Goal: Task Accomplishment & Management: Manage account settings

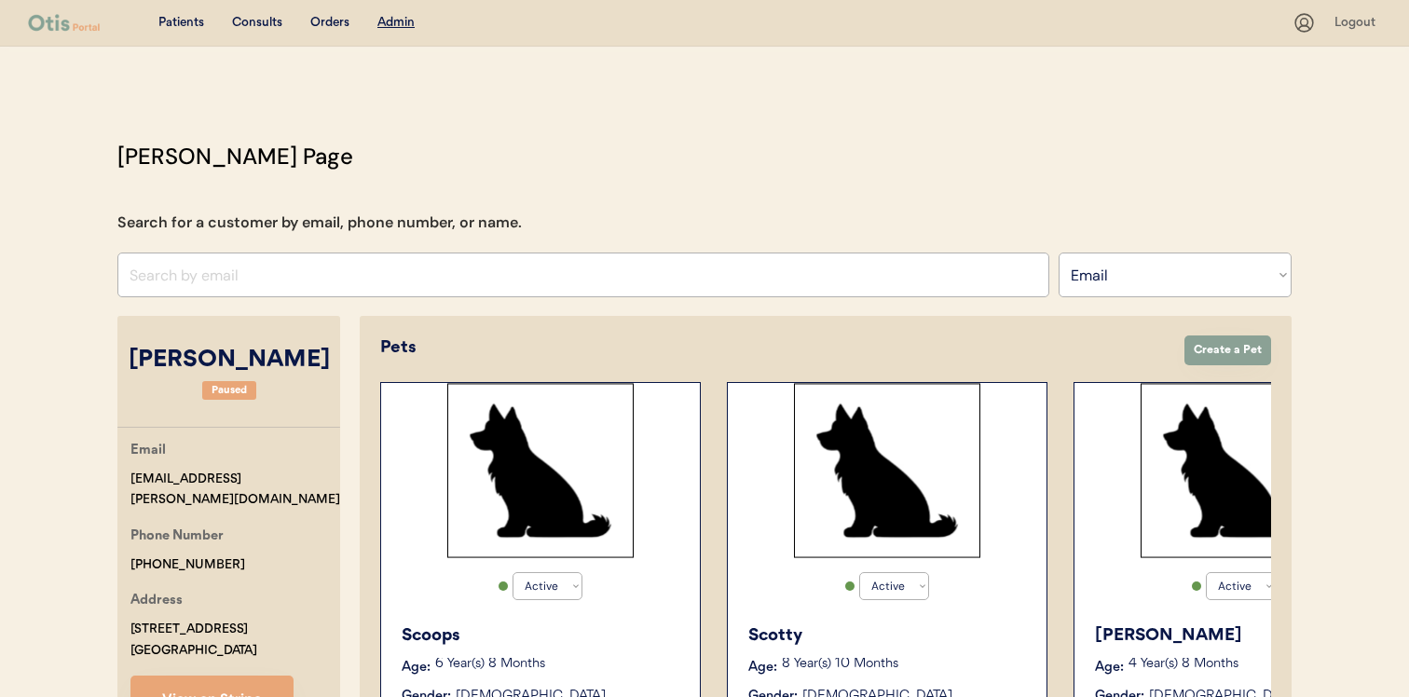
select select ""Email""
select select "true"
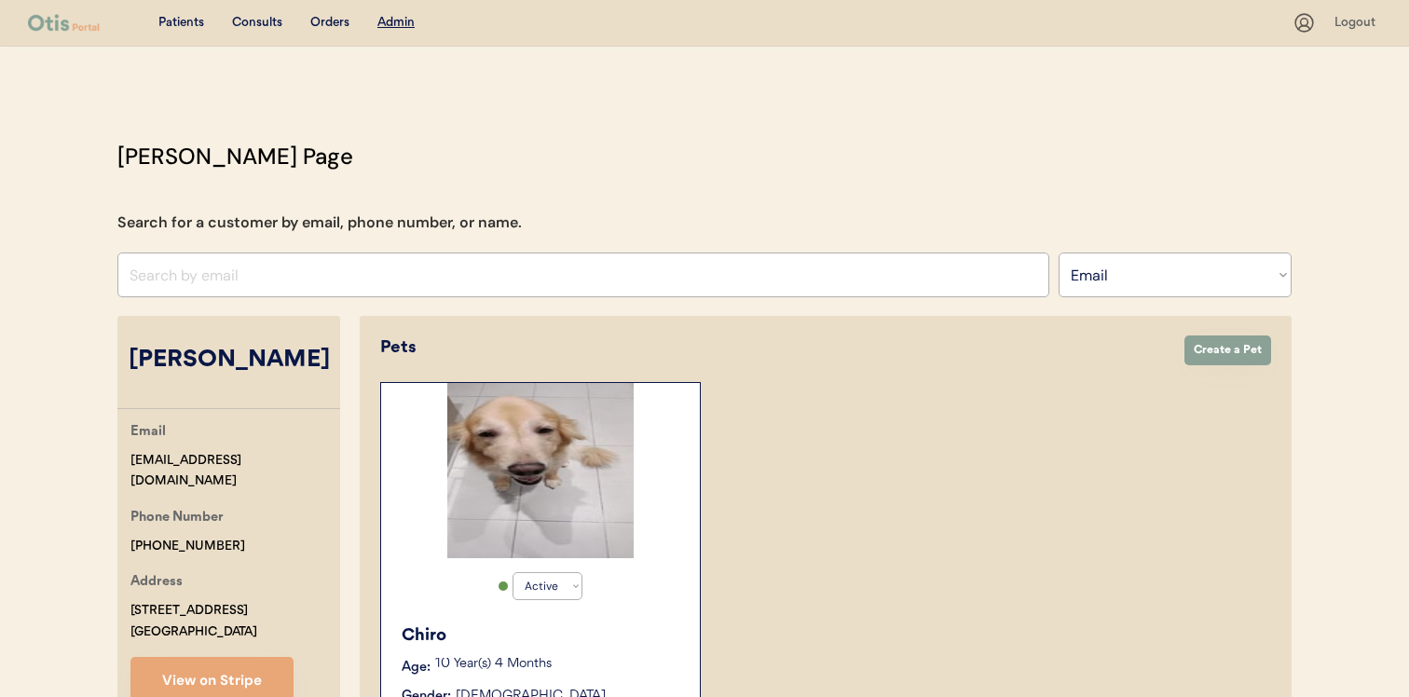
select select ""Email""
select select "true"
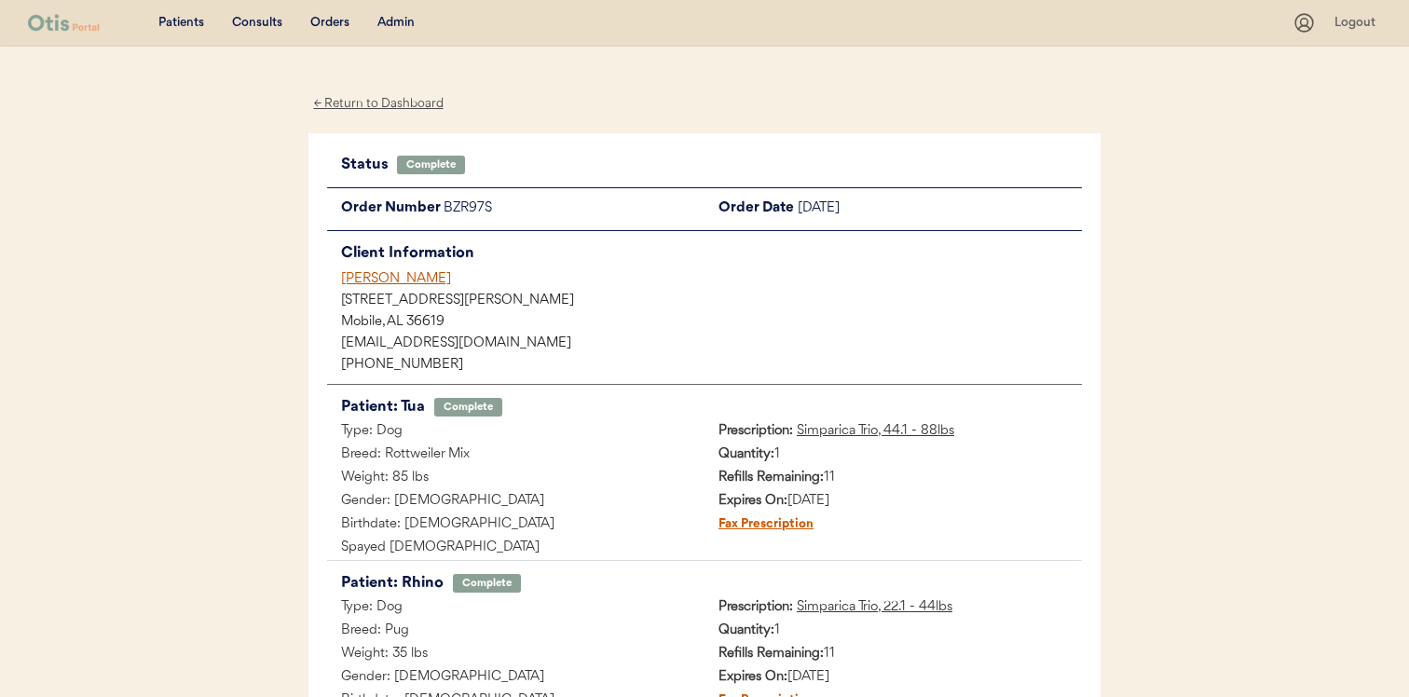
scroll to position [110, 0]
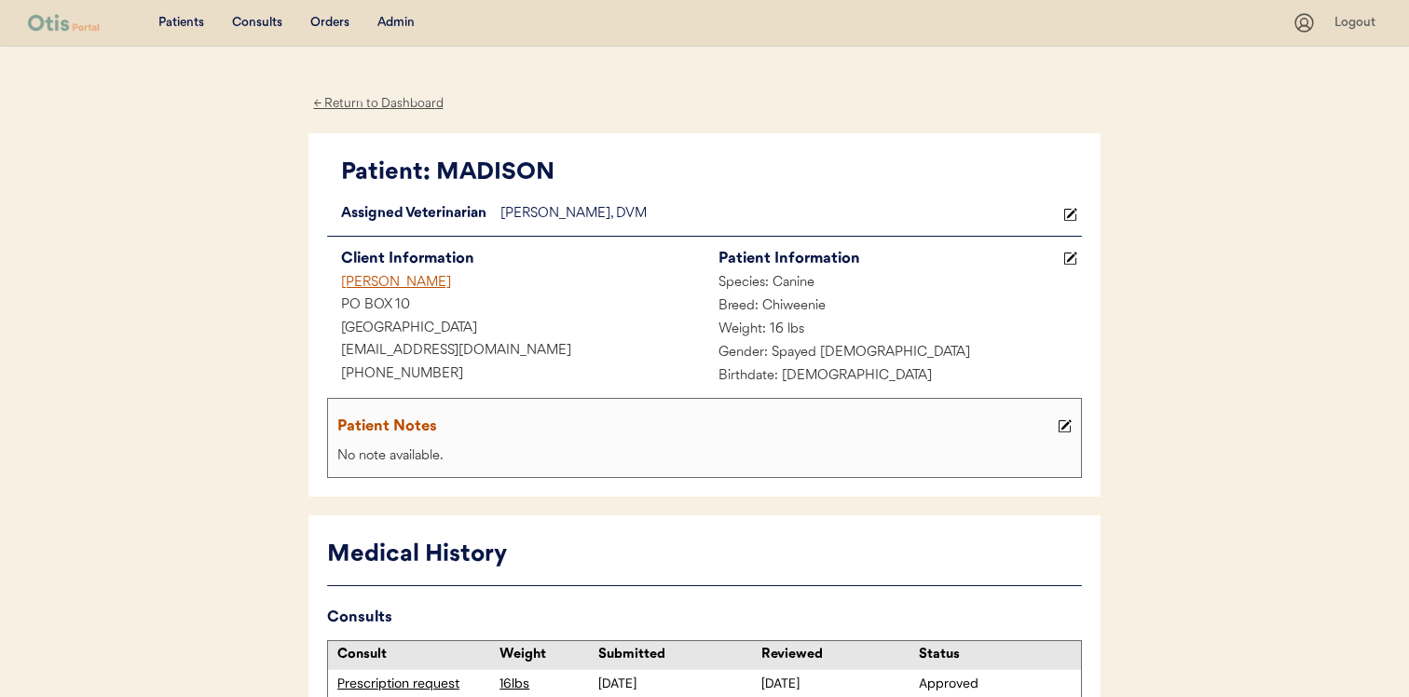
scroll to position [391, 0]
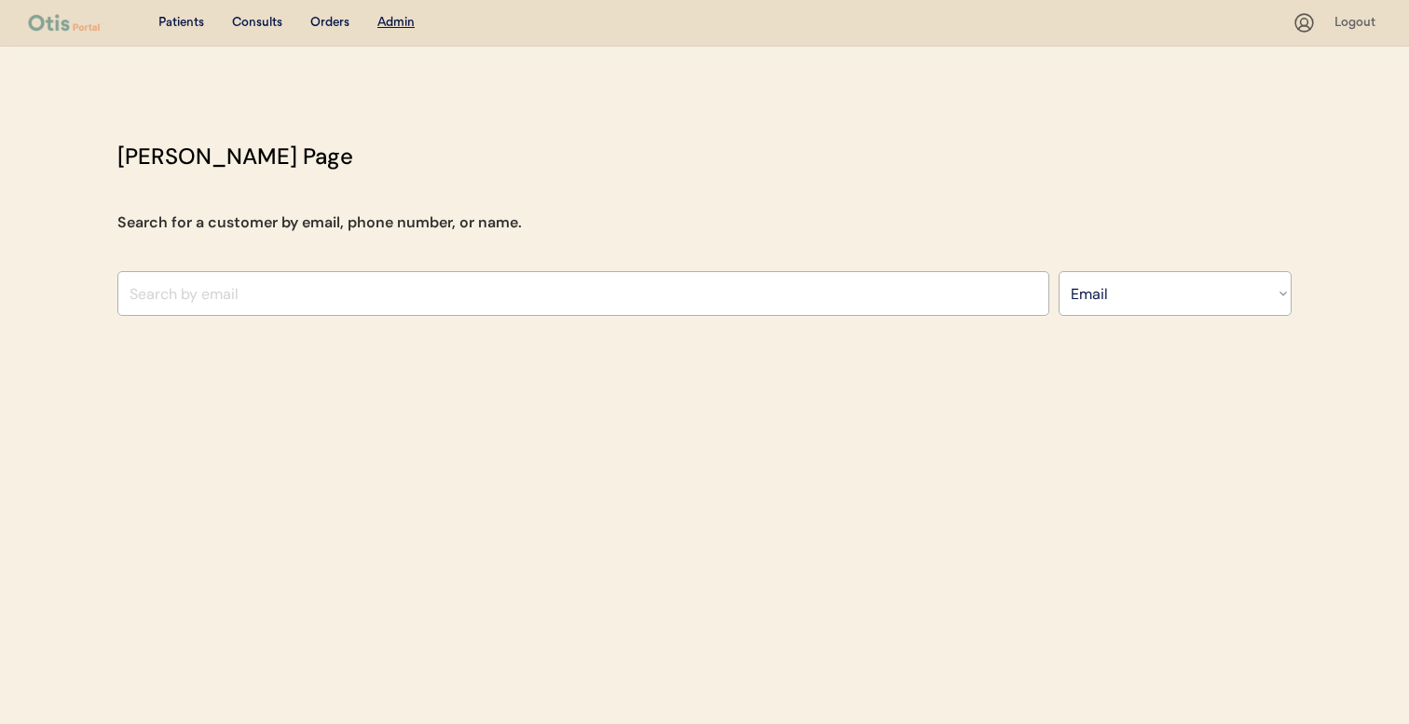
select select ""Email""
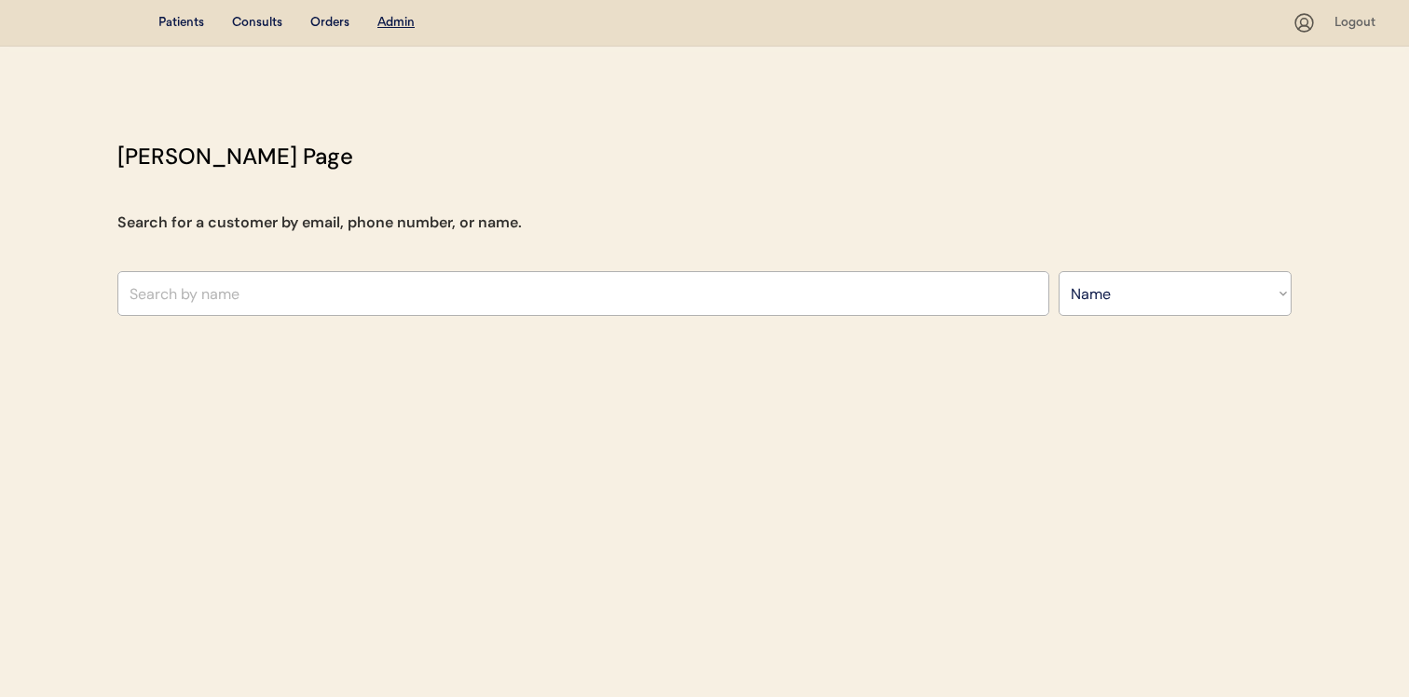
select select ""Name""
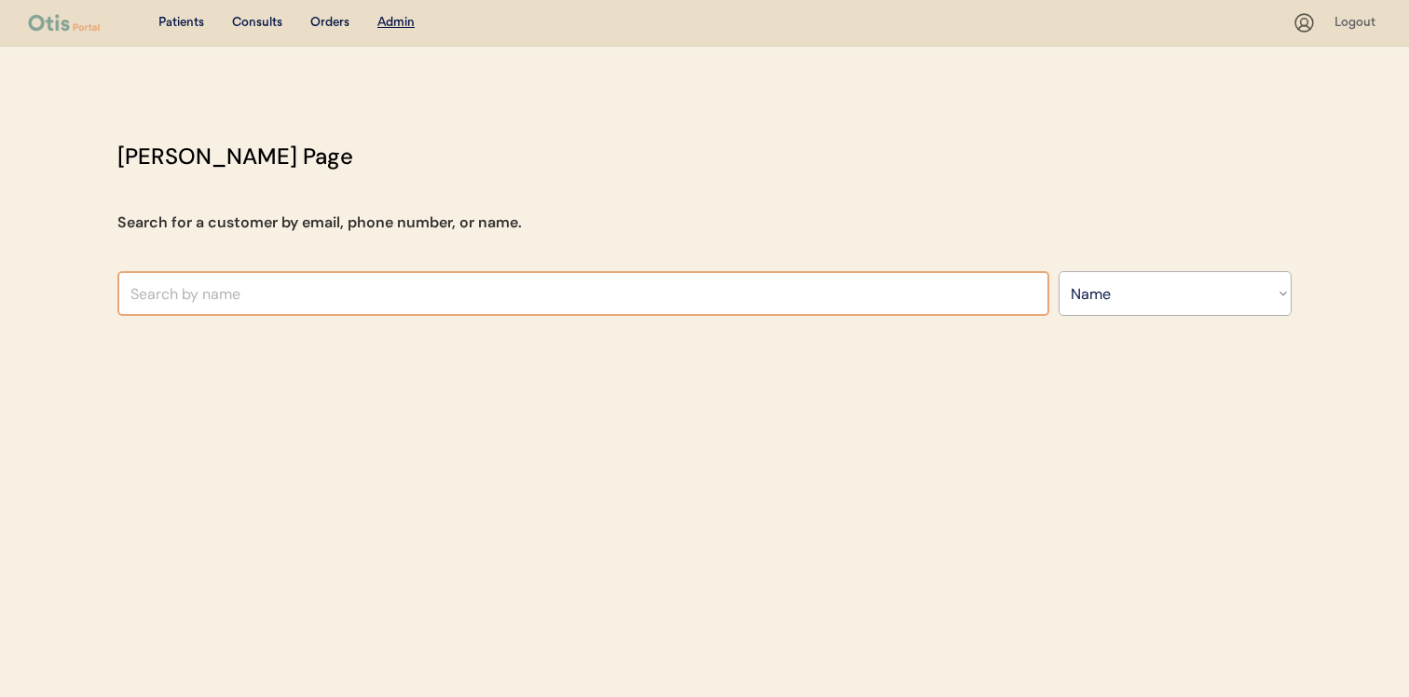
click at [398, 293] on input "text" at bounding box center [583, 293] width 932 height 45
type input "vivi"
type input "vivian Graves"
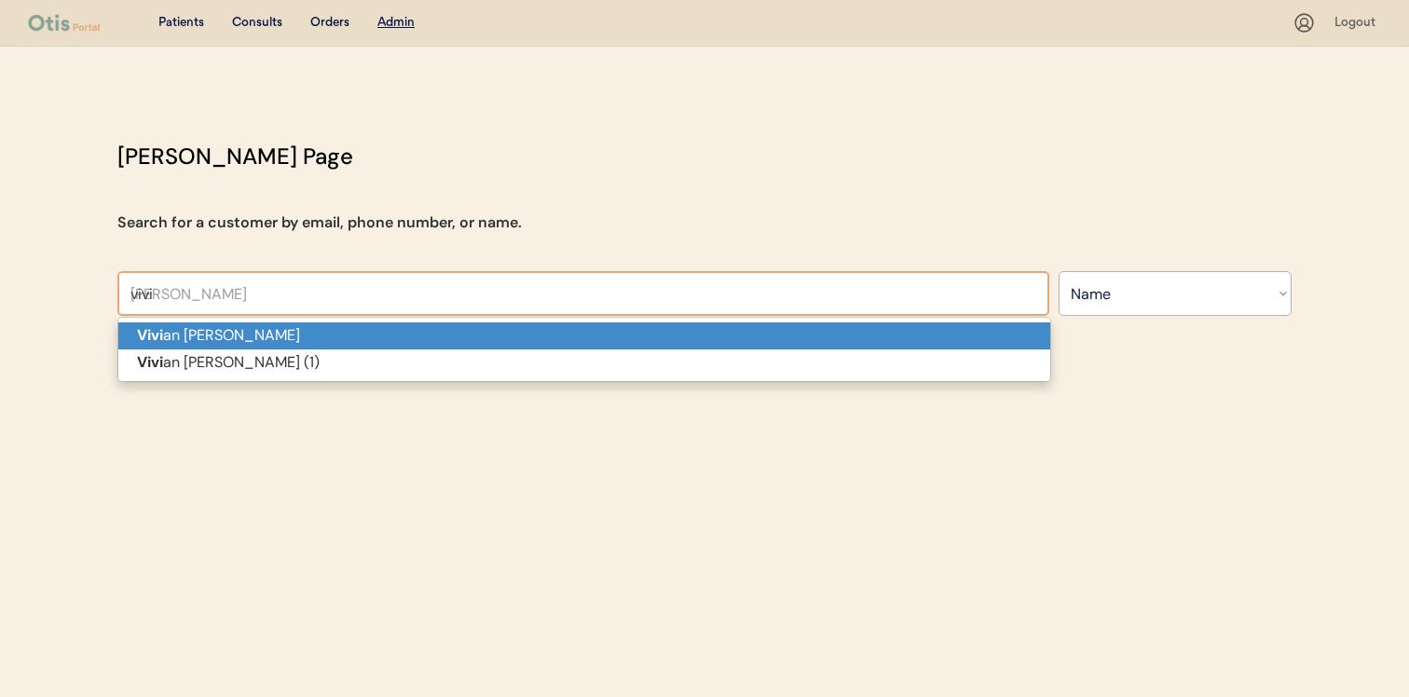
click at [396, 342] on p "Vivi an Graves" at bounding box center [584, 336] width 932 height 27
type input "[PERSON_NAME]"
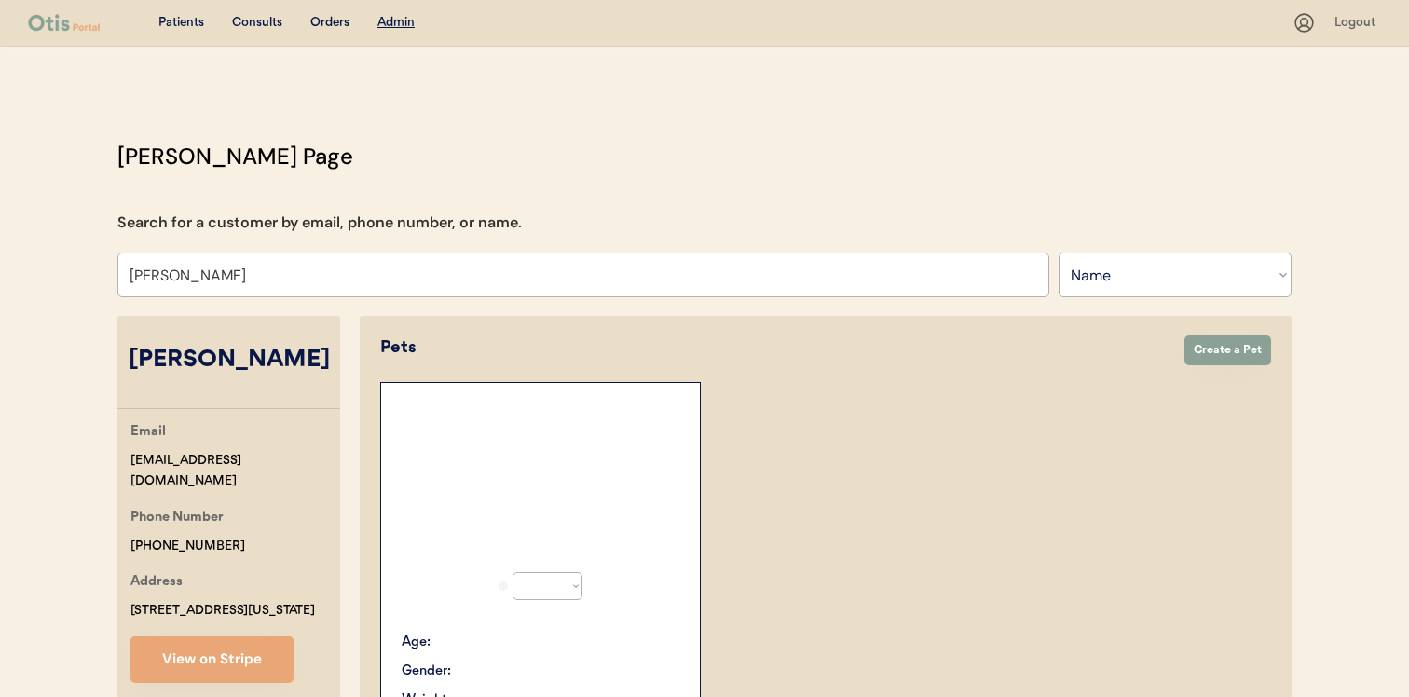
select select "true"
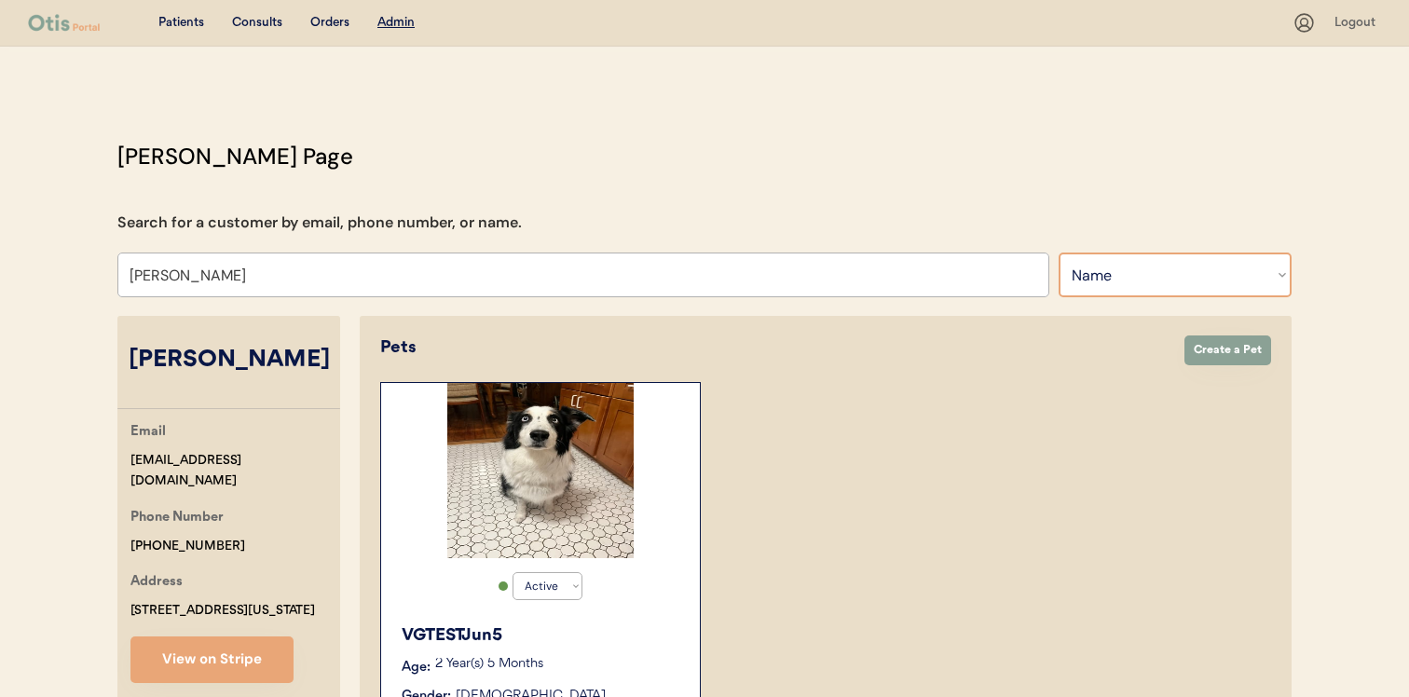
type input "[PERSON_NAME]"
click at [1092, 282] on select "Search By Name Email Phone Number" at bounding box center [1175, 275] width 233 height 45
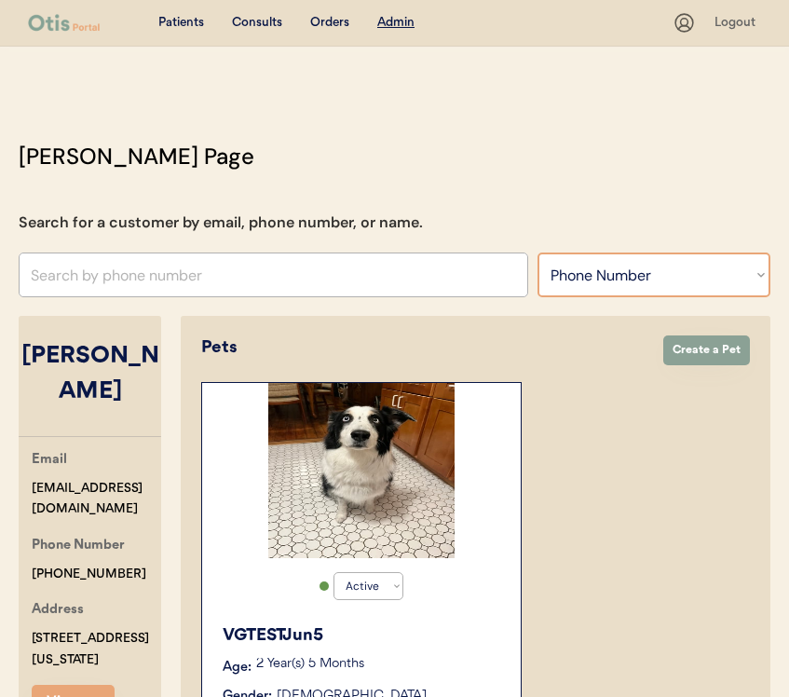
click at [675, 294] on select "Search By Name Email Phone Number" at bounding box center [654, 275] width 233 height 45
select select ""Email""
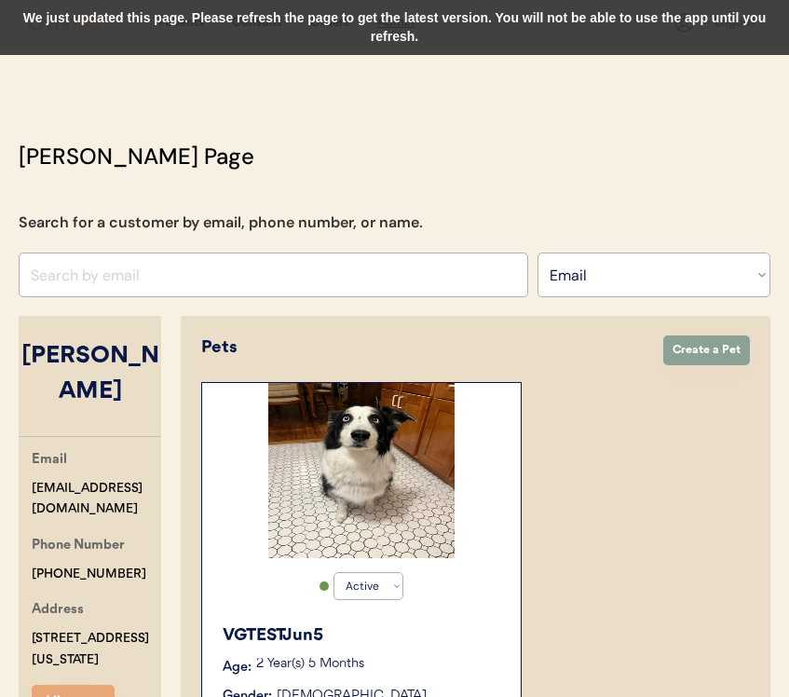
click at [596, 19] on div "We just updated this page. Please refresh the page to get the latest version. Y…" at bounding box center [394, 27] width 789 height 55
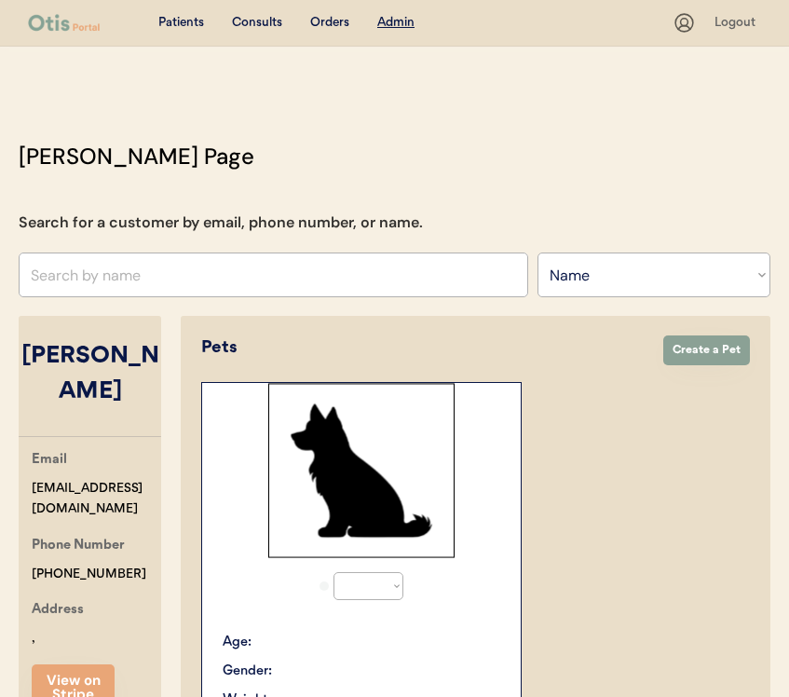
select select ""Name""
select select "true"
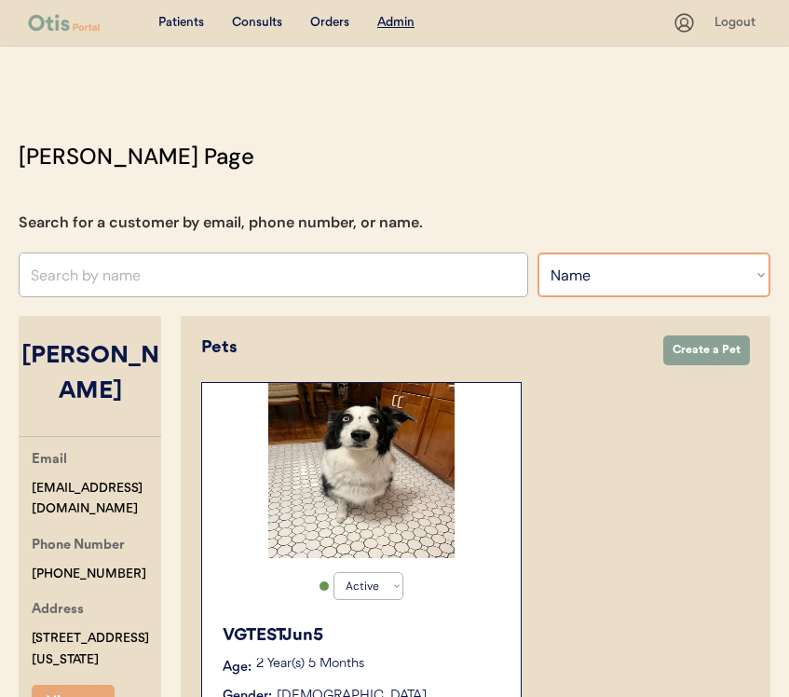
click at [657, 274] on select "Search By Name Email Phone Number" at bounding box center [654, 275] width 233 height 45
select select ""Phone Number""
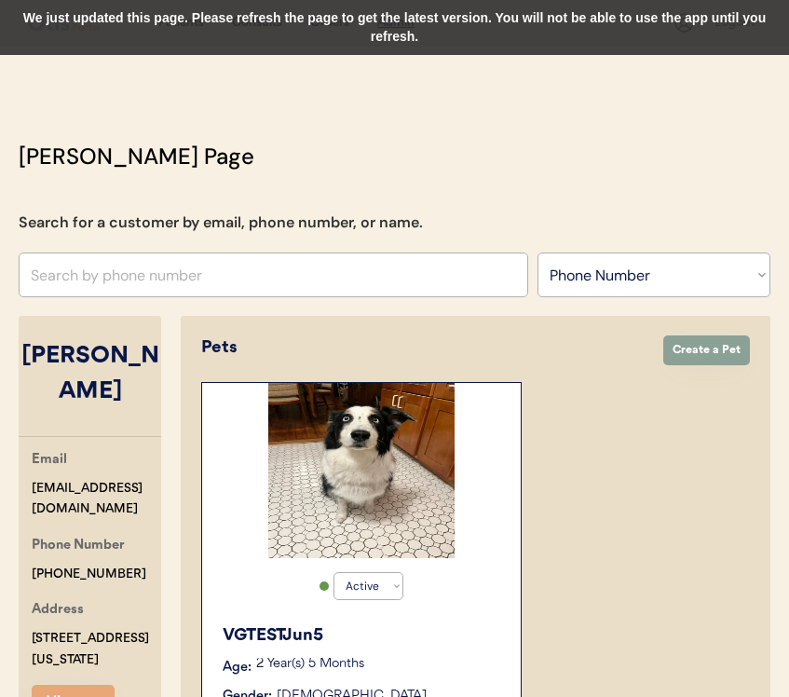
click at [594, 21] on div "We just updated this page. Please refresh the page to get the latest version. Y…" at bounding box center [394, 27] width 789 height 55
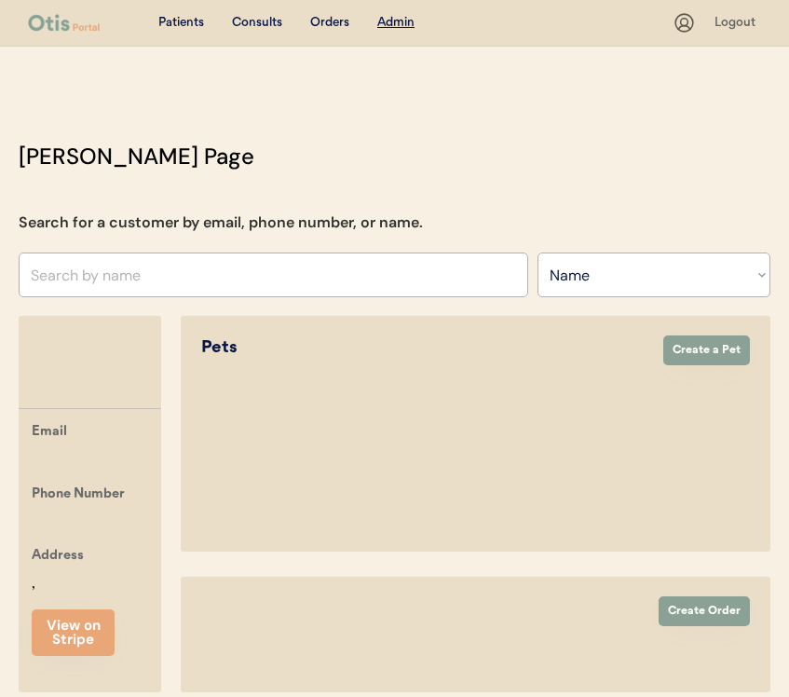
select select ""Name""
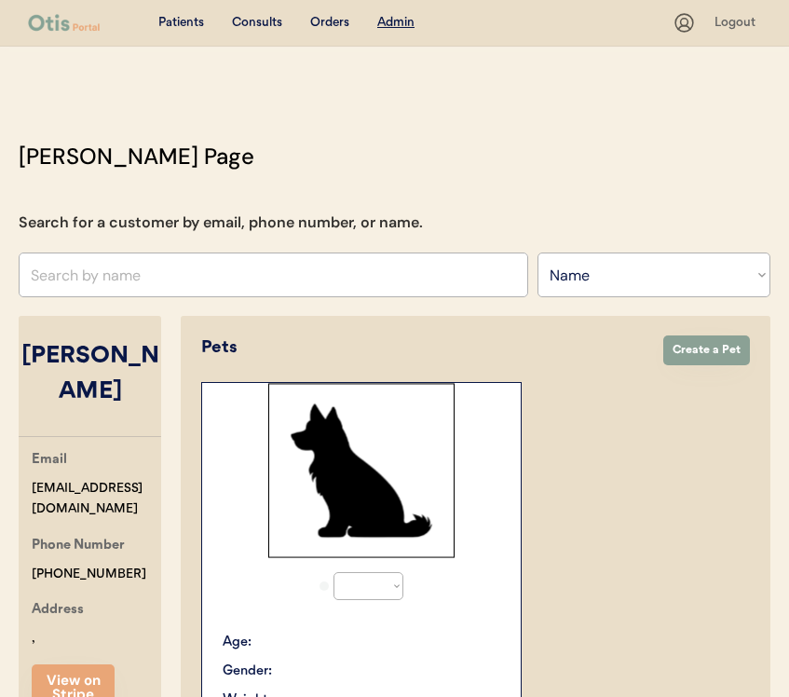
select select "true"
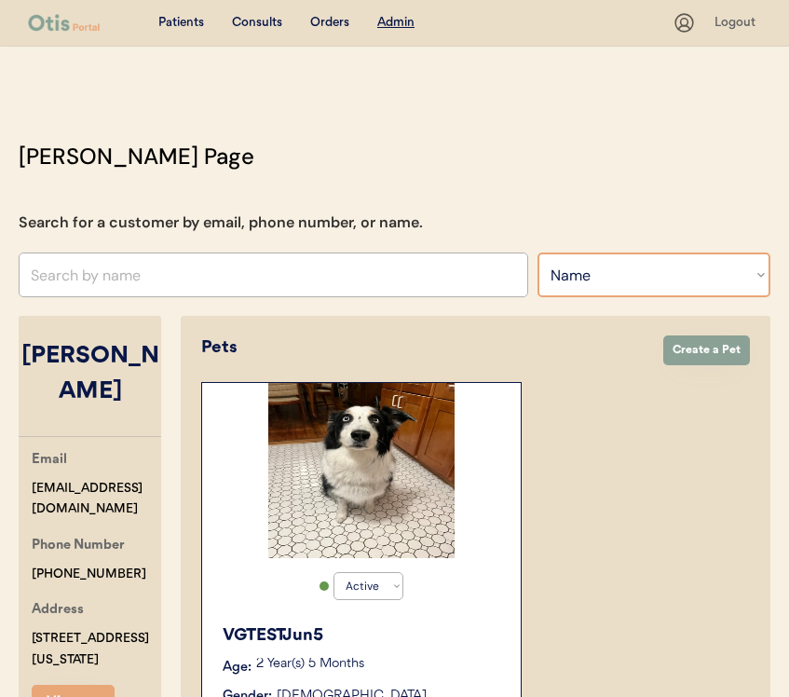
click at [609, 263] on select "Search By Name Email Phone Number" at bounding box center [654, 275] width 233 height 45
click at [612, 275] on select "Search By Name Email Phone Number" at bounding box center [654, 275] width 233 height 45
select select ""Email""
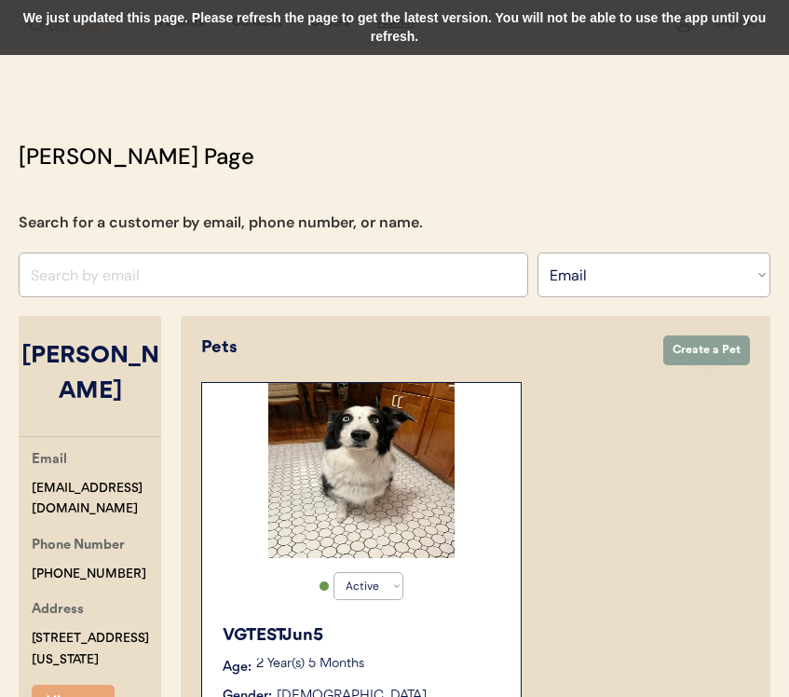
click at [656, 43] on div "We just updated this page. Please refresh the page to get the latest version. Y…" at bounding box center [394, 27] width 789 height 55
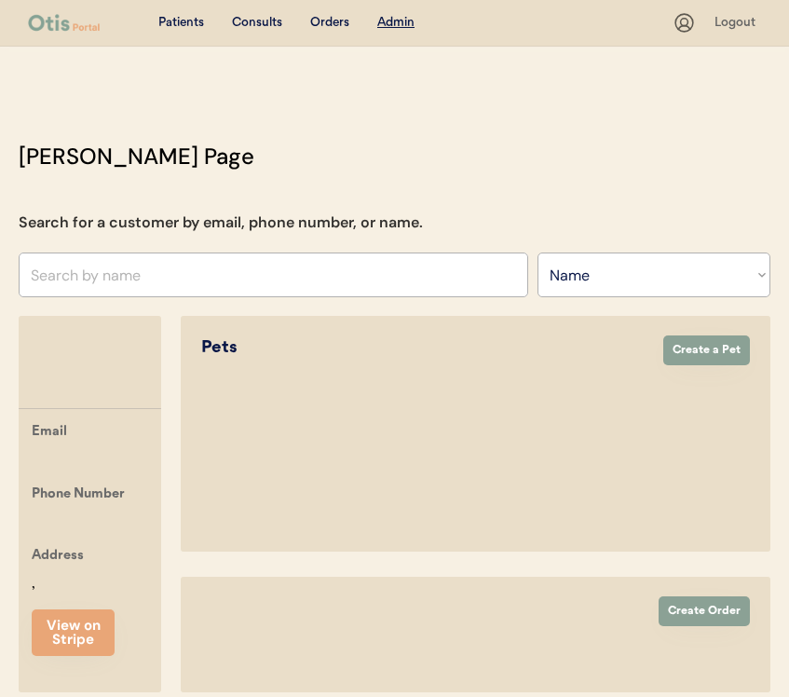
select select ""Name""
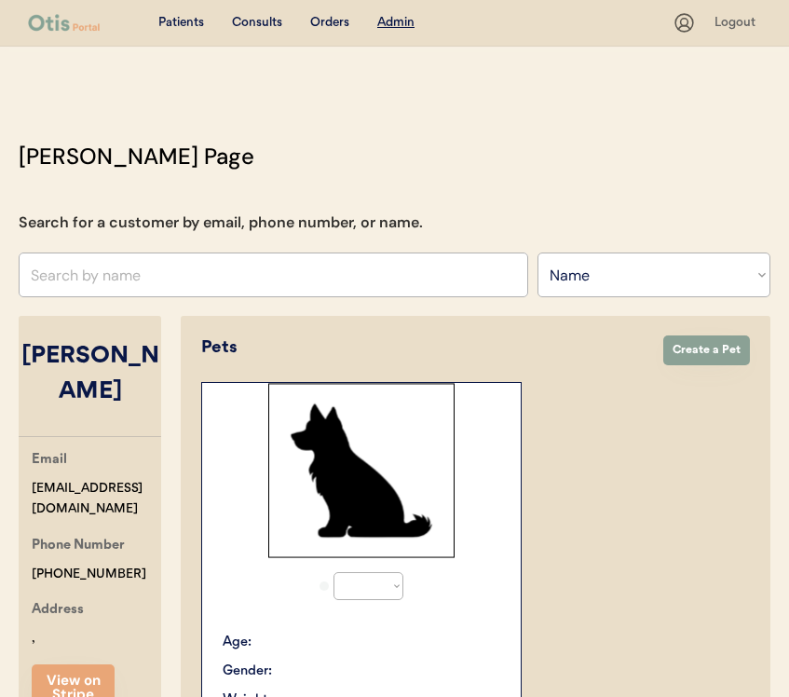
select select "true"
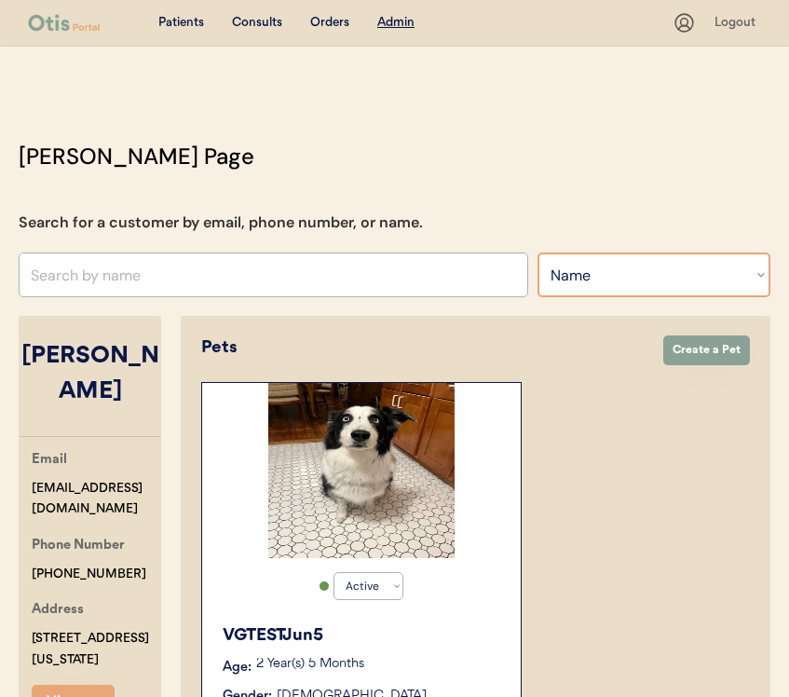
click at [616, 268] on select "Search By Name Email Phone Number" at bounding box center [654, 275] width 233 height 45
click at [615, 281] on select "Search By Name Email Phone Number" at bounding box center [654, 275] width 233 height 45
click at [609, 264] on select "Search By Name Email Phone Number" at bounding box center [654, 275] width 233 height 45
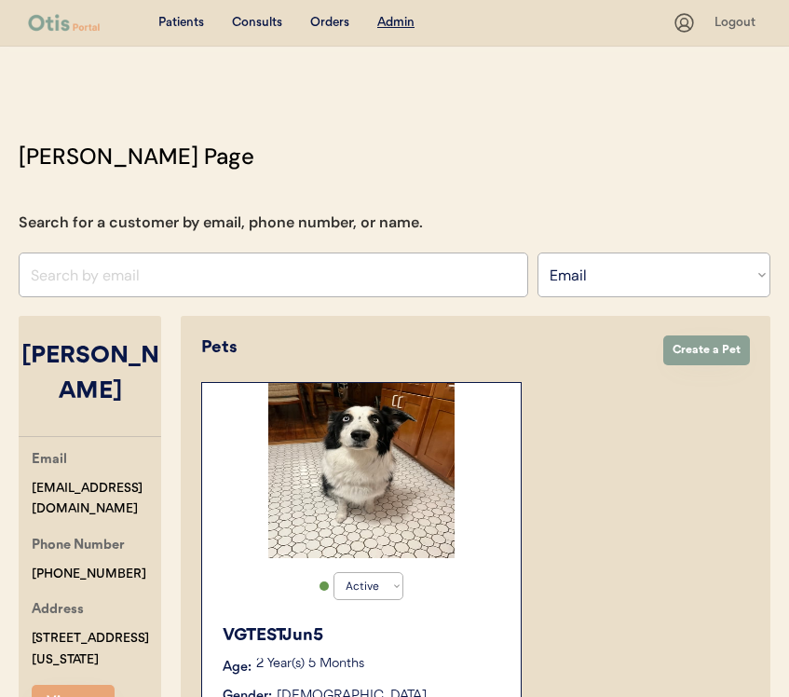
click at [686, 274] on select "Search By Name Email Phone Number" at bounding box center [654, 275] width 233 height 45
select select ""Name""
click at [683, 213] on div "Otis Admin Page Search for a customer by email, phone number, or name. Search B…" at bounding box center [394, 601] width 789 height 922
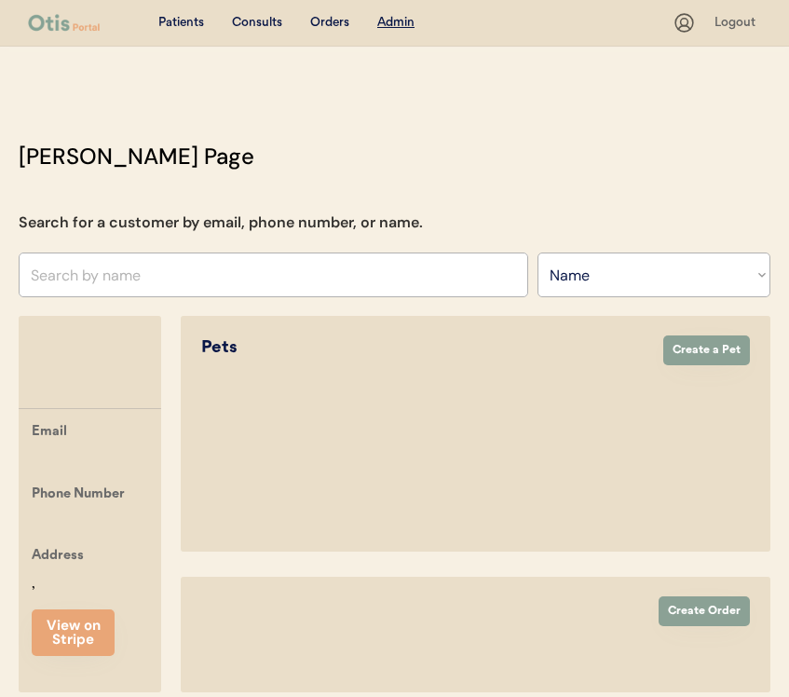
select select ""Name""
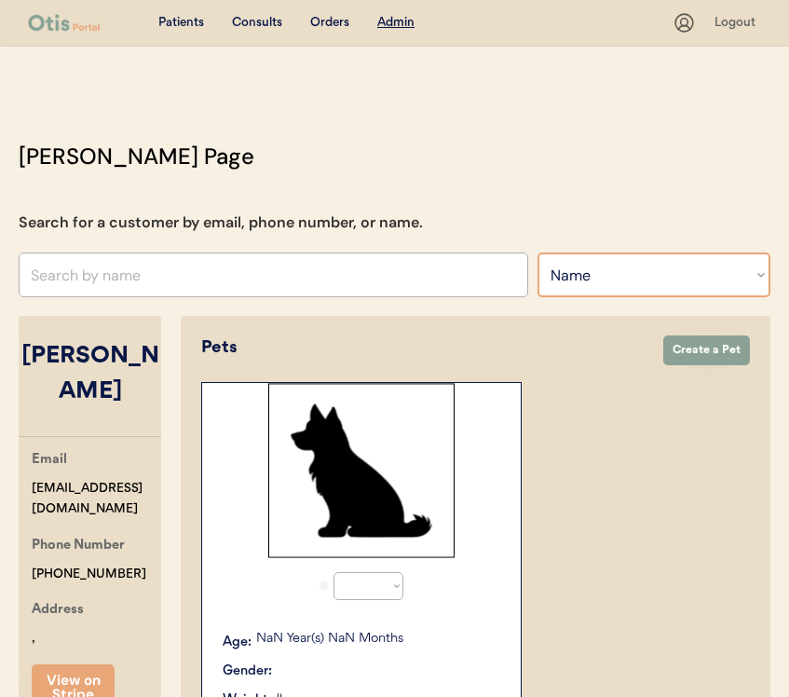
select select "true"
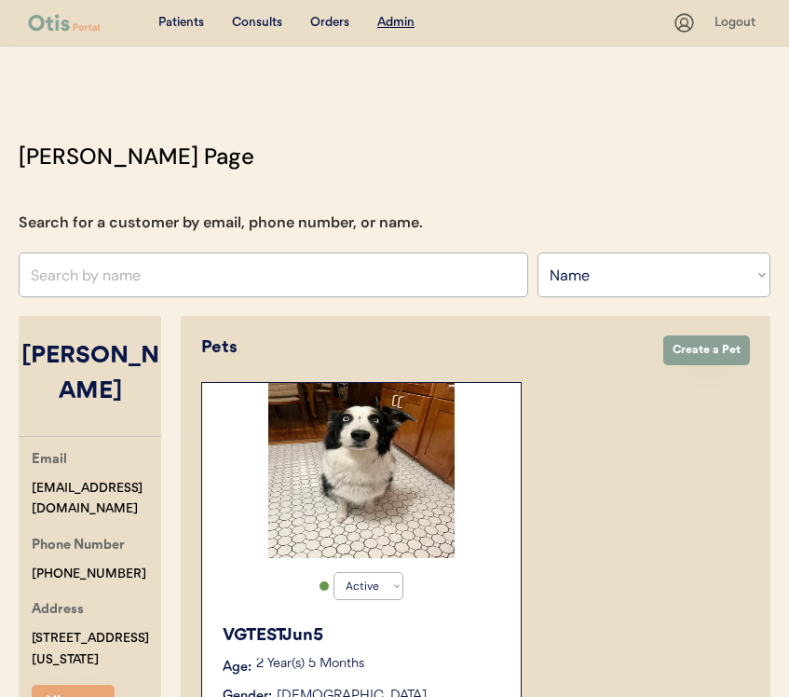
click at [674, 281] on select "Search By Name Email Phone Number" at bounding box center [654, 275] width 233 height 45
select select ""Email""
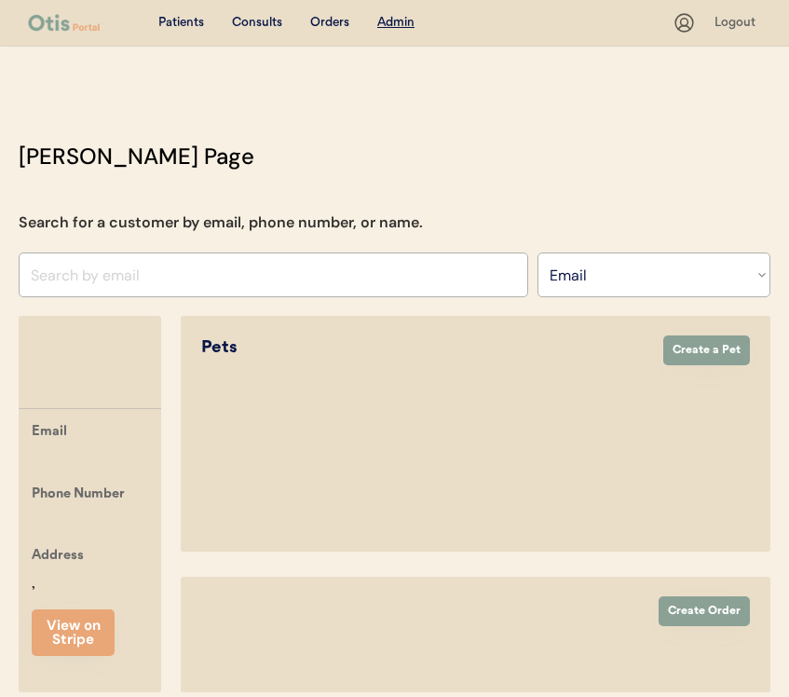
select select ""Email""
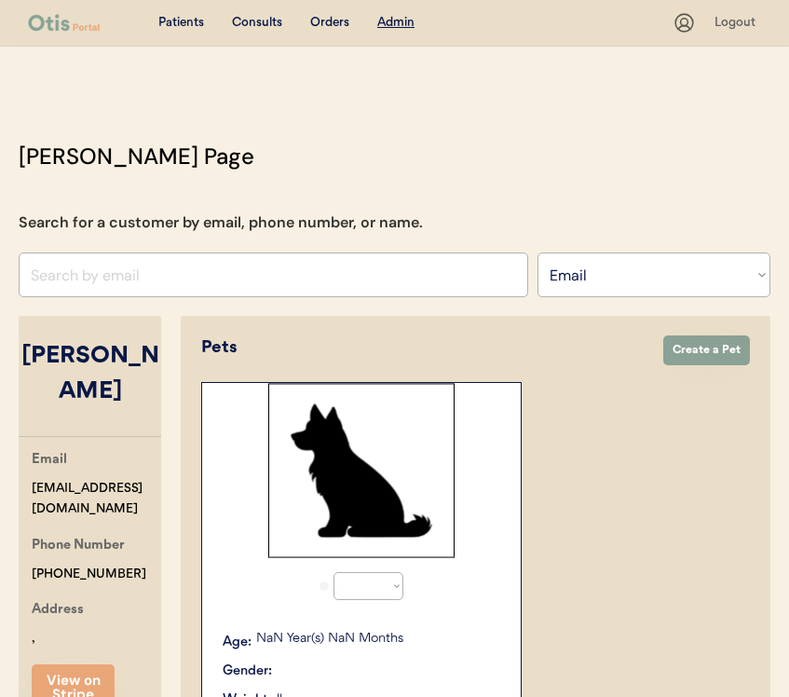
select select "true"
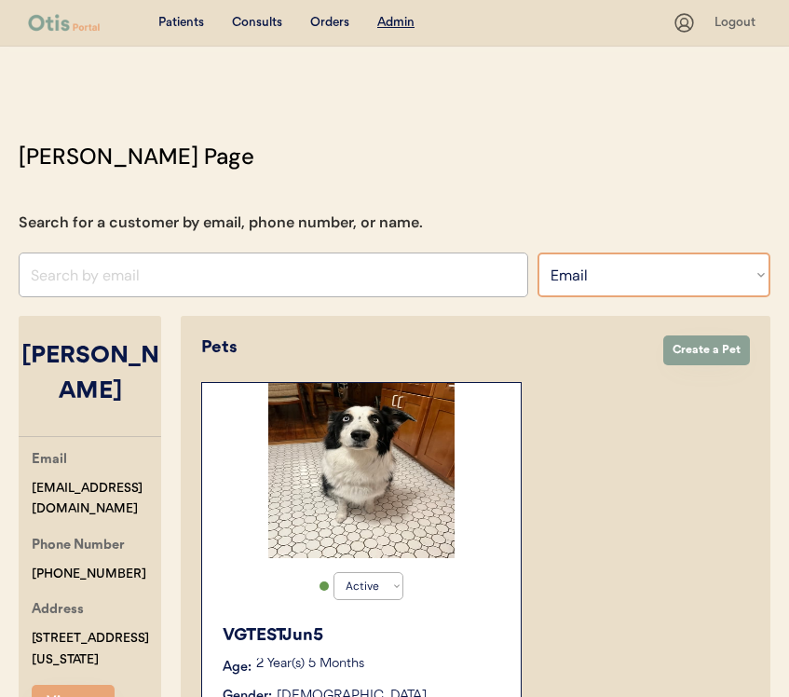
click at [560, 262] on select "Search By Name Email Phone Number" at bounding box center [654, 275] width 233 height 45
select select ""Phone Number""
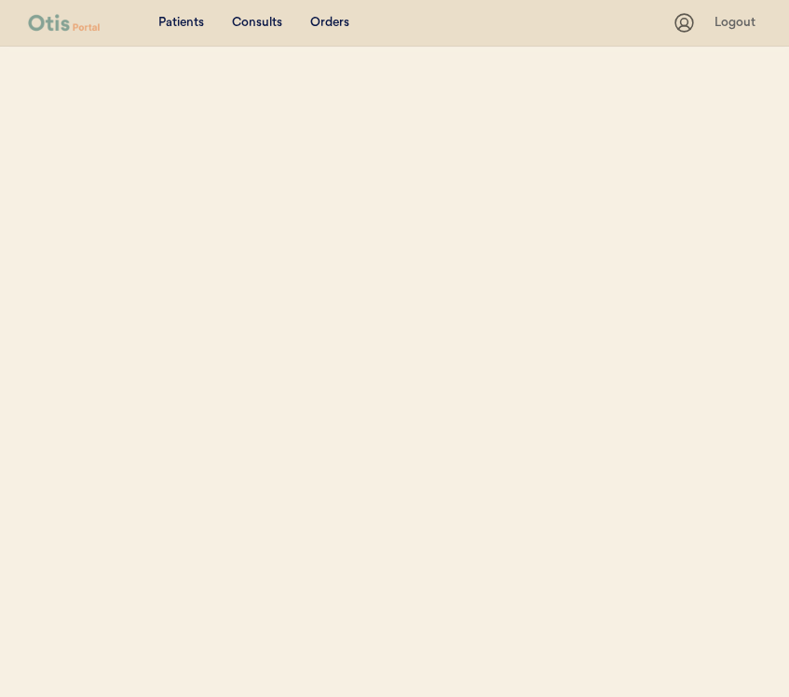
select select ""Phone Number""
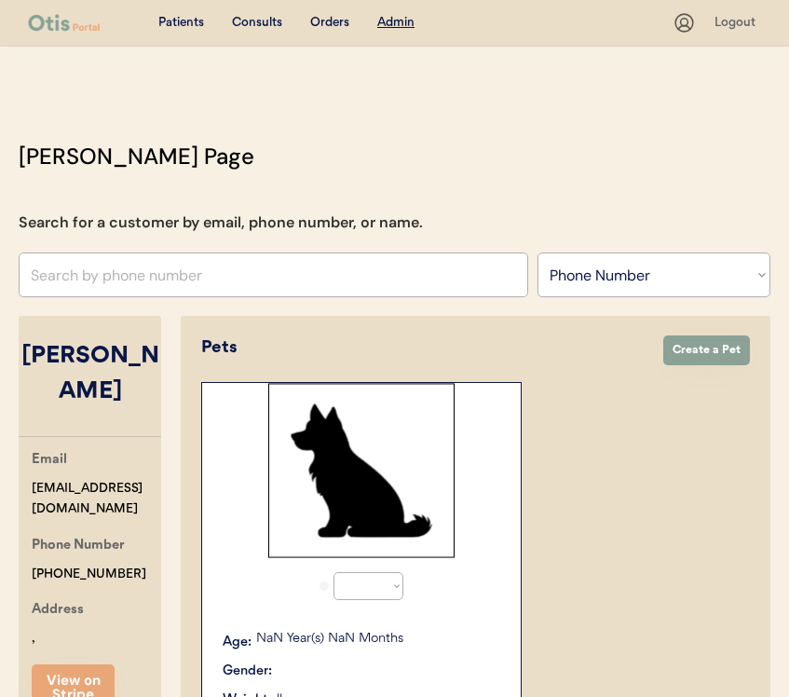
select select "true"
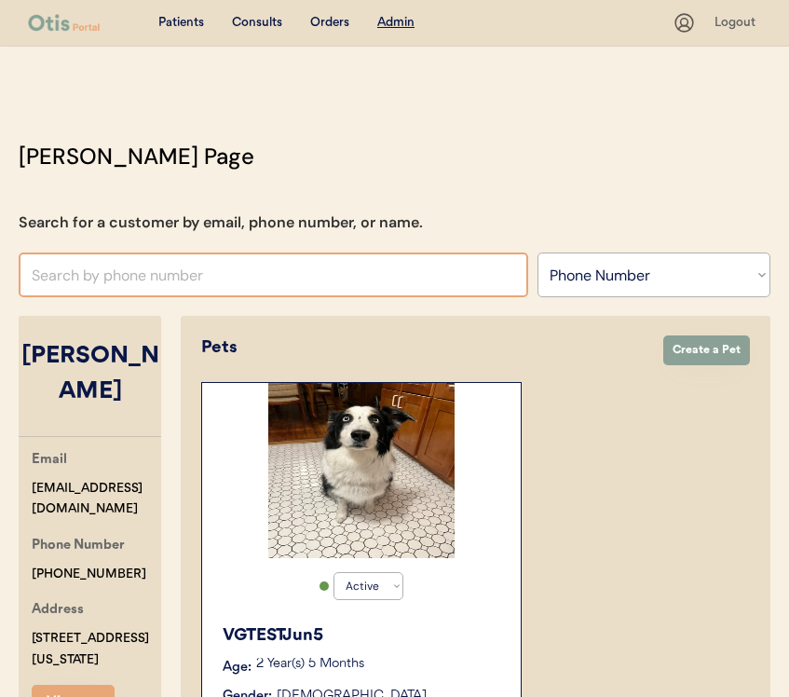
click at [601, 270] on select "Search By Name Email Phone Number" at bounding box center [654, 275] width 233 height 45
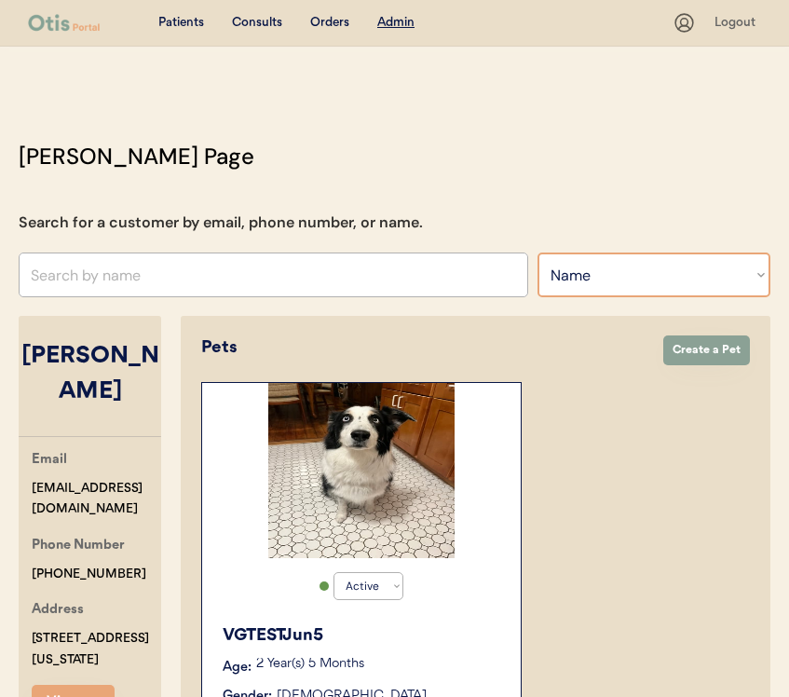
click at [598, 265] on select "Search By Name Email Phone Number" at bounding box center [654, 275] width 233 height 45
select select ""Email""
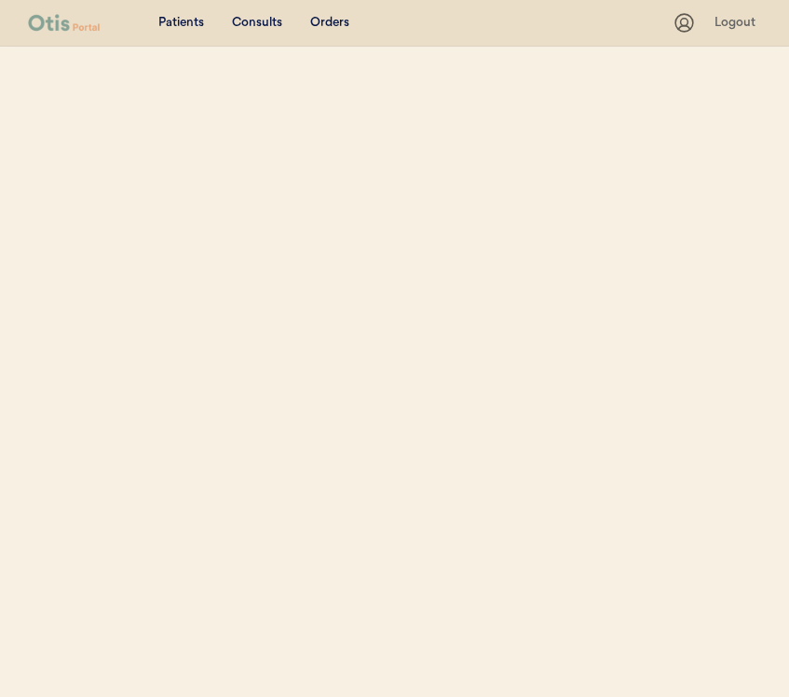
select select ""Email""
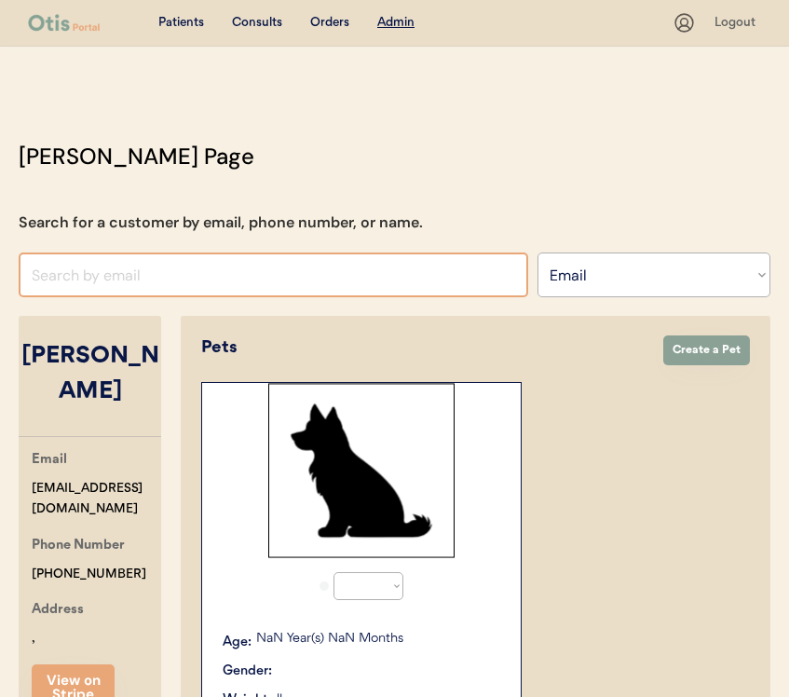
select select "true"
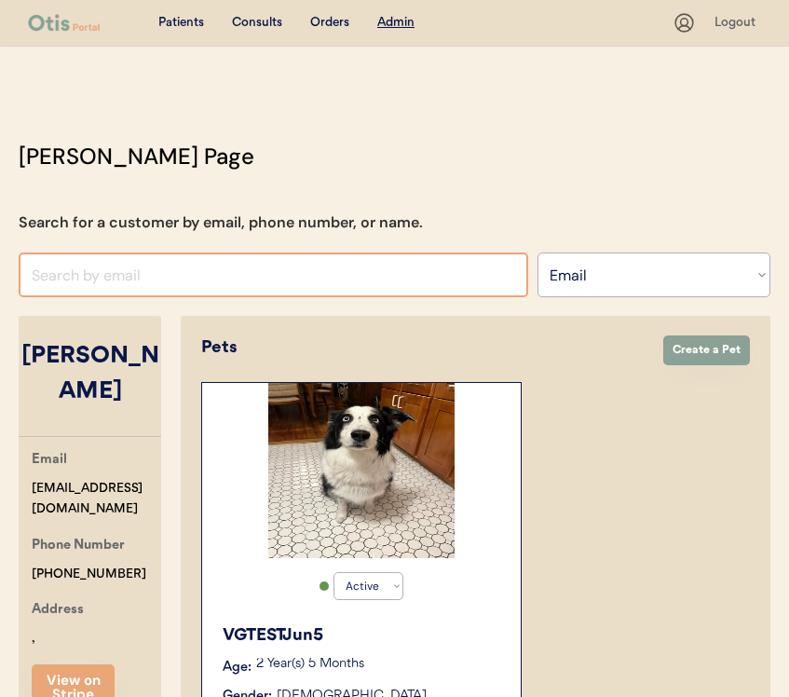
drag, startPoint x: 0, startPoint y: 0, endPoint x: 419, endPoint y: 283, distance: 506.2
click at [419, 283] on input "input" at bounding box center [274, 275] width 510 height 45
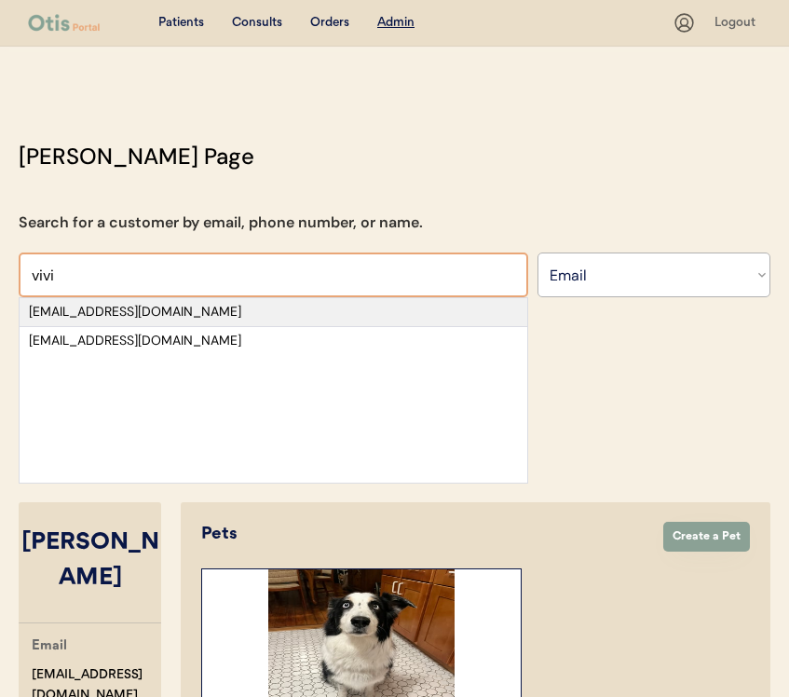
type input "vivi"
click at [419, 313] on div "[EMAIL_ADDRESS][DOMAIN_NAME]" at bounding box center [273, 312] width 489 height 19
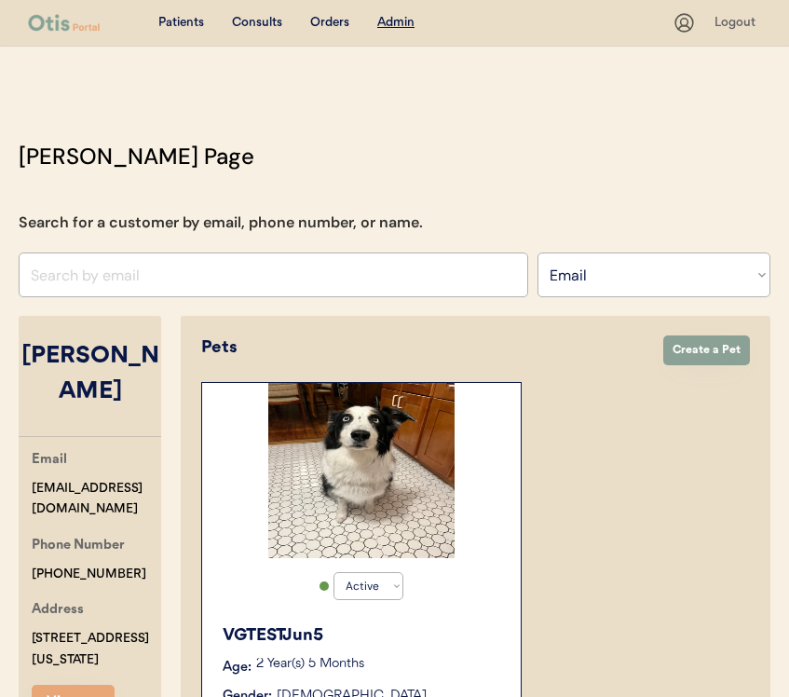
scroll to position [17, 0]
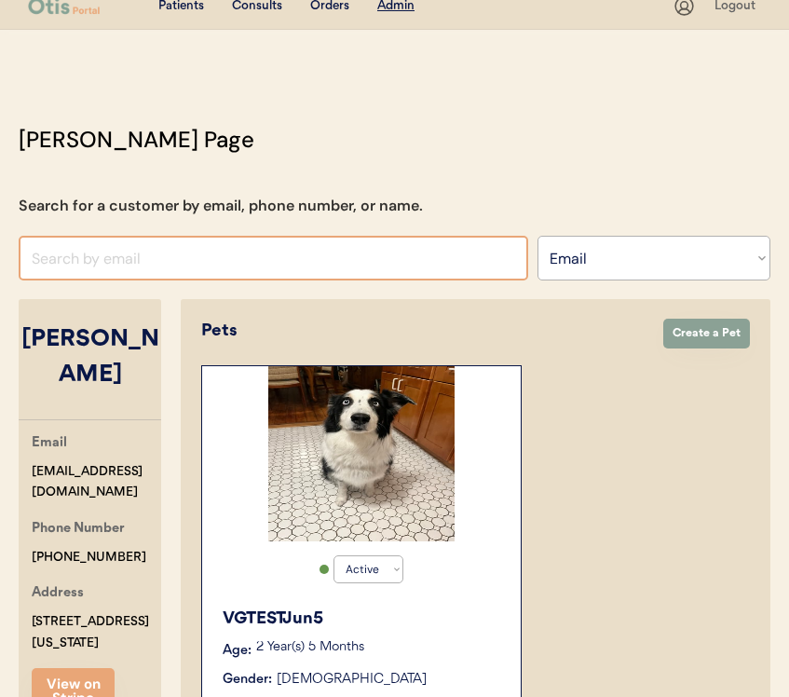
click at [427, 263] on input "input" at bounding box center [274, 258] width 510 height 45
type input "u"
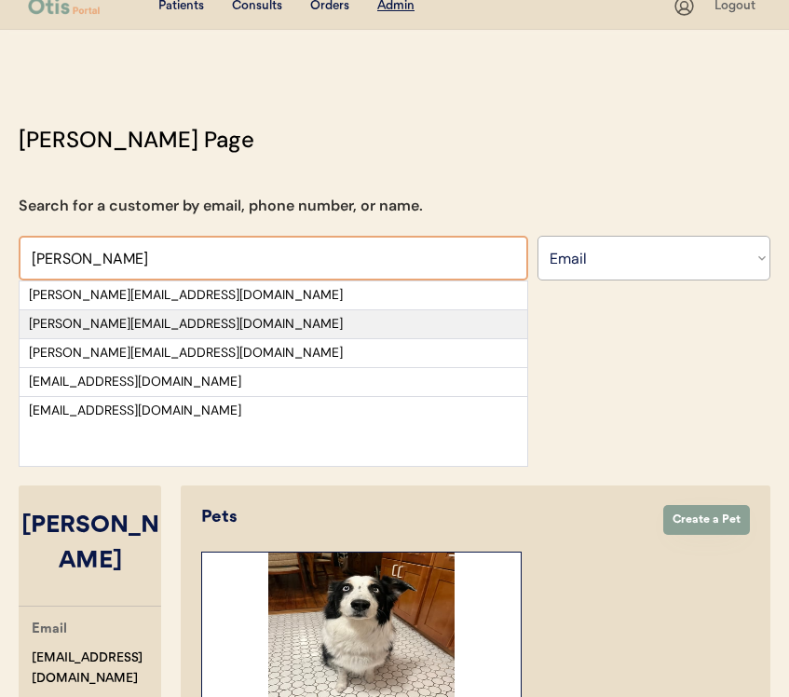
type input "ivan"
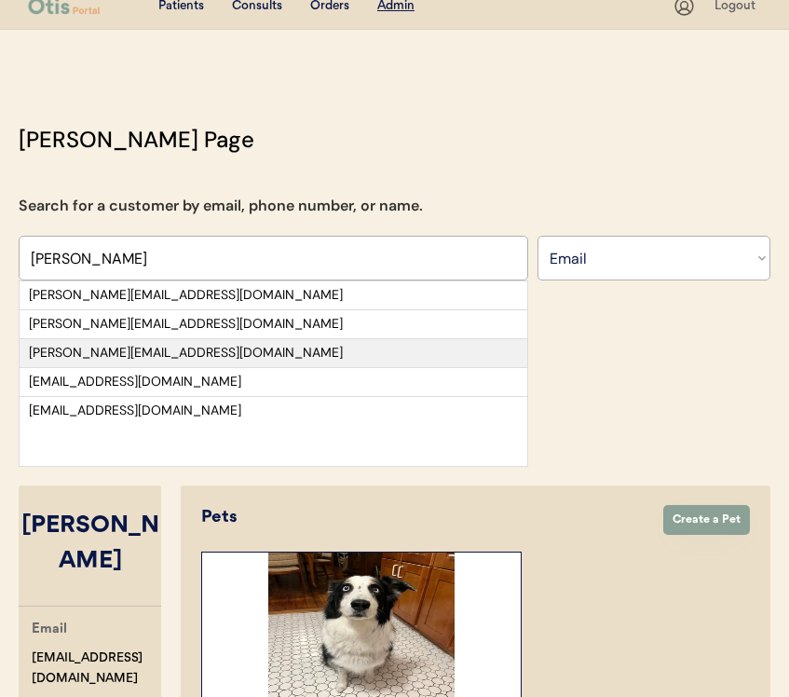
click at [428, 346] on div "[PERSON_NAME][EMAIL_ADDRESS][DOMAIN_NAME]" at bounding box center [273, 353] width 489 height 19
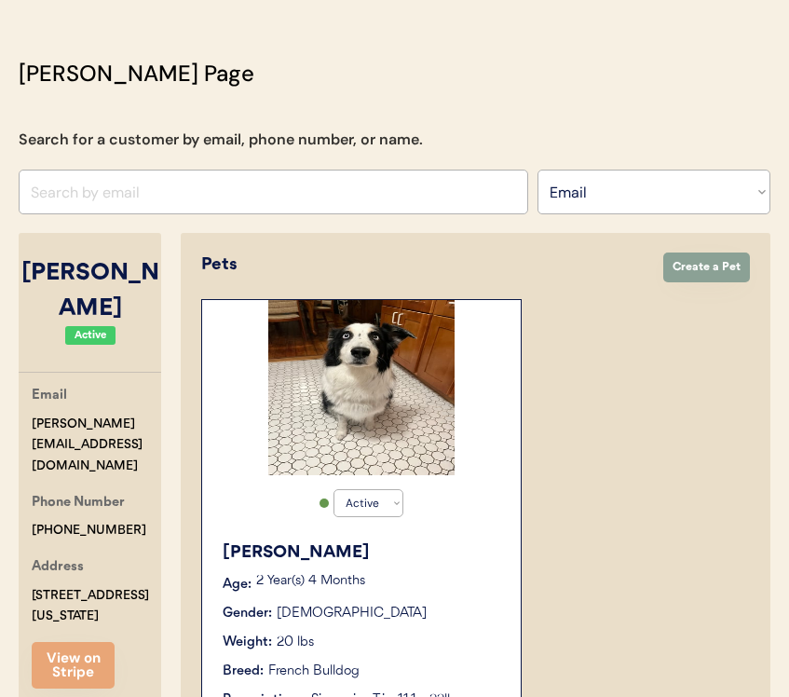
scroll to position [86, 0]
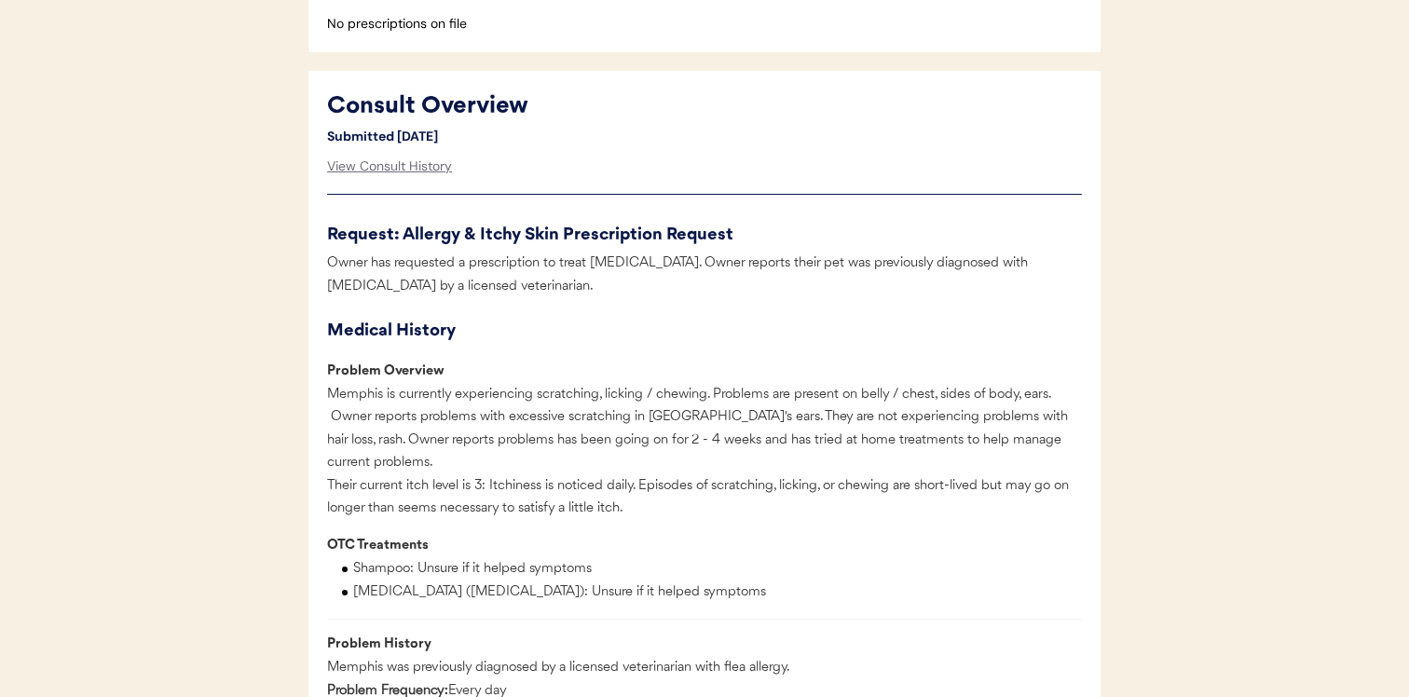
scroll to position [752, 0]
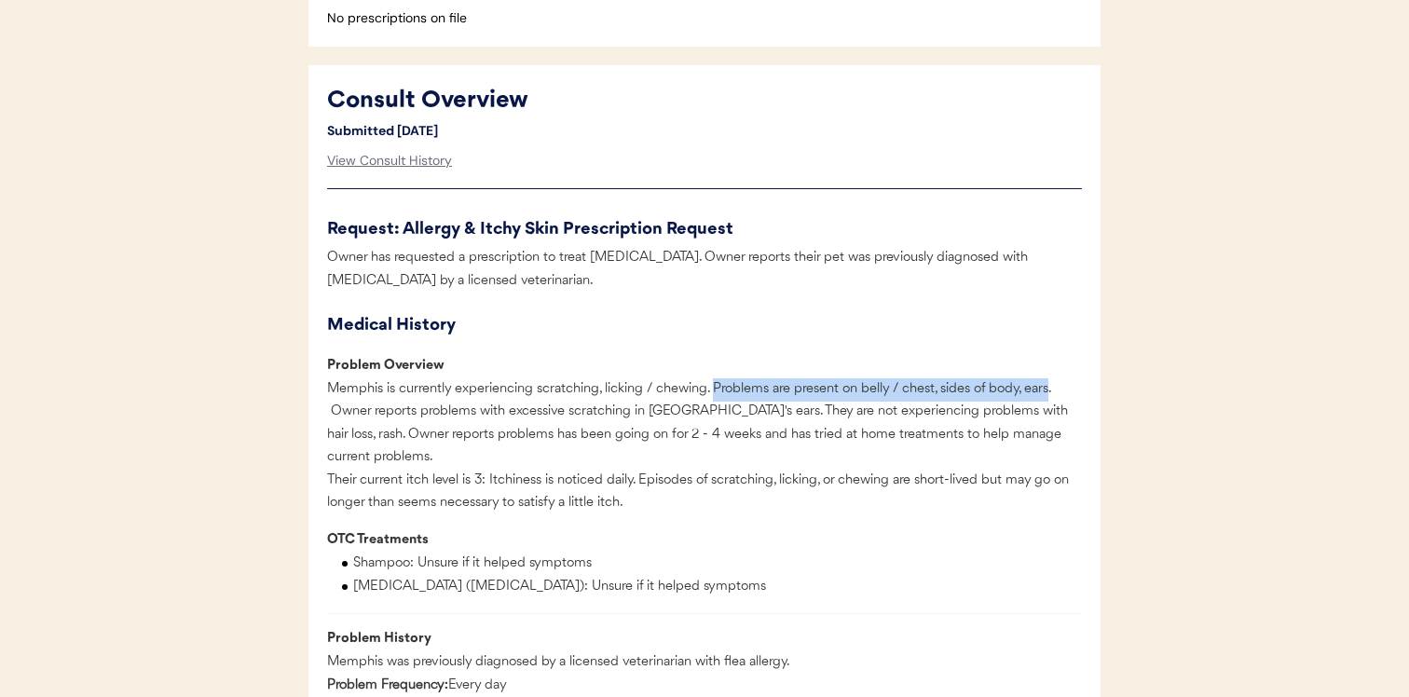
drag, startPoint x: 1051, startPoint y: 387, endPoint x: 716, endPoint y: 393, distance: 335.6
click at [716, 393] on div "Memphis is currently experiencing scratching, licking / chewing. Problems are p…" at bounding box center [704, 446] width 755 height 137
copy div "Problems are present on belly / chest, sides of body, ears"
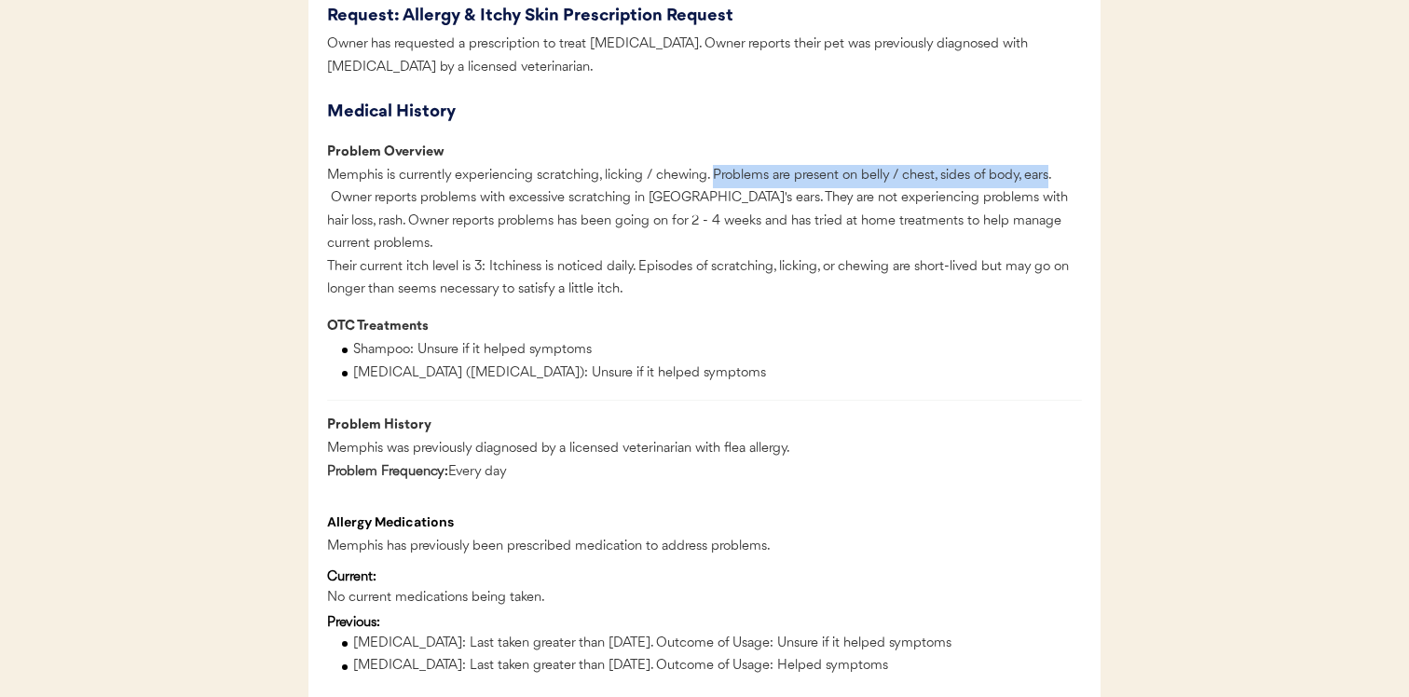
scroll to position [781, 0]
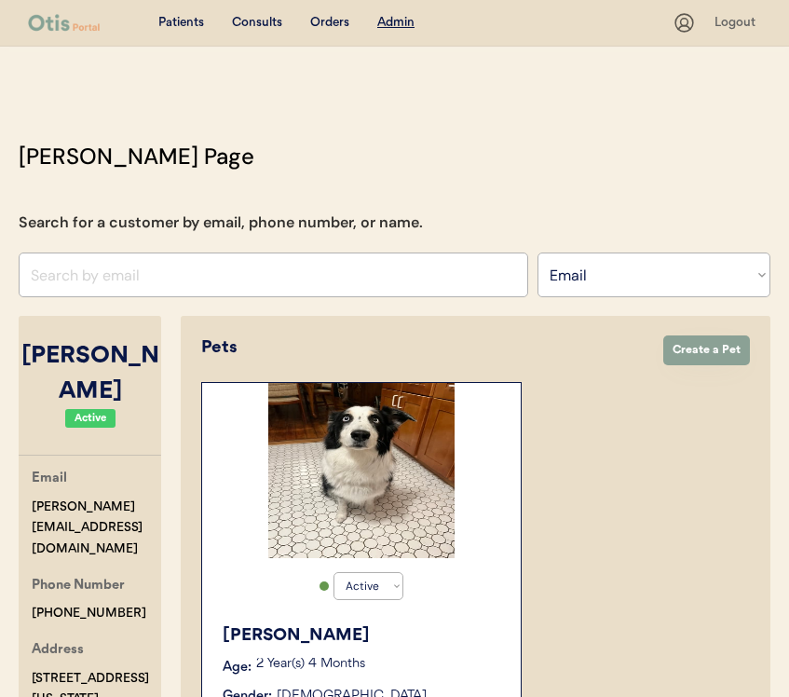
select select ""Email""
select select "true"
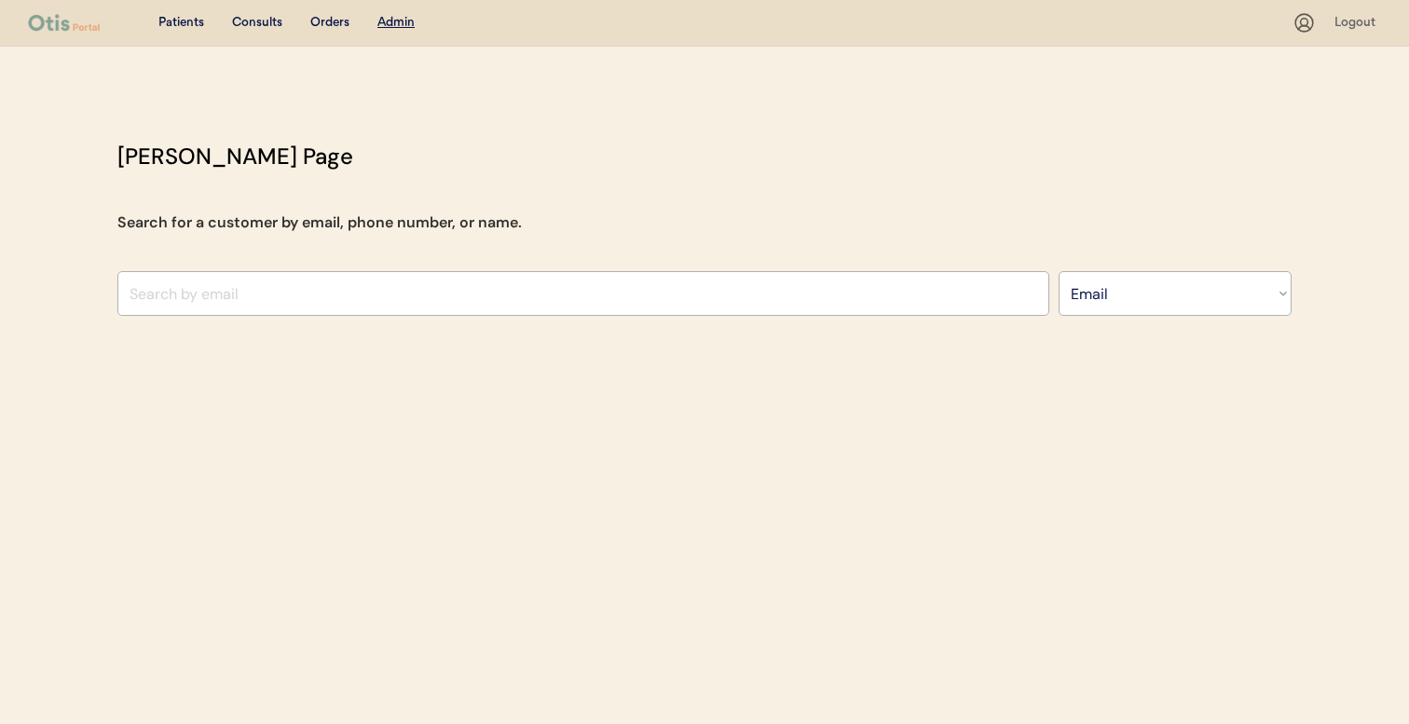
select select ""Email""
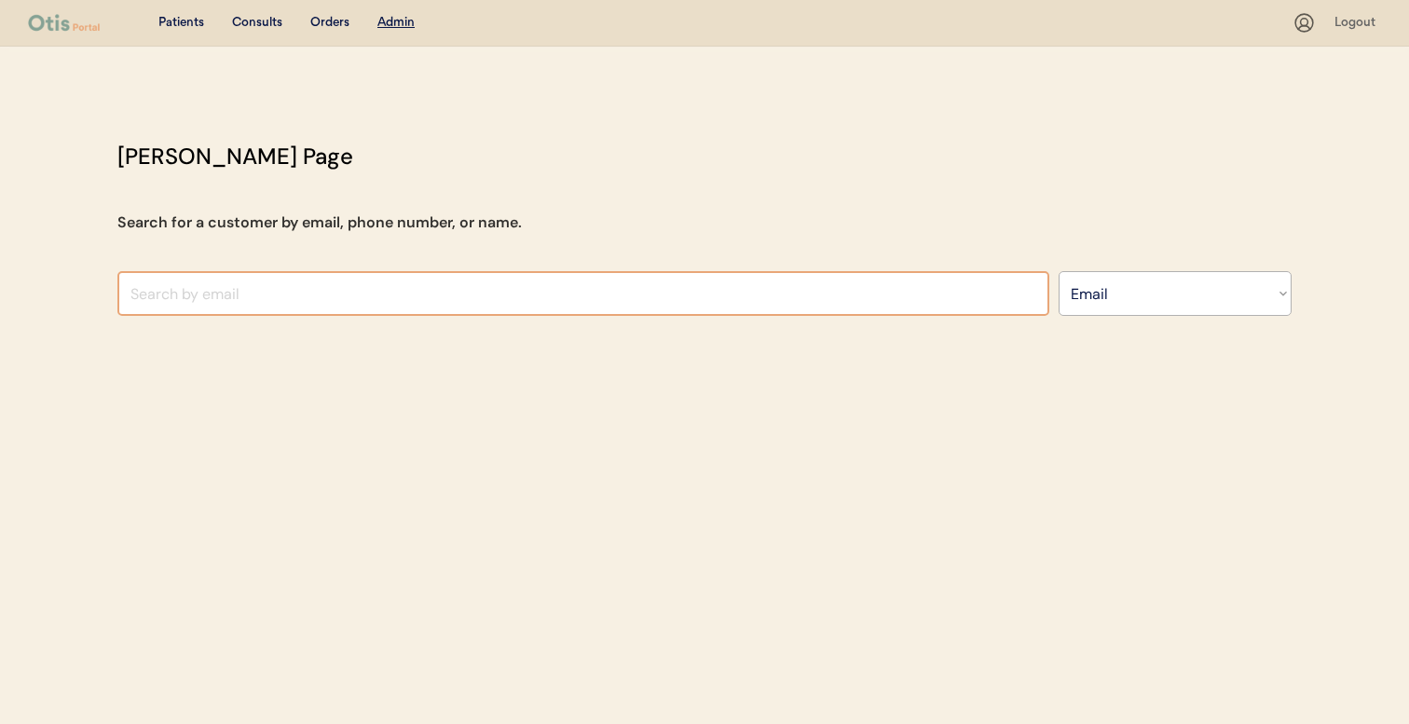
click at [492, 292] on input "input" at bounding box center [583, 293] width 932 height 45
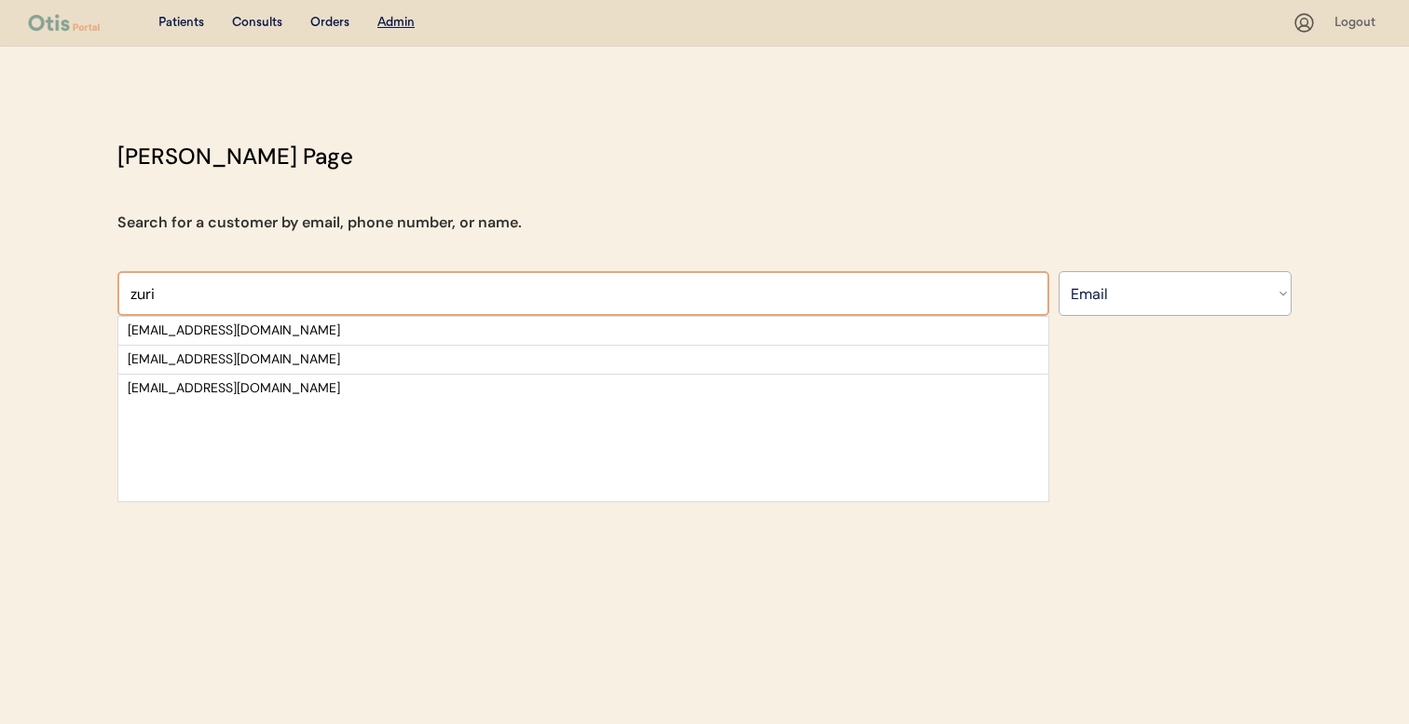
type input "zuri"
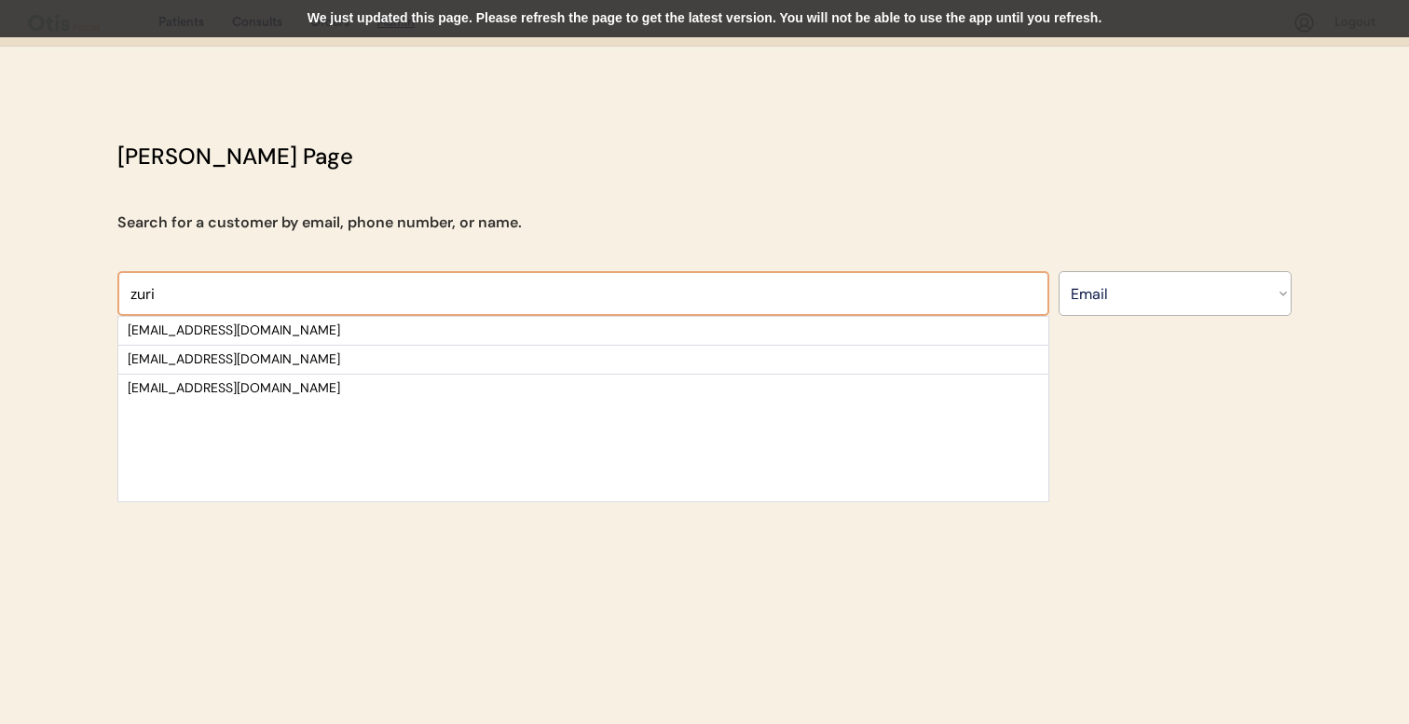
click at [536, 292] on input "input" at bounding box center [583, 293] width 932 height 45
click at [668, 11] on div "We just updated this page. Please refresh the page to get the latest version. Y…" at bounding box center [704, 18] width 1409 height 37
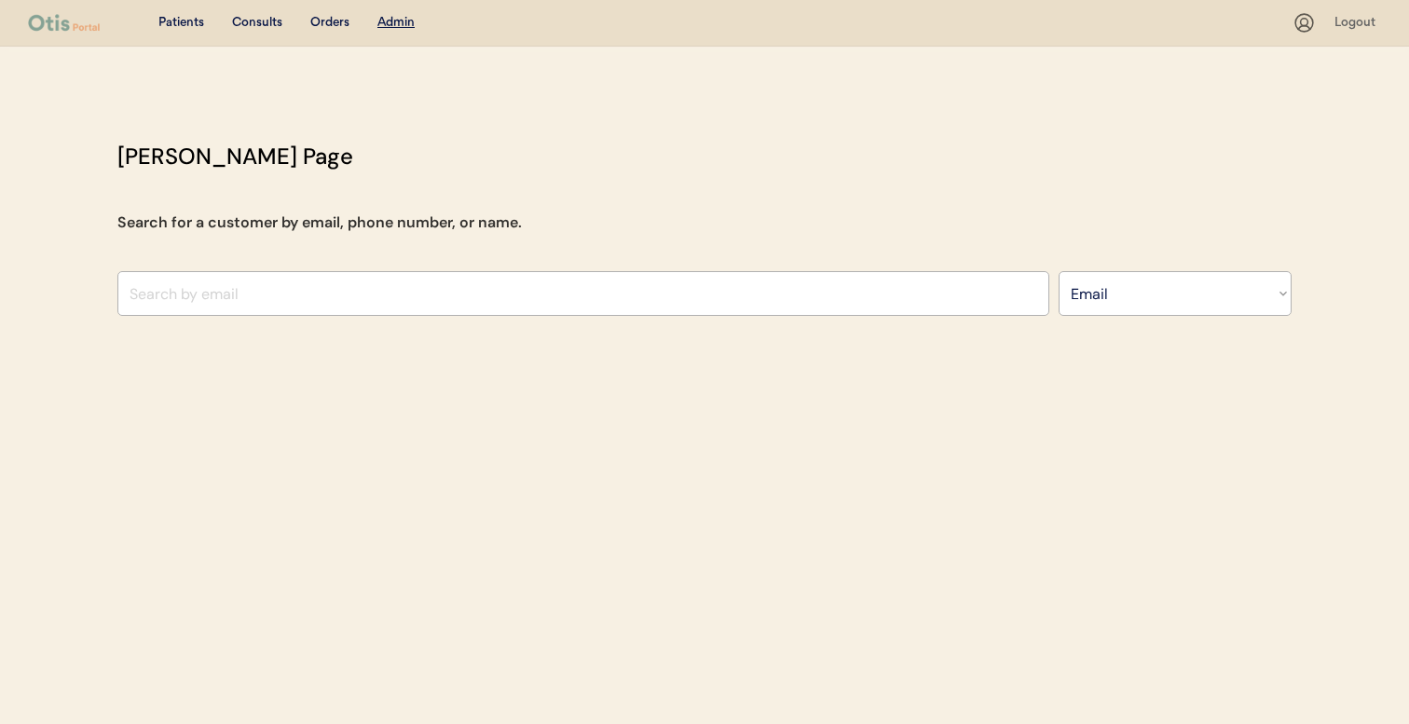
select select ""Email""
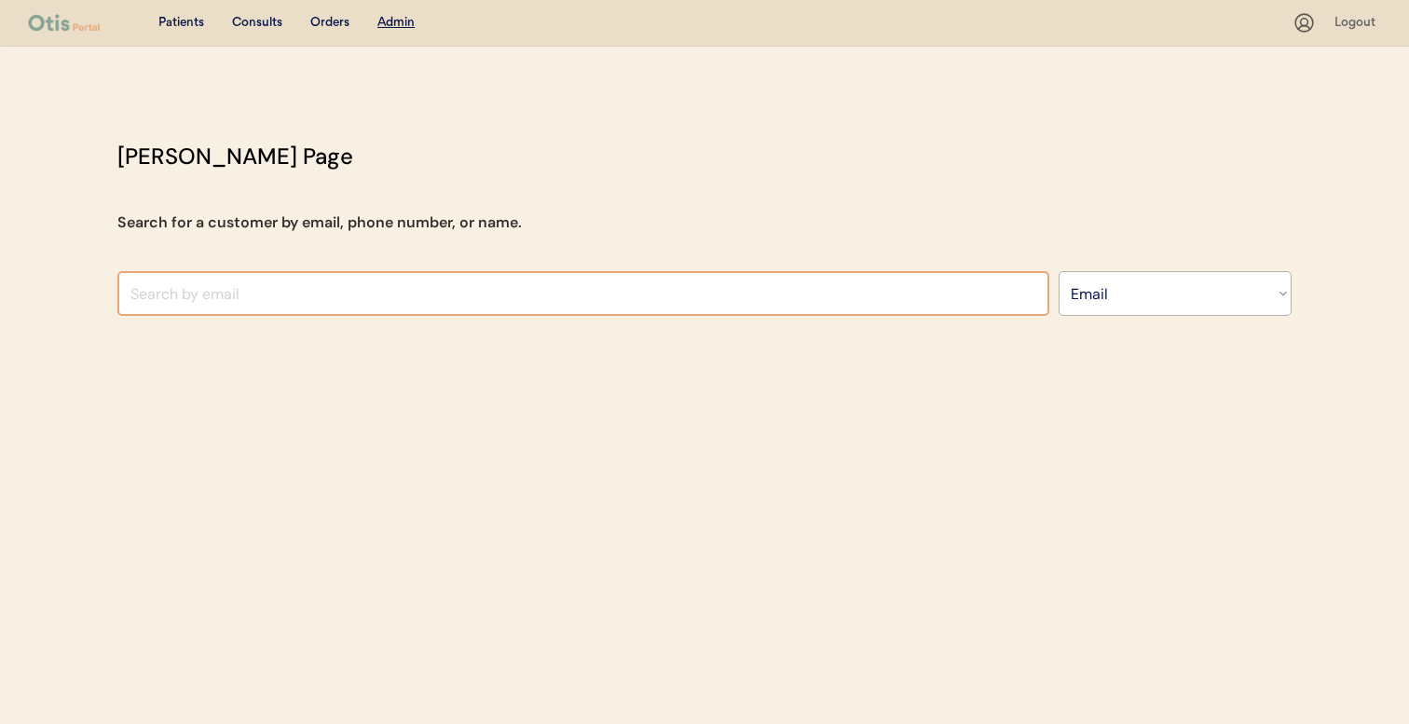
click at [442, 304] on input "input" at bounding box center [583, 293] width 932 height 45
type input "tracy johnson"
click at [1262, 301] on select "Search By Name Email Phone Number" at bounding box center [1175, 293] width 233 height 45
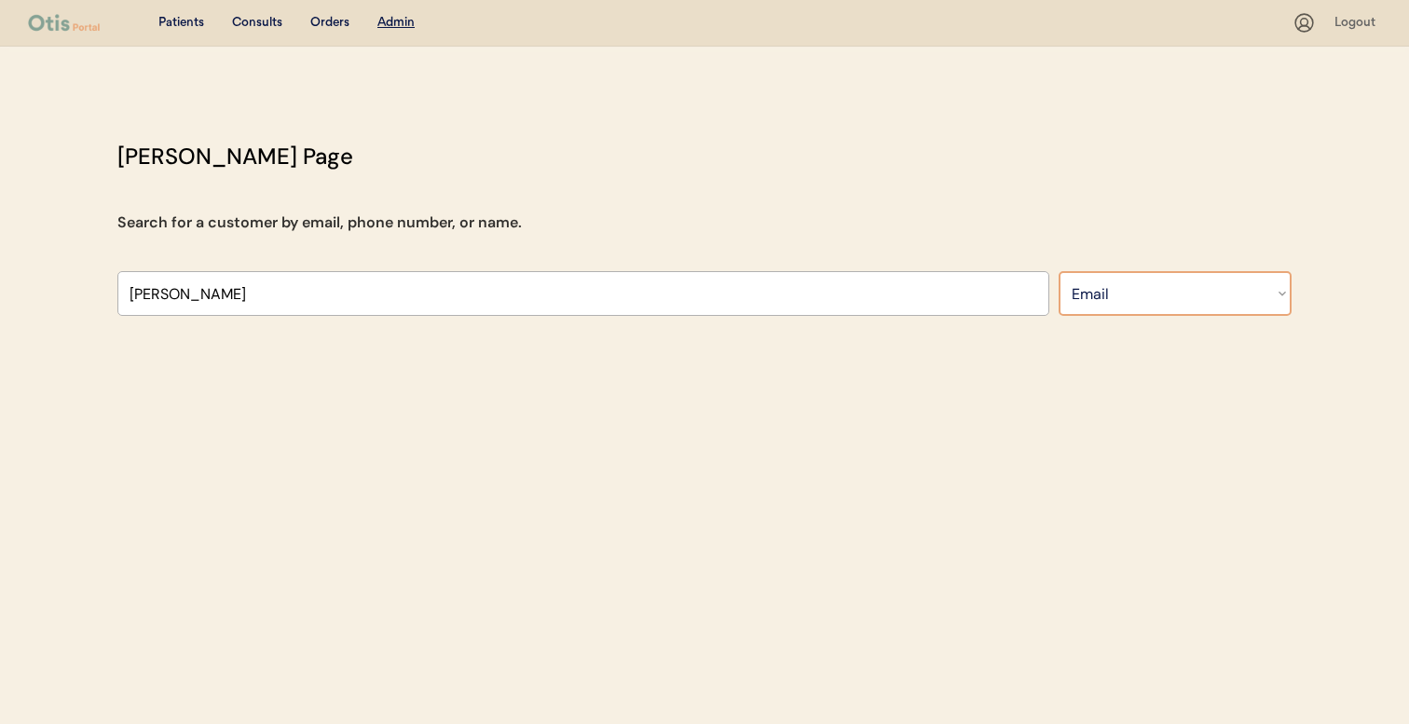
select select ""Name""
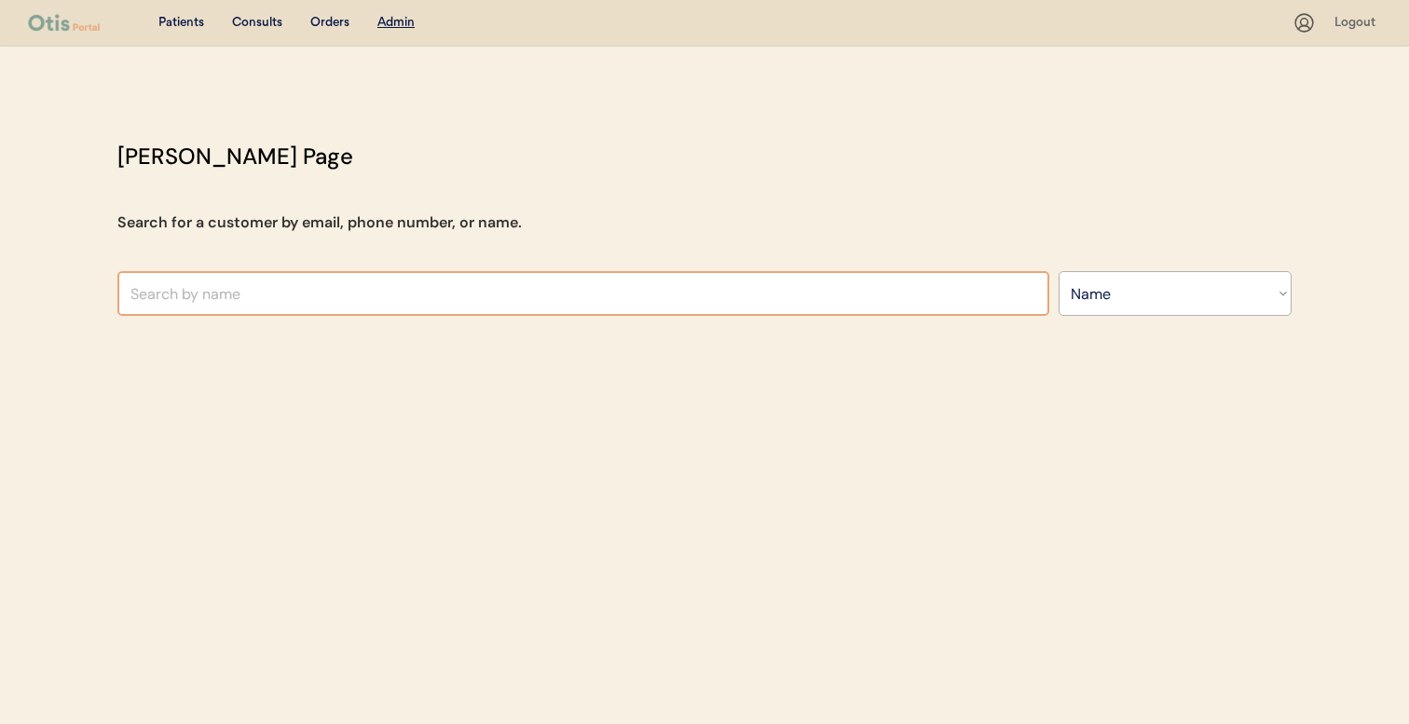
click at [868, 295] on input "text" at bounding box center [583, 293] width 932 height 45
type input "tracy john"
type input "tracy johnson"
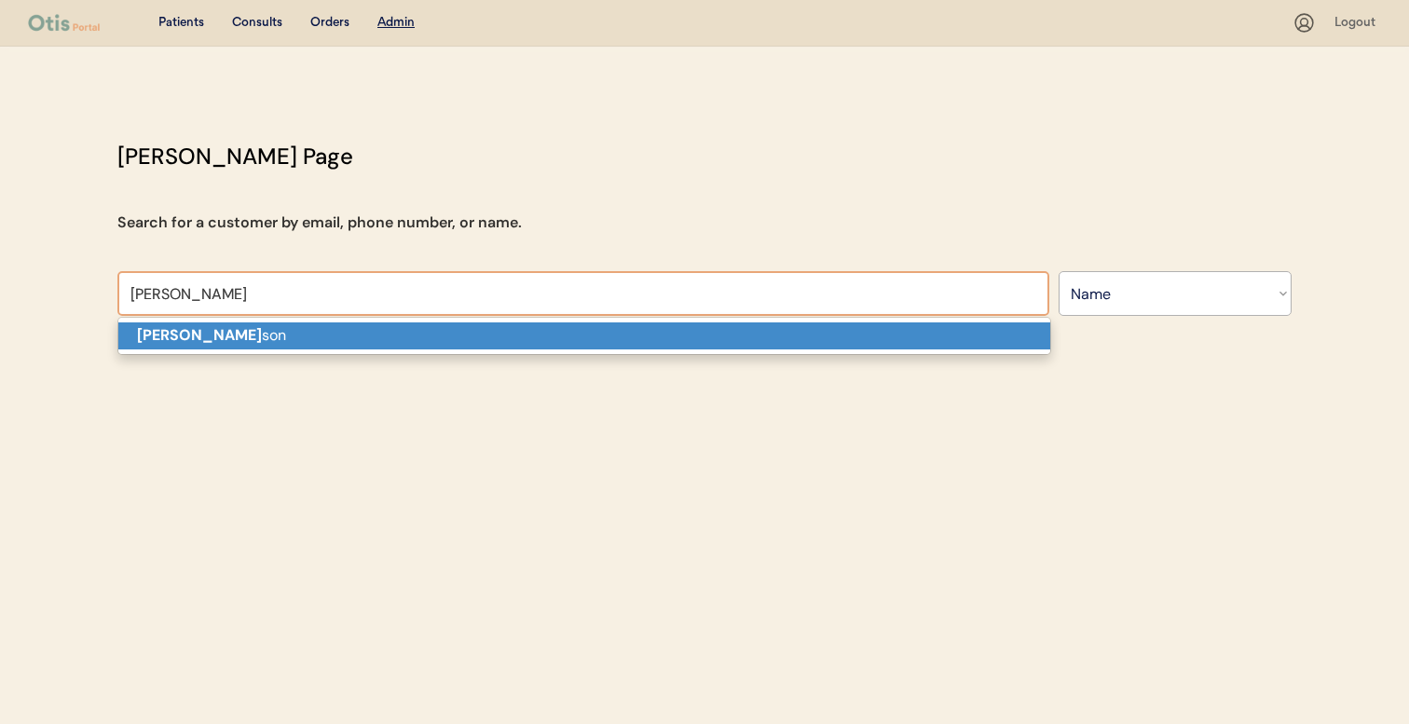
click at [819, 343] on p "Tracy John son" at bounding box center [584, 336] width 932 height 27
type input "Tracy Johnson"
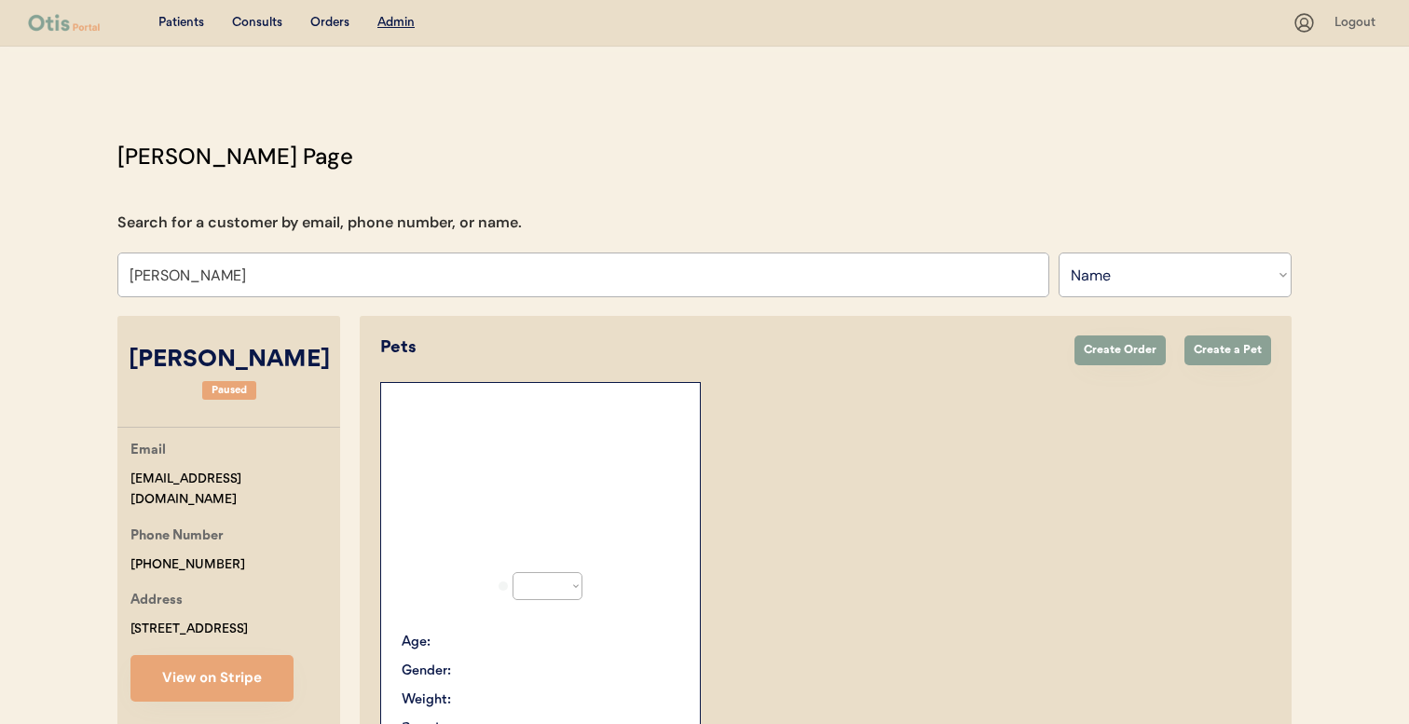
select select "true"
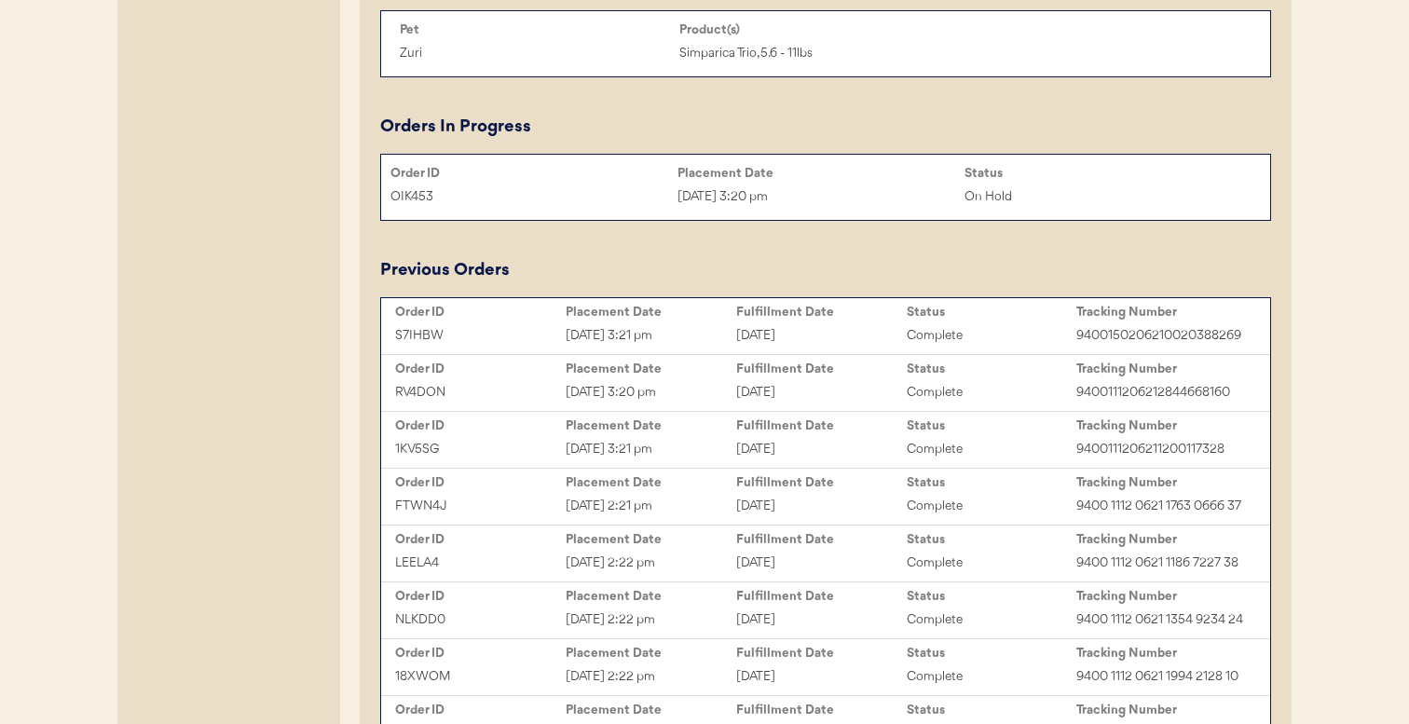
scroll to position [927, 0]
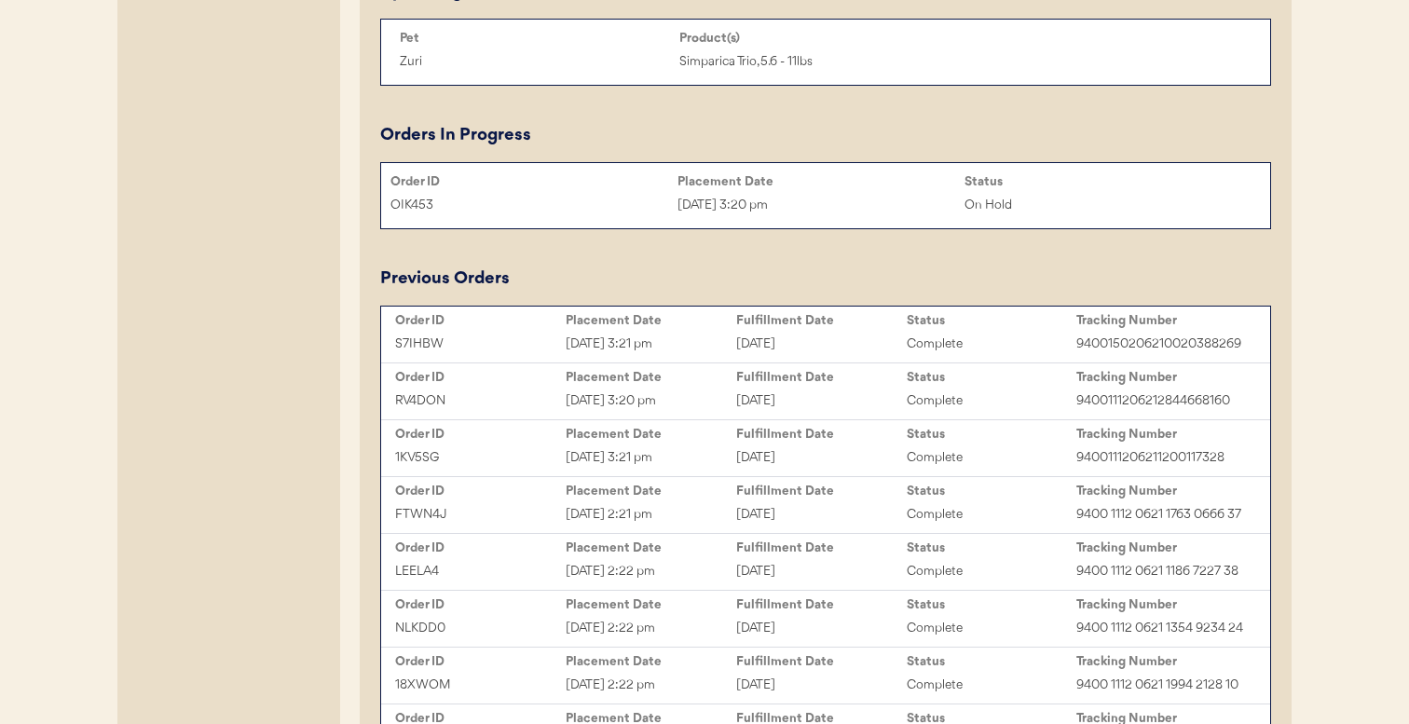
type input "Tracy Johnson"
click at [829, 205] on div "Jun 18, 2025 3:20 pm" at bounding box center [821, 205] width 287 height 21
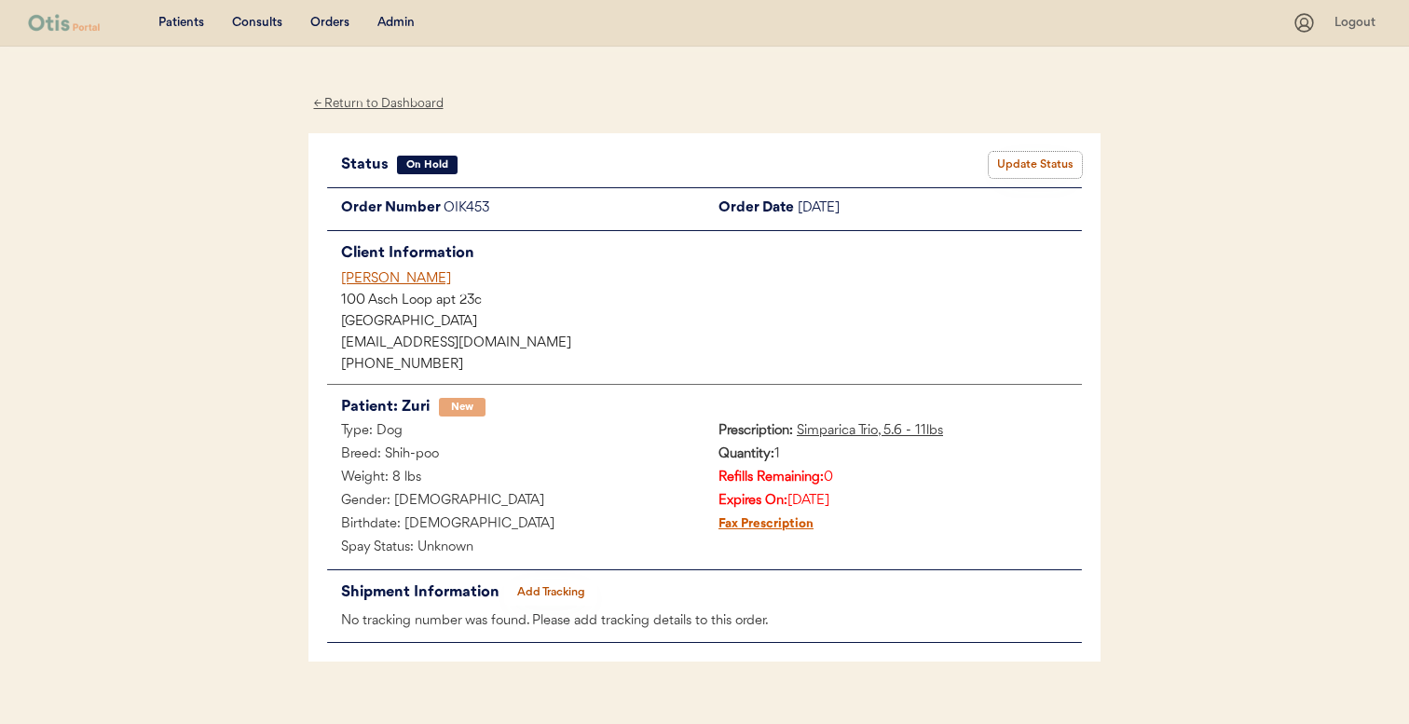
click at [1035, 164] on button "Update Status" at bounding box center [1035, 165] width 93 height 26
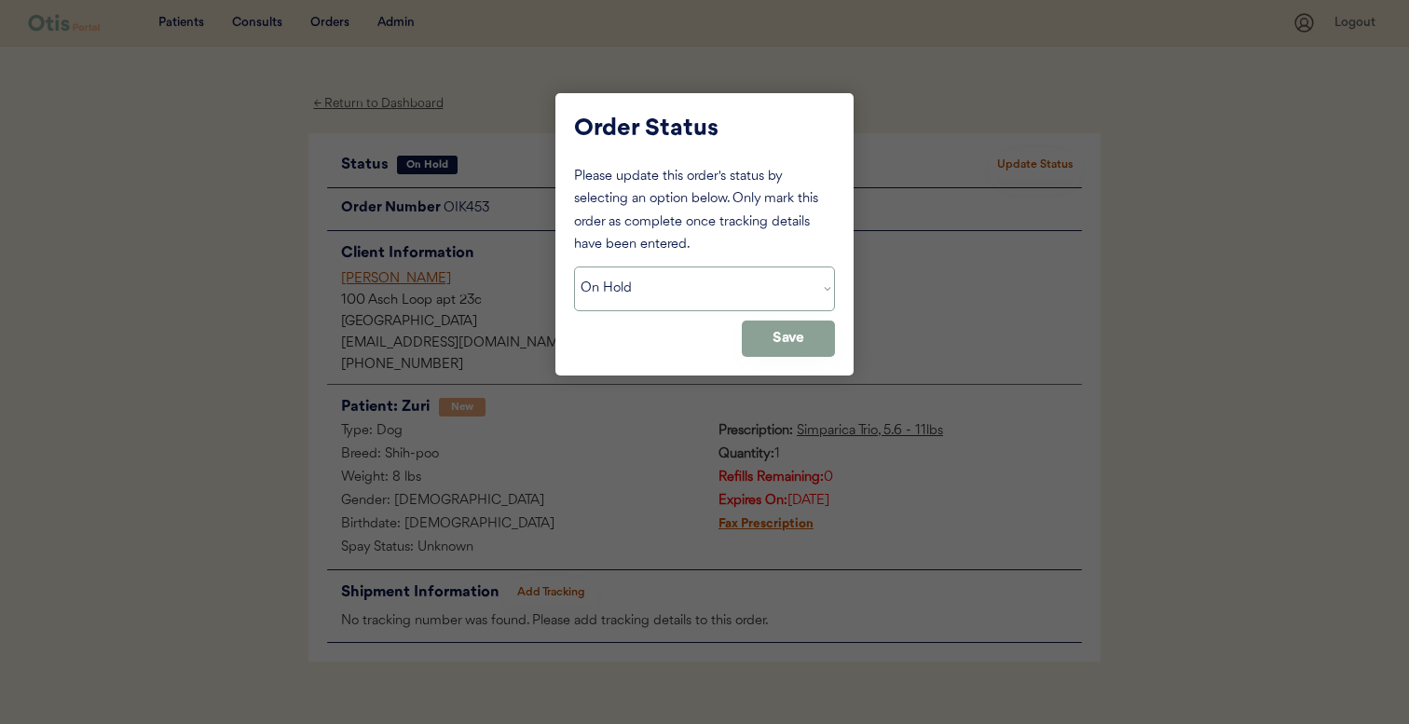
click at [676, 275] on select "Status On Hold New In Progress Complete Pending HW Consent Cancelled" at bounding box center [704, 289] width 261 height 45
select select ""new""
click at [528, 158] on div at bounding box center [704, 362] width 1409 height 724
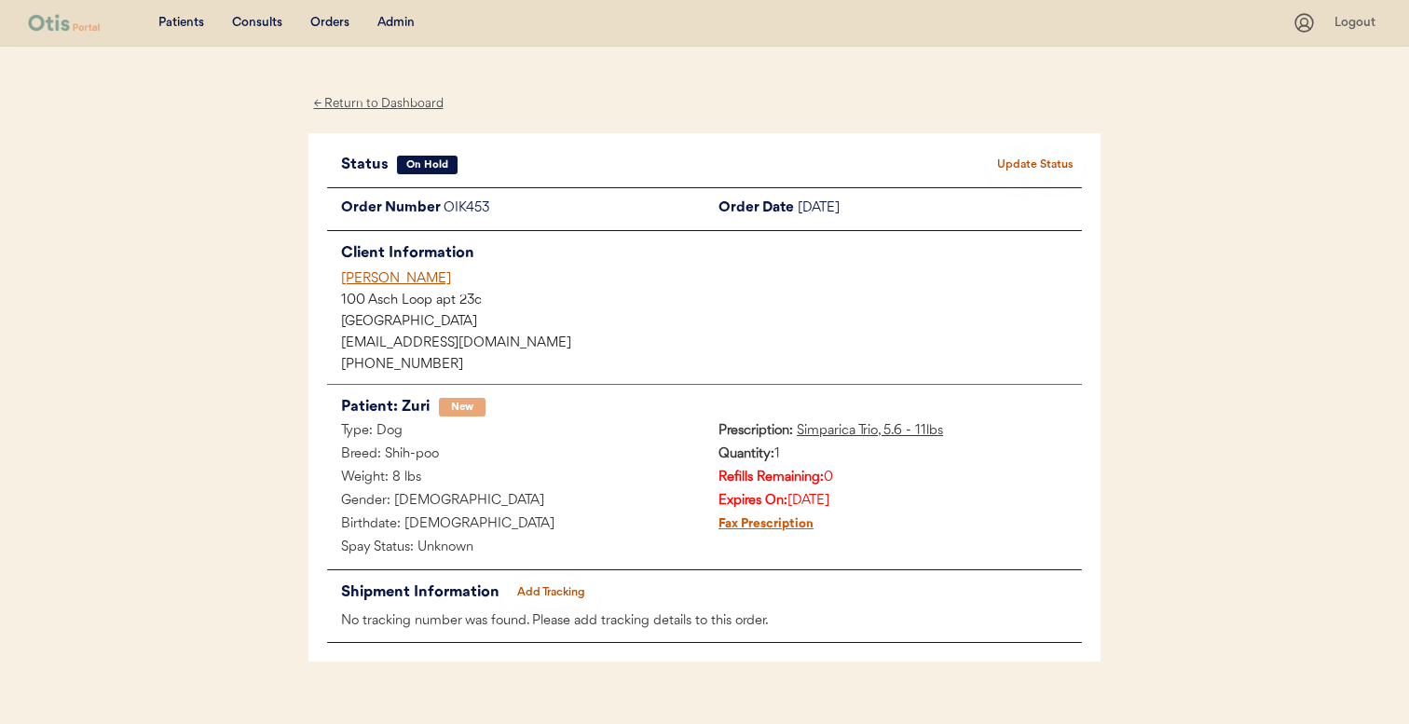
click at [464, 213] on div "OIK453" at bounding box center [574, 209] width 261 height 23
copy div "OIK453"
click at [1016, 165] on button "Update Status" at bounding box center [1035, 165] width 93 height 26
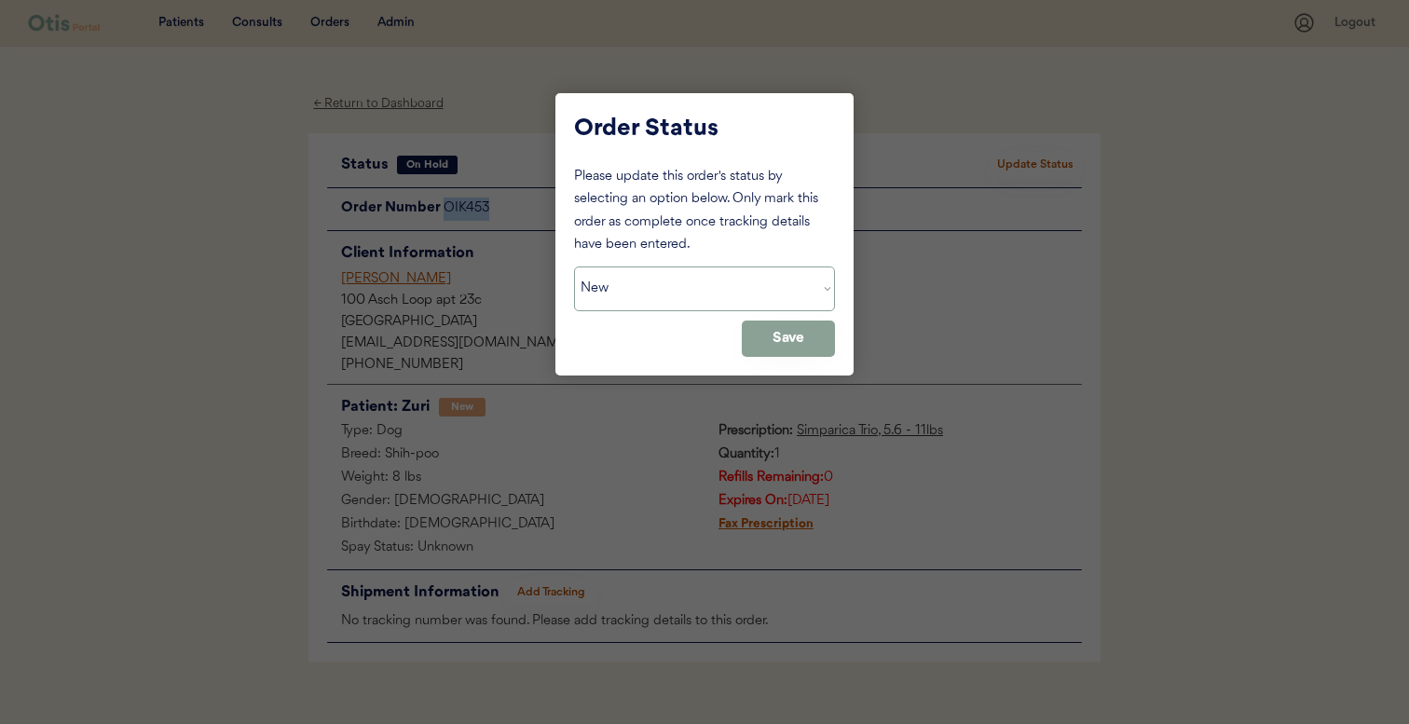
click at [817, 268] on select "Status On Hold New In Progress Complete Pending HW Consent Cancelled" at bounding box center [704, 289] width 261 height 45
drag, startPoint x: 818, startPoint y: 255, endPoint x: 799, endPoint y: 332, distance: 78.9
click at [799, 332] on button "Save" at bounding box center [788, 339] width 93 height 36
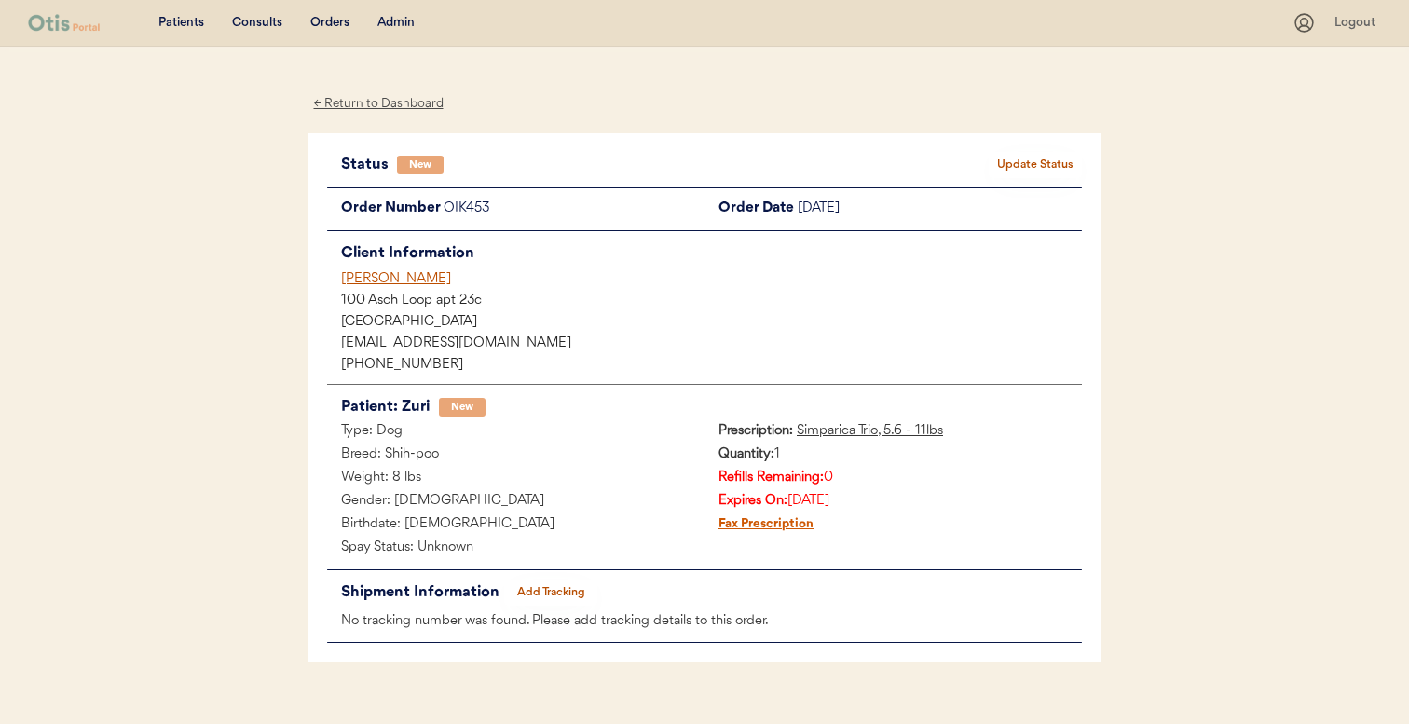
click at [543, 321] on div "The Bronx, NY 10475" at bounding box center [711, 322] width 741 height 13
click at [397, 278] on div "[PERSON_NAME]" at bounding box center [711, 279] width 741 height 20
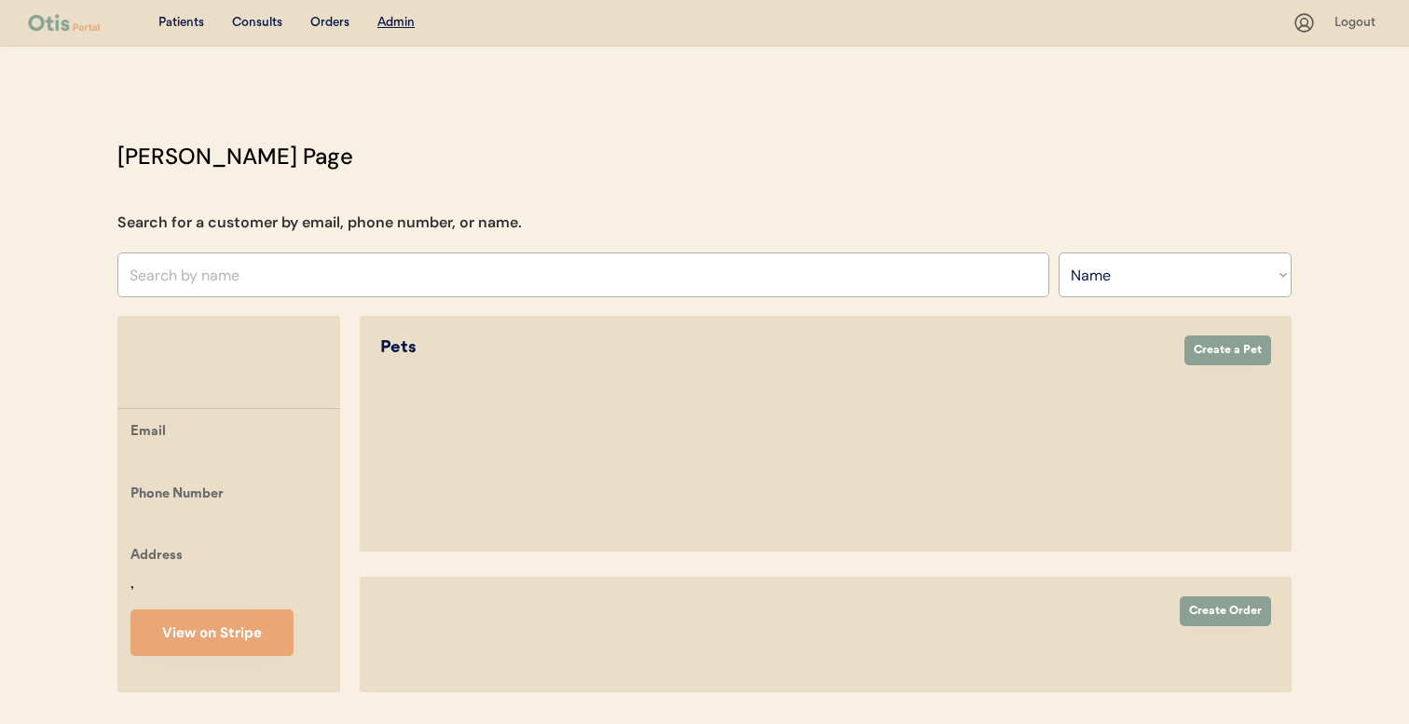
select select ""Name""
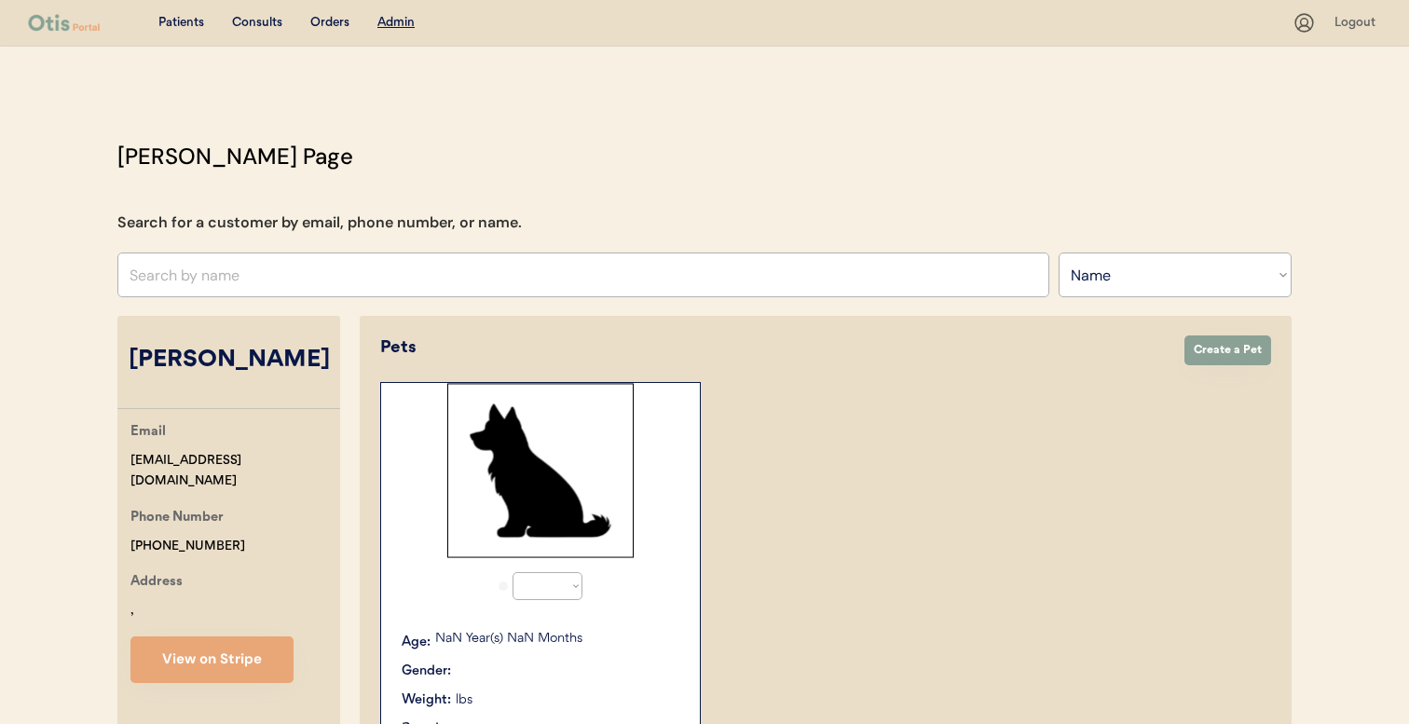
select select "true"
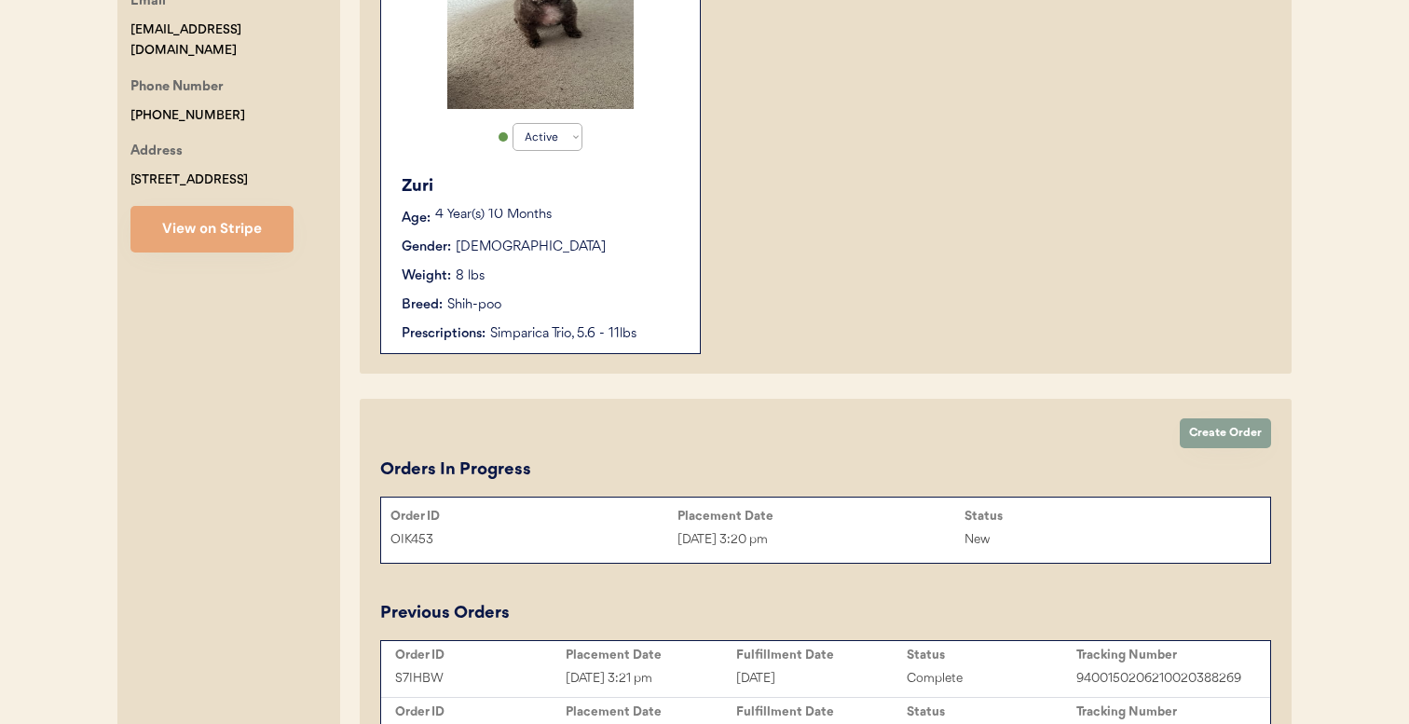
scroll to position [455, 0]
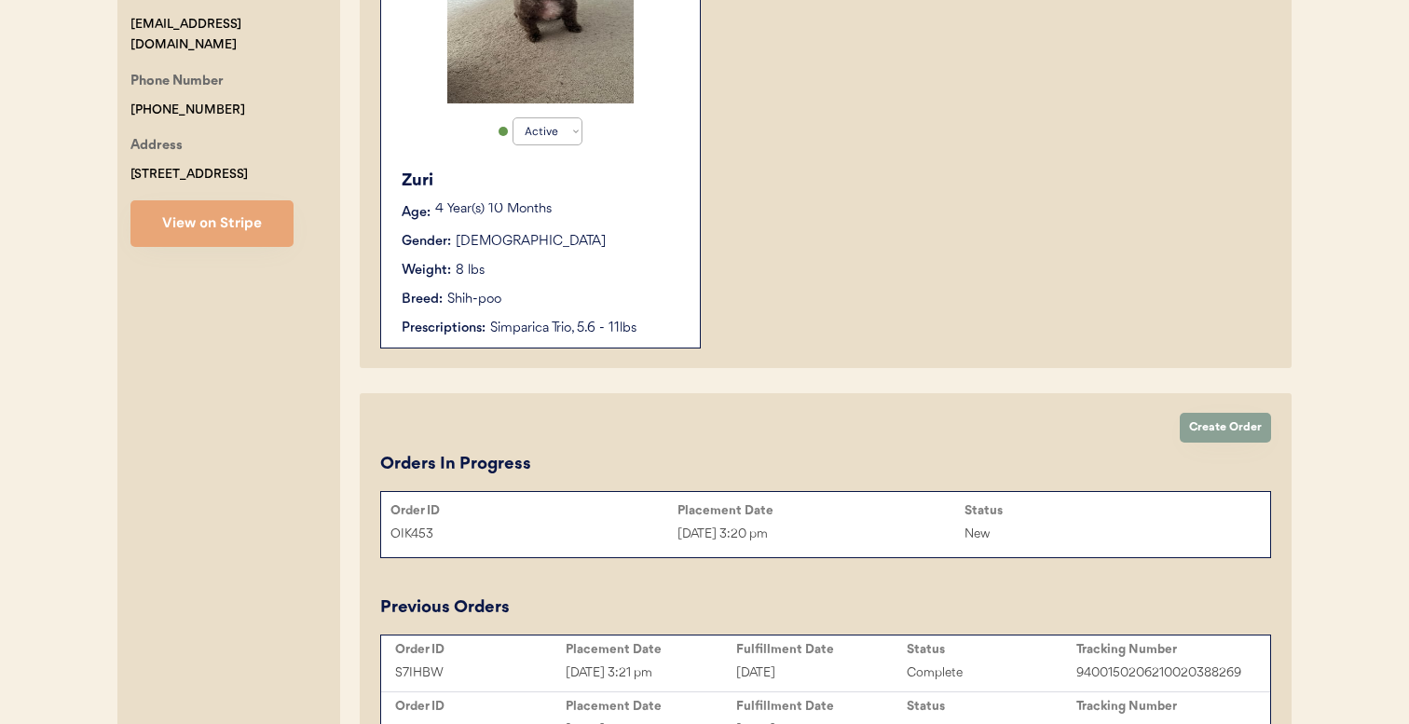
click at [597, 317] on div "Zuri Age: [DEMOGRAPHIC_DATA] Year(s) 10 Months Gender: [DEMOGRAPHIC_DATA] Weigh…" at bounding box center [541, 253] width 300 height 188
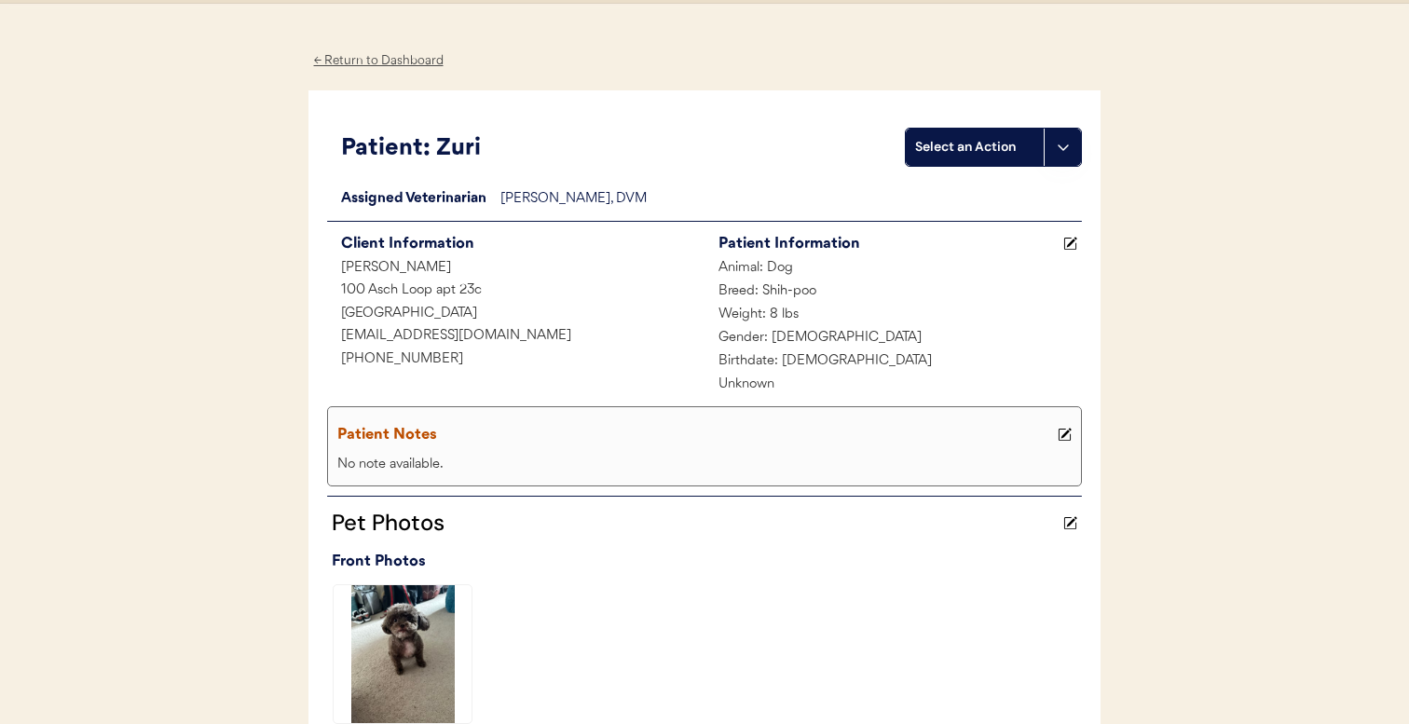
scroll to position [40, 0]
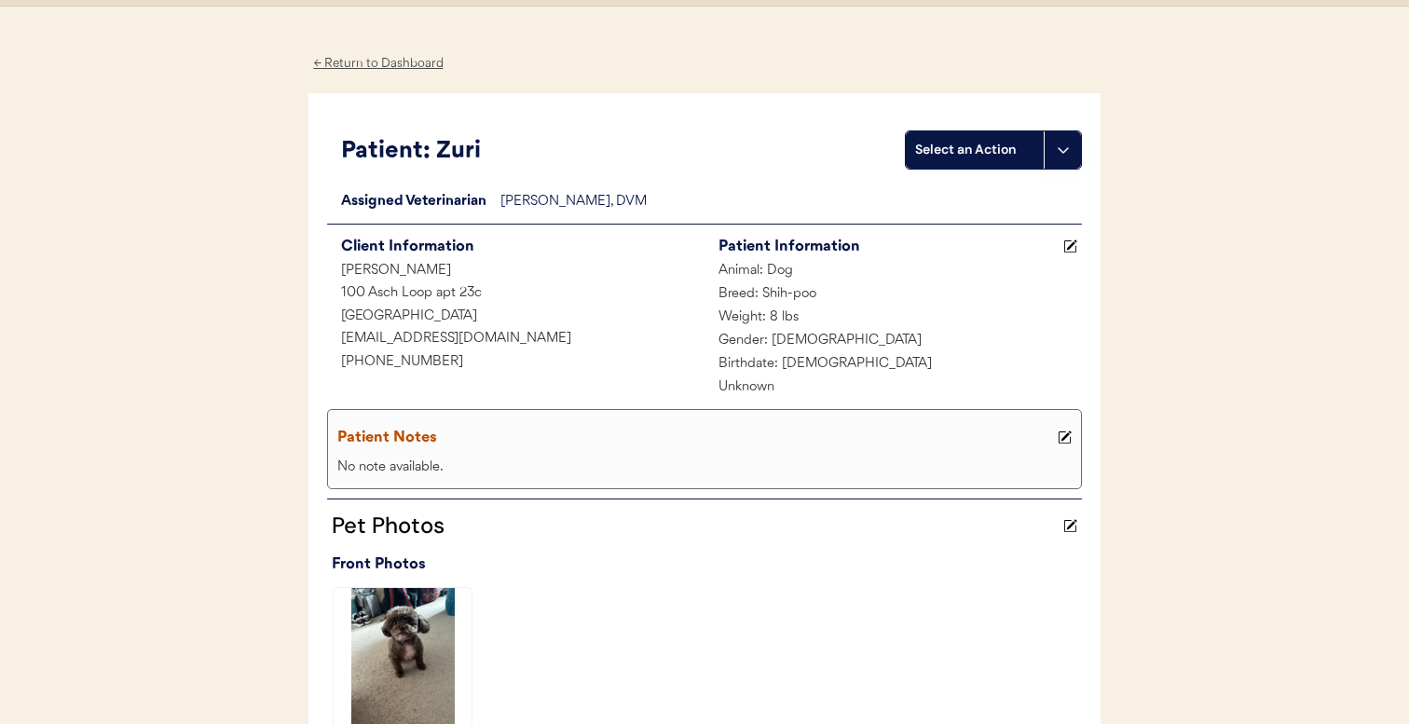
click at [968, 142] on div "Select an Action" at bounding box center [974, 150] width 119 height 19
click at [940, 227] on div "Import a prescription" at bounding box center [999, 227] width 185 height 38
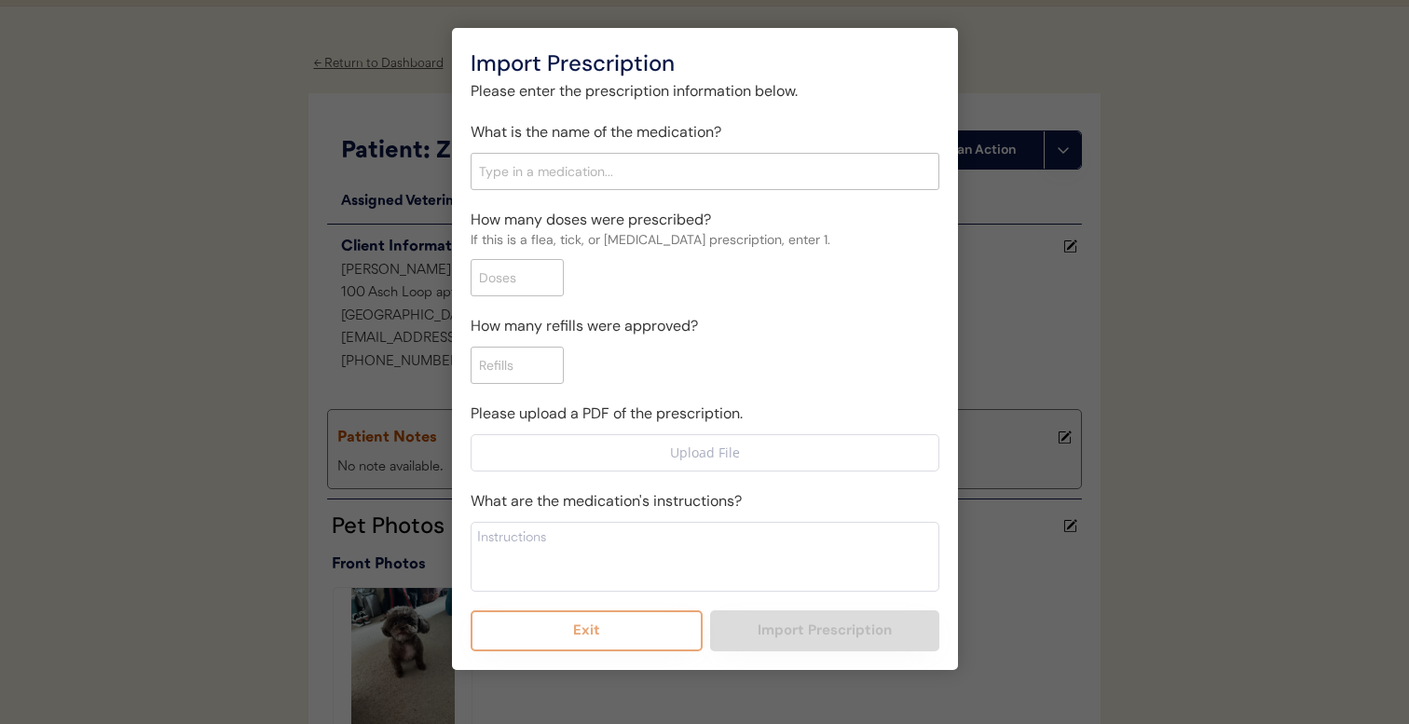
click at [652, 185] on input "text" at bounding box center [705, 171] width 469 height 37
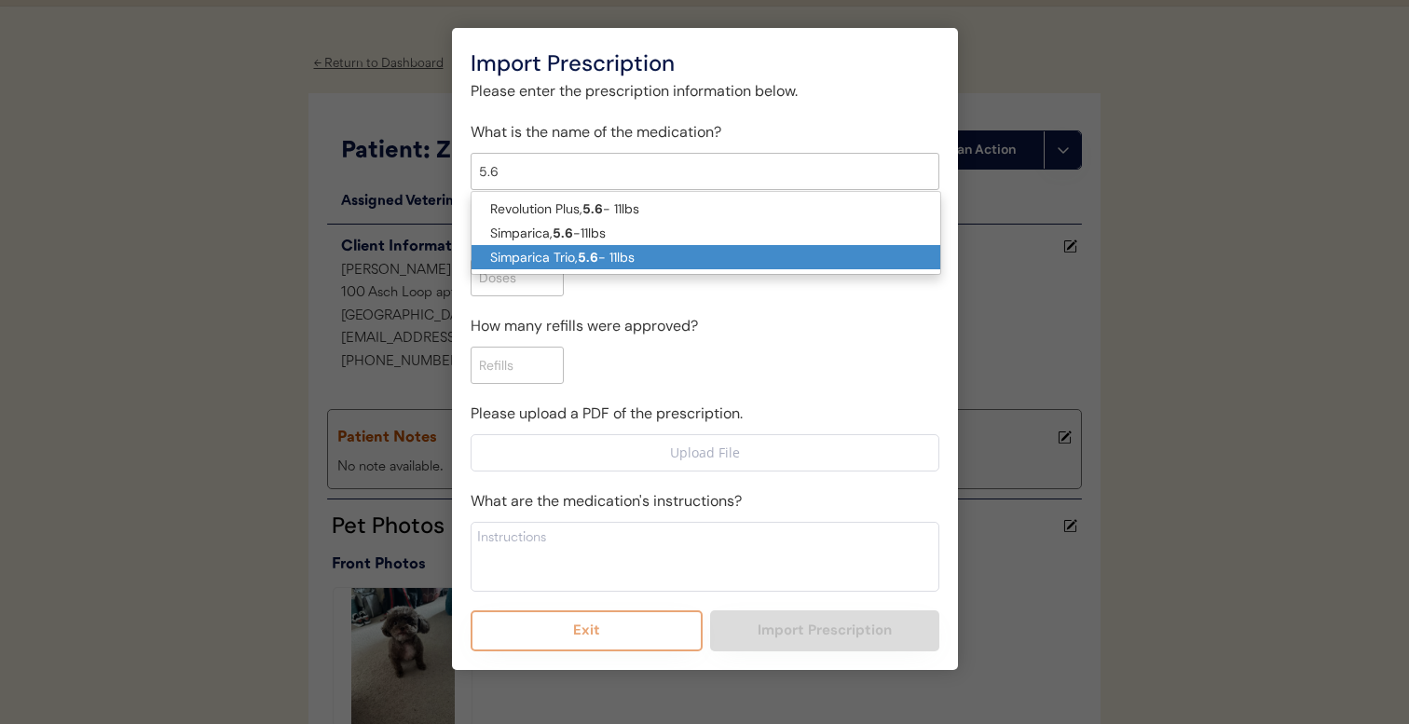
click at [648, 245] on p "Simparica Trio, 5.6 - 11lbs" at bounding box center [706, 257] width 469 height 24
type input "Simparica Trio, 5.6 - 11lbs"
type textarea "Give one chew by mouth every 30 days year round to control internal and externa…"
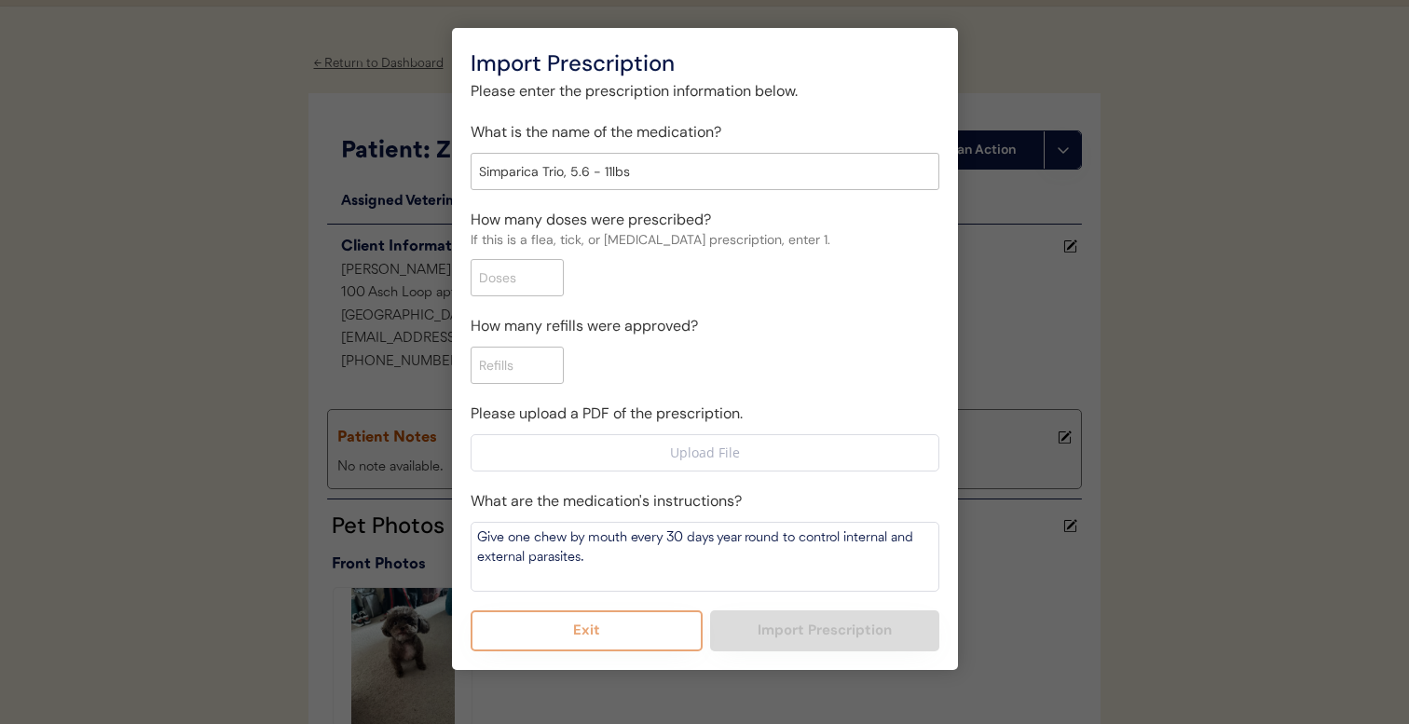
type input "Simparica Trio, 5.6 - 11lbs"
click at [539, 280] on input "input" at bounding box center [517, 277] width 93 height 37
type input "1"
click at [537, 369] on input "input" at bounding box center [517, 365] width 93 height 37
type input "11"
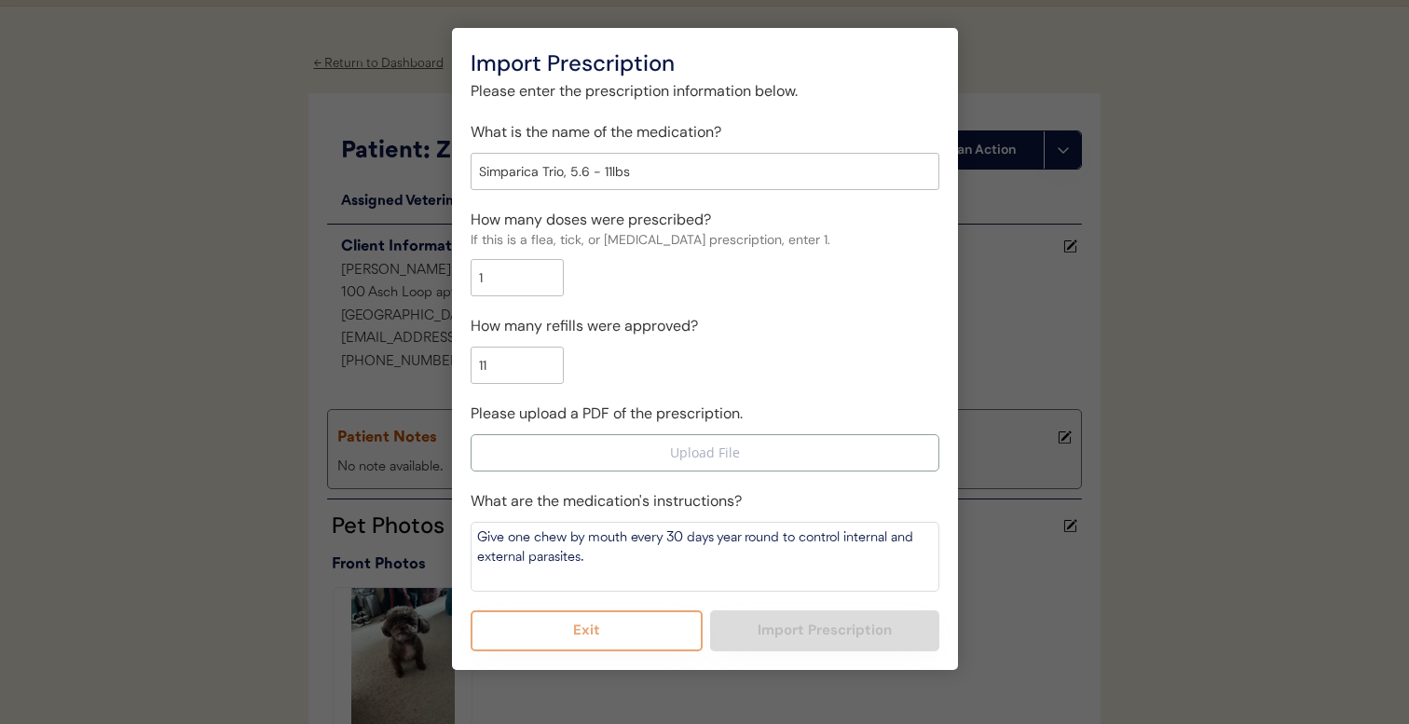
click at [633, 447] on input "file" at bounding box center [705, 452] width 467 height 35
type input "C:\fakepath\image (13).png"
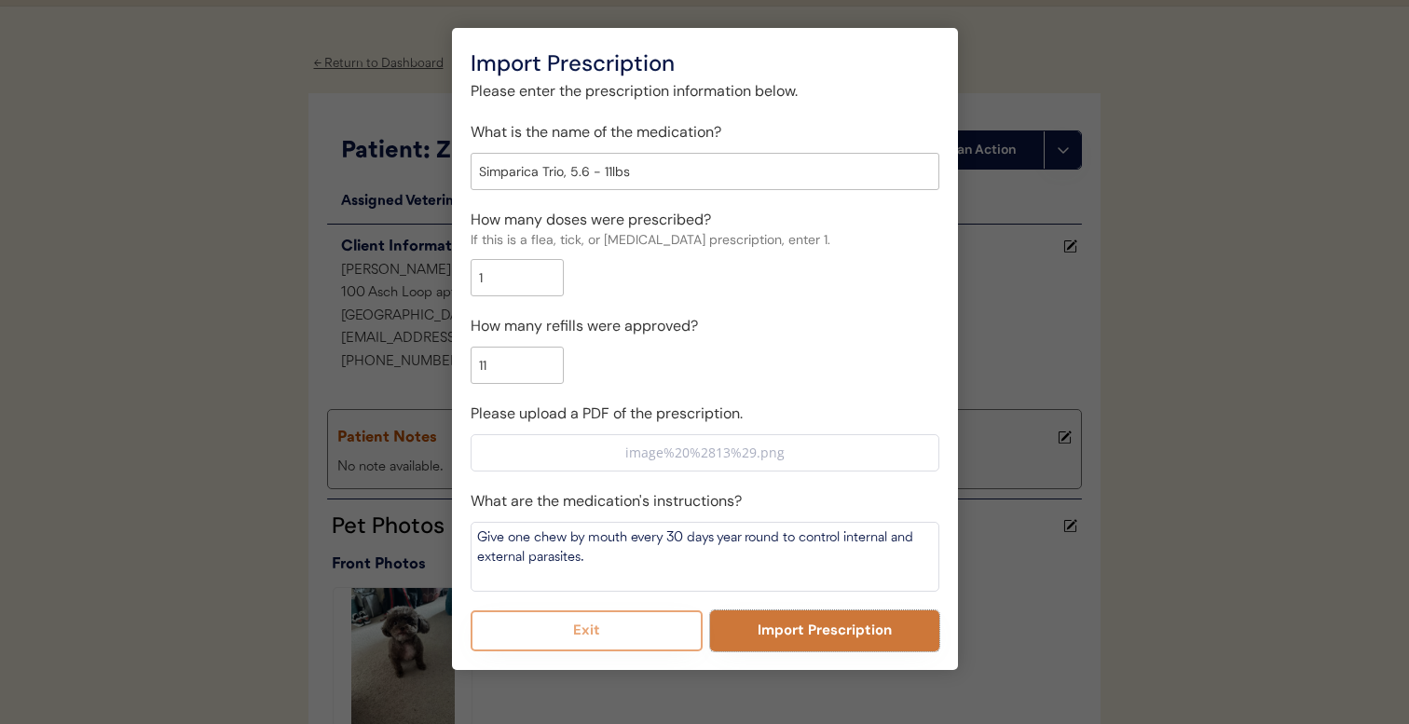
click at [777, 638] on button "Import Prescription" at bounding box center [824, 631] width 229 height 41
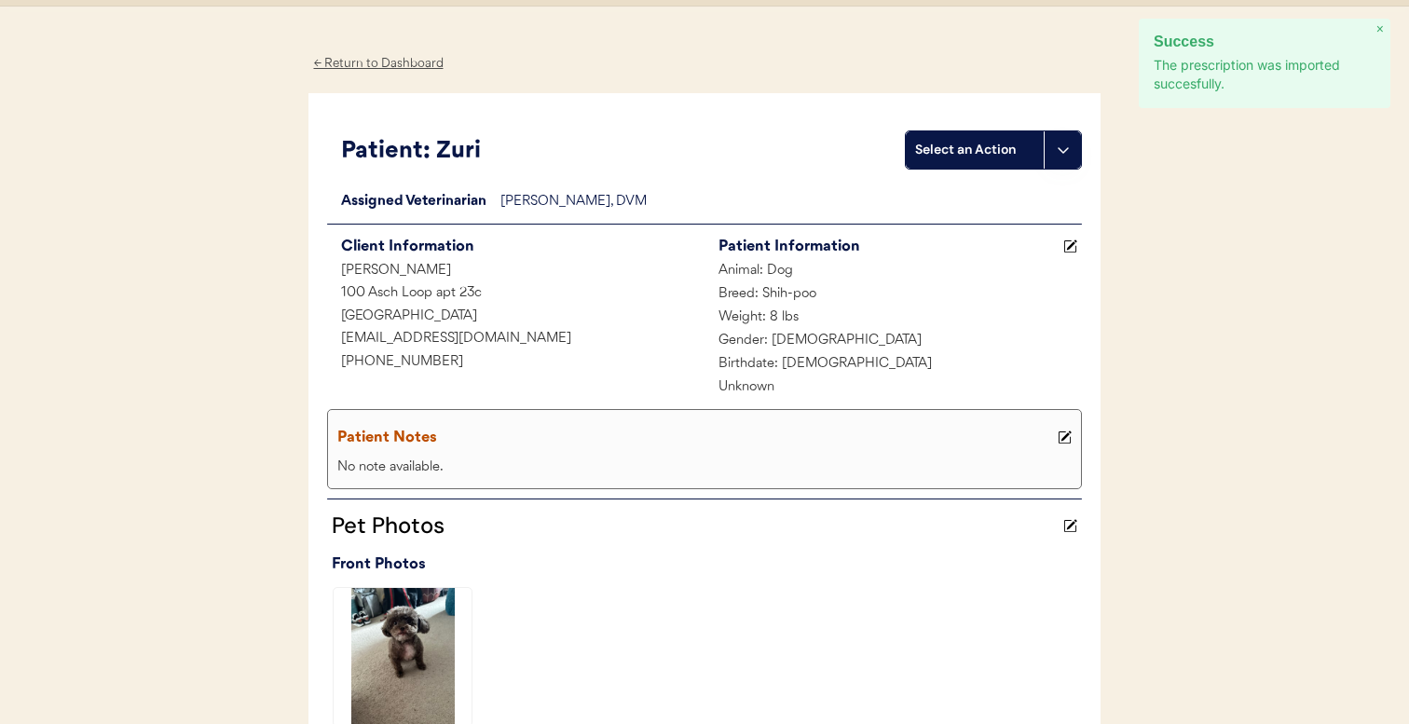
scroll to position [41, 0]
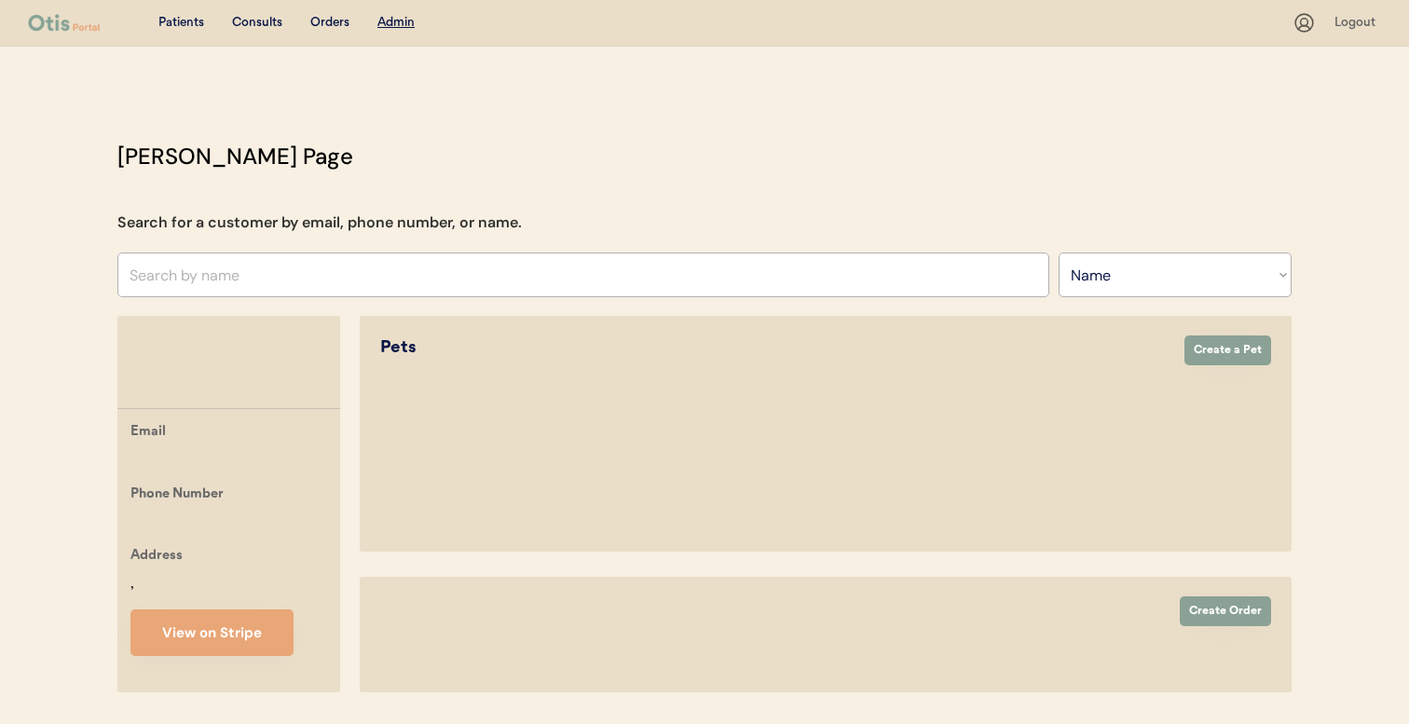
select select ""Name""
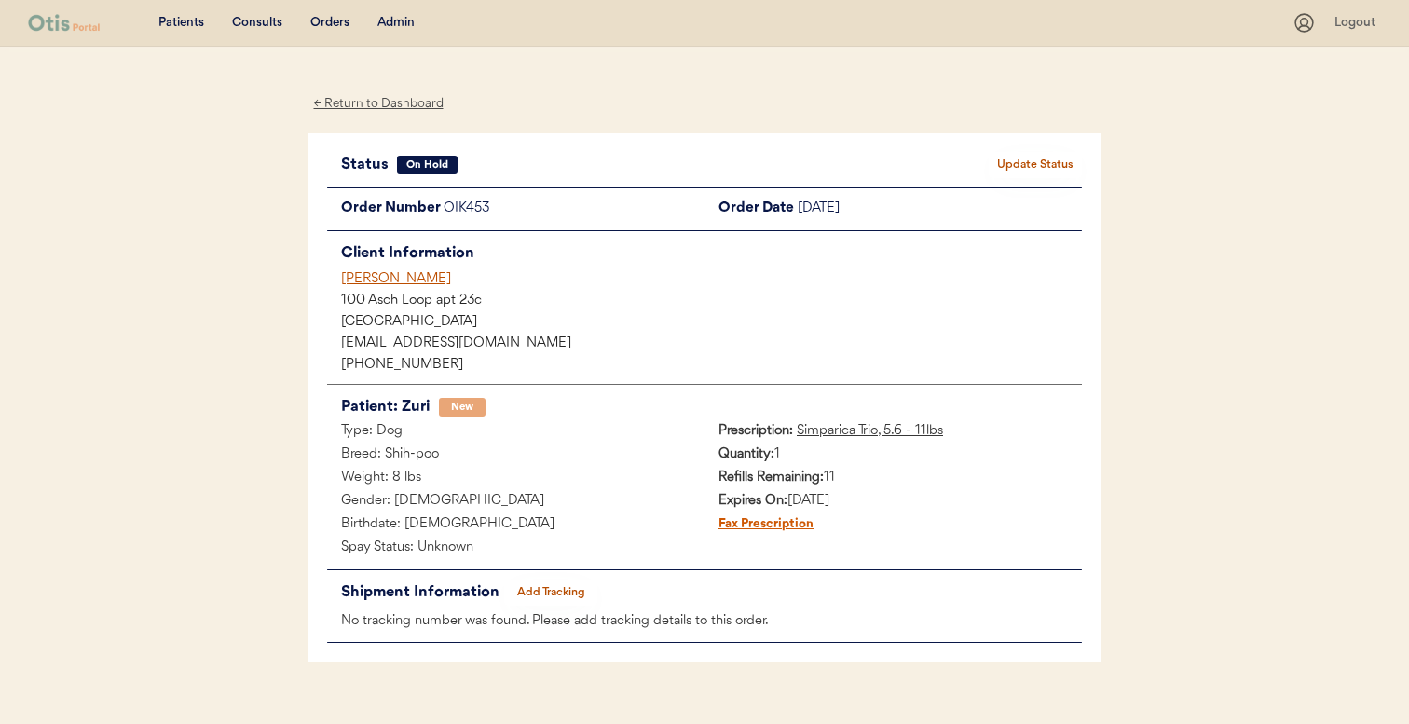
click at [350, 303] on div "100 Asch Loop apt 23c" at bounding box center [711, 301] width 741 height 13
copy div "100"
click at [428, 301] on div "100 Asch Loop apt 23c" at bounding box center [711, 301] width 741 height 13
copy div "100 Asch Loop"
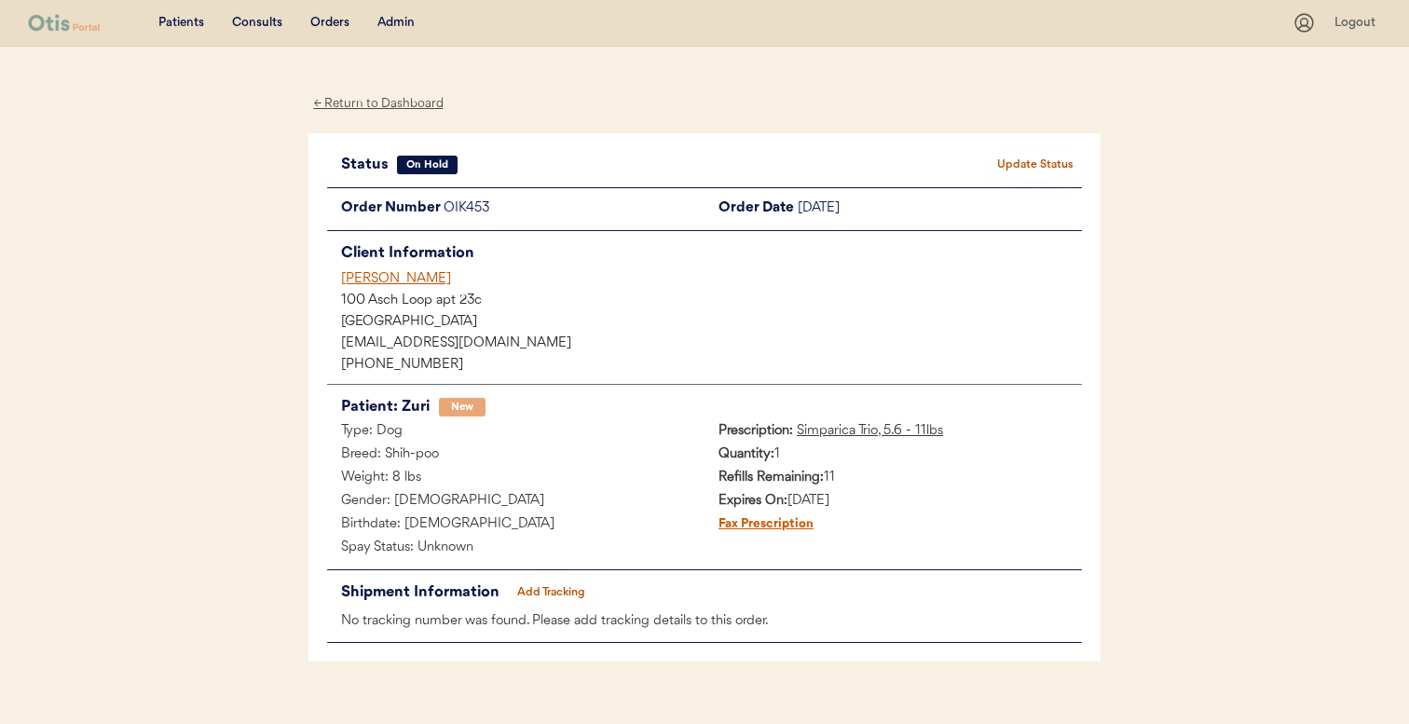
drag, startPoint x: 437, startPoint y: 350, endPoint x: 317, endPoint y: 350, distance: 120.2
click at [317, 350] on div "Status On Hold Update Status Order Number OIK453 Order Date [DATE] Client Infor…" at bounding box center [705, 397] width 792 height 529
drag, startPoint x: 451, startPoint y: 345, endPoint x: 323, endPoint y: 345, distance: 128.6
click at [323, 345] on div "Status On Hold Update Status Order Number OIK453 Order Date [DATE] Client Infor…" at bounding box center [705, 397] width 792 height 529
copy div "[EMAIL_ADDRESS][DOMAIN_NAME]"
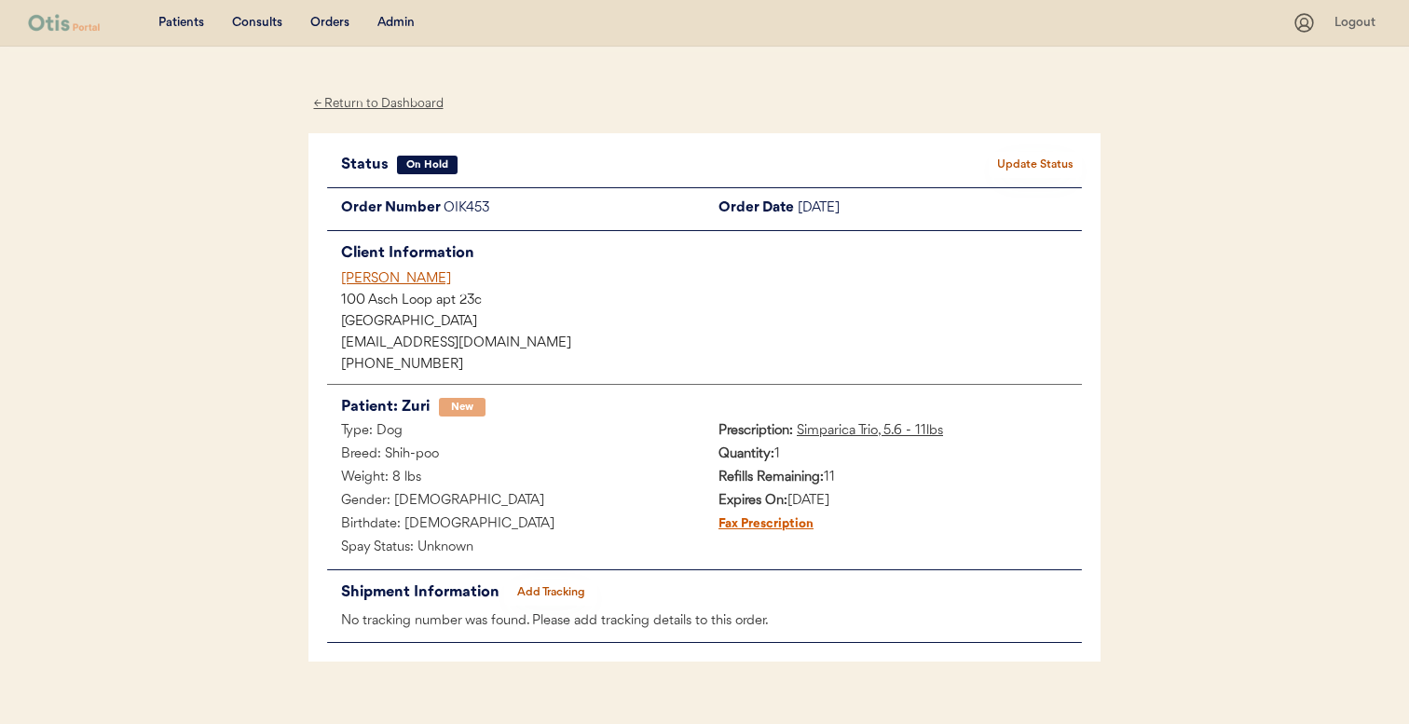
click at [401, 21] on div "Admin" at bounding box center [395, 23] width 37 height 19
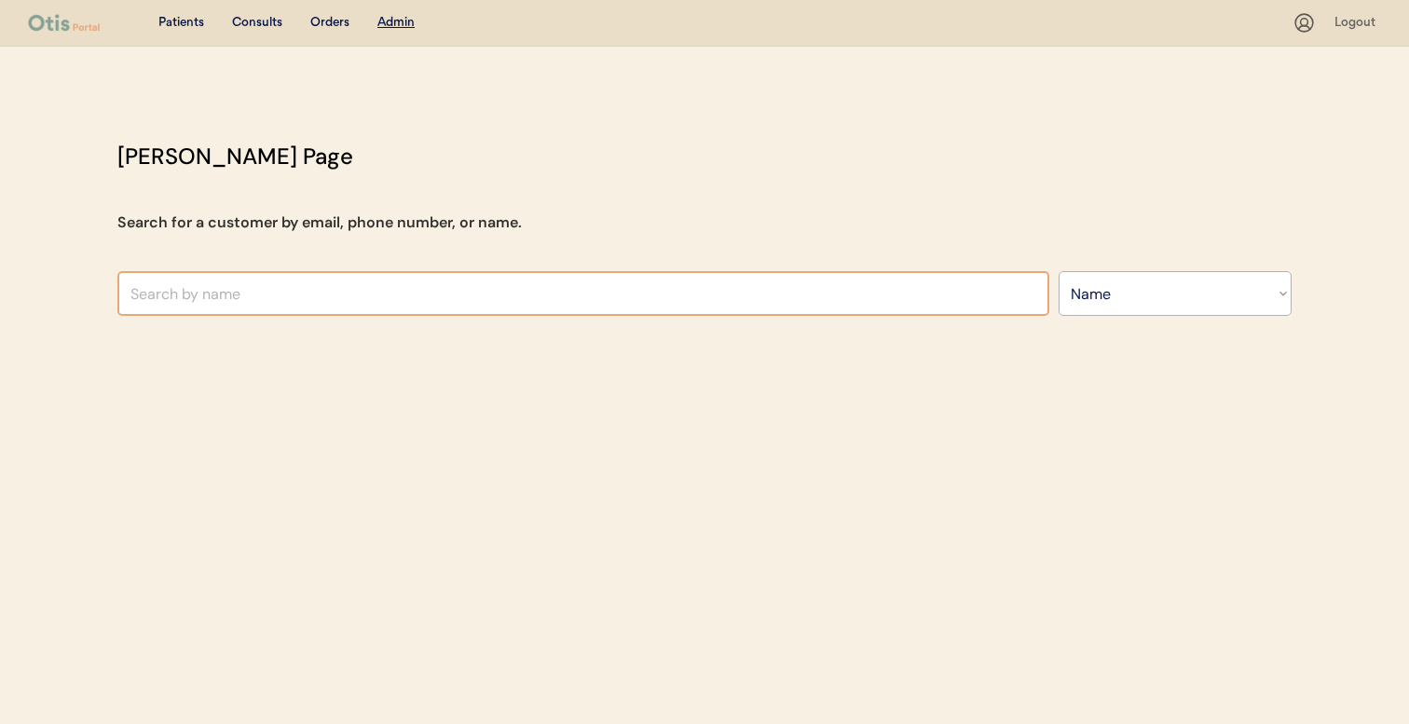
click at [1119, 285] on select "Search By Name Email Phone Number" at bounding box center [1175, 293] width 233 height 45
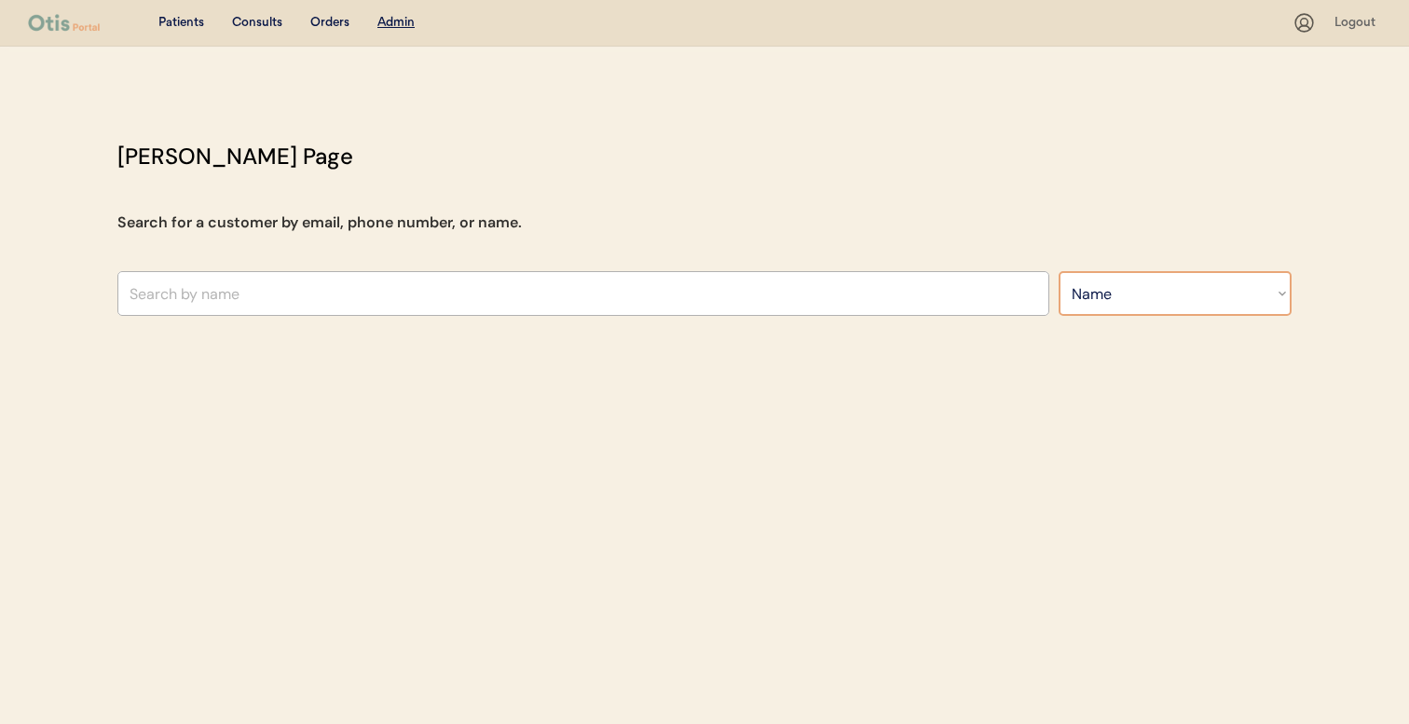
select select ""Email""
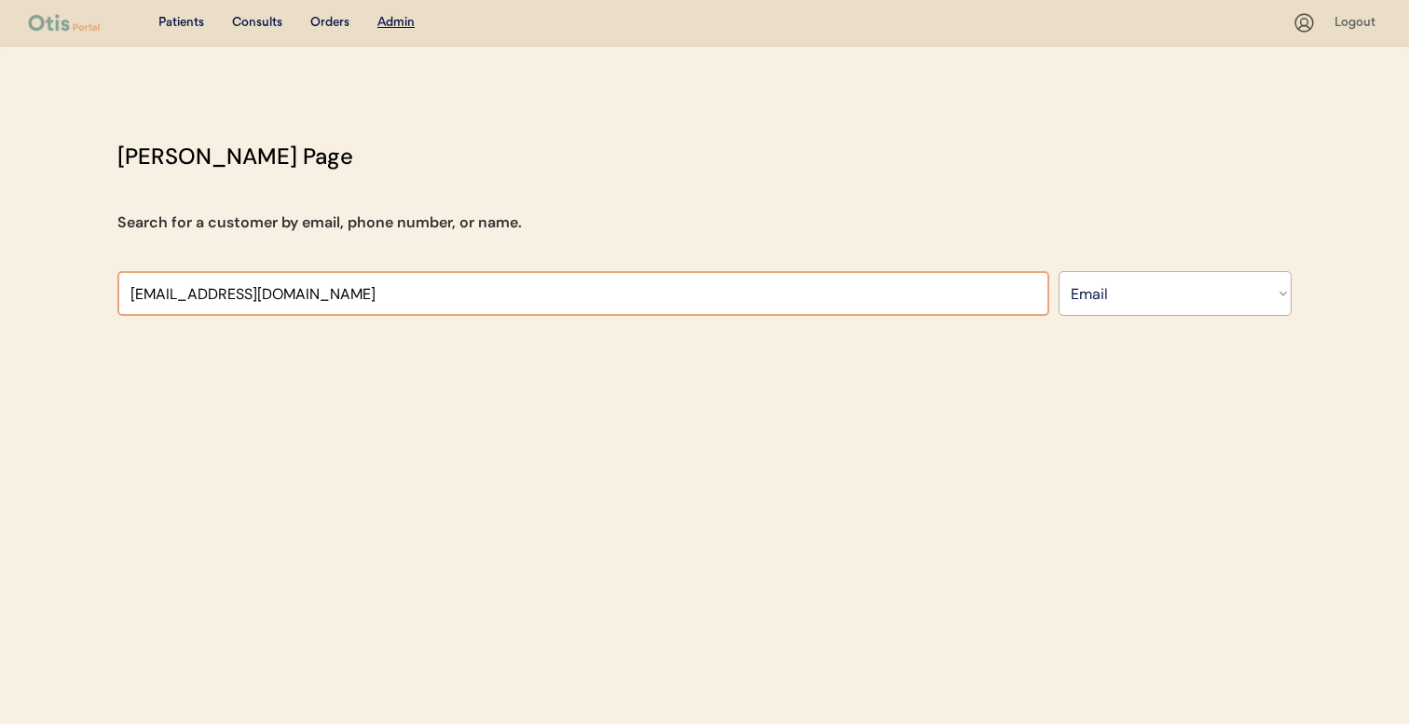
click at [879, 301] on input "input" at bounding box center [583, 293] width 932 height 45
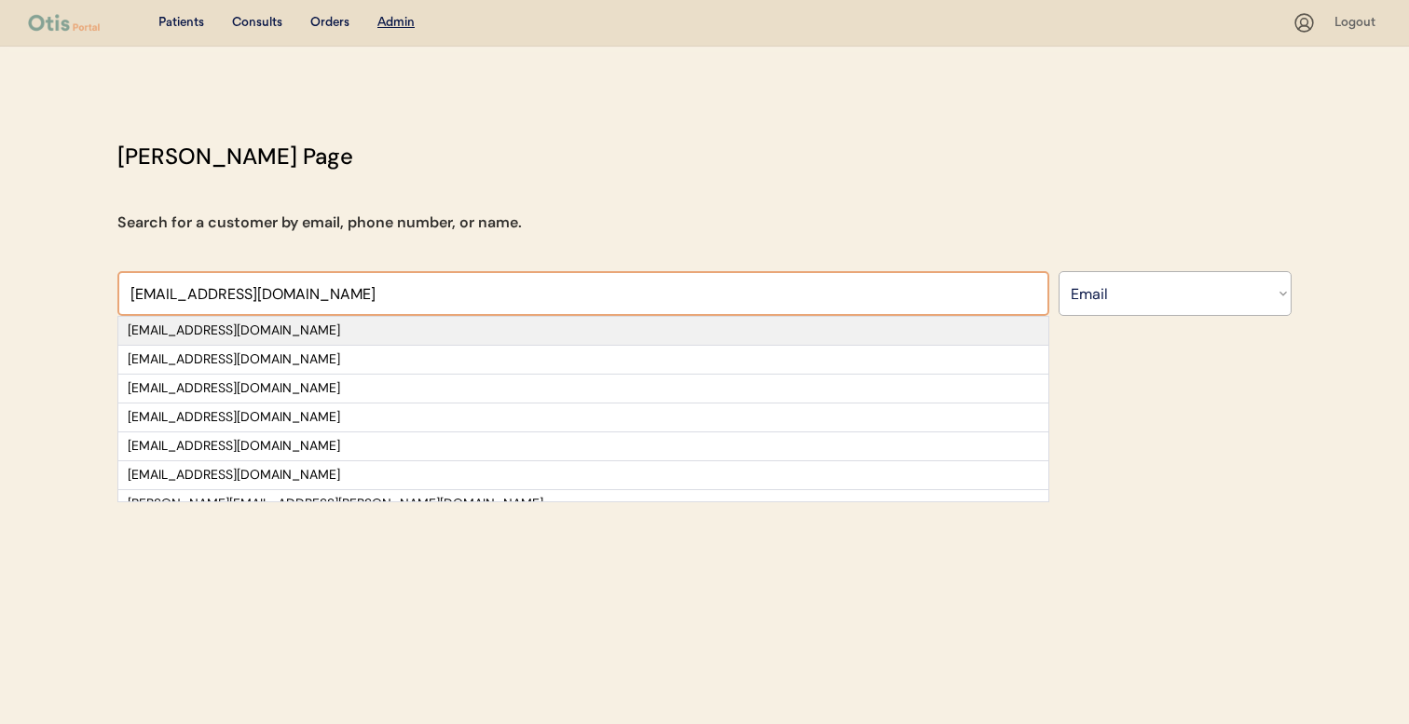
type input "smmrithi@gmail.co"
click at [844, 334] on div "[EMAIL_ADDRESS][DOMAIN_NAME]" at bounding box center [584, 331] width 912 height 19
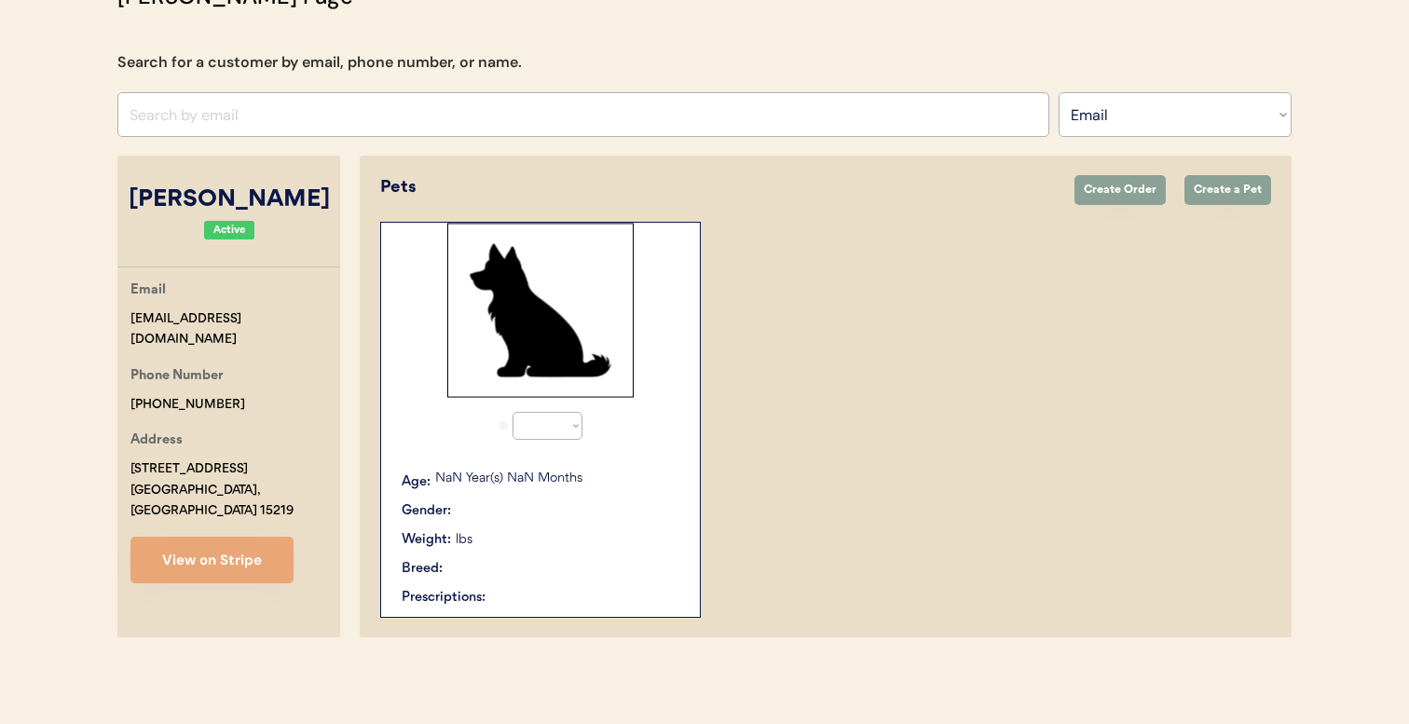
select select "true"
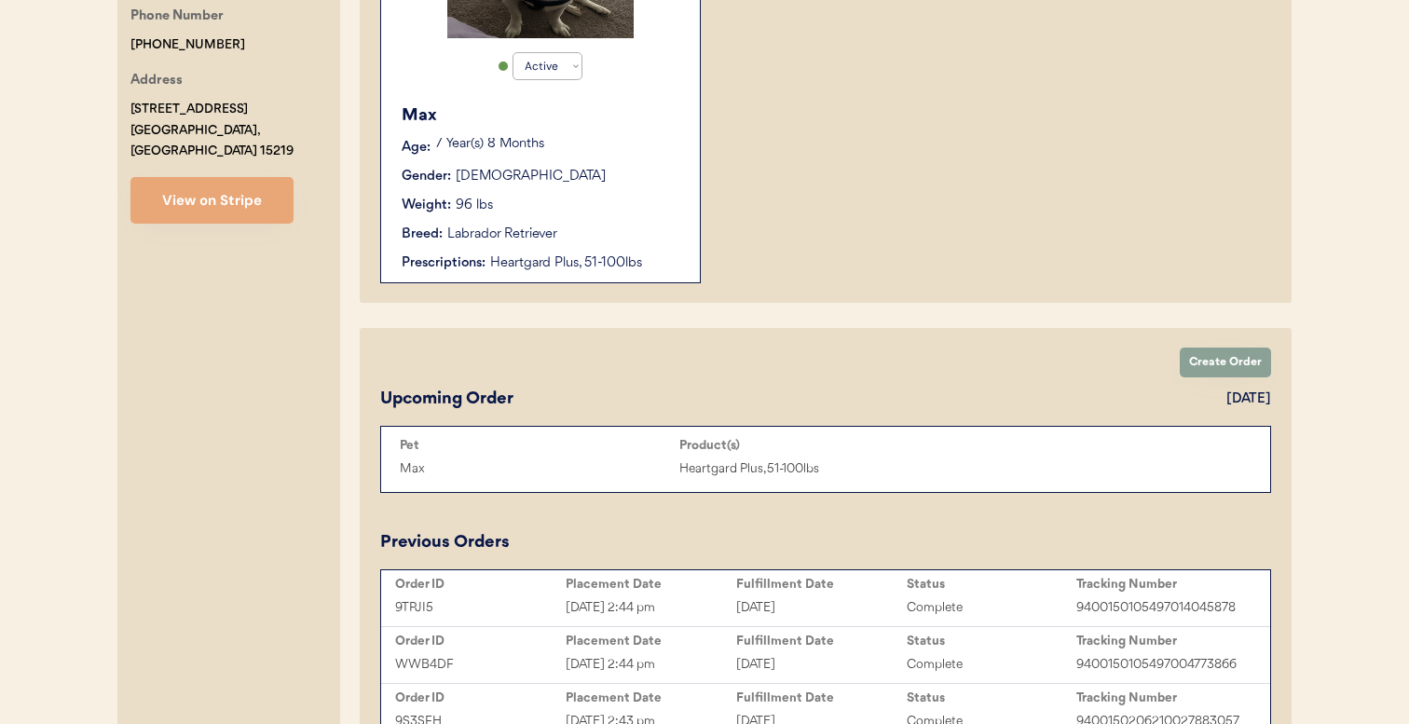
scroll to position [521, 0]
click at [645, 247] on div "Max Age: 7 Year(s) 8 Months Gender: Male Weight: 96 lbs Breed: Labrador Retriev…" at bounding box center [541, 187] width 300 height 188
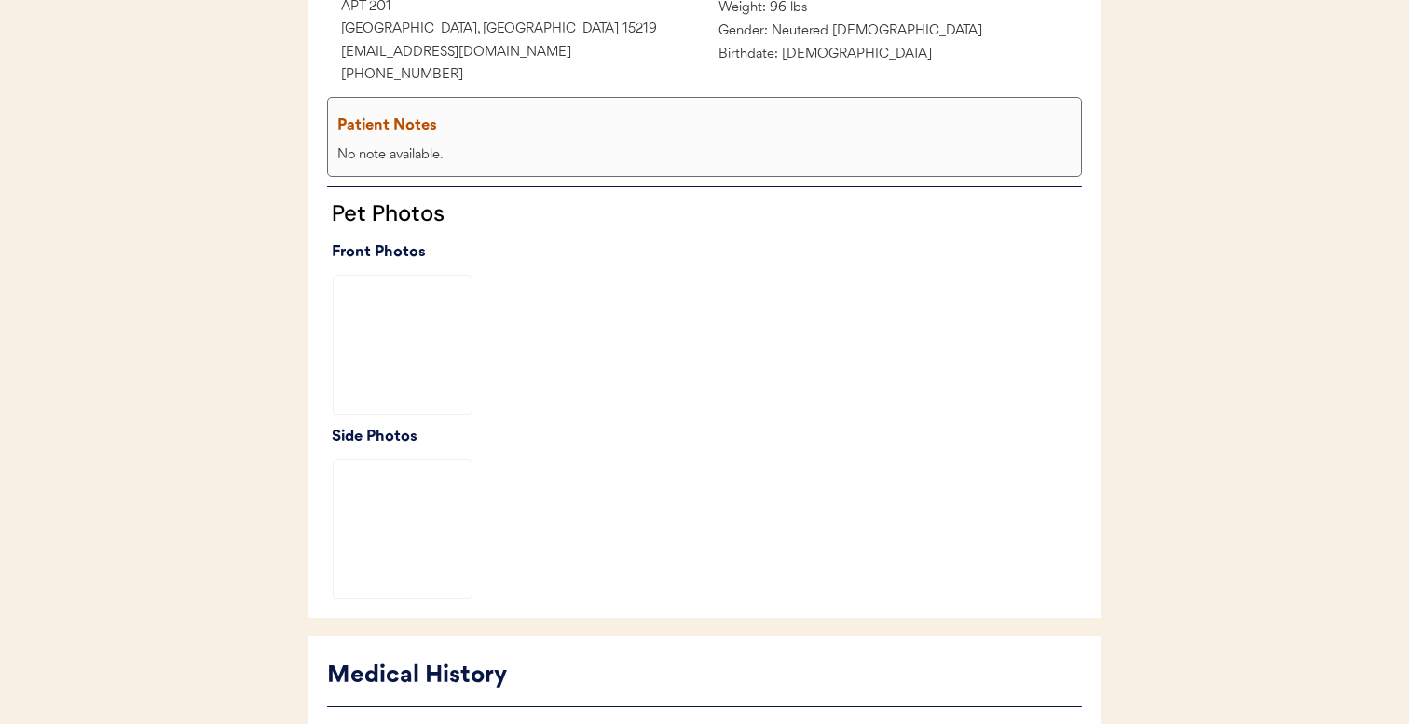
scroll to position [707, 0]
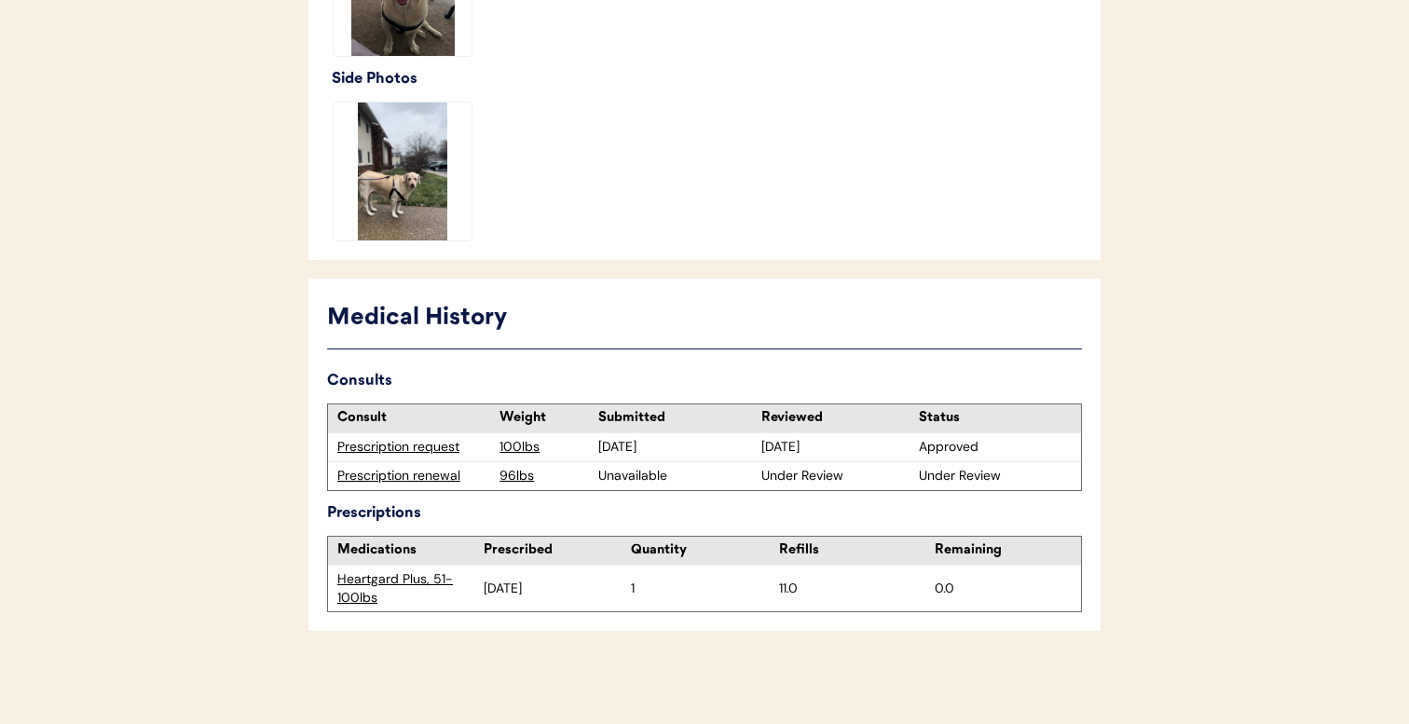
click at [412, 481] on div "Prescription renewal" at bounding box center [413, 476] width 153 height 19
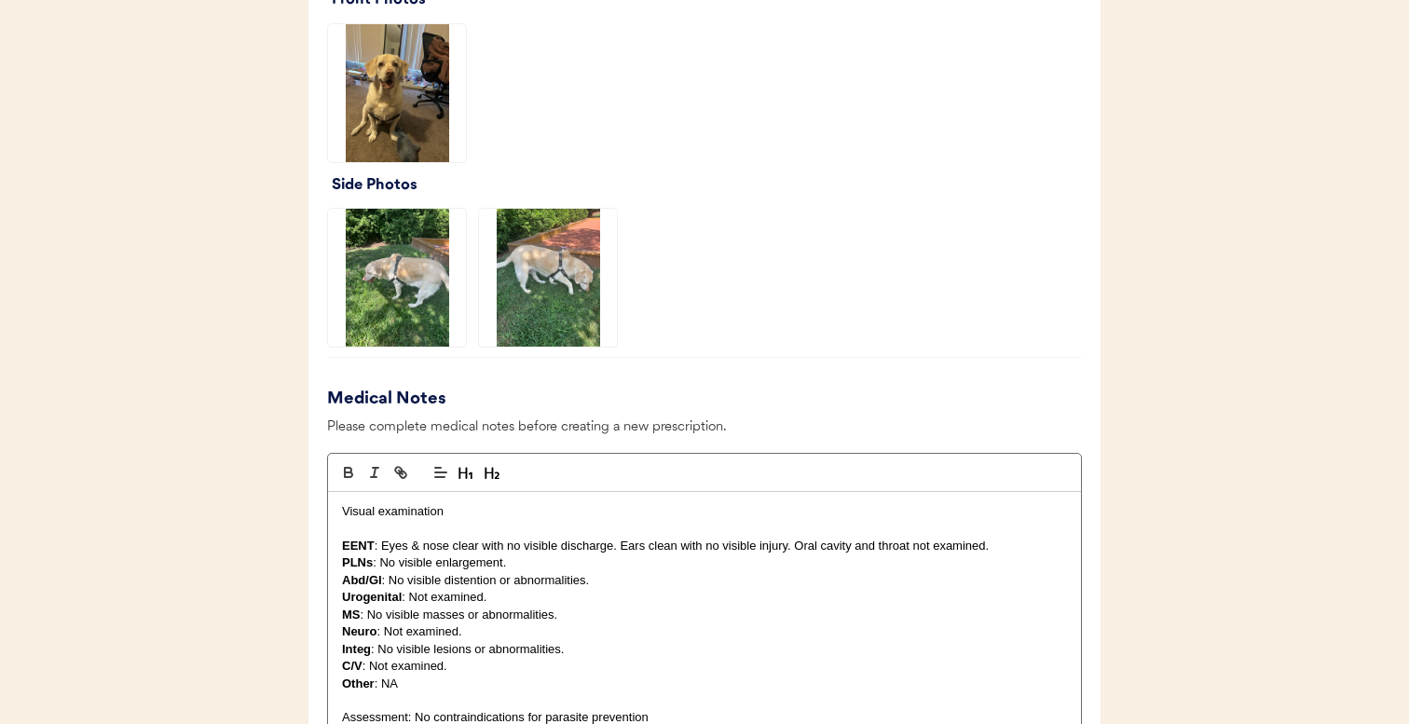
scroll to position [1502, 0]
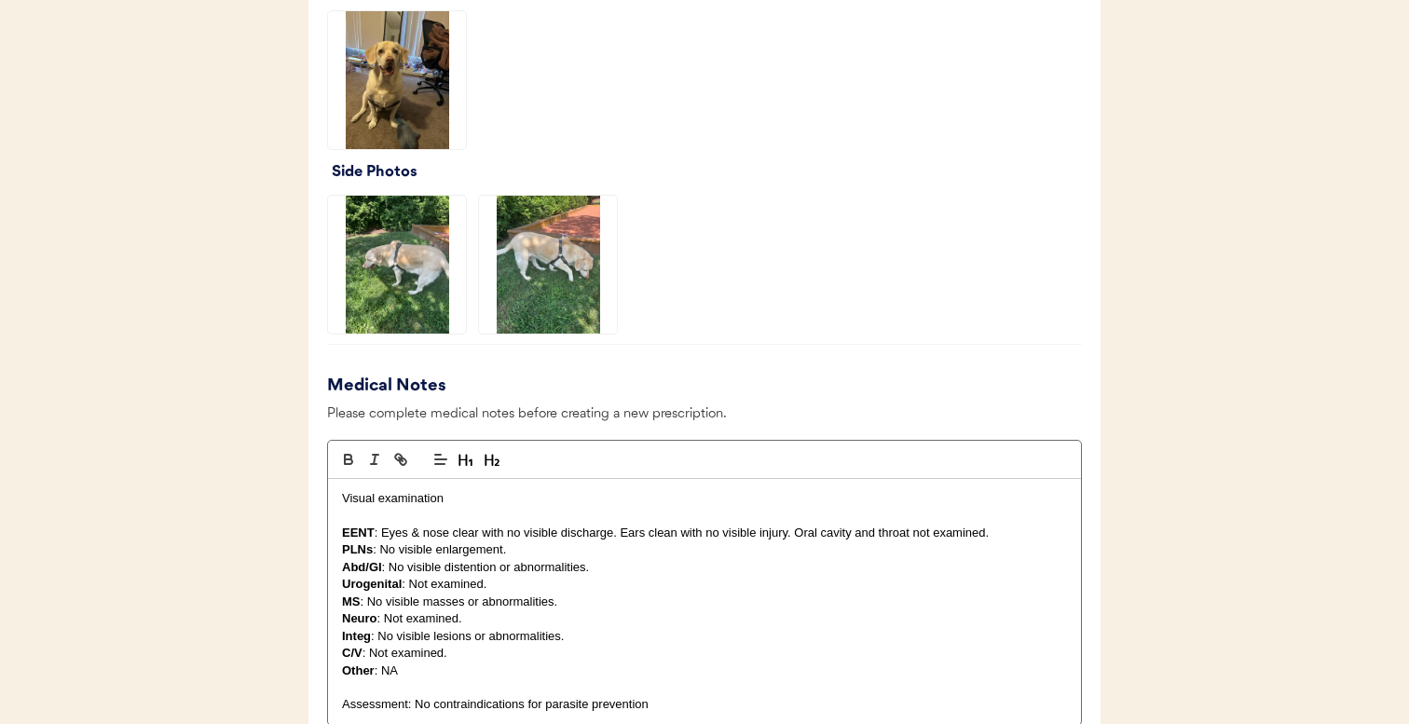
click at [393, 303] on img at bounding box center [397, 265] width 138 height 138
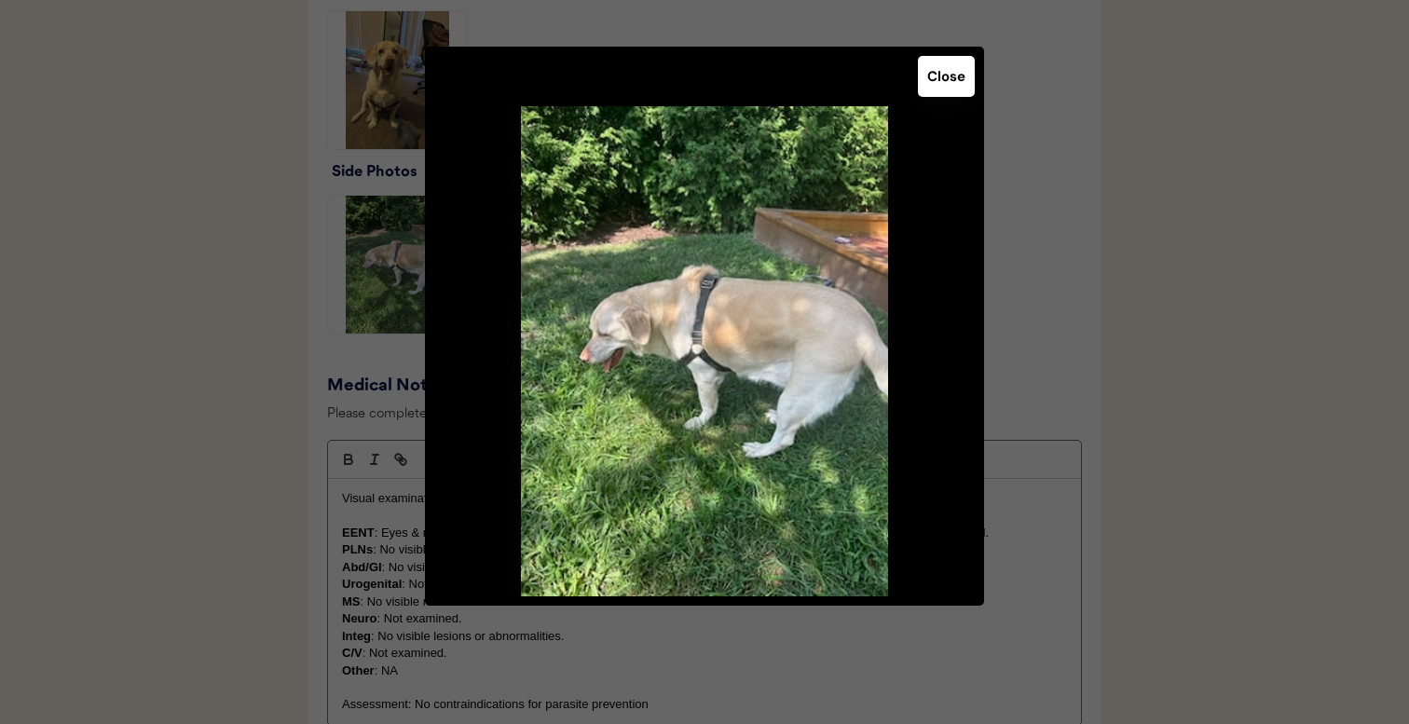
click at [1063, 303] on div at bounding box center [704, 362] width 1409 height 724
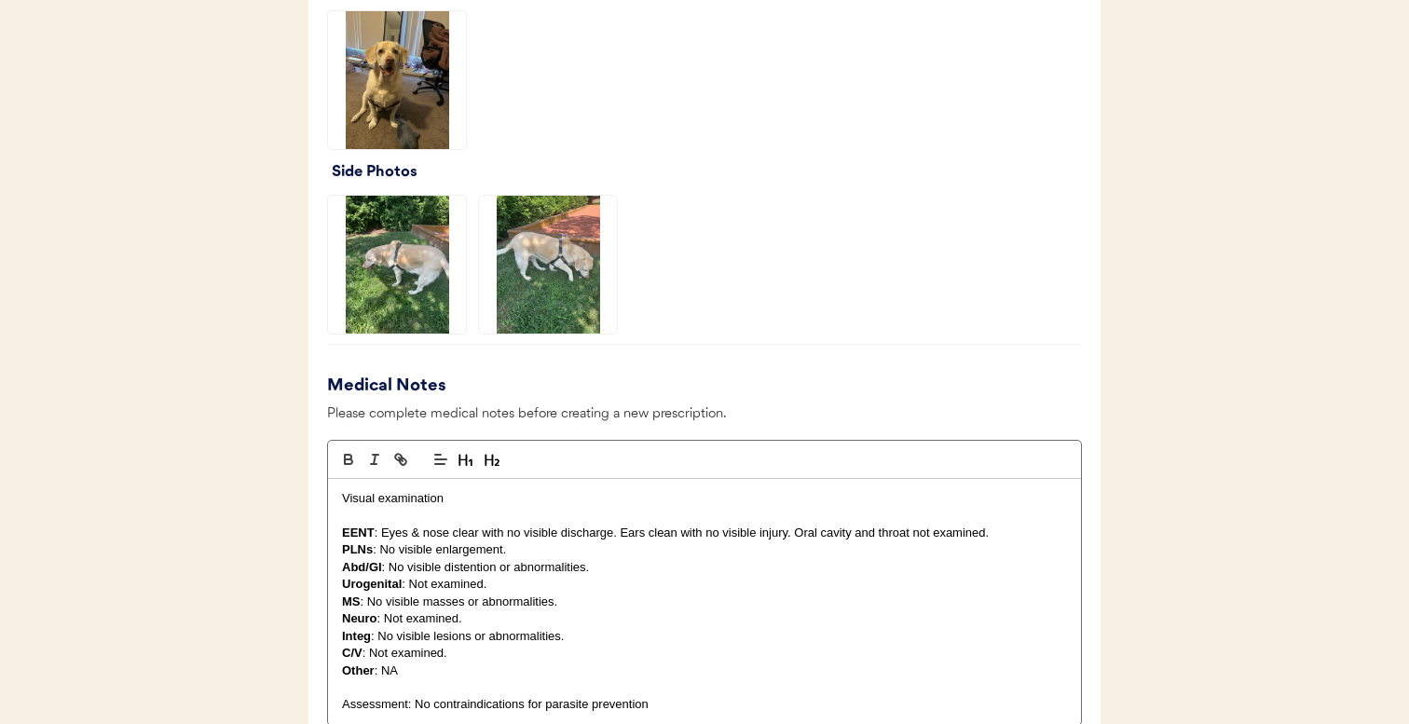
click at [568, 302] on img at bounding box center [548, 265] width 138 height 138
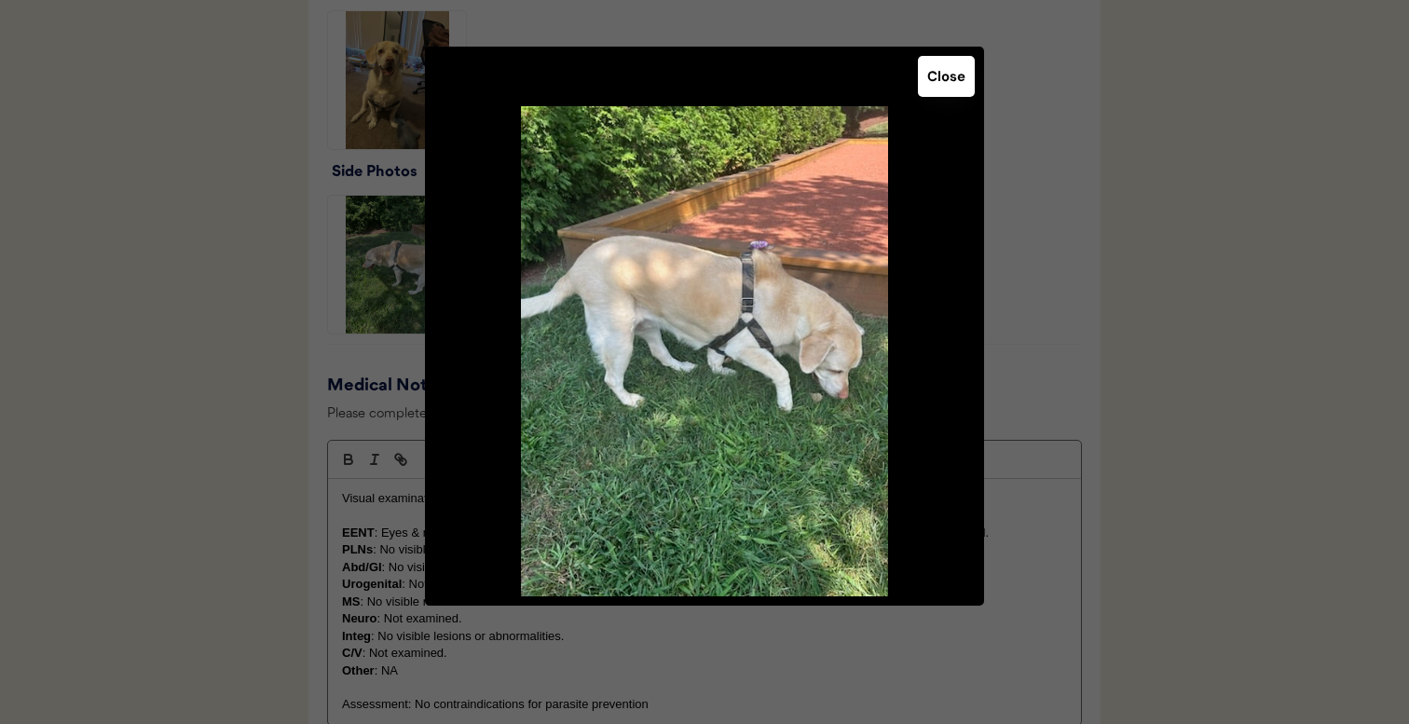
click at [1018, 336] on div at bounding box center [704, 362] width 1409 height 724
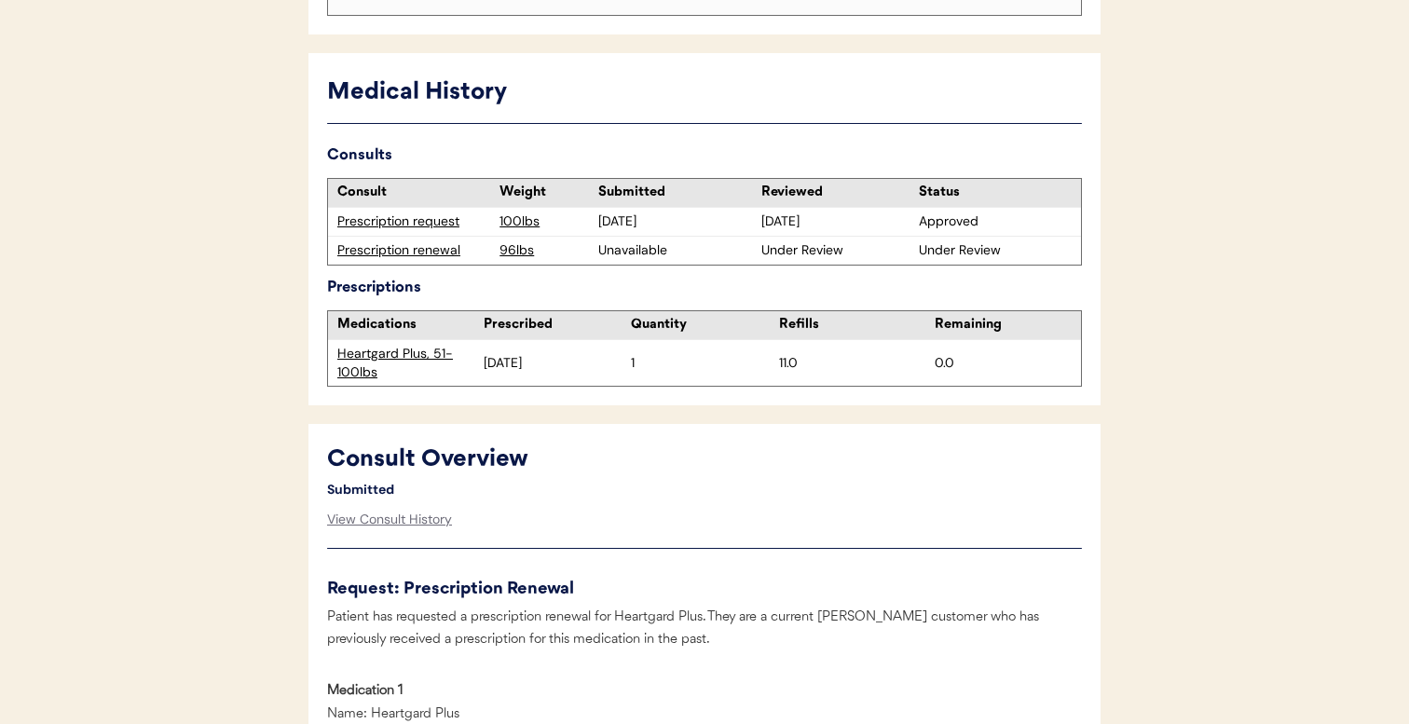
scroll to position [0, 0]
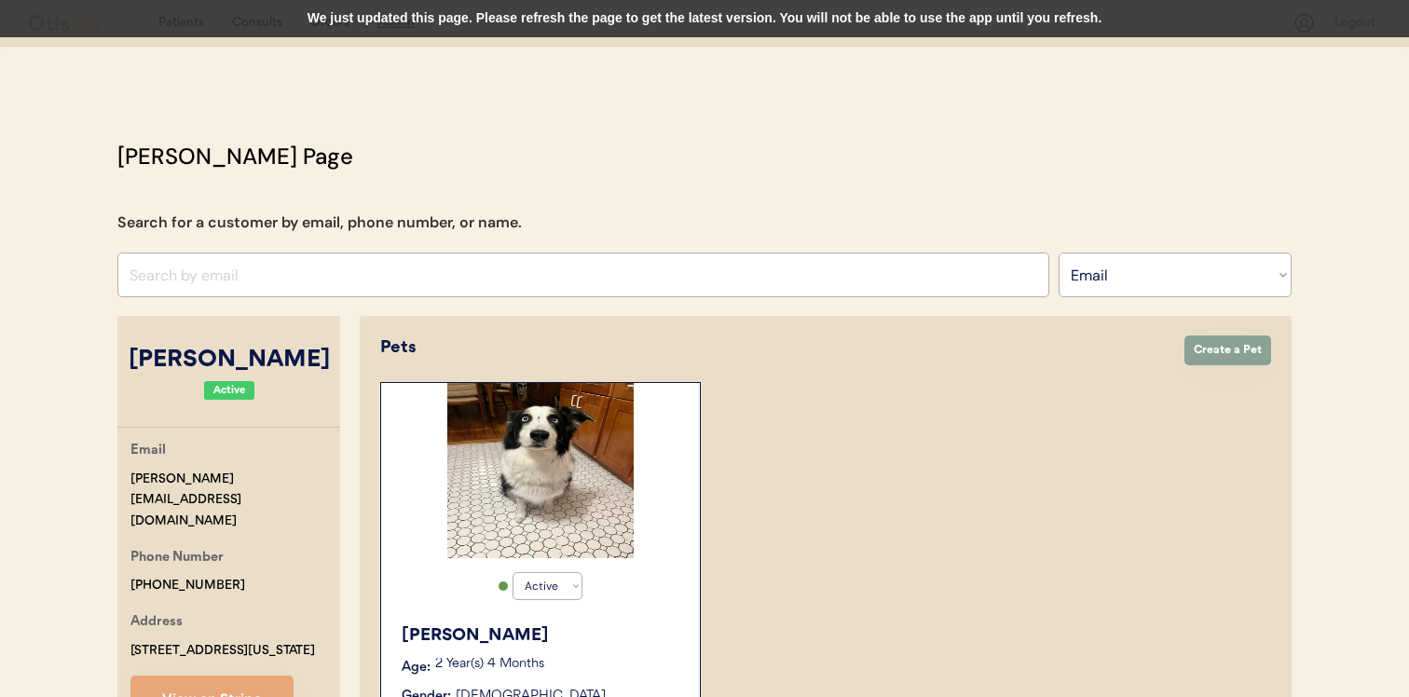
select select ""Email""
select select "true"
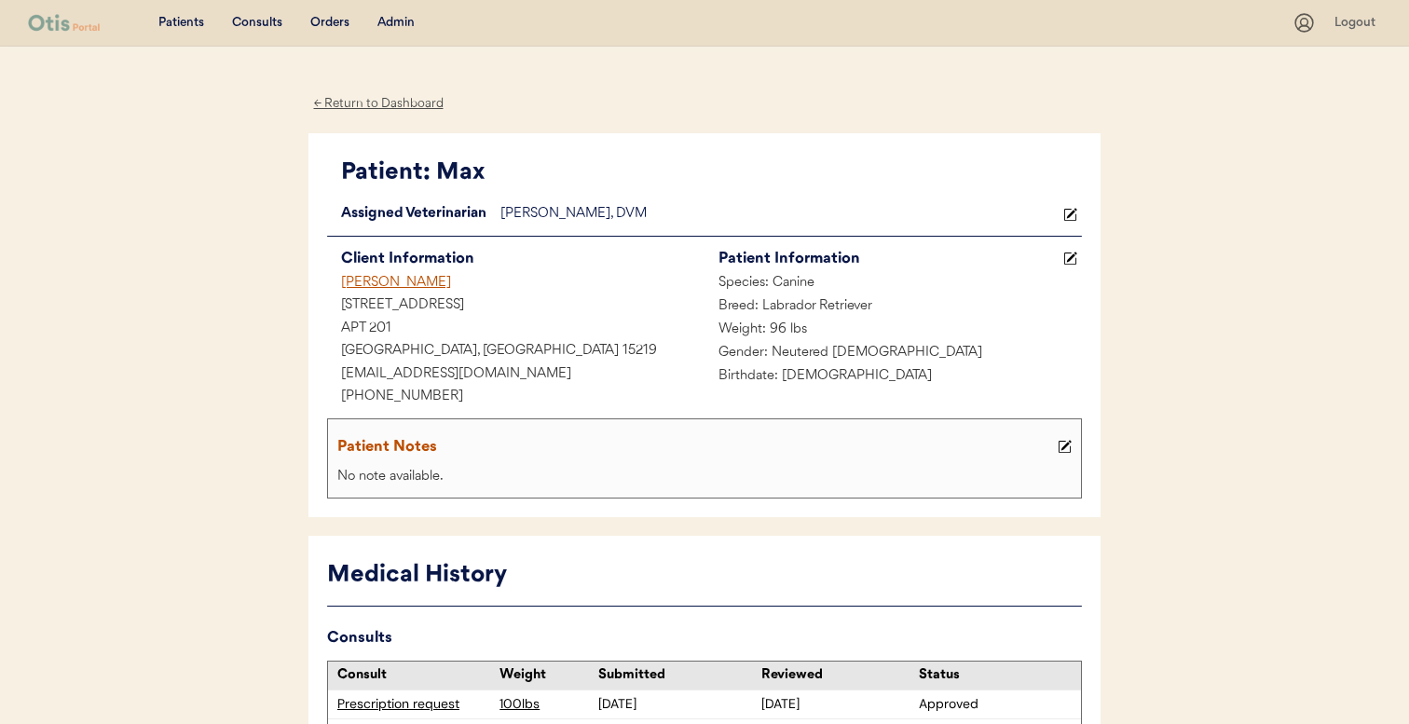
click at [391, 19] on div "Admin" at bounding box center [395, 23] width 37 height 19
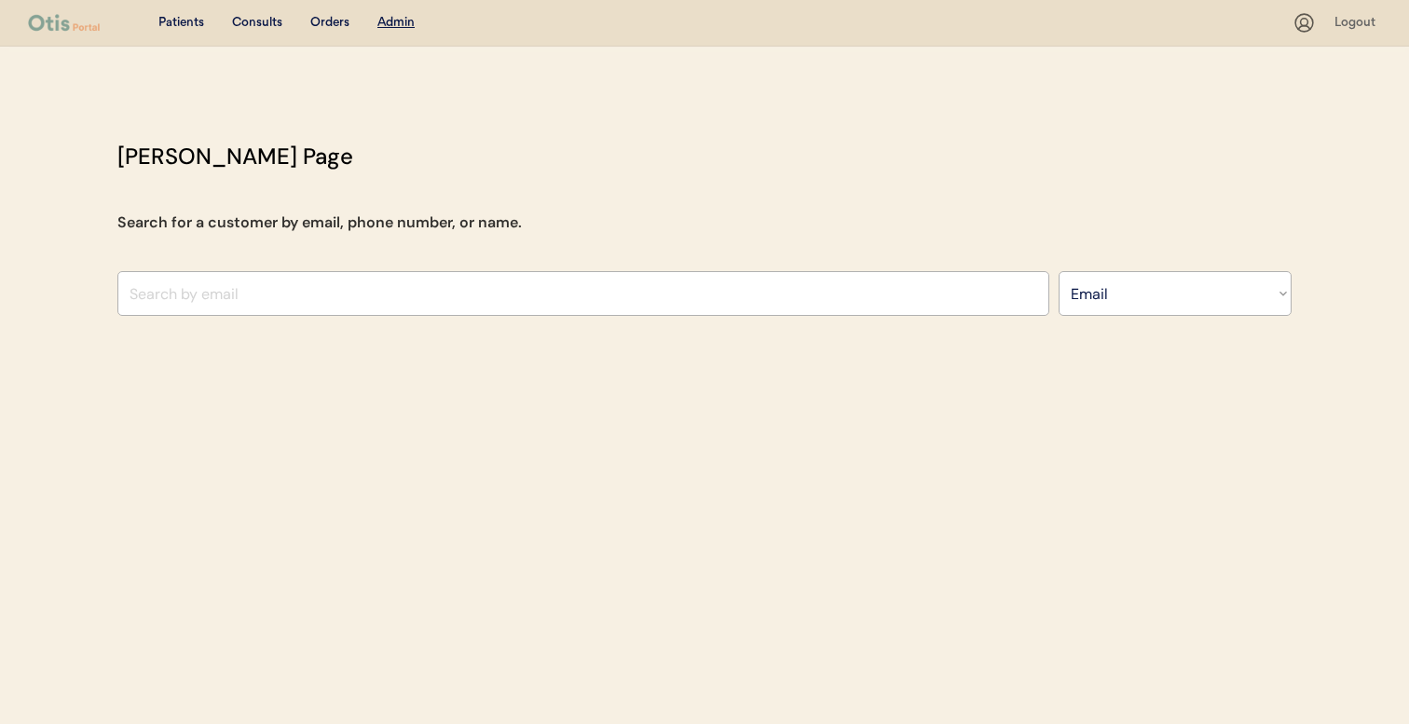
select select ""Email""
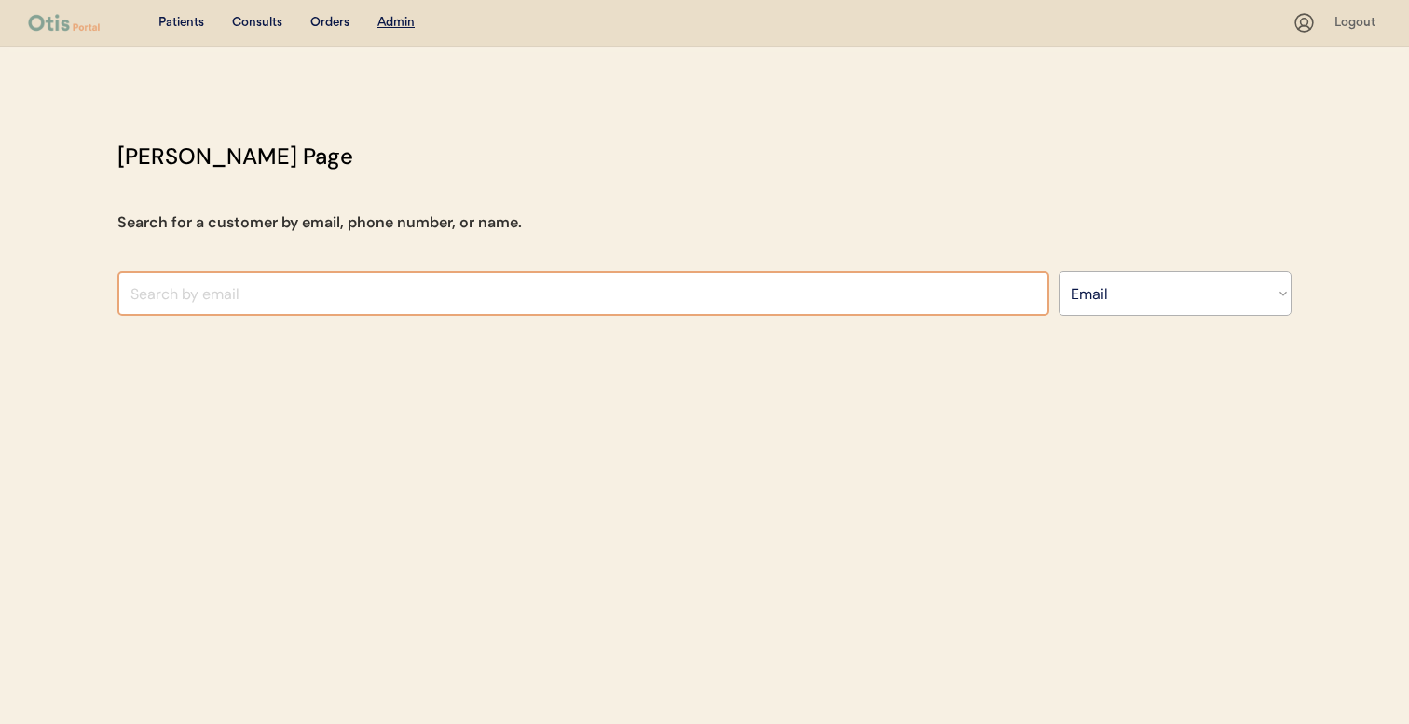
click at [604, 295] on input "input" at bounding box center [583, 293] width 932 height 45
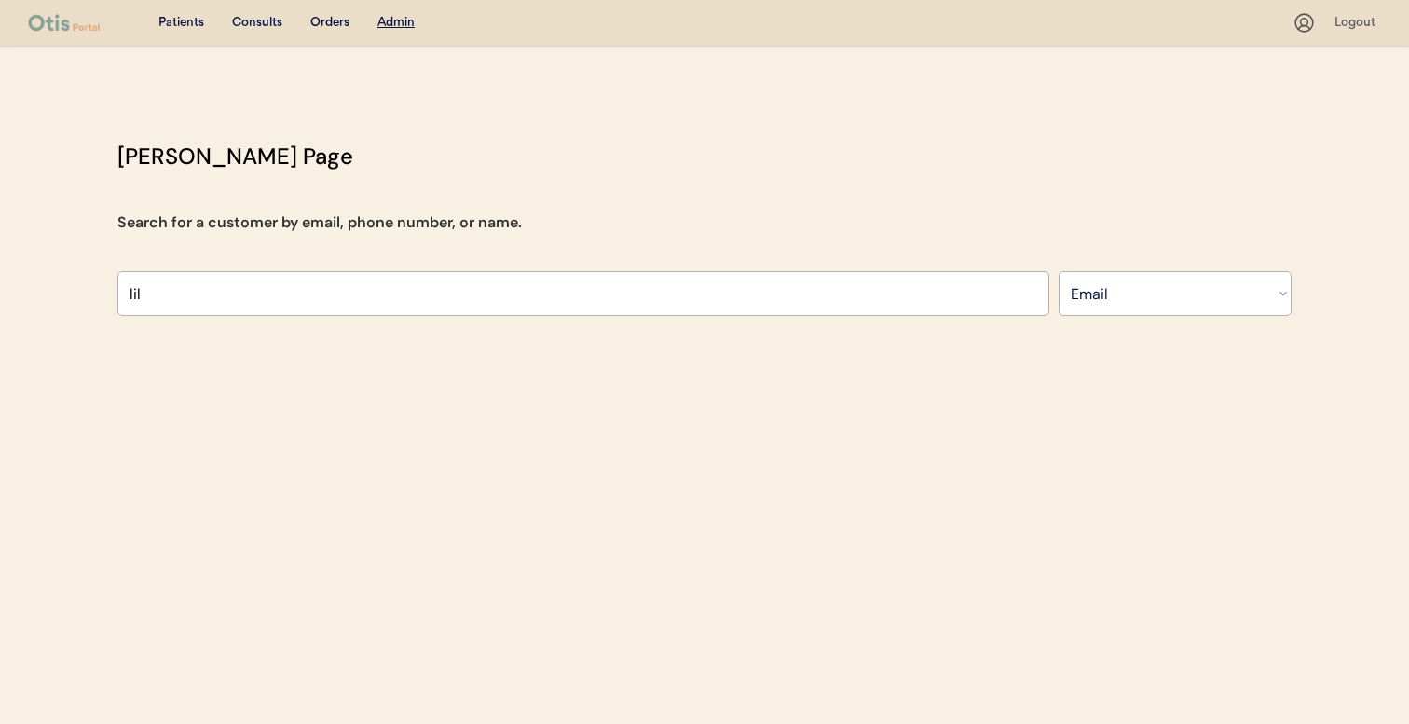
click at [615, 293] on input "input" at bounding box center [583, 293] width 932 height 45
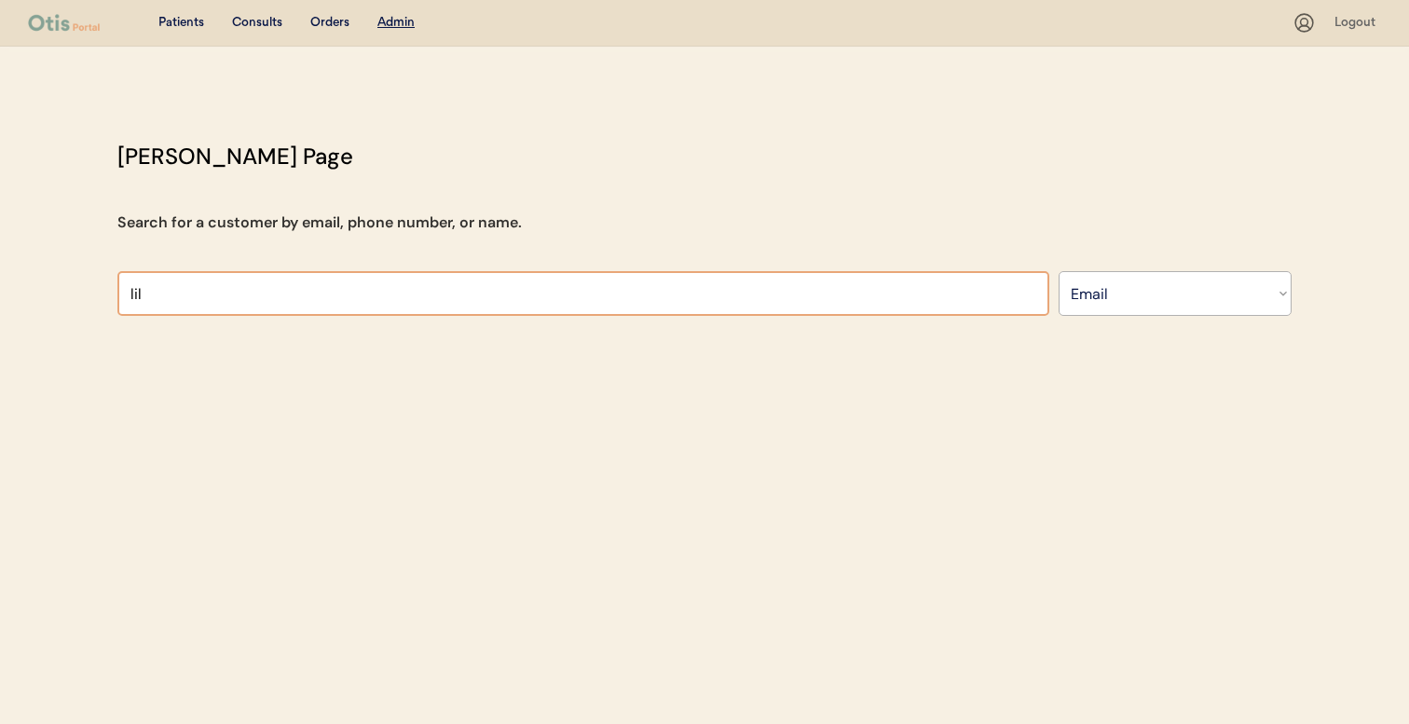
paste input "lilianc13@gmail.com"
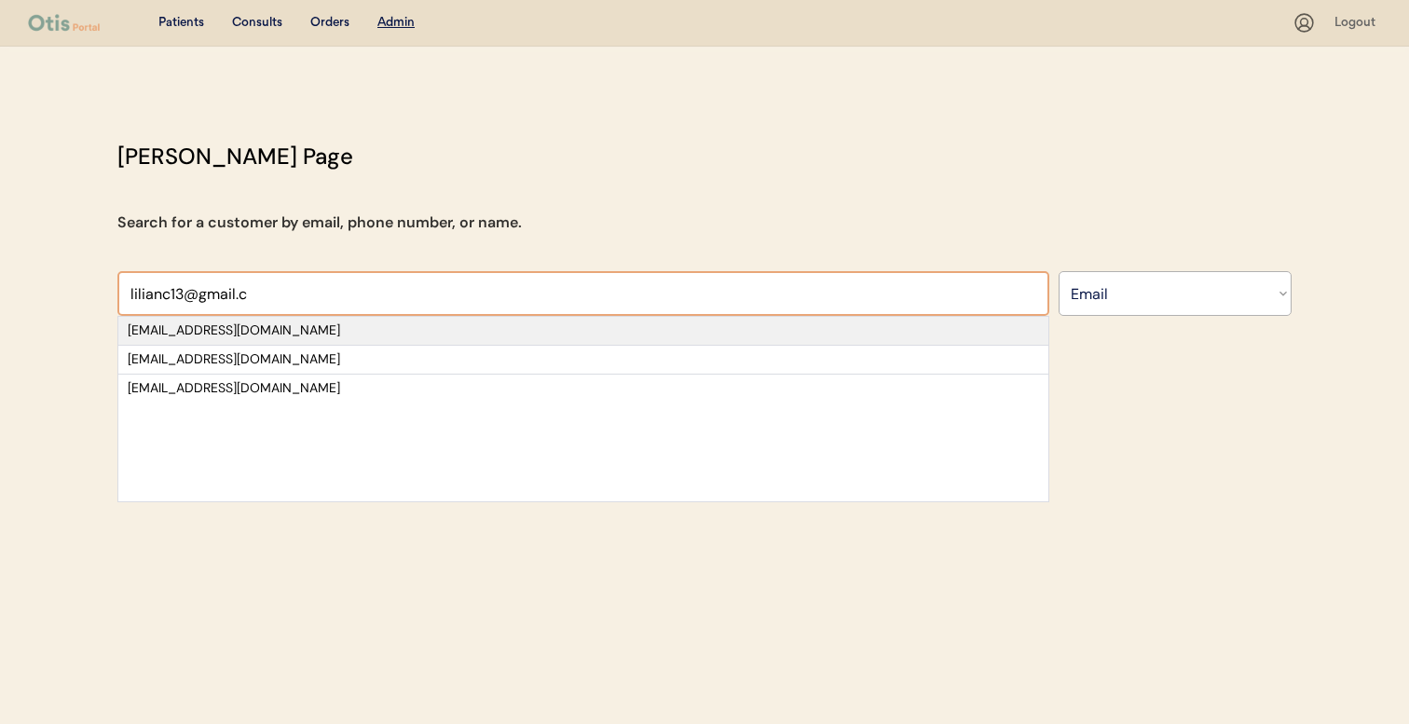
type input "lilianc13@gmail.c"
click at [587, 336] on div "lilianc13@gmail.com" at bounding box center [584, 331] width 912 height 19
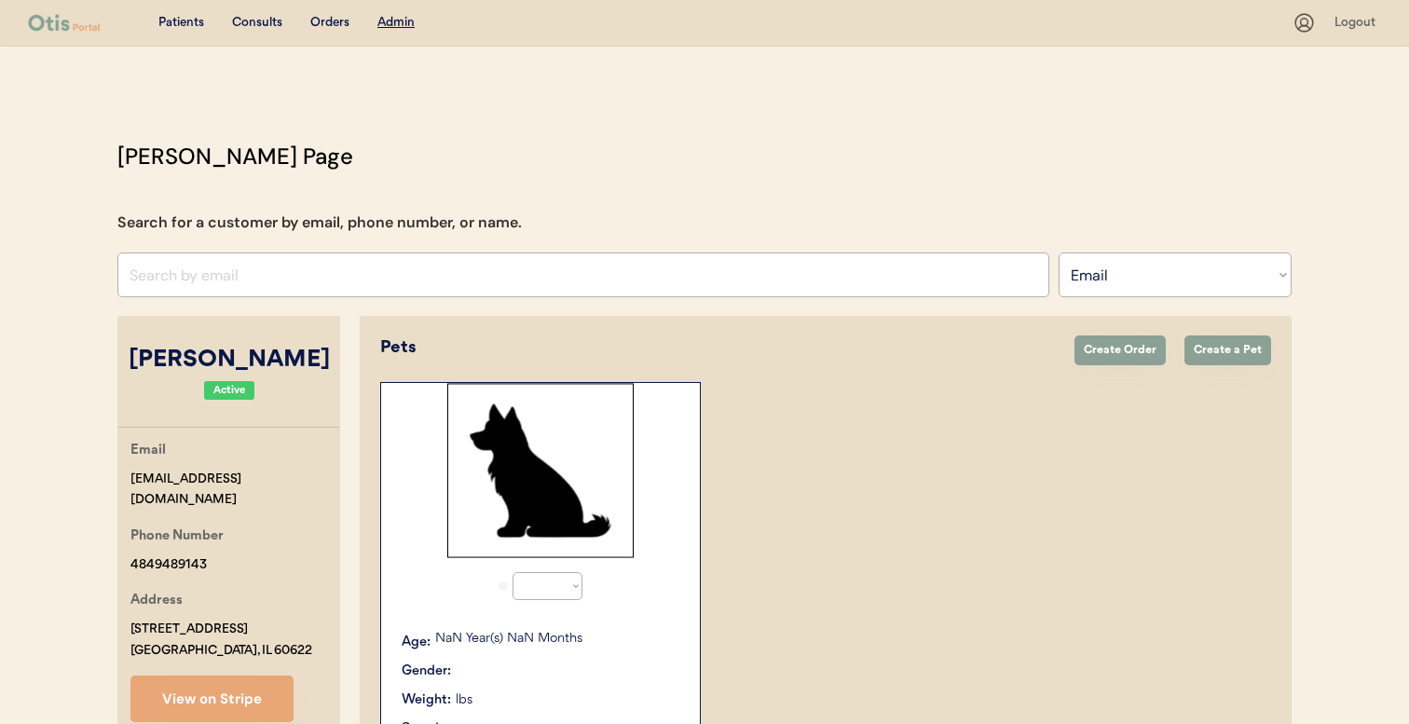
select select "true"
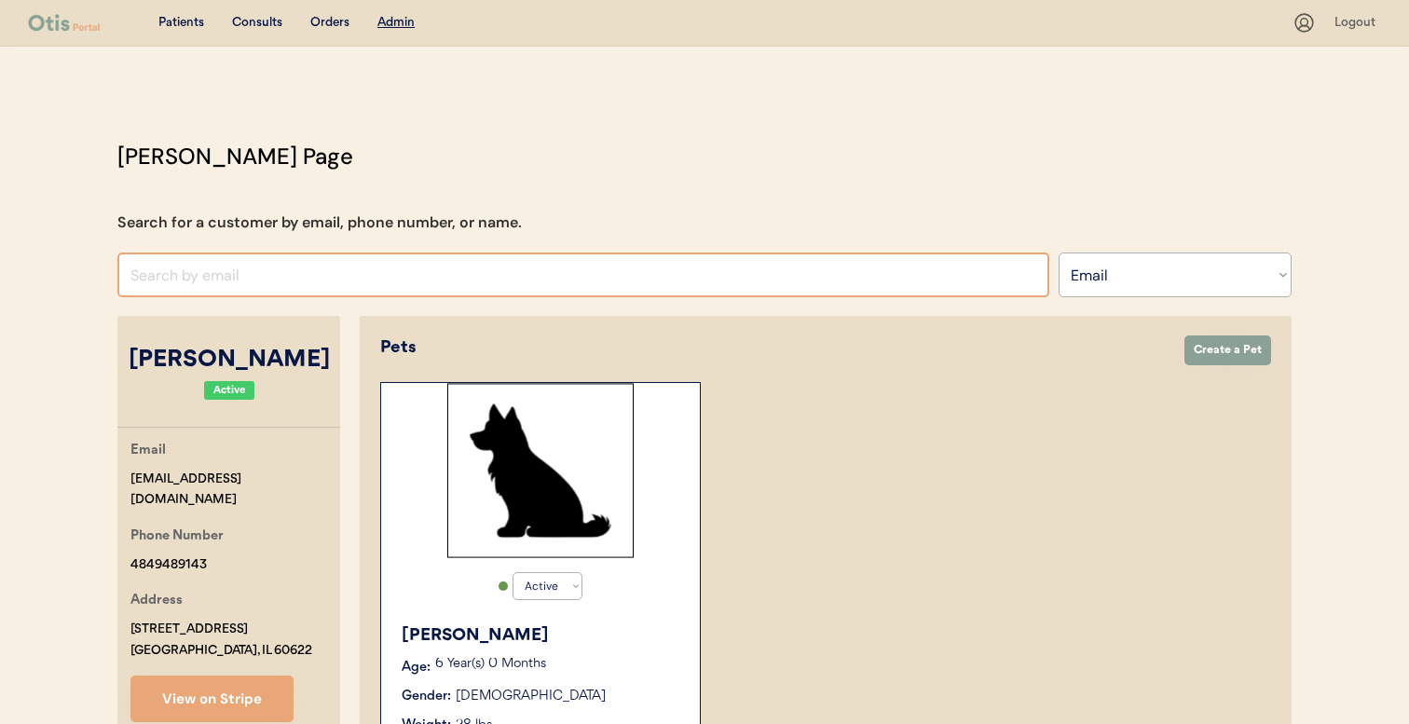
click at [379, 270] on input "input" at bounding box center [583, 275] width 932 height 45
paste input "[EMAIL_ADDRESS][DOMAIN_NAME]"
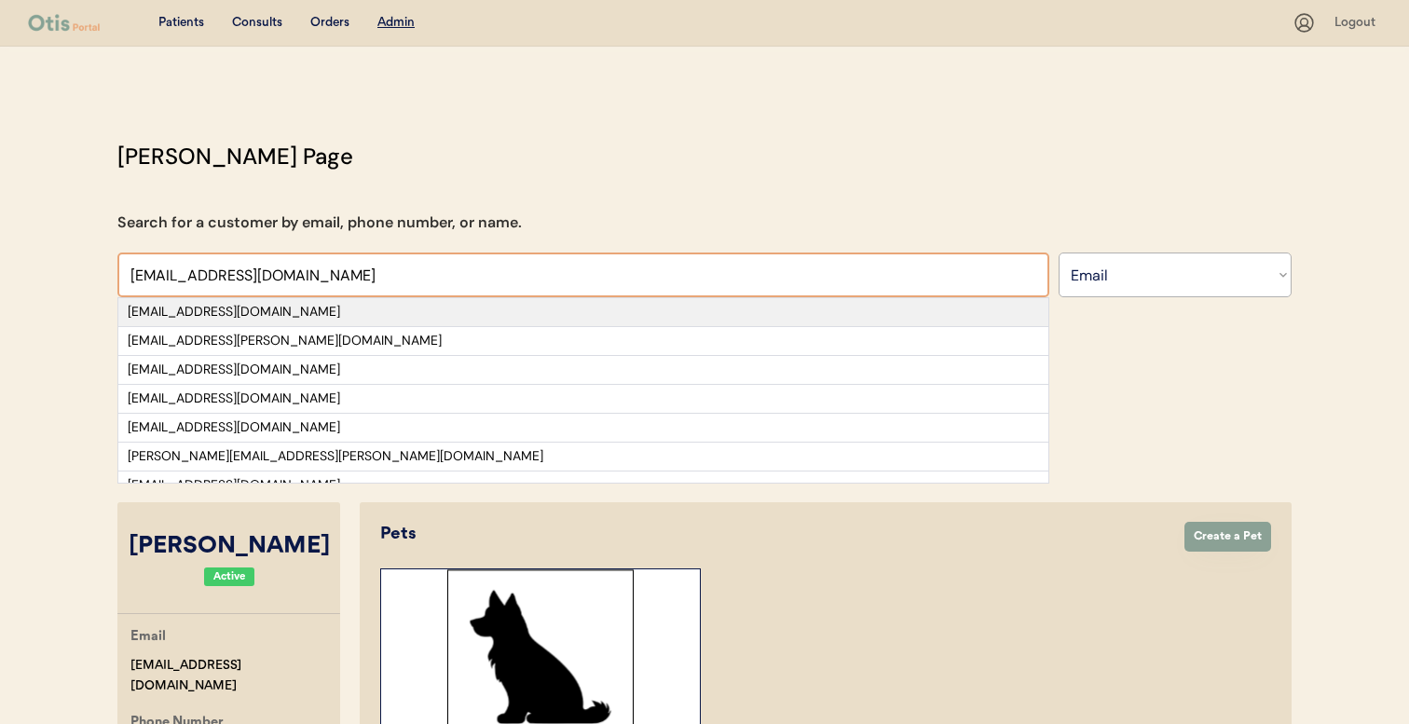
type input "[EMAIL_ADDRESS][DOMAIN_NAME]"
click at [387, 312] on div "[EMAIL_ADDRESS][DOMAIN_NAME]" at bounding box center [584, 312] width 912 height 19
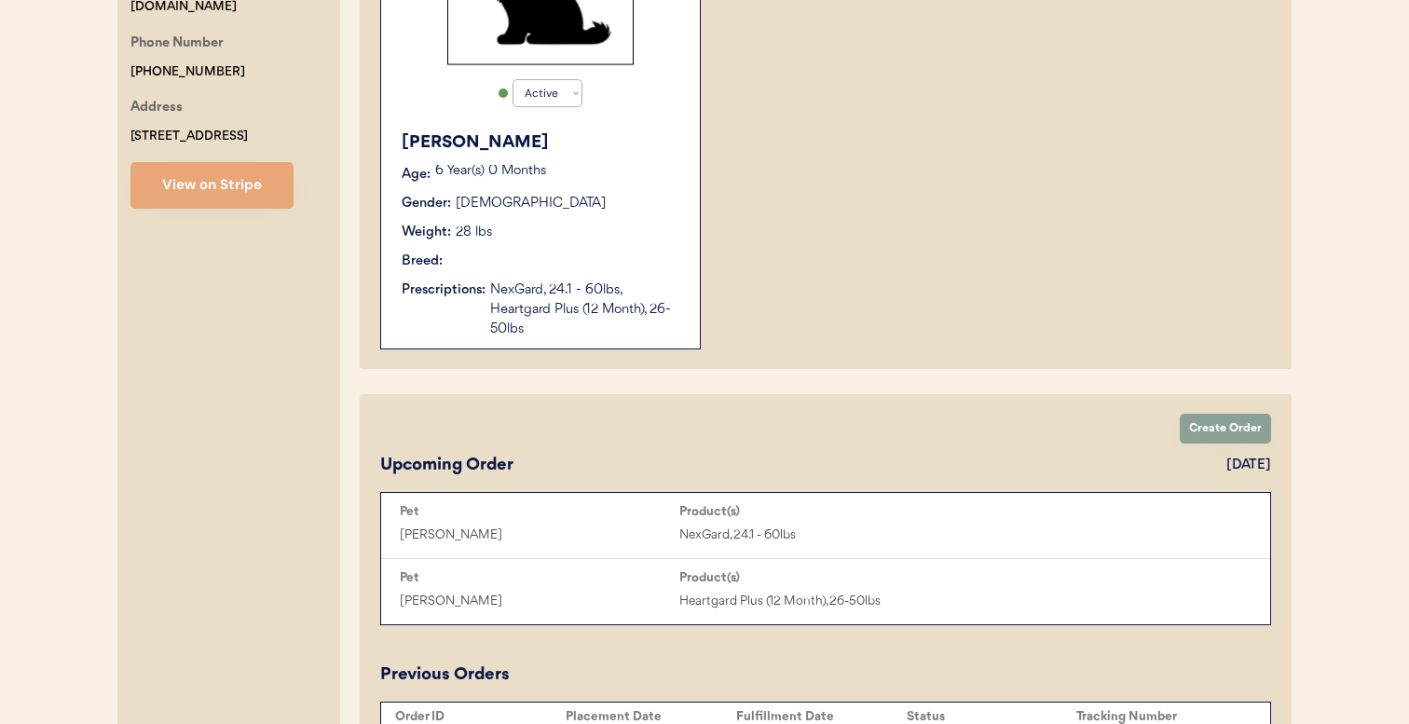
scroll to position [494, 0]
select select "true"
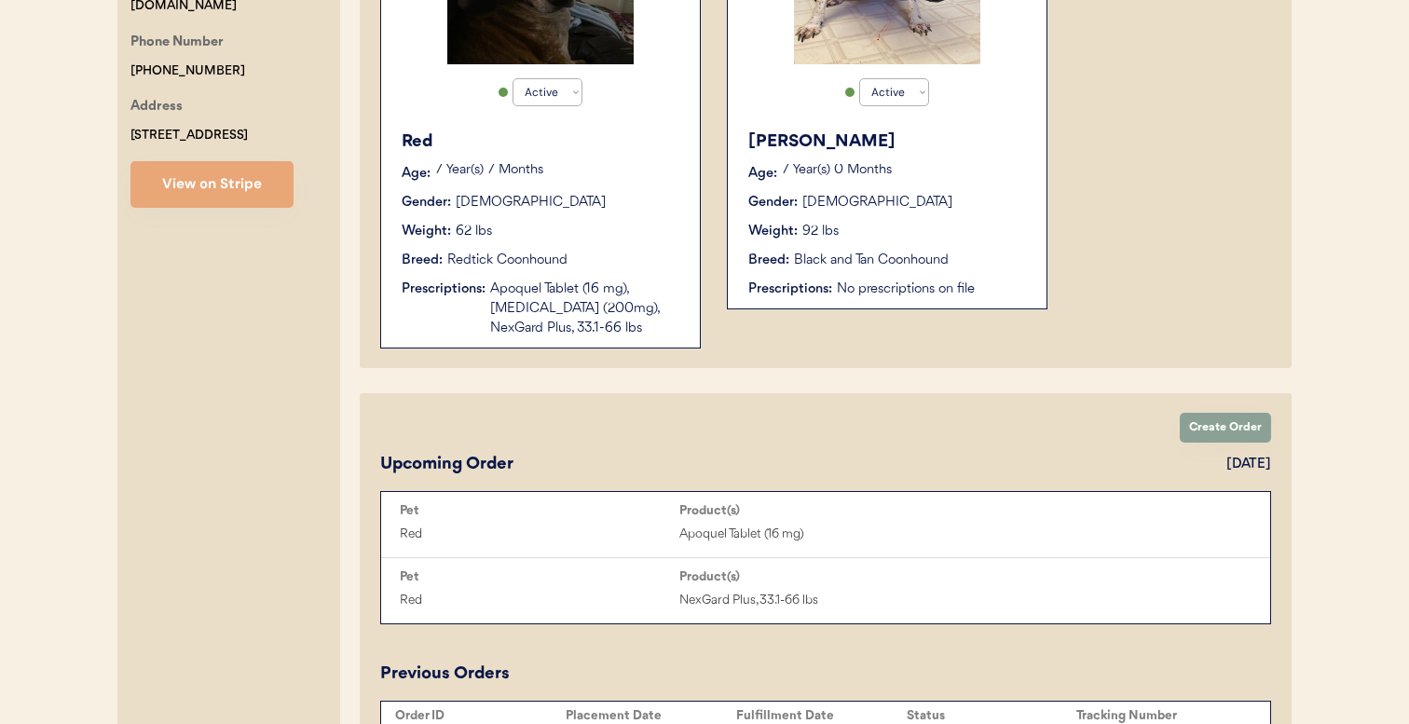
click at [852, 295] on div "No prescriptions on file" at bounding box center [932, 290] width 191 height 20
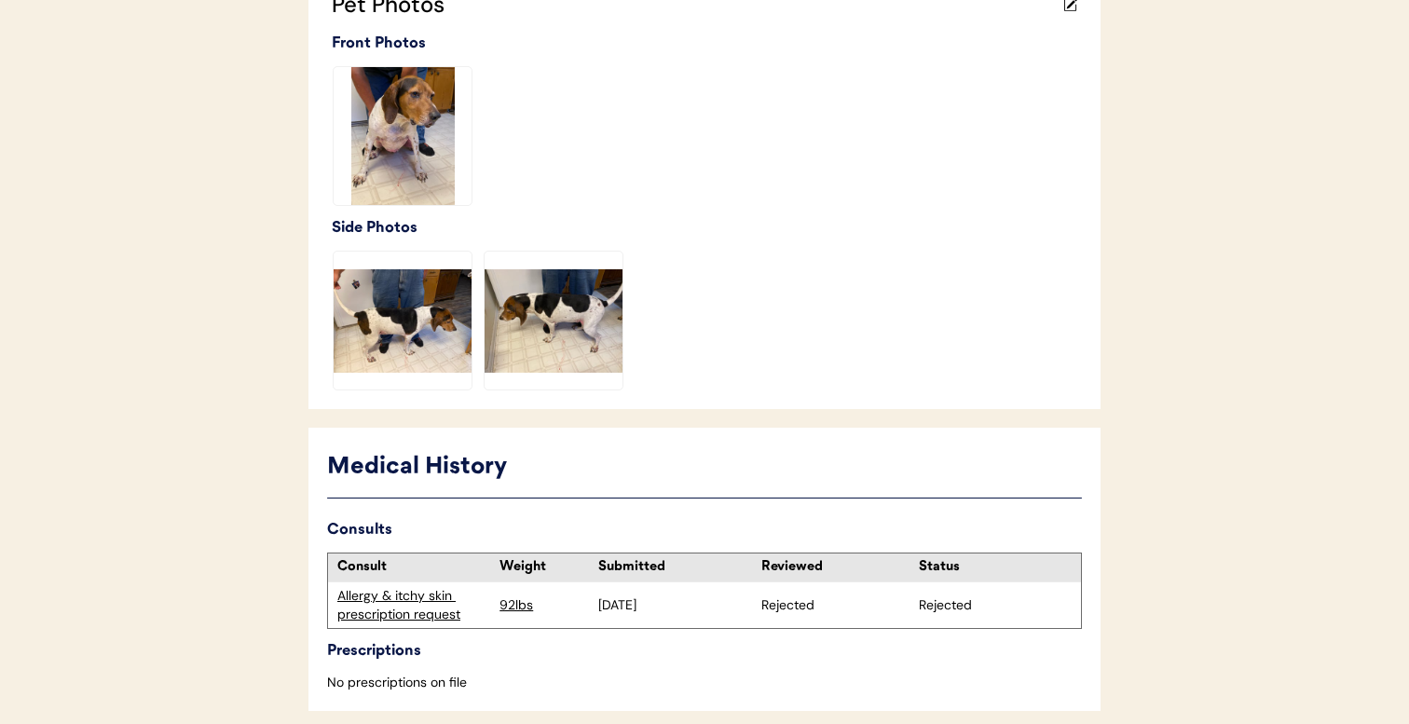
scroll to position [528, 0]
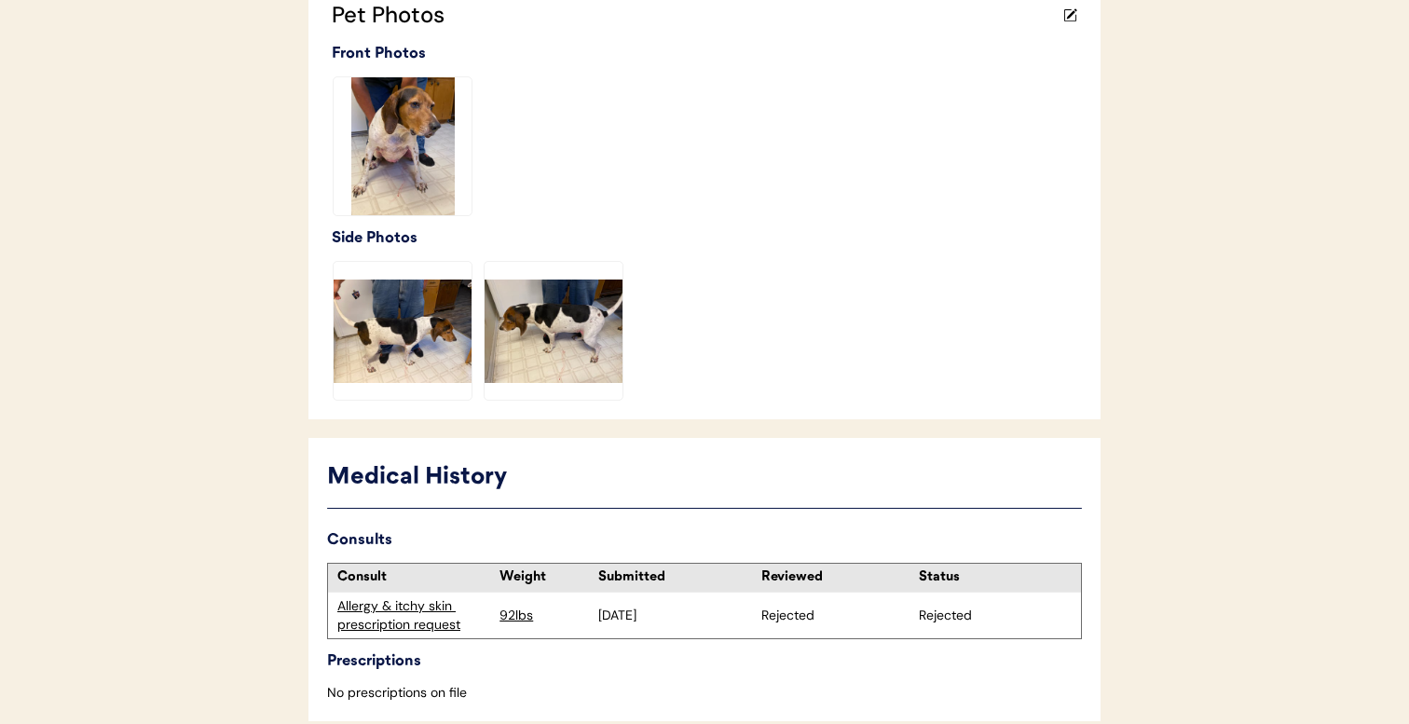
click at [412, 605] on div "Allergy & itchy skin prescription request" at bounding box center [413, 615] width 153 height 36
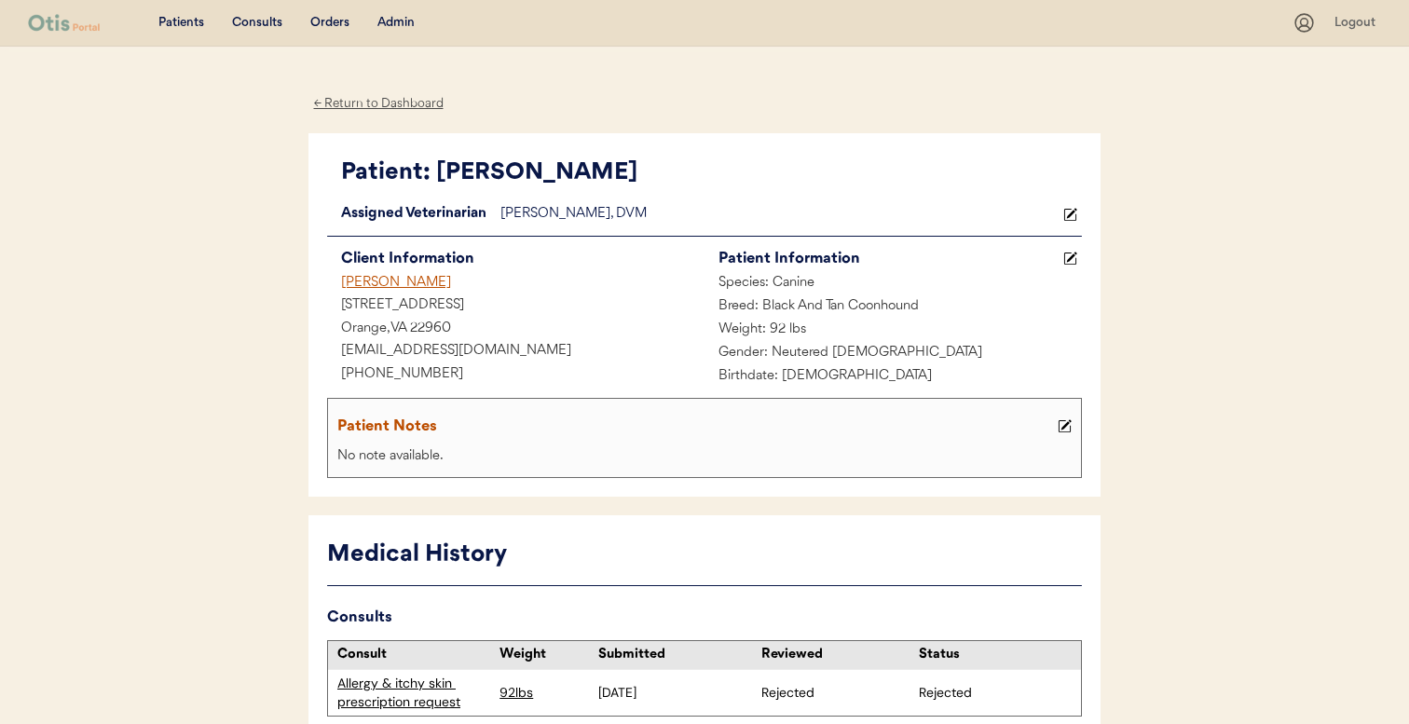
click at [391, 290] on div "Lorinda White" at bounding box center [515, 283] width 377 height 23
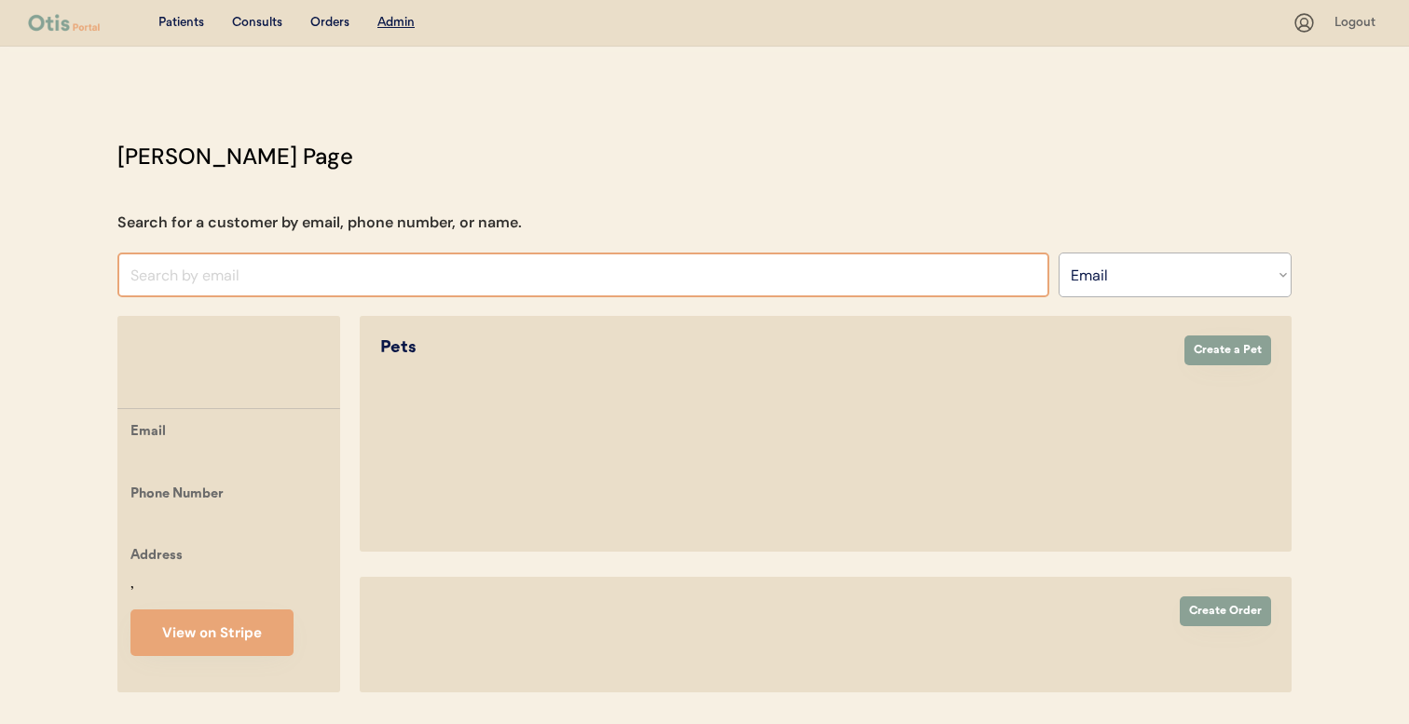
select select ""Email""
select select "true"
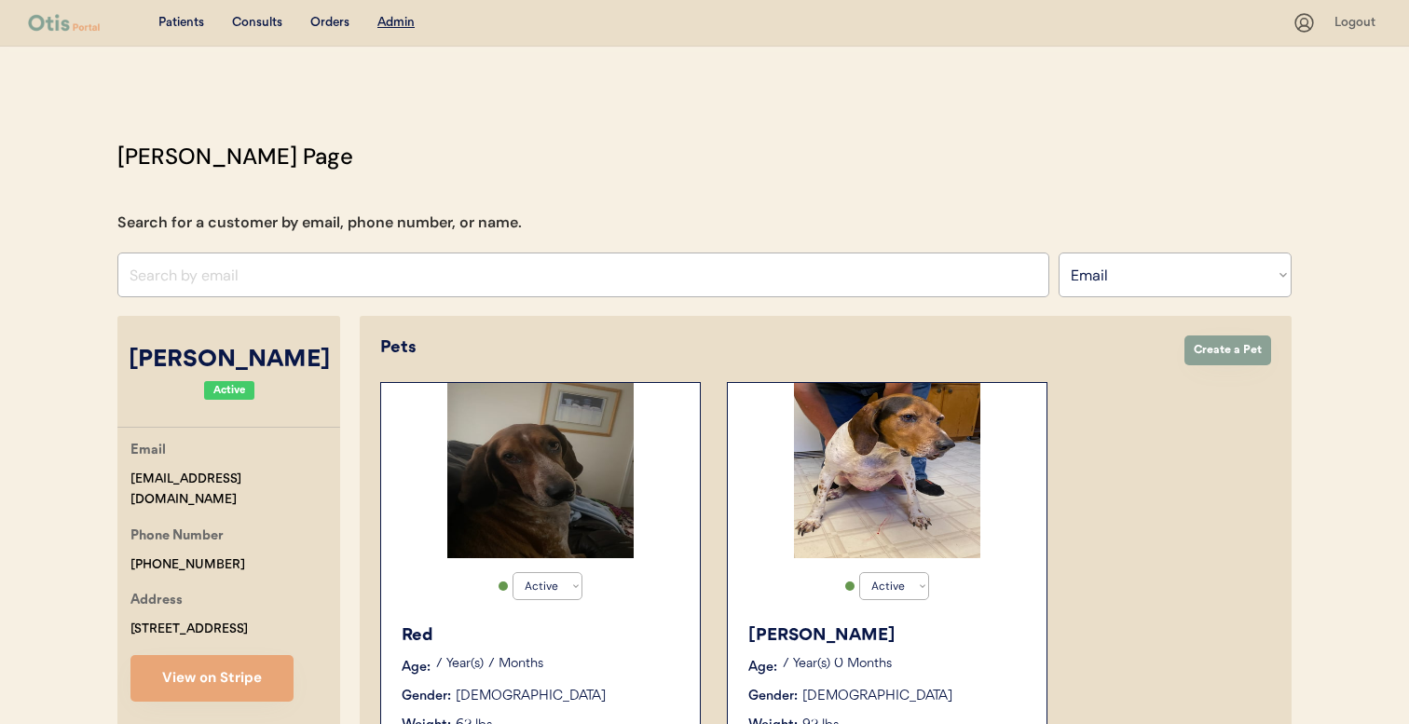
click at [1171, 262] on select "Search By Name Email Phone Number" at bounding box center [1175, 275] width 233 height 45
select select ""Name""
click at [810, 267] on input "text" at bounding box center [583, 275] width 932 height 45
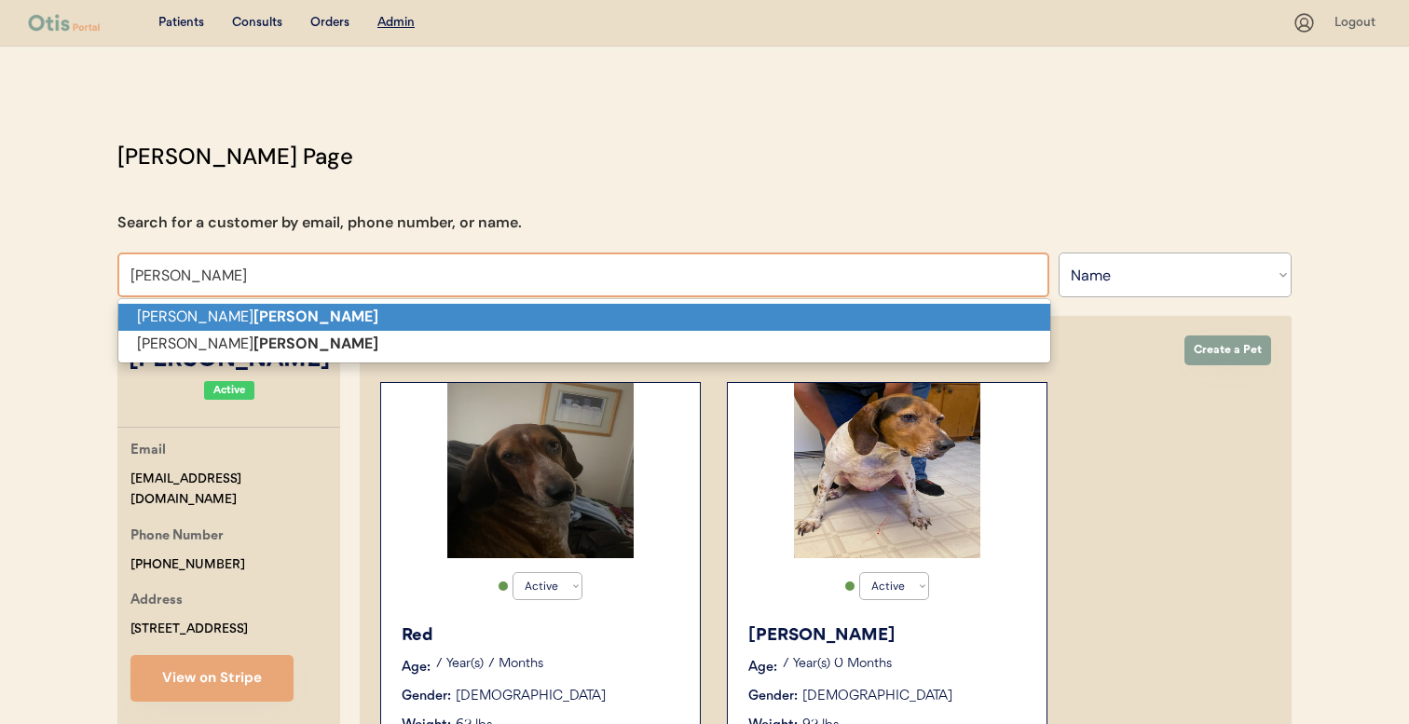
click at [784, 320] on p "Chrissy Voss" at bounding box center [584, 317] width 932 height 27
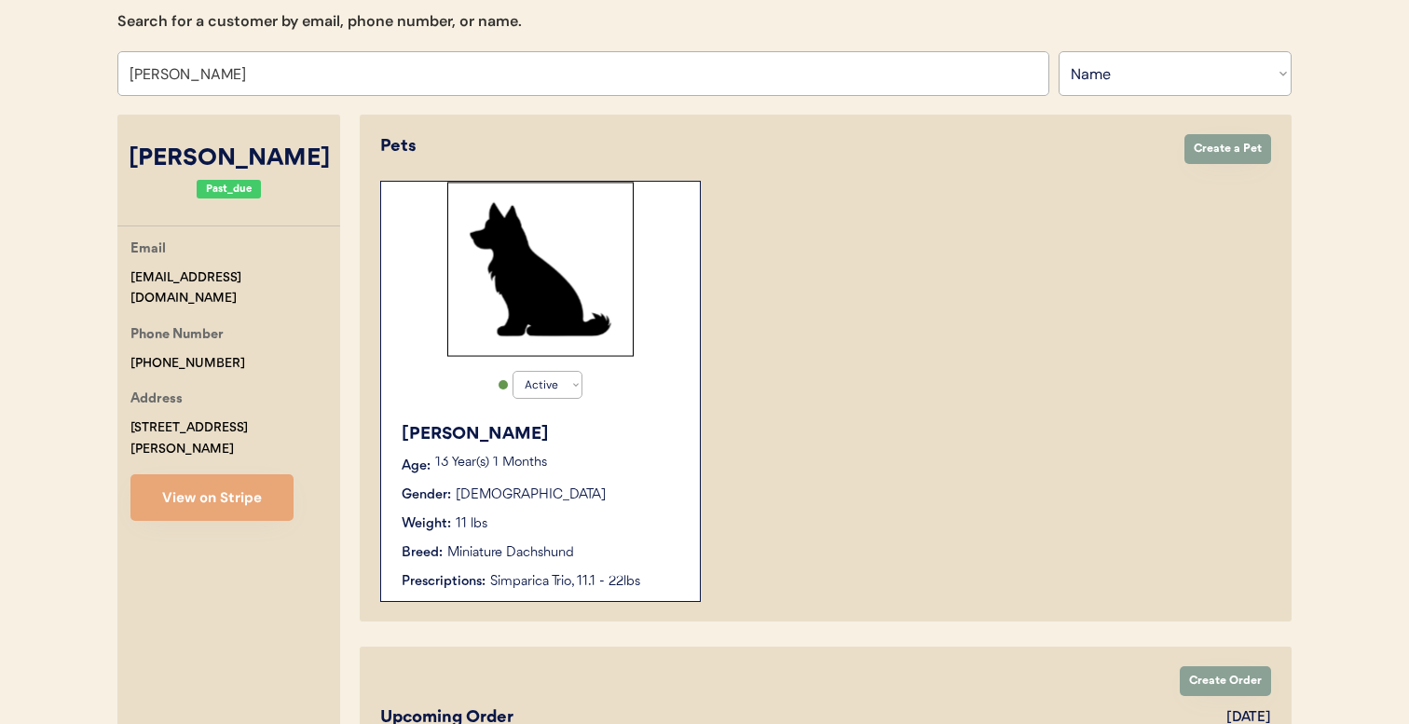
type input "Chrissy Voss"
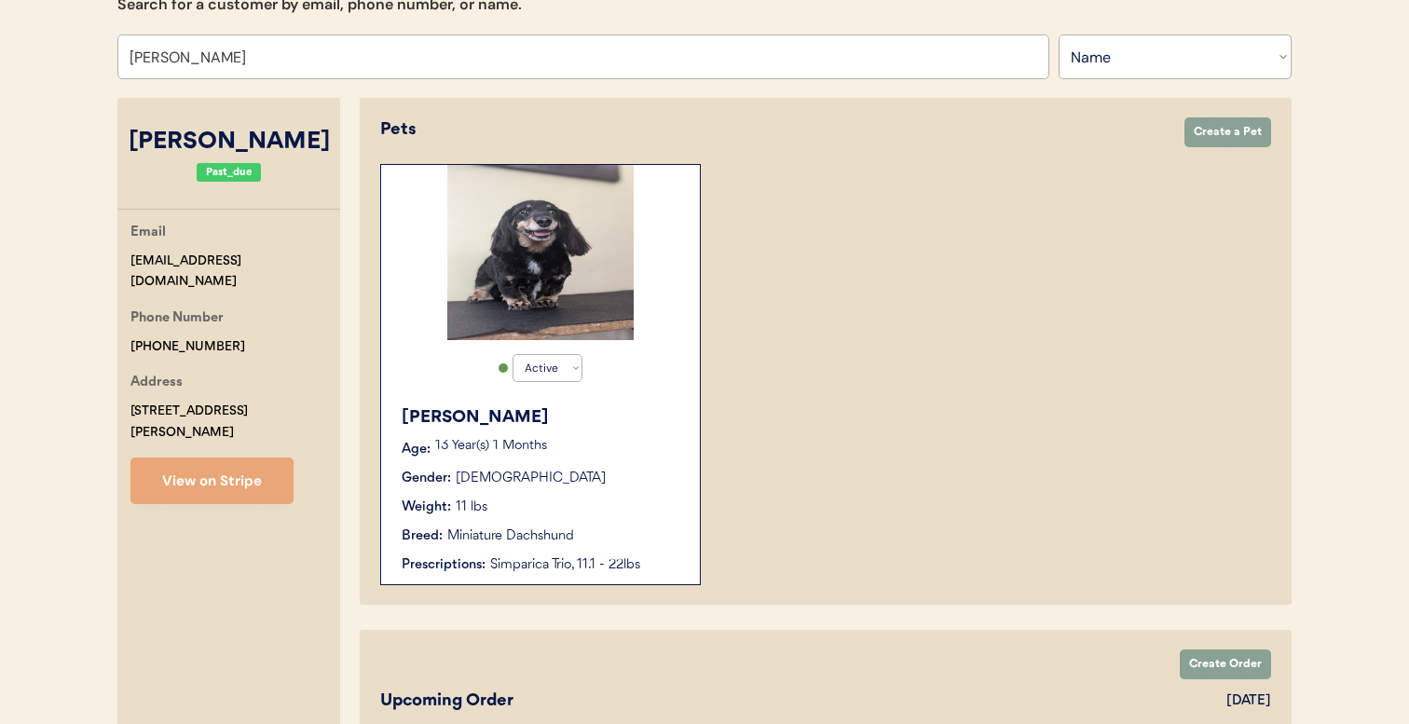
scroll to position [221, 0]
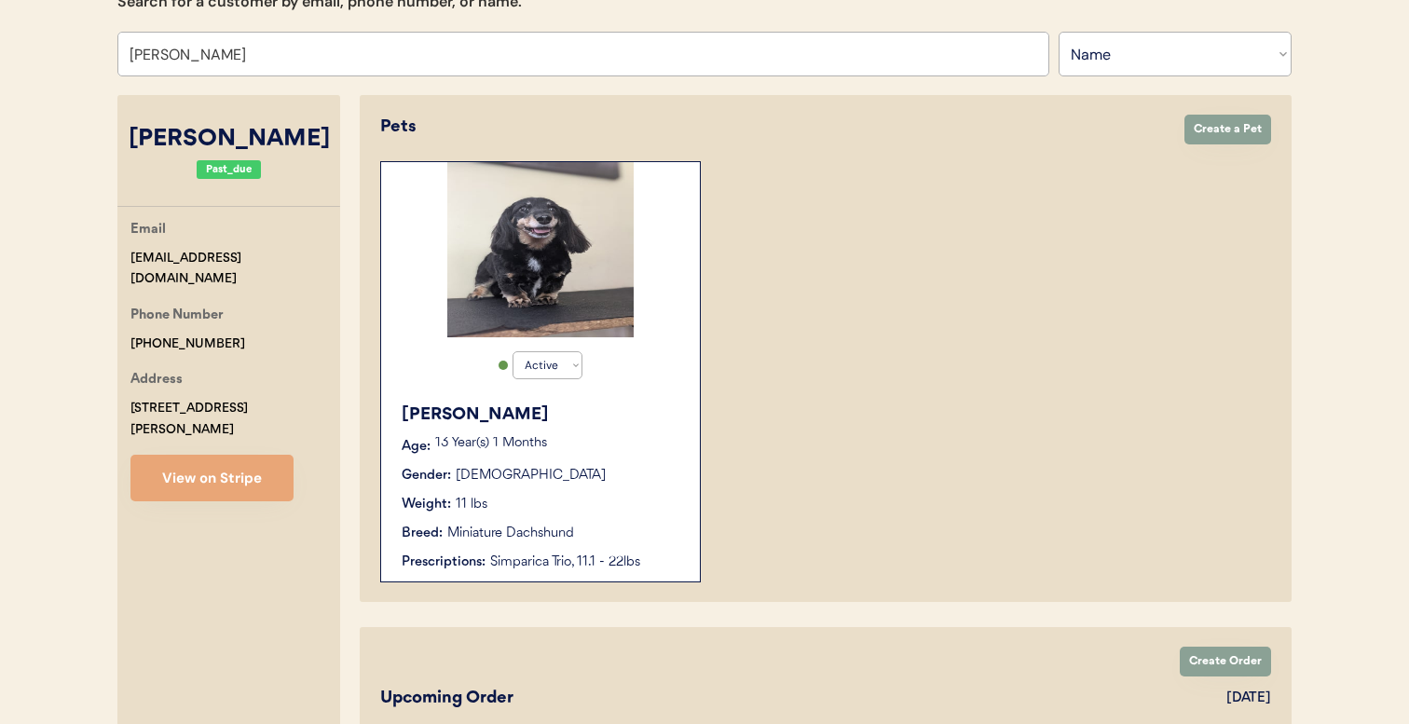
click at [605, 437] on p "13 Year(s) 1 Months" at bounding box center [558, 443] width 246 height 13
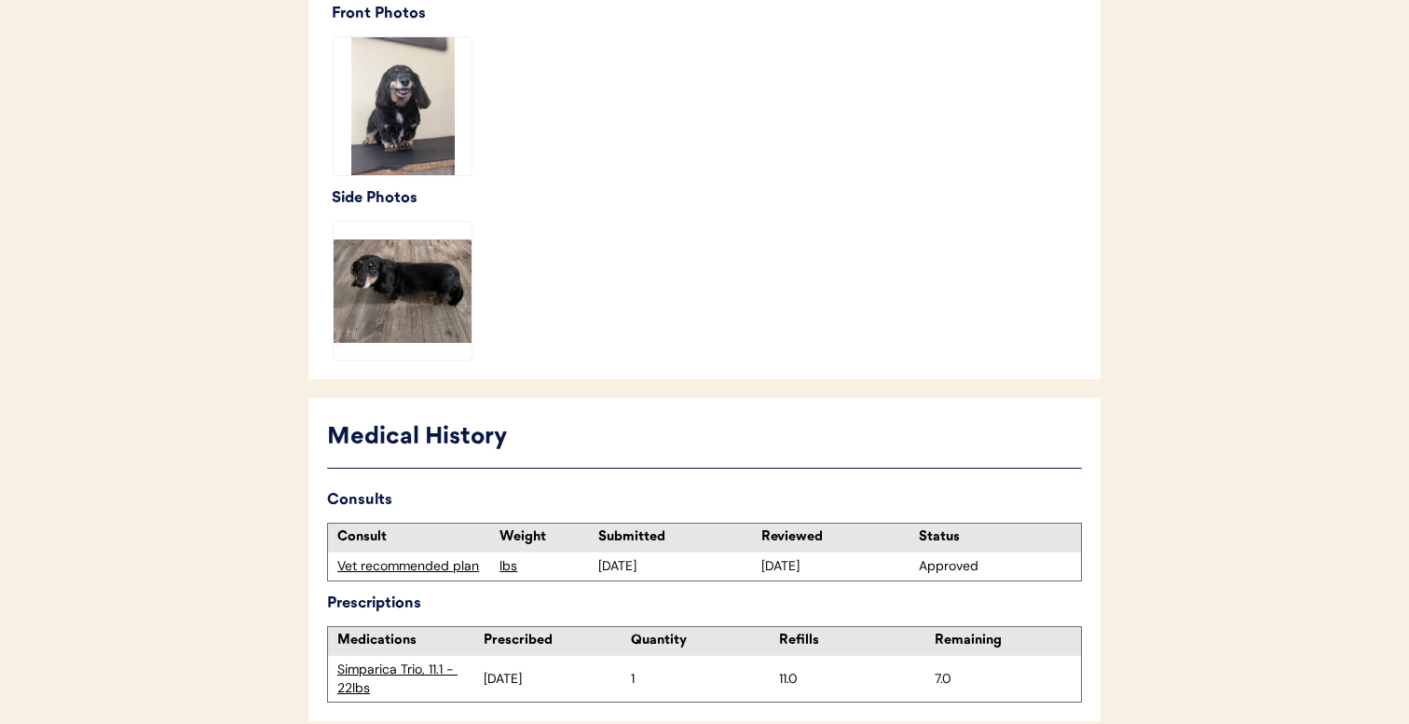
scroll to position [681, 0]
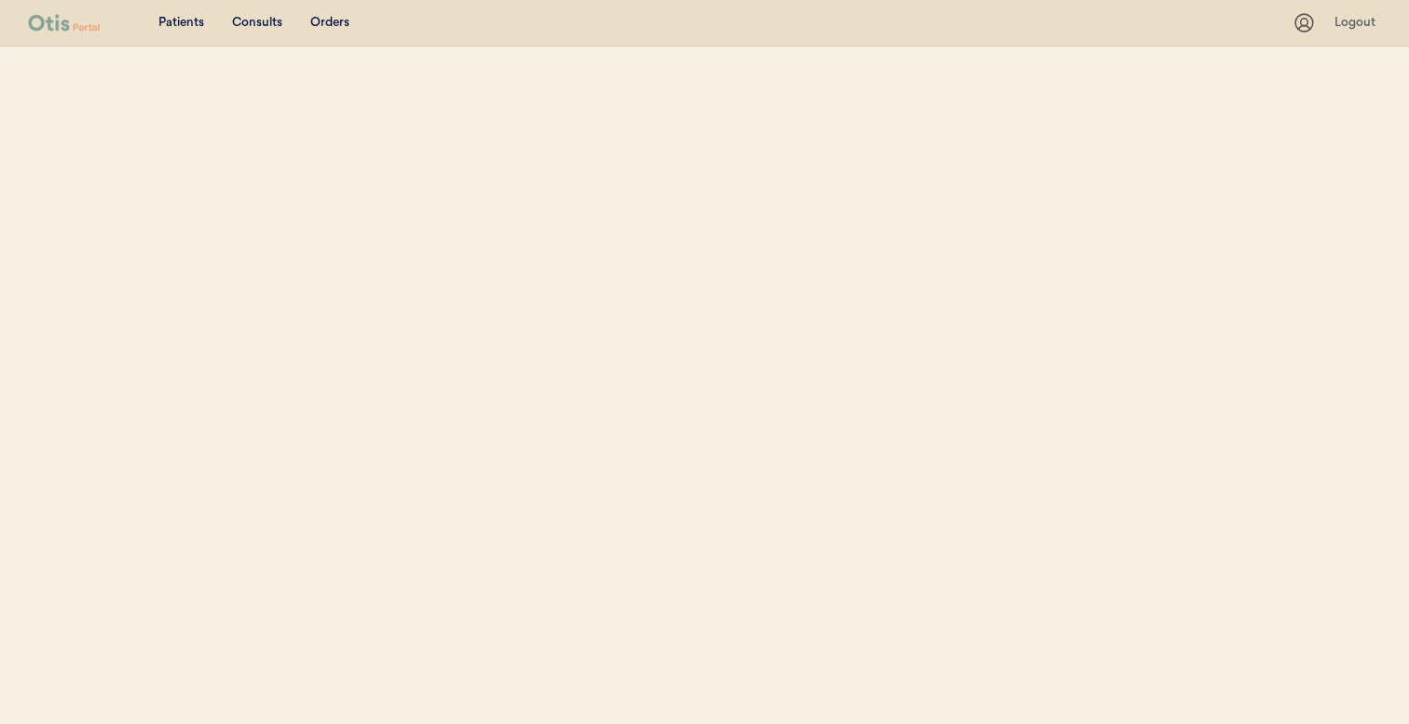
select select ""Name""
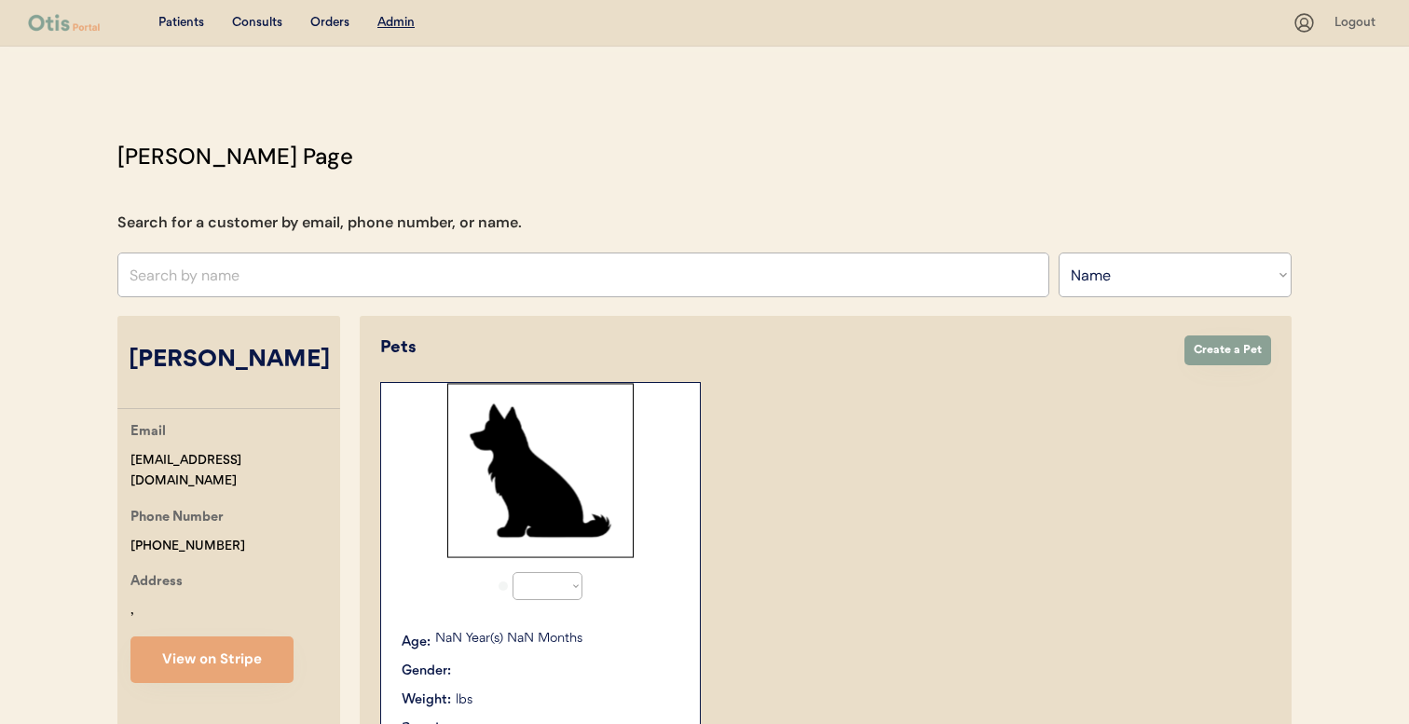
select select "true"
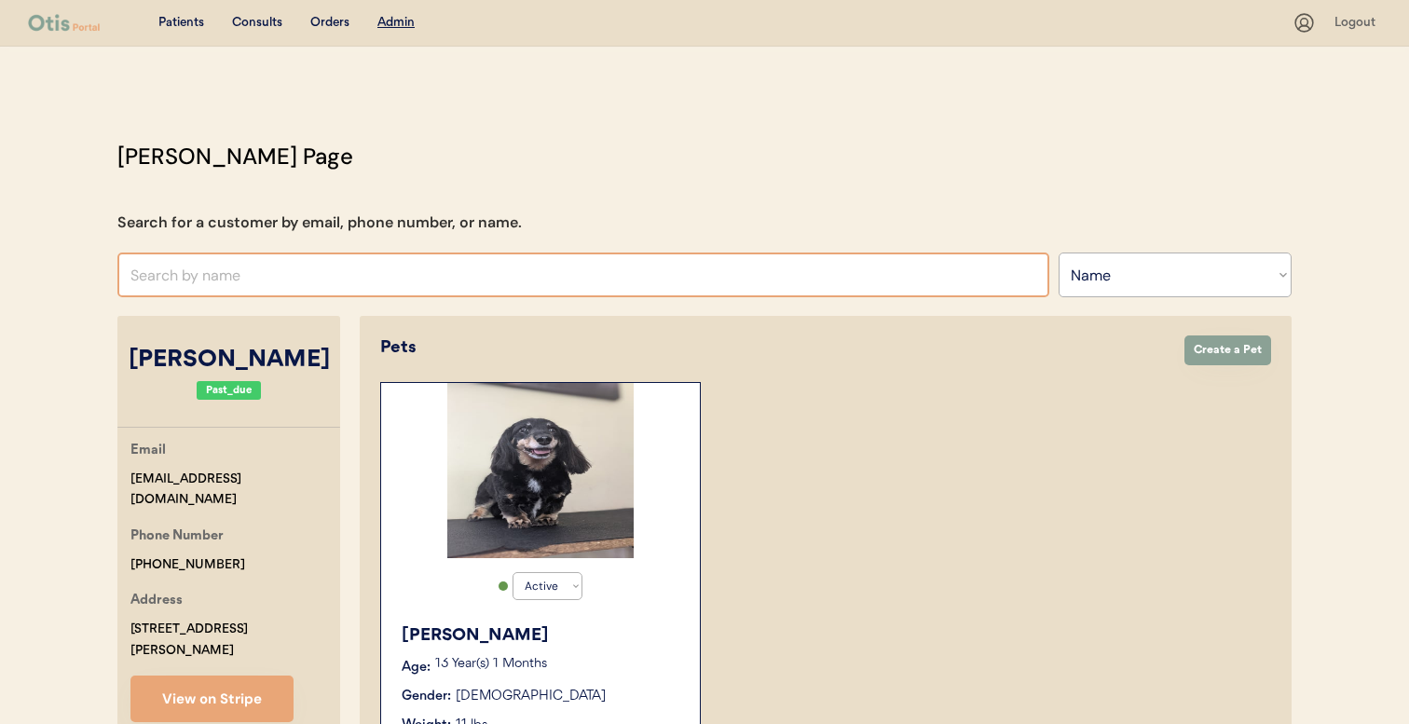
click at [504, 280] on input "text" at bounding box center [583, 275] width 932 height 45
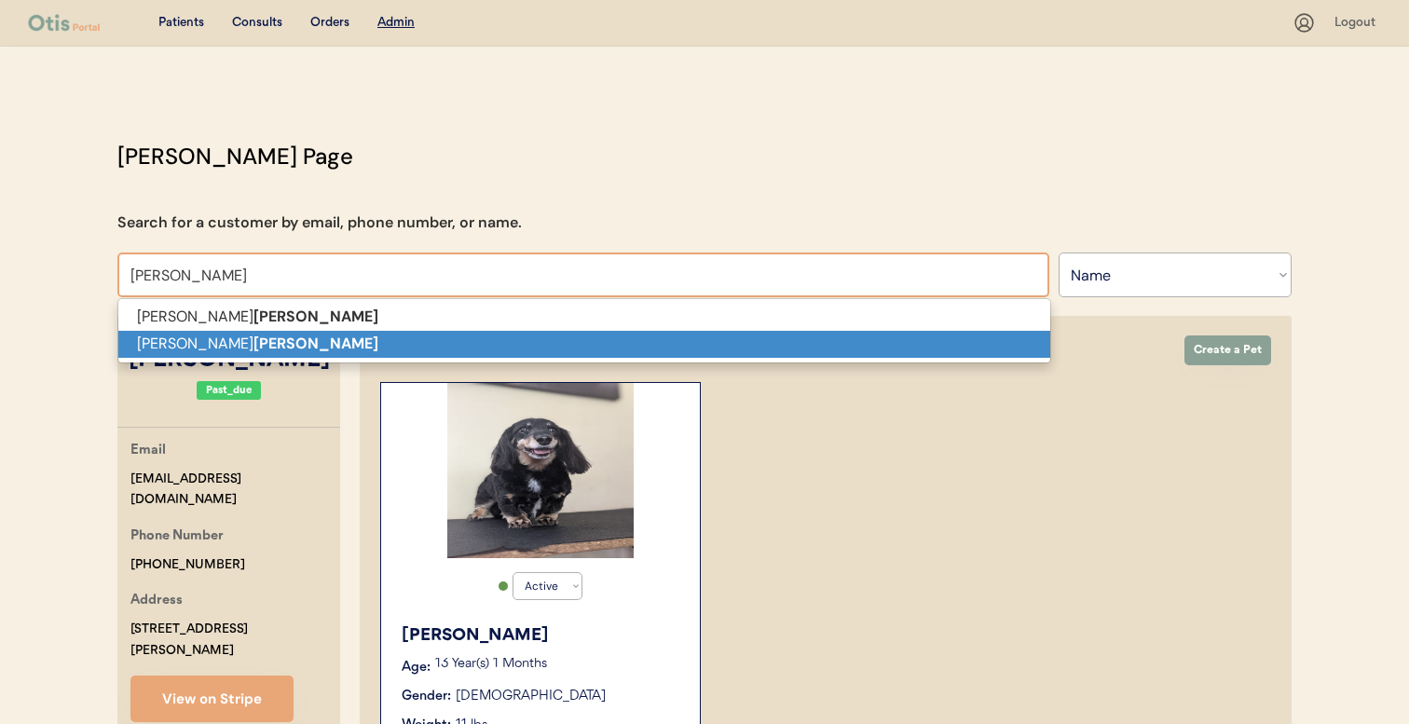
click at [484, 336] on p "[PERSON_NAME]" at bounding box center [584, 344] width 932 height 27
type input "[PERSON_NAME]"
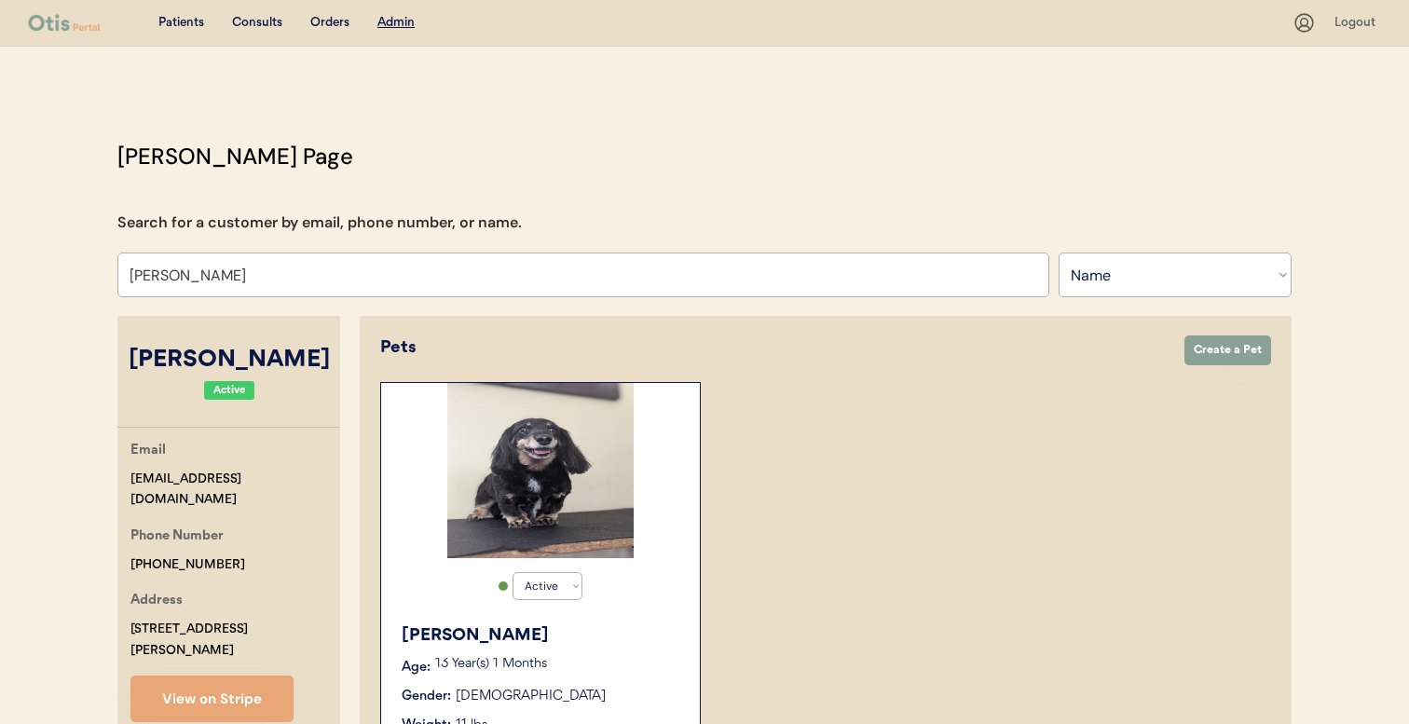
select select "true"
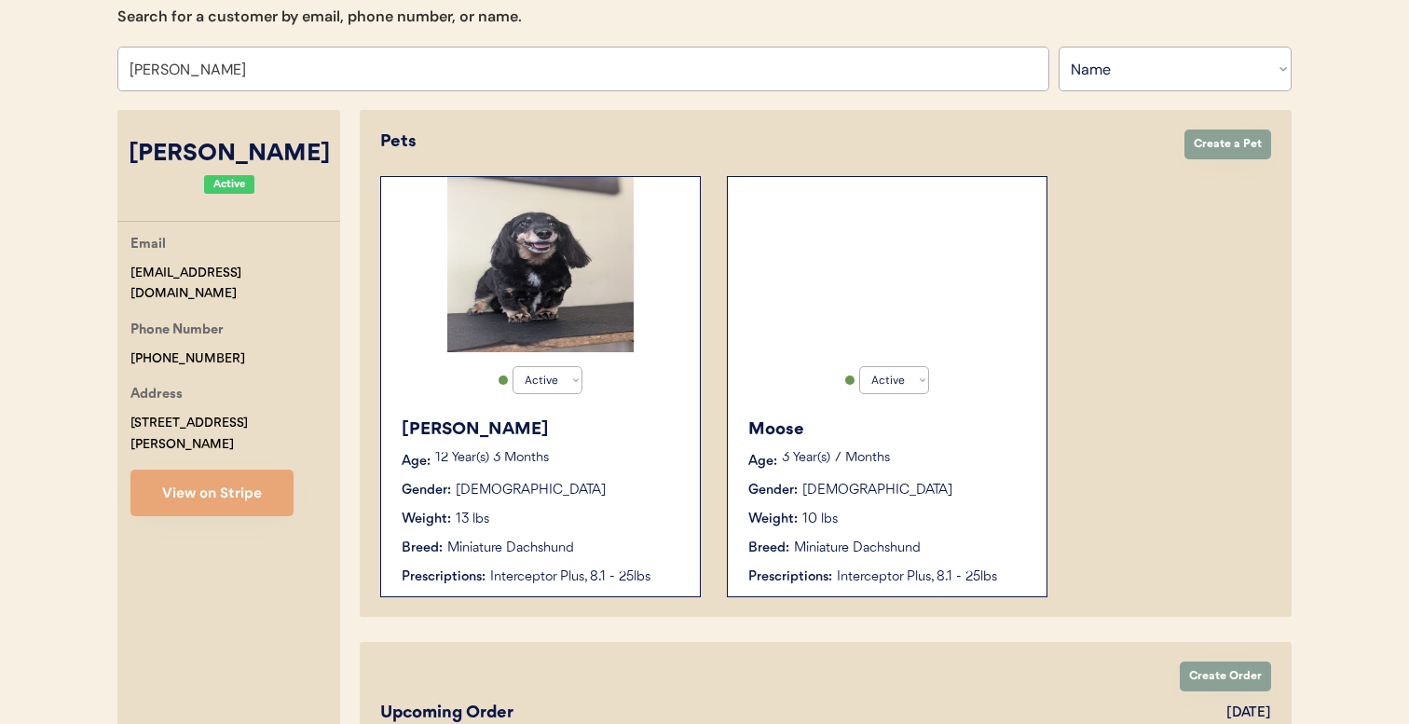
scroll to position [210, 0]
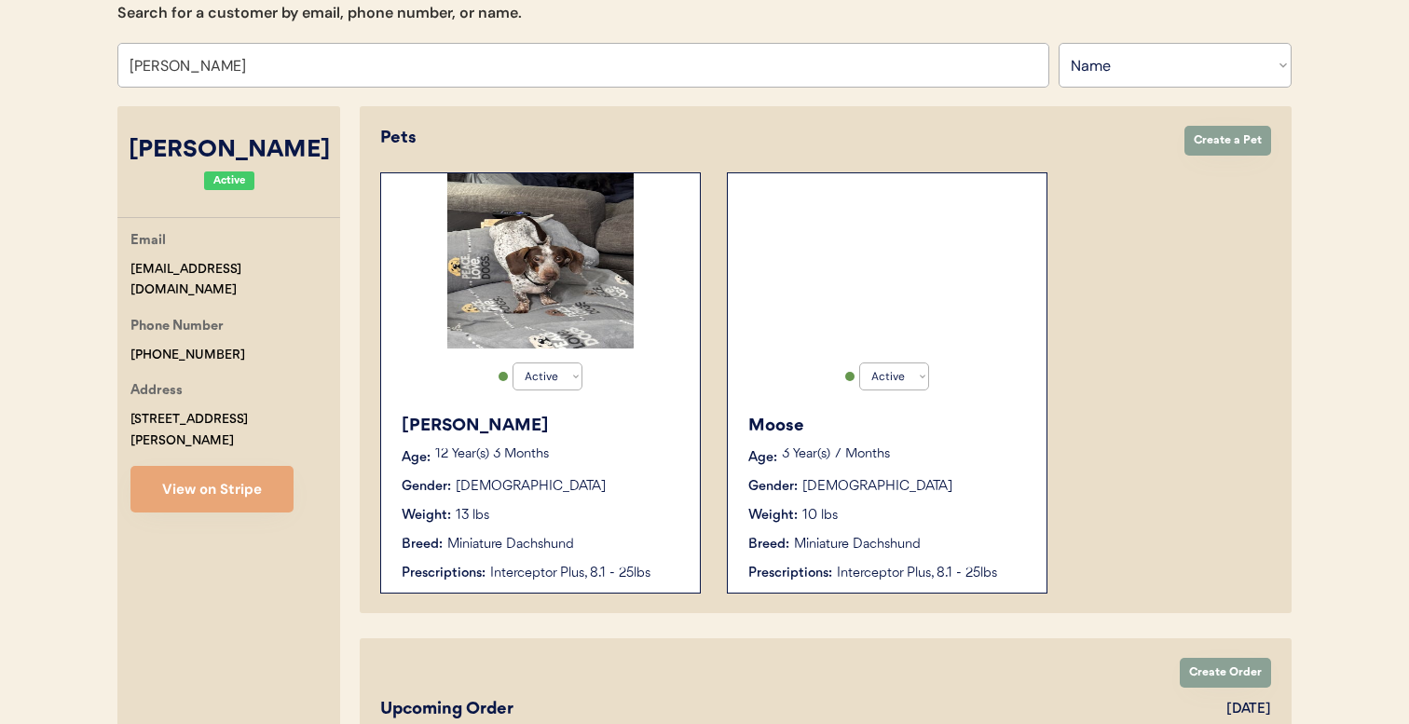
type input "[PERSON_NAME]"
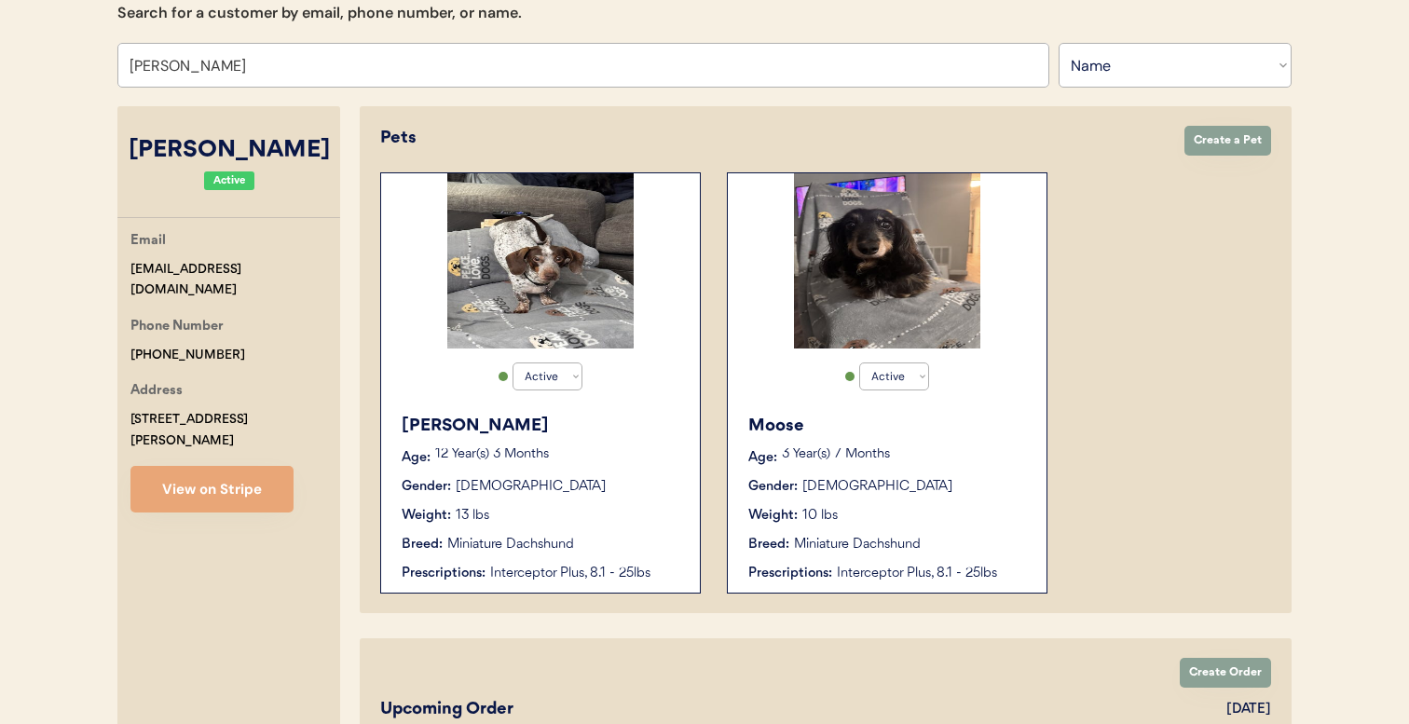
click at [487, 513] on div "13 lbs" at bounding box center [473, 516] width 34 height 20
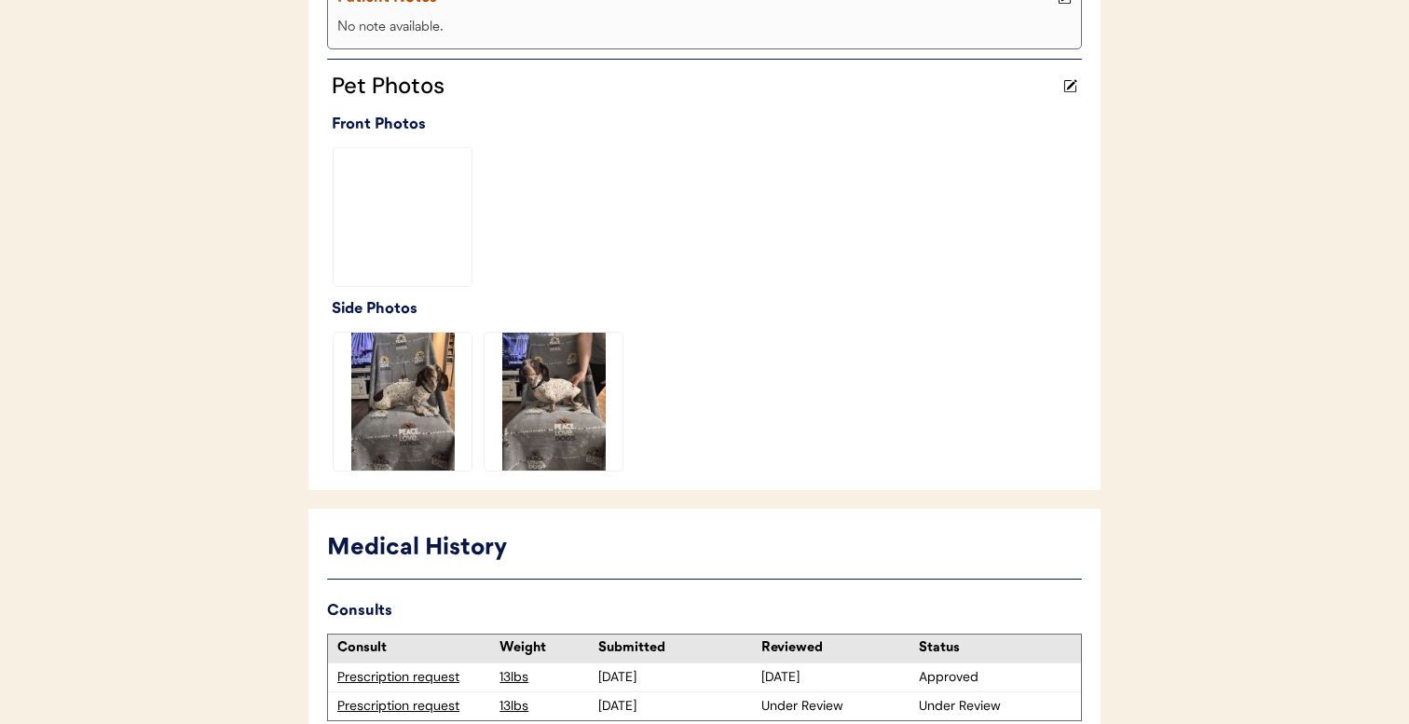
scroll to position [687, 0]
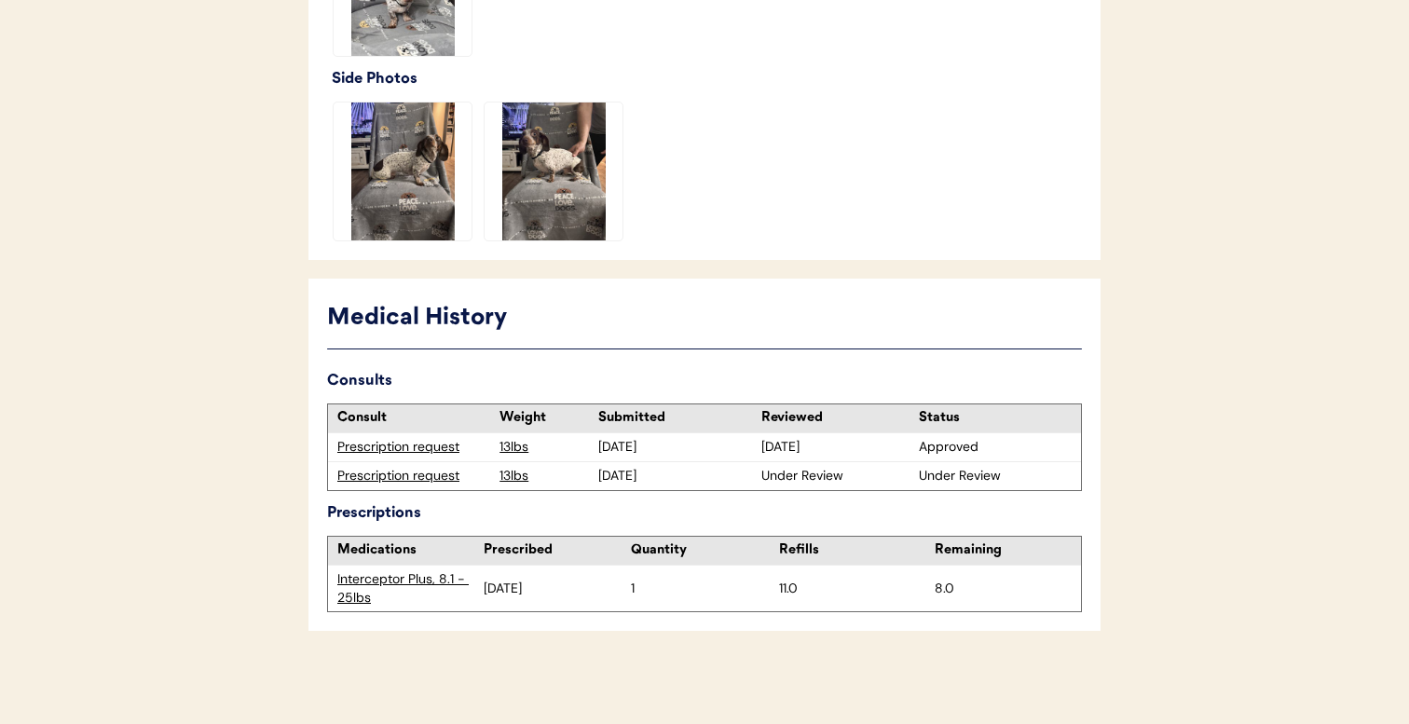
click at [430, 476] on div "Prescription request" at bounding box center [413, 476] width 153 height 19
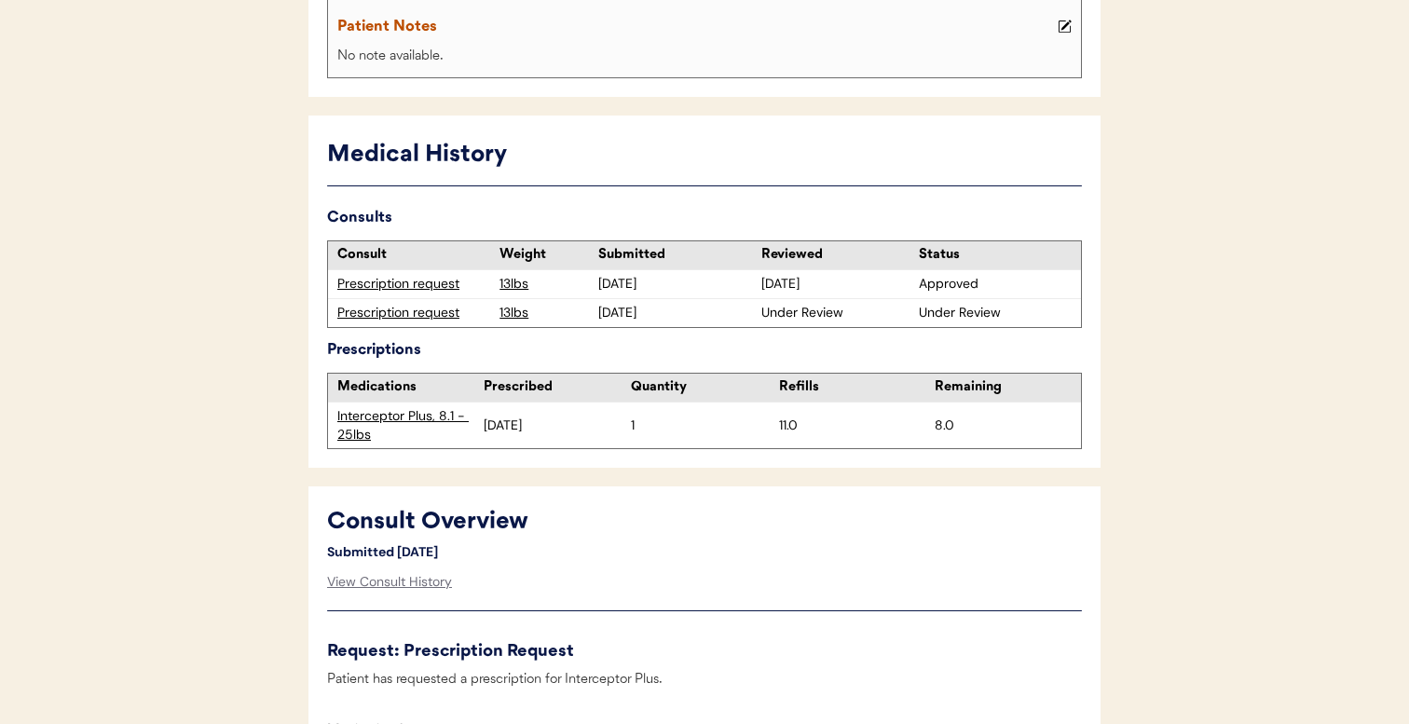
scroll to position [409, 0]
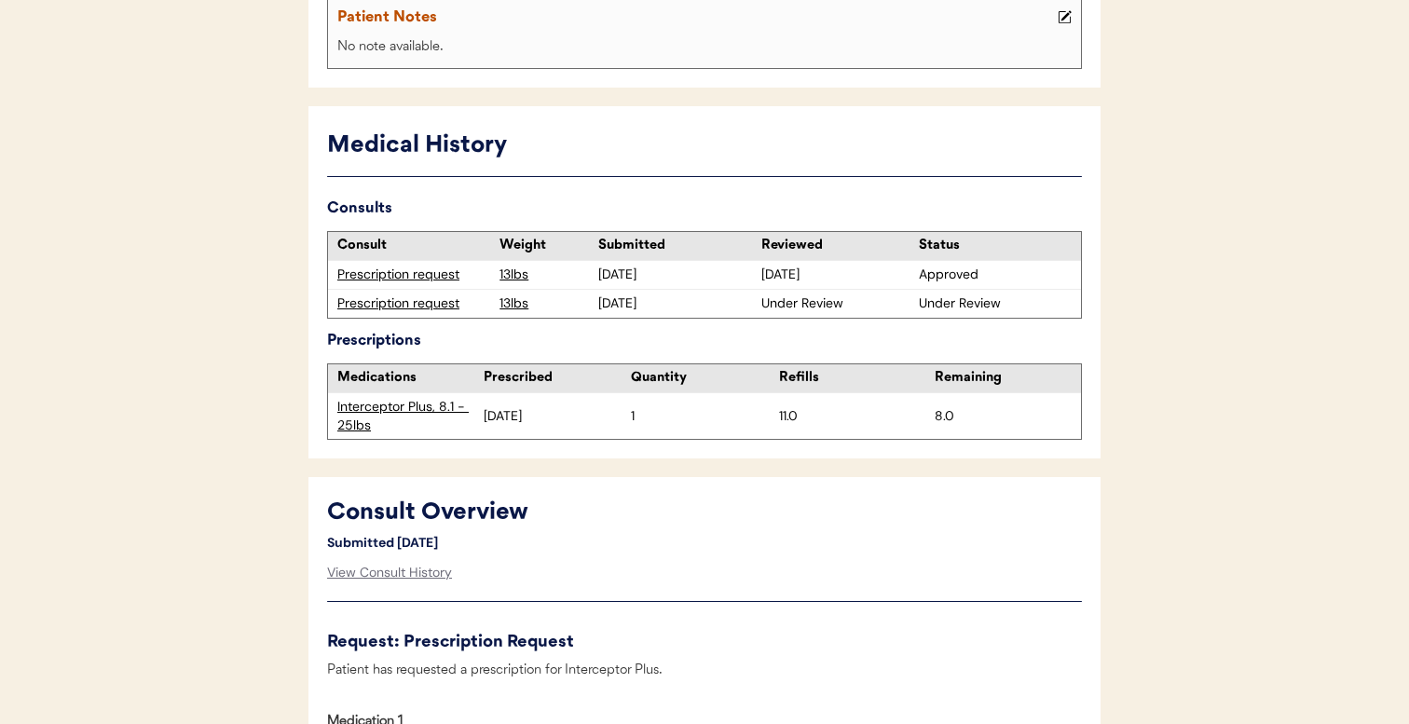
click at [443, 308] on div "Prescription request" at bounding box center [413, 304] width 153 height 19
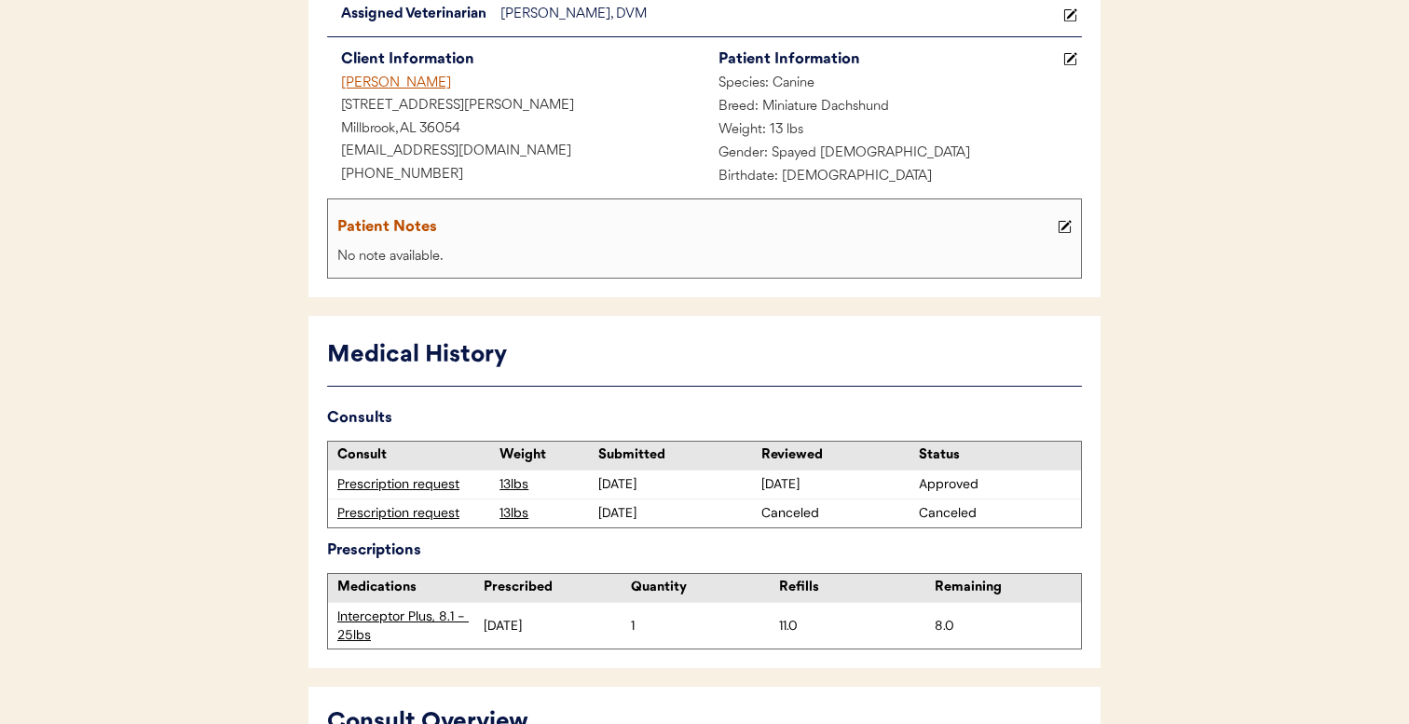
scroll to position [199, 0]
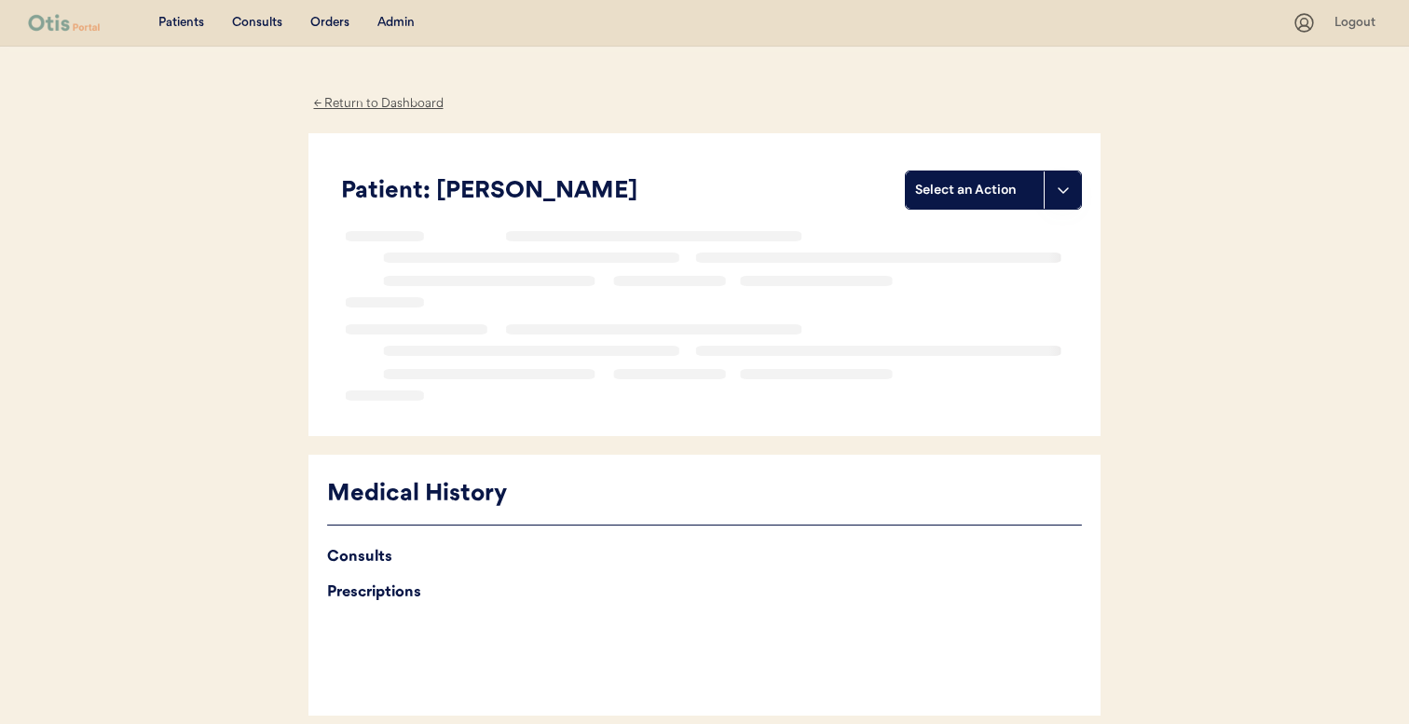
scroll to position [85, 0]
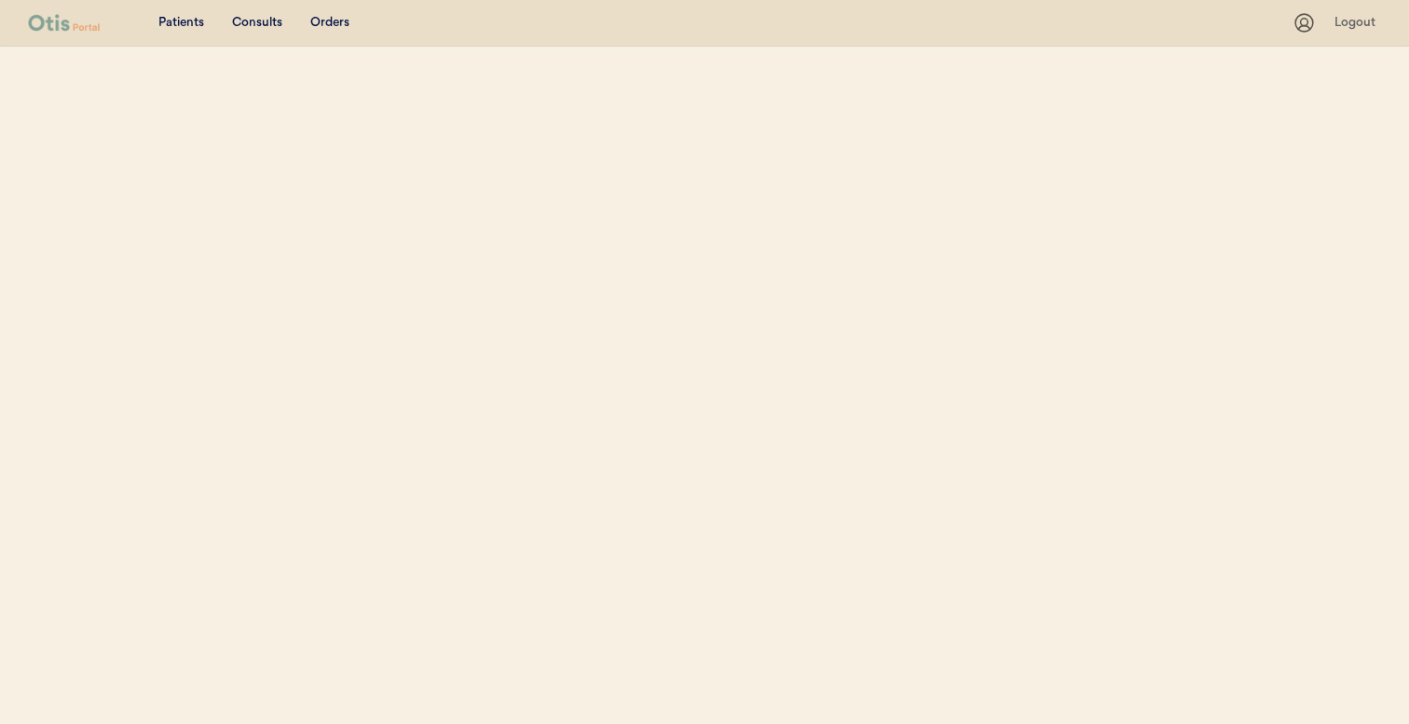
select select ""Name""
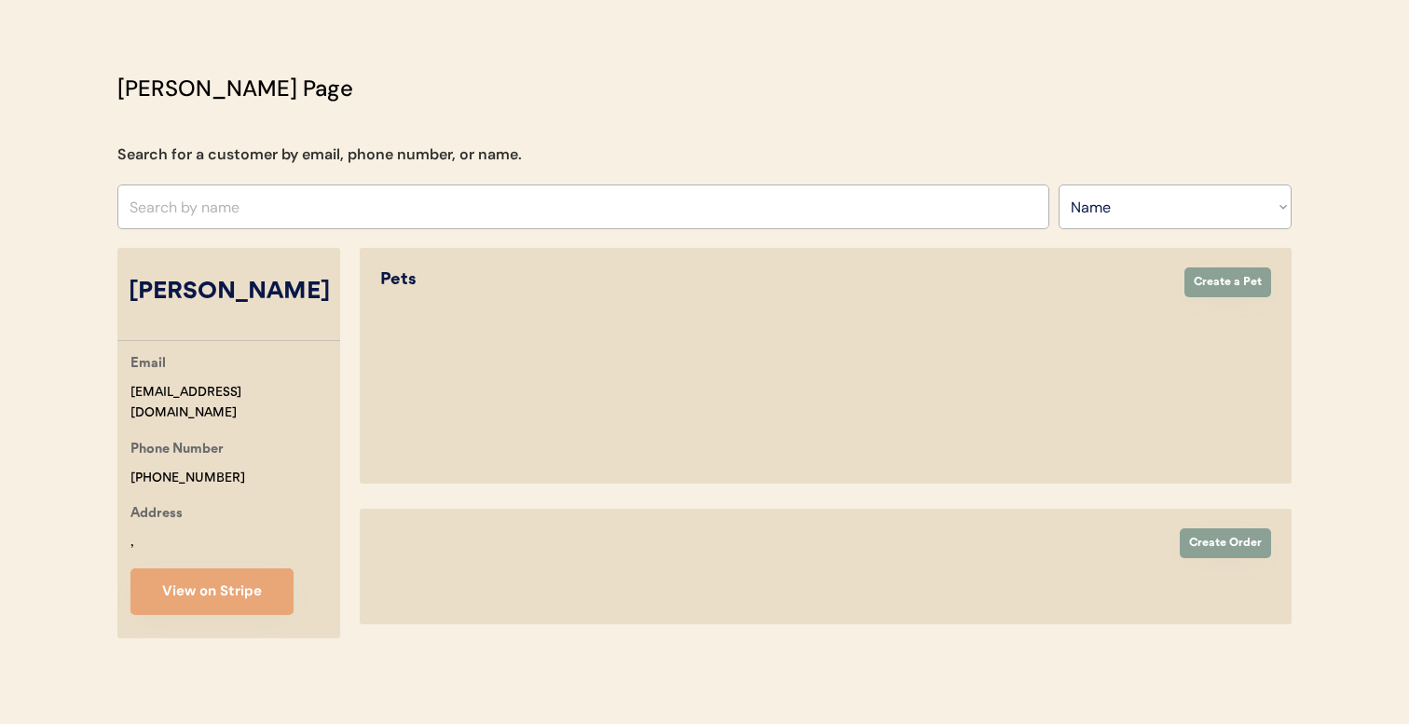
scroll to position [210, 0]
select select "true"
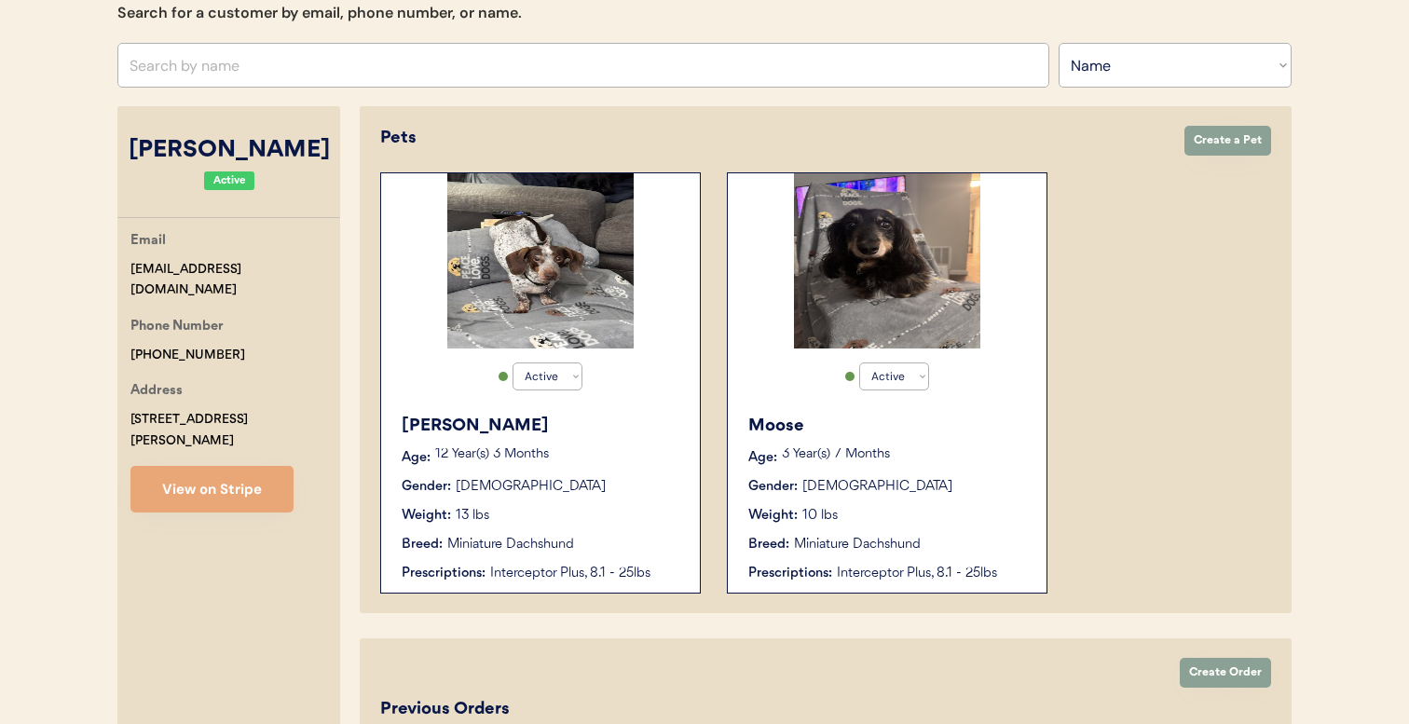
click at [783, 496] on div "Gender:" at bounding box center [772, 487] width 49 height 20
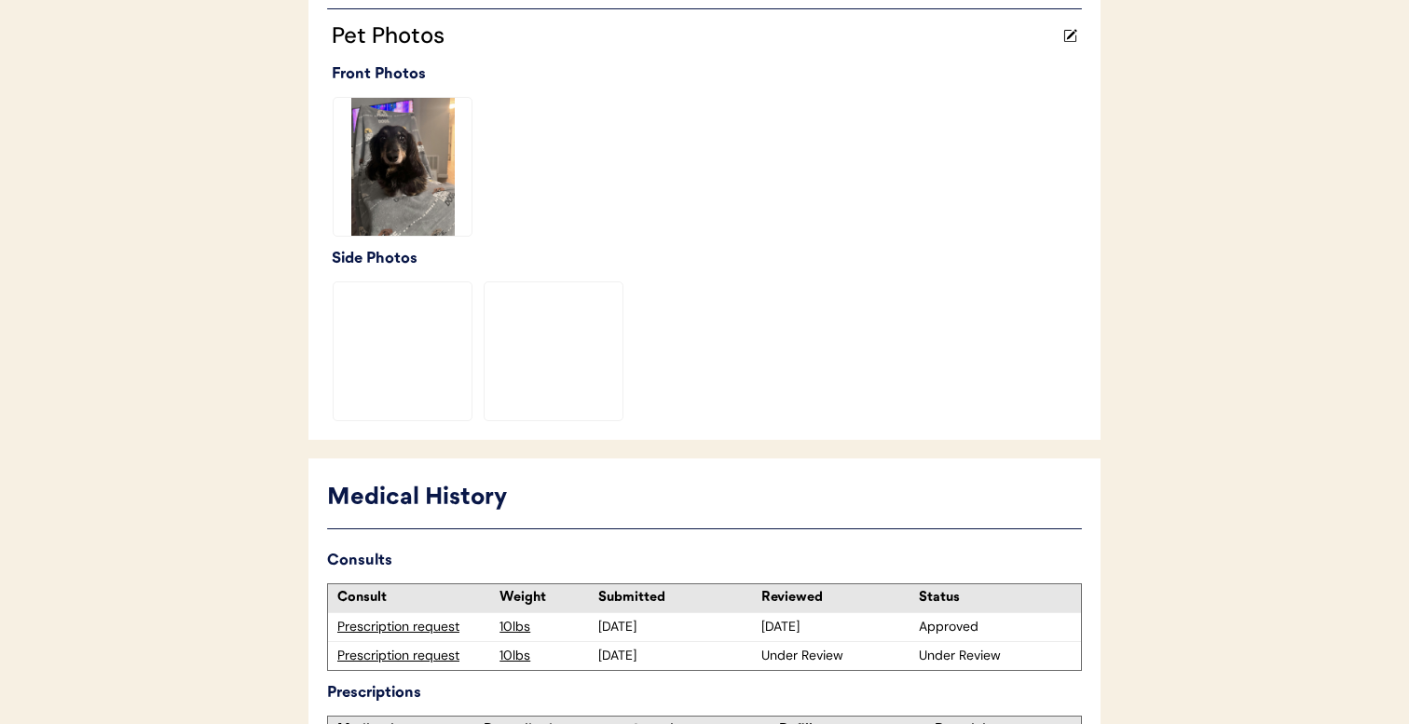
scroll to position [687, 0]
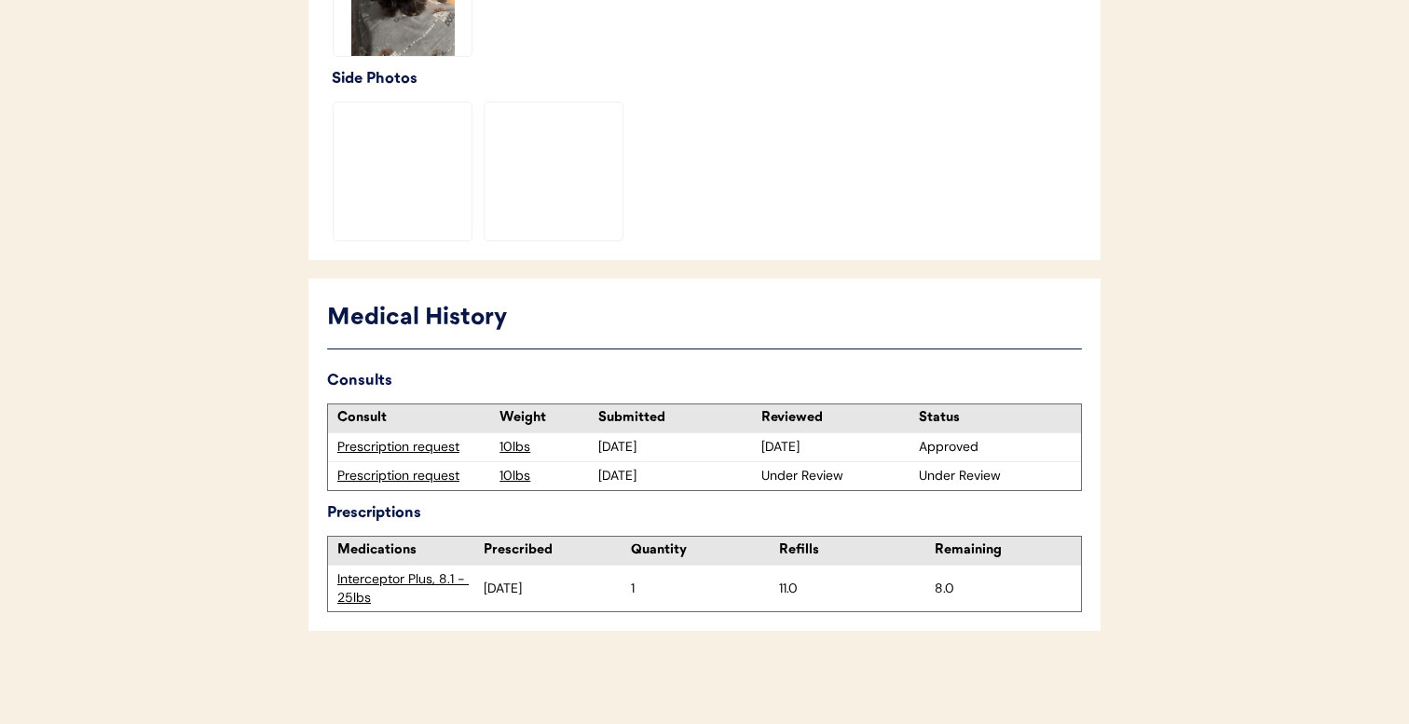
click at [435, 484] on div "Prescription request" at bounding box center [413, 476] width 153 height 19
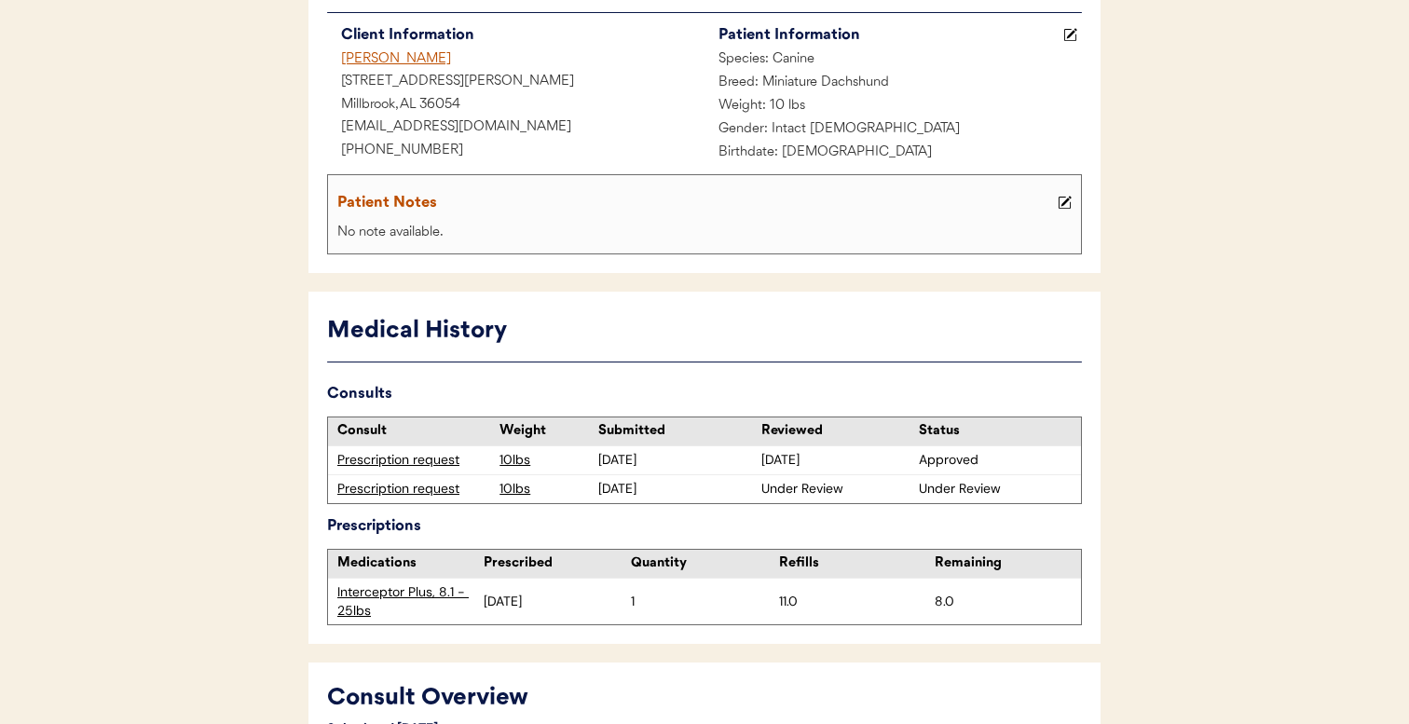
scroll to position [226, 0]
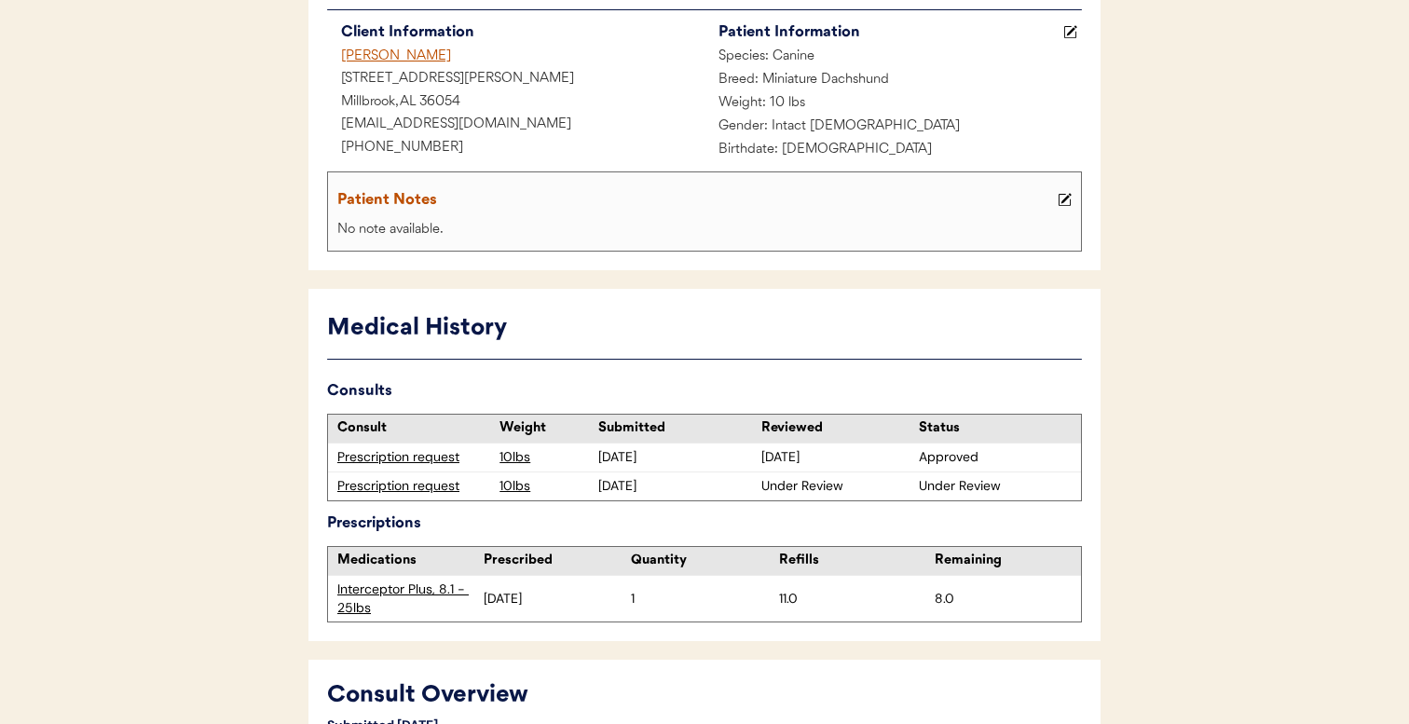
click at [455, 487] on div "Prescription request" at bounding box center [413, 486] width 153 height 19
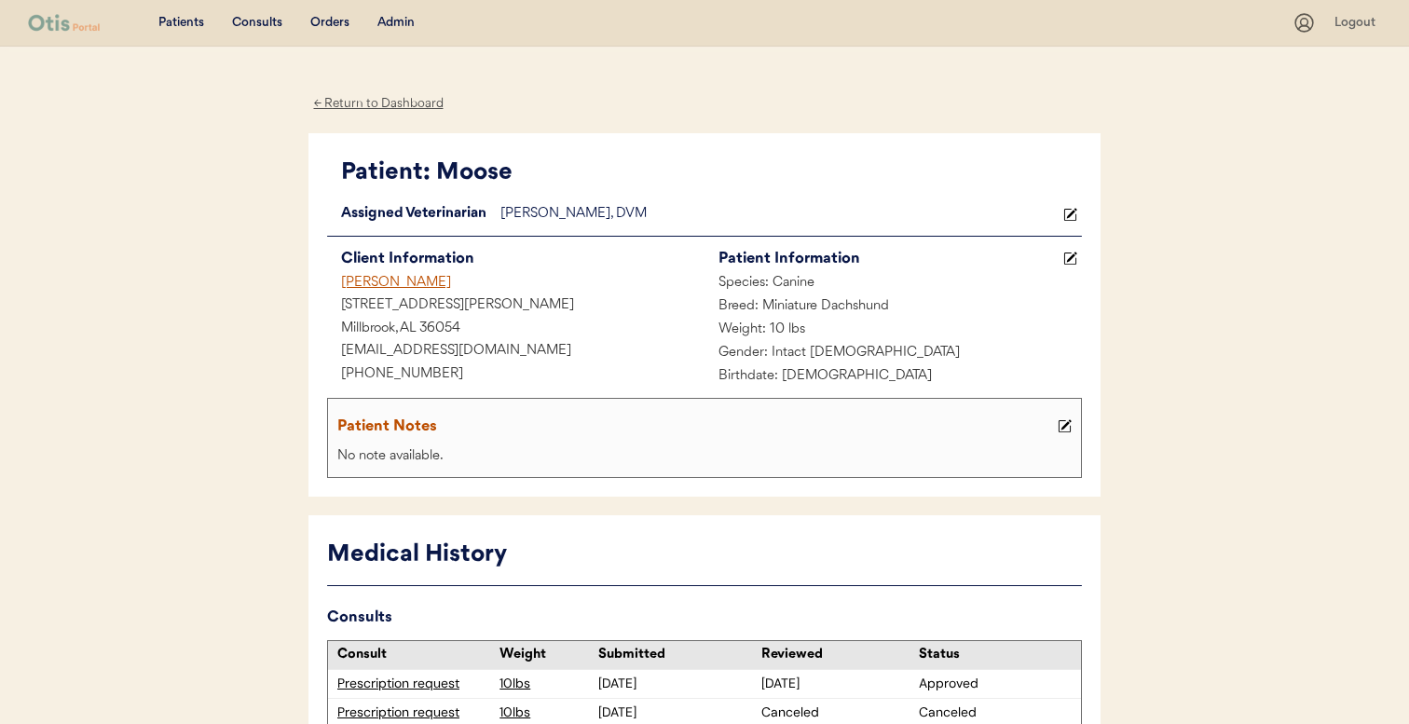
click at [370, 287] on div "Christina Voss" at bounding box center [515, 283] width 377 height 23
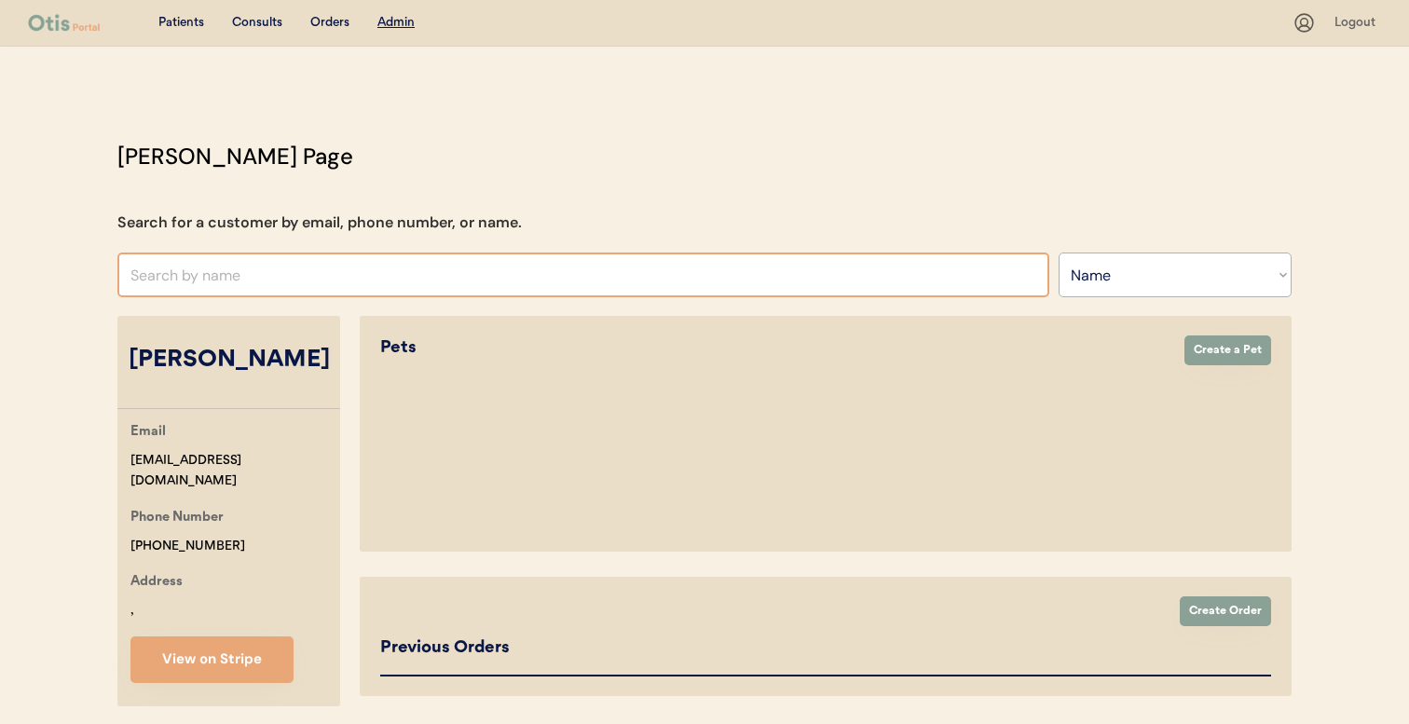
select select ""Name""
select select "true"
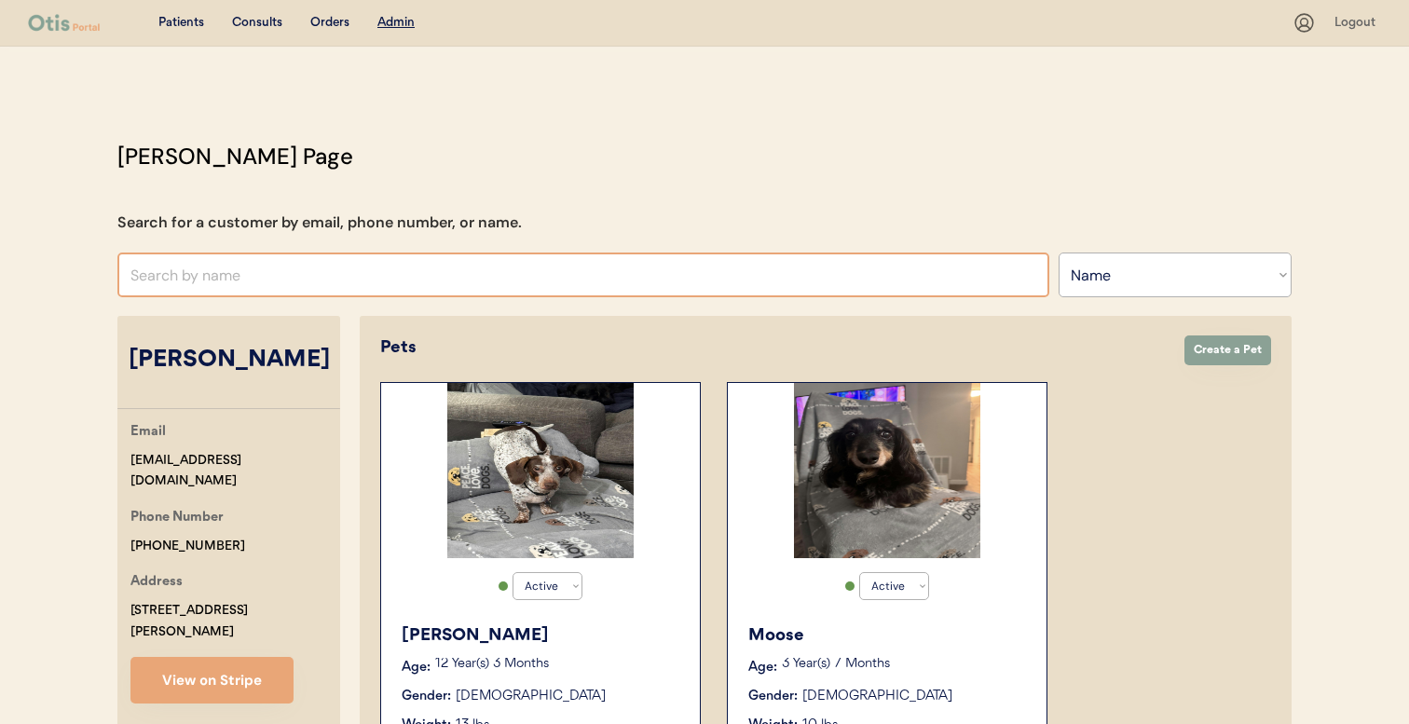
click at [651, 294] on input "text" at bounding box center [583, 275] width 932 height 45
paste input "klanegriff@gmail.com"
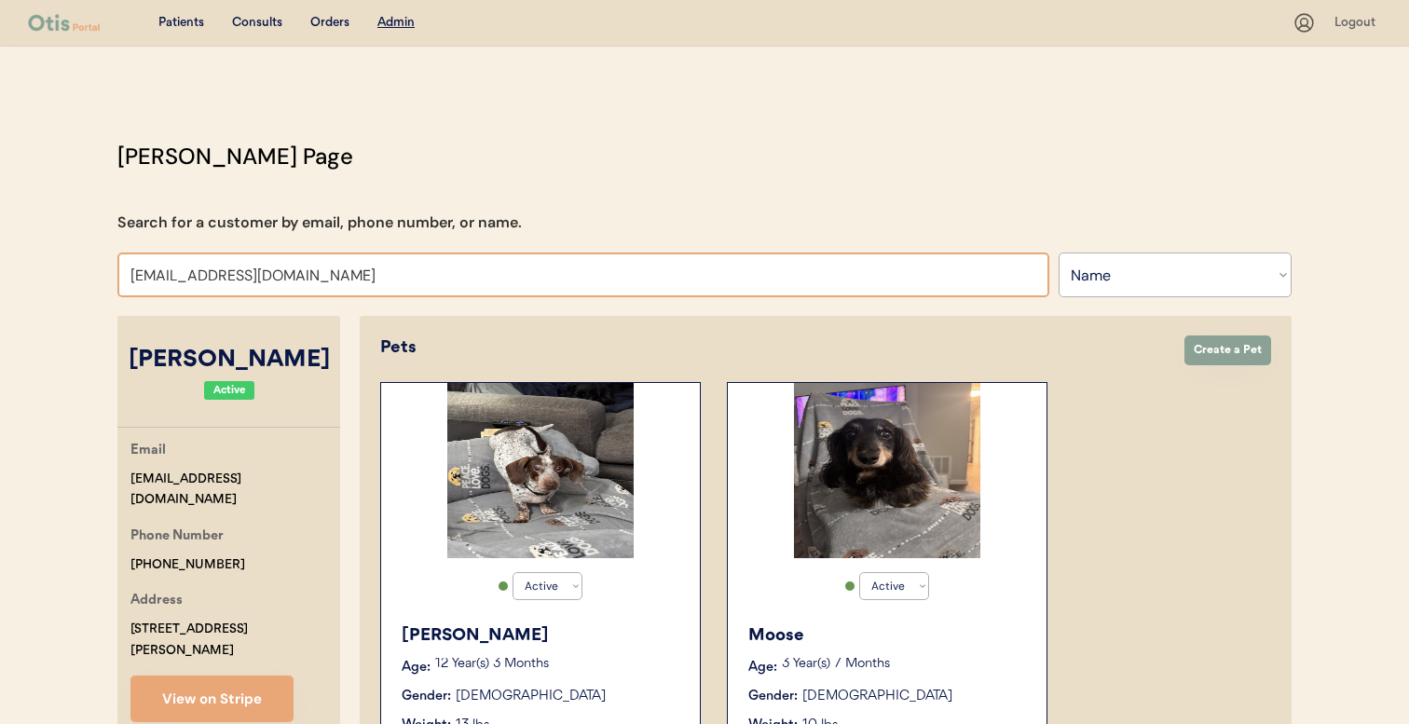
type input "klanegriff@gmail.com"
click at [1113, 295] on select "Search By Name Email Phone Number" at bounding box center [1175, 275] width 233 height 45
click at [1113, 274] on select "Search By Name Email Phone Number" at bounding box center [1175, 275] width 233 height 45
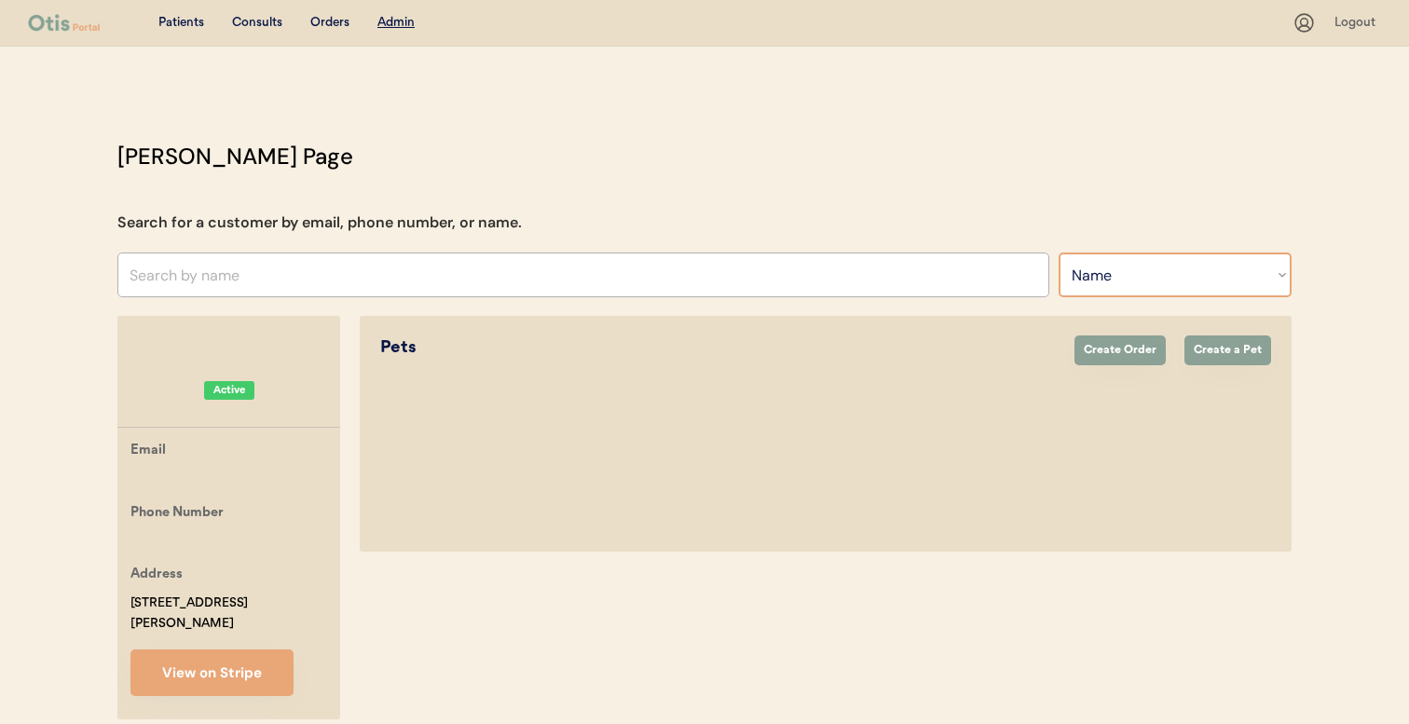
click at [1112, 276] on select "Search By Name Email Phone Number" at bounding box center [1175, 275] width 233 height 45
select select ""Email""
click at [877, 285] on input "input" at bounding box center [583, 275] width 932 height 45
paste input "klanegriff@gmail.com"
click at [867, 217] on div "Otis Admin Page Search for a customer by email, phone number, or name. Search B…" at bounding box center [705, 434] width 1212 height 589
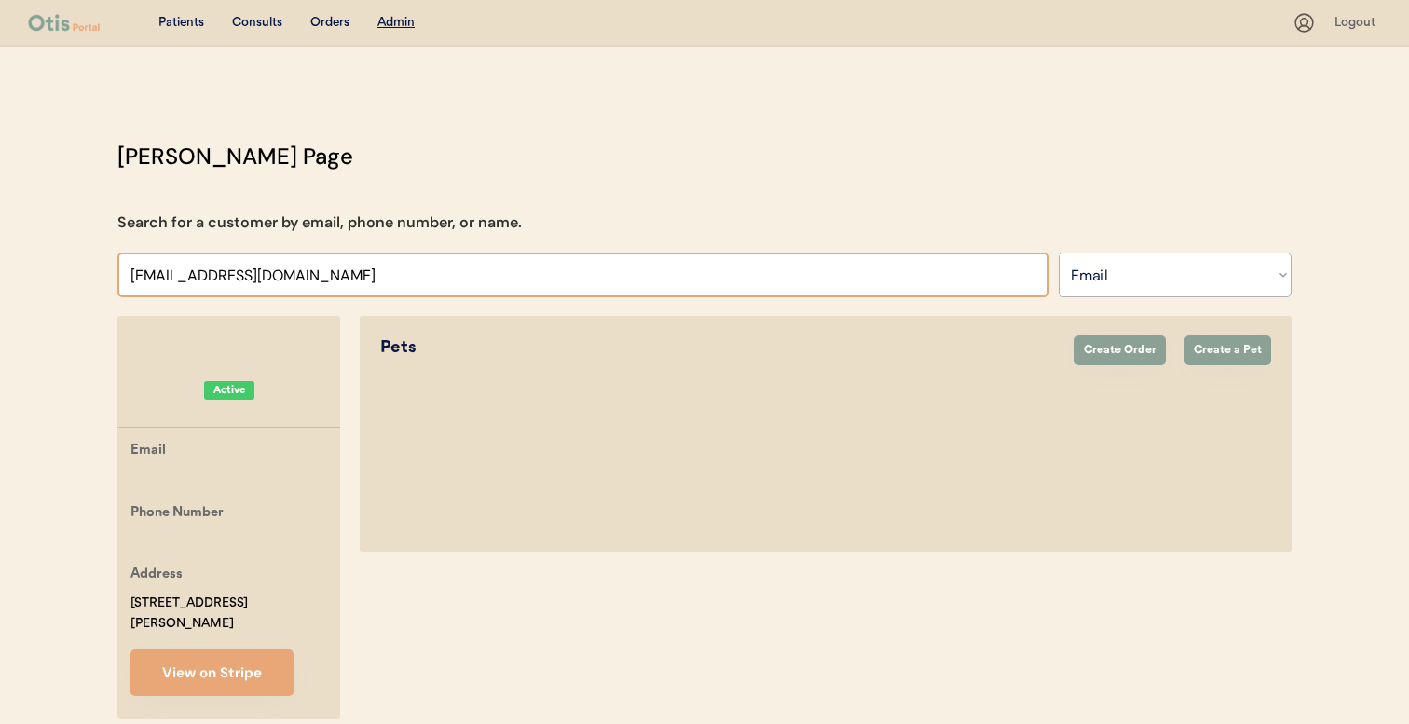
click at [867, 276] on input "input" at bounding box center [583, 275] width 932 height 45
paste input "il.com"
click at [867, 276] on input "input" at bounding box center [583, 275] width 932 height 45
type input "klanegriff@gmail"
click at [1236, 264] on select "Search By Name Email Phone Number" at bounding box center [1175, 275] width 233 height 45
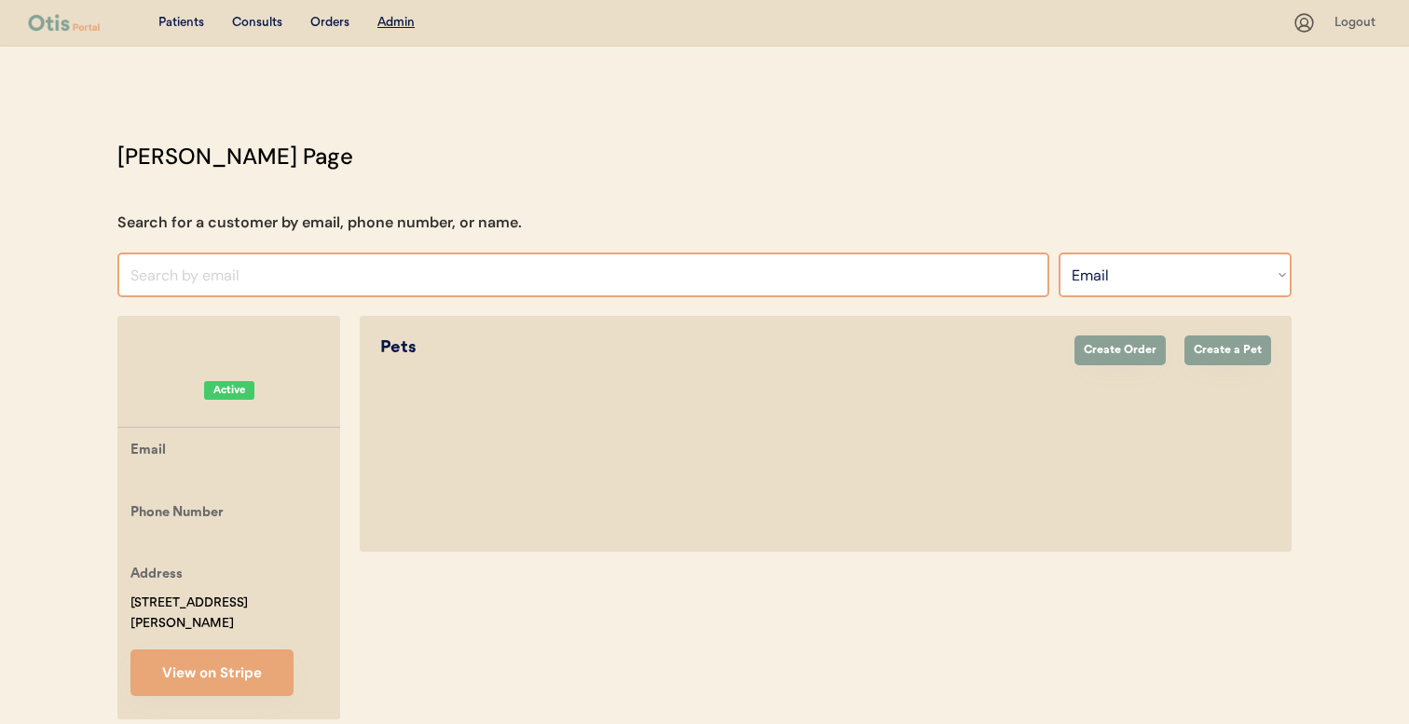
click at [993, 282] on input "input" at bounding box center [583, 275] width 932 height 45
paste input "klanegriff@gmail.com"
type input "klanegriff@gmail.c"
click at [1295, 282] on div "Otis Admin Page Search for a customer by email, phone number, or name. Search B…" at bounding box center [705, 434] width 1212 height 589
click at [1246, 282] on select "Search By Name Email Phone Number" at bounding box center [1175, 275] width 233 height 45
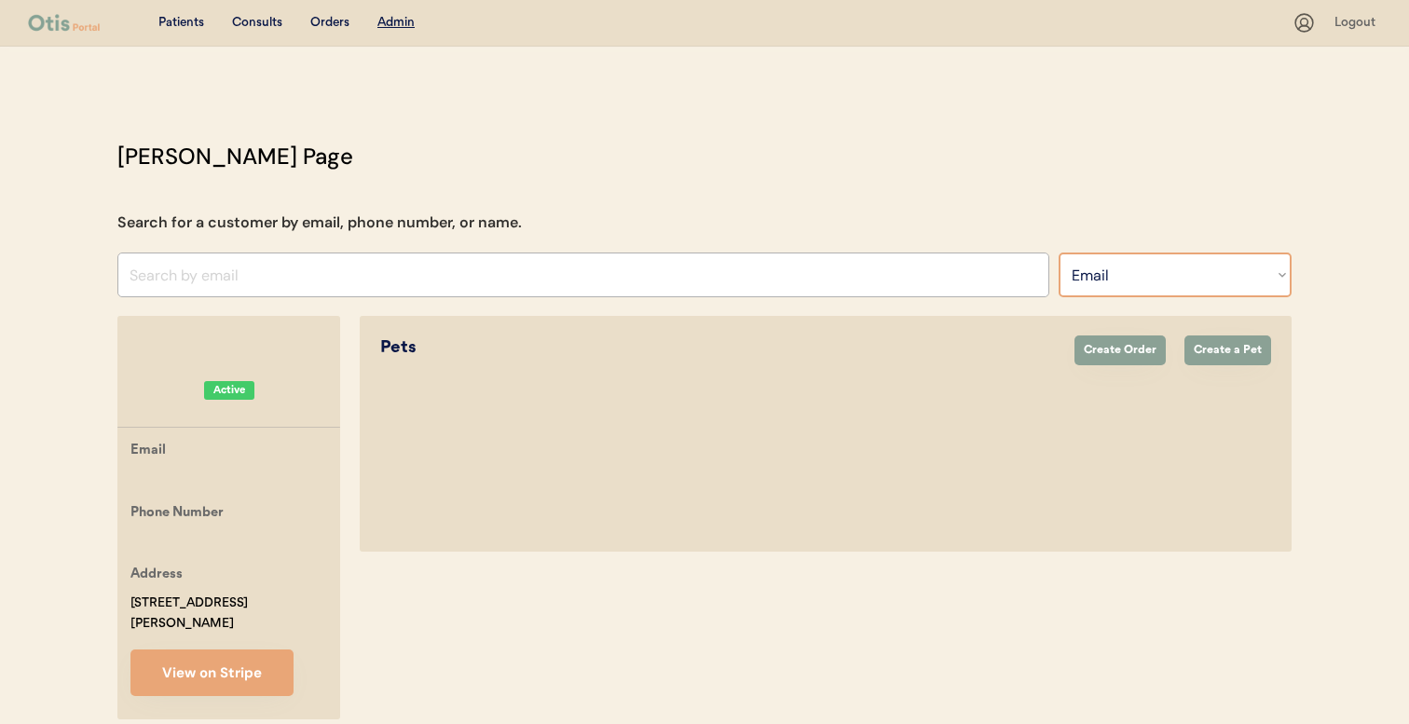
select select ""Name""
click at [981, 279] on input "text" at bounding box center [583, 275] width 932 height 45
type input "je"
type input "jesse Wilcox"
type input "kerri gr"
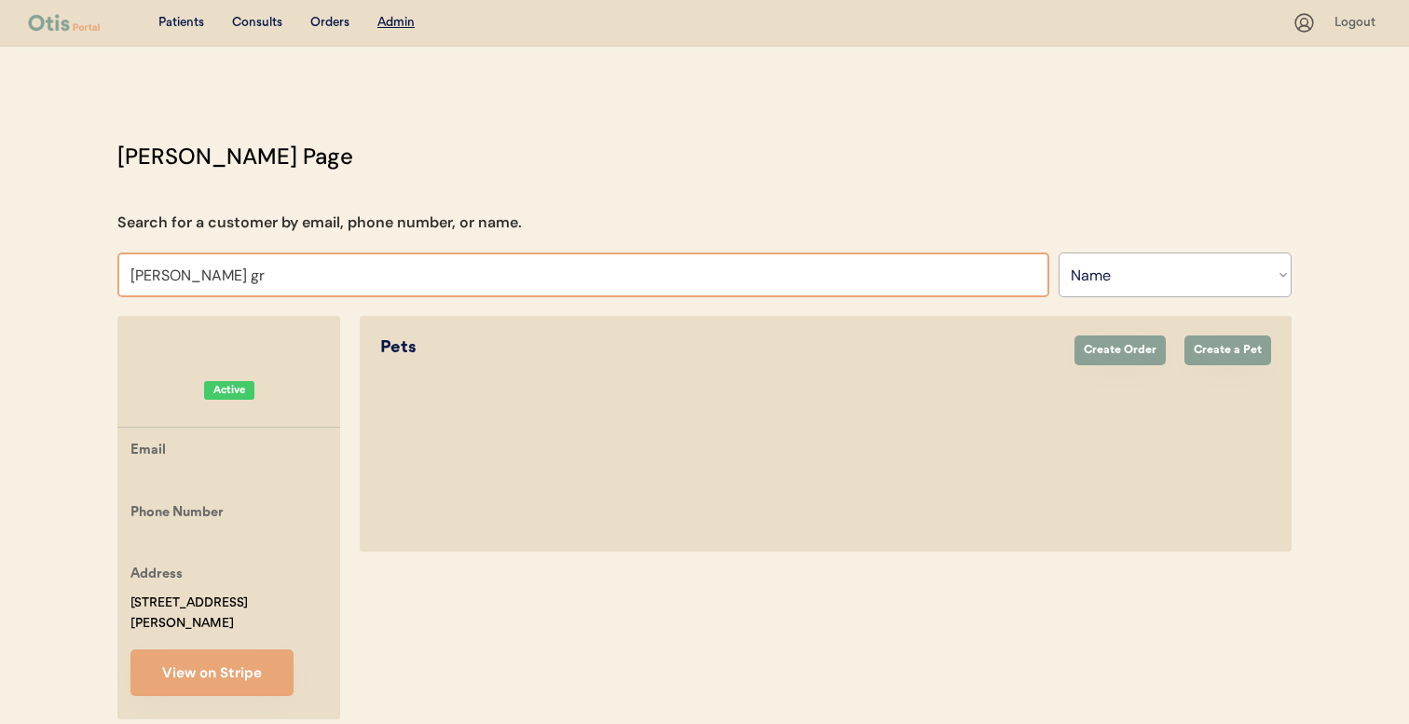
type input "kerri griffin"
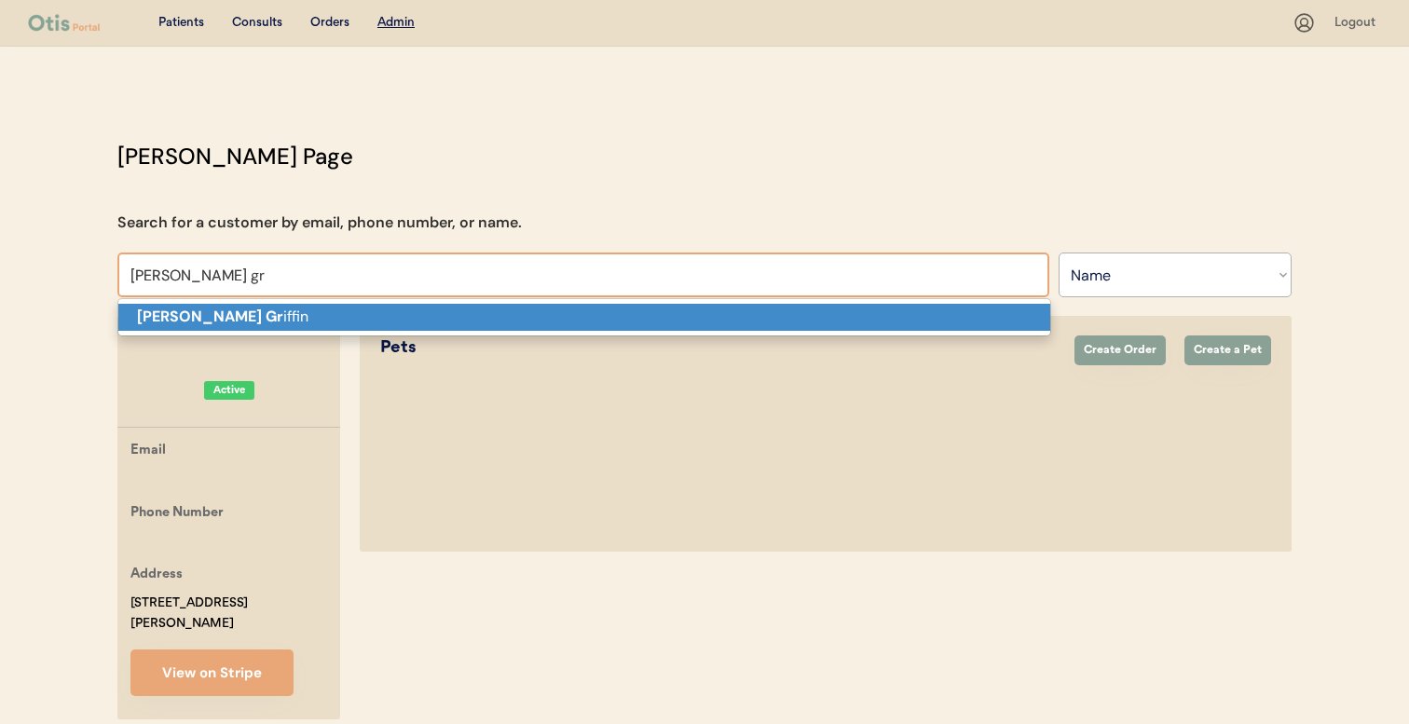
click at [904, 308] on p "Kerri Gr iffin" at bounding box center [584, 317] width 932 height 27
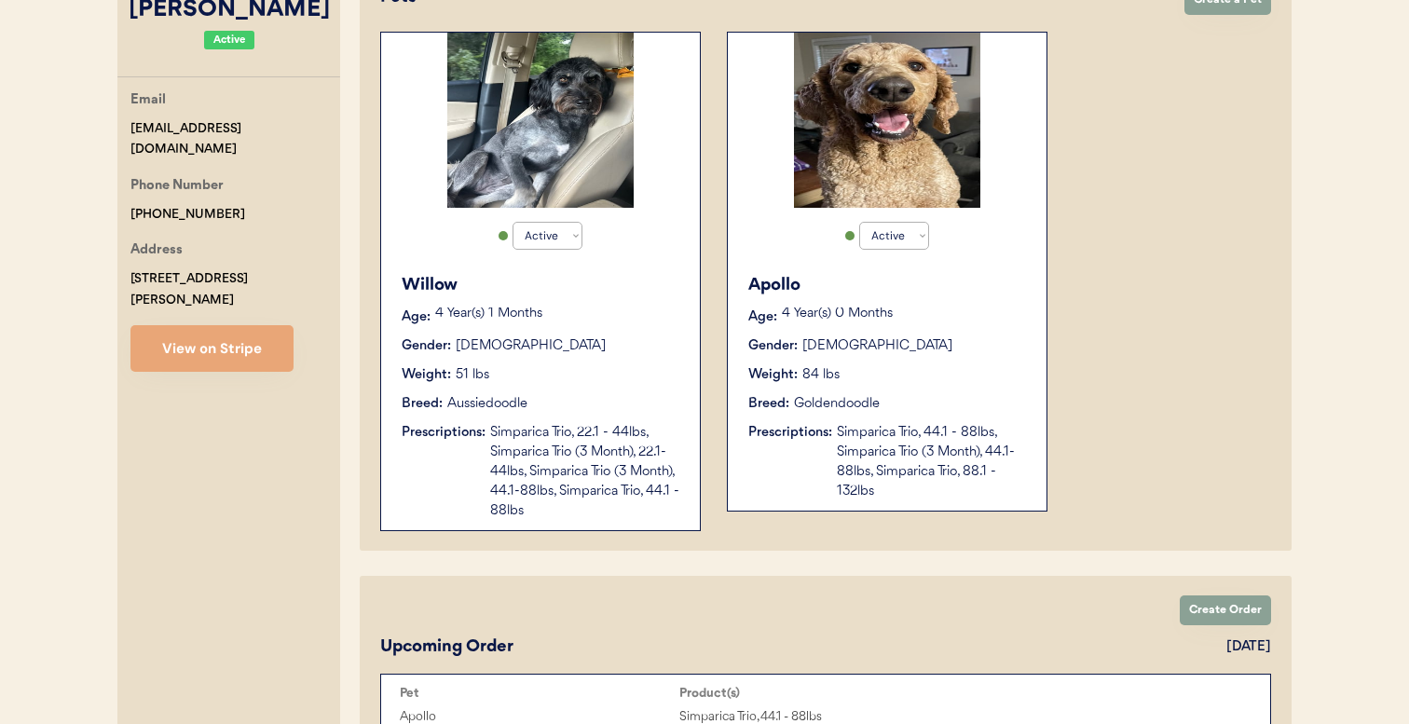
scroll to position [352, 0]
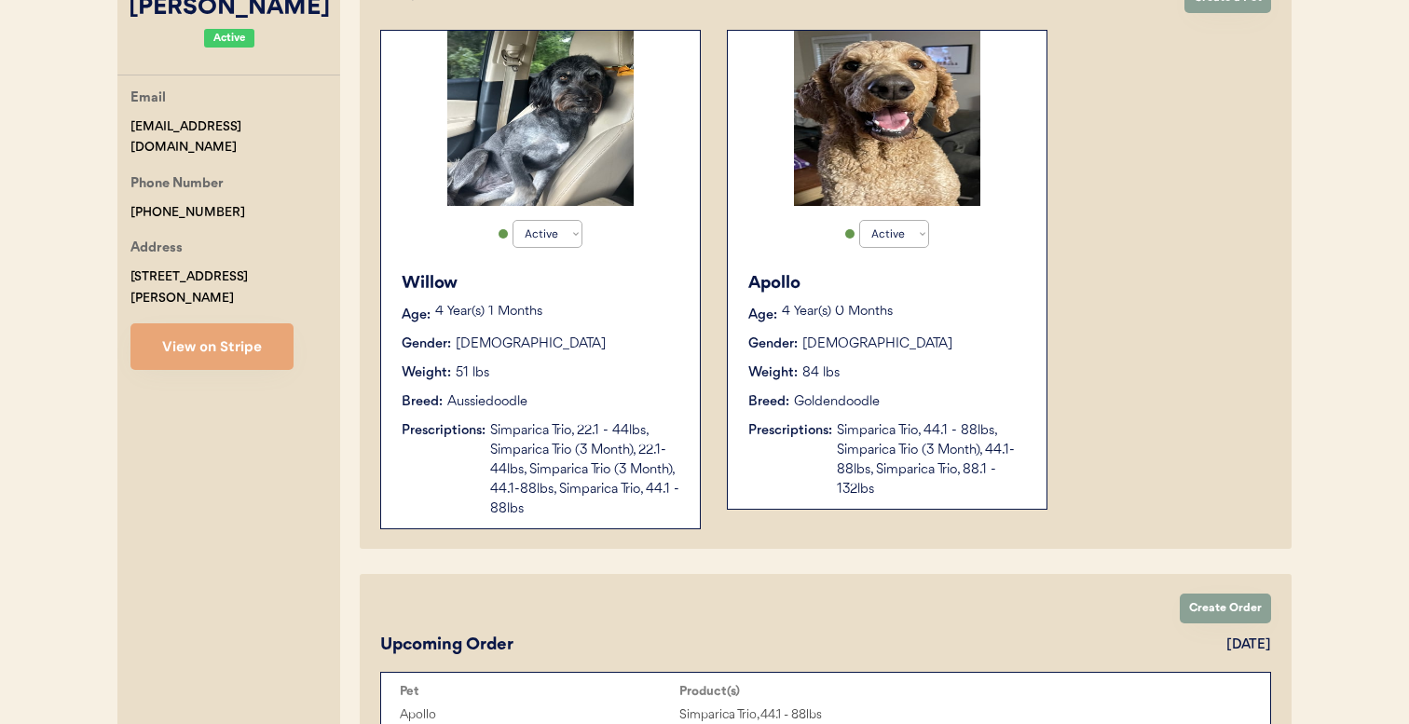
type input "Kerri Griffin"
click at [618, 456] on div "Simparica Trio, 22.1 - 44lbs, Simparica Trio (3 Month), 22.1-44lbs, Simparica T…" at bounding box center [585, 470] width 191 height 98
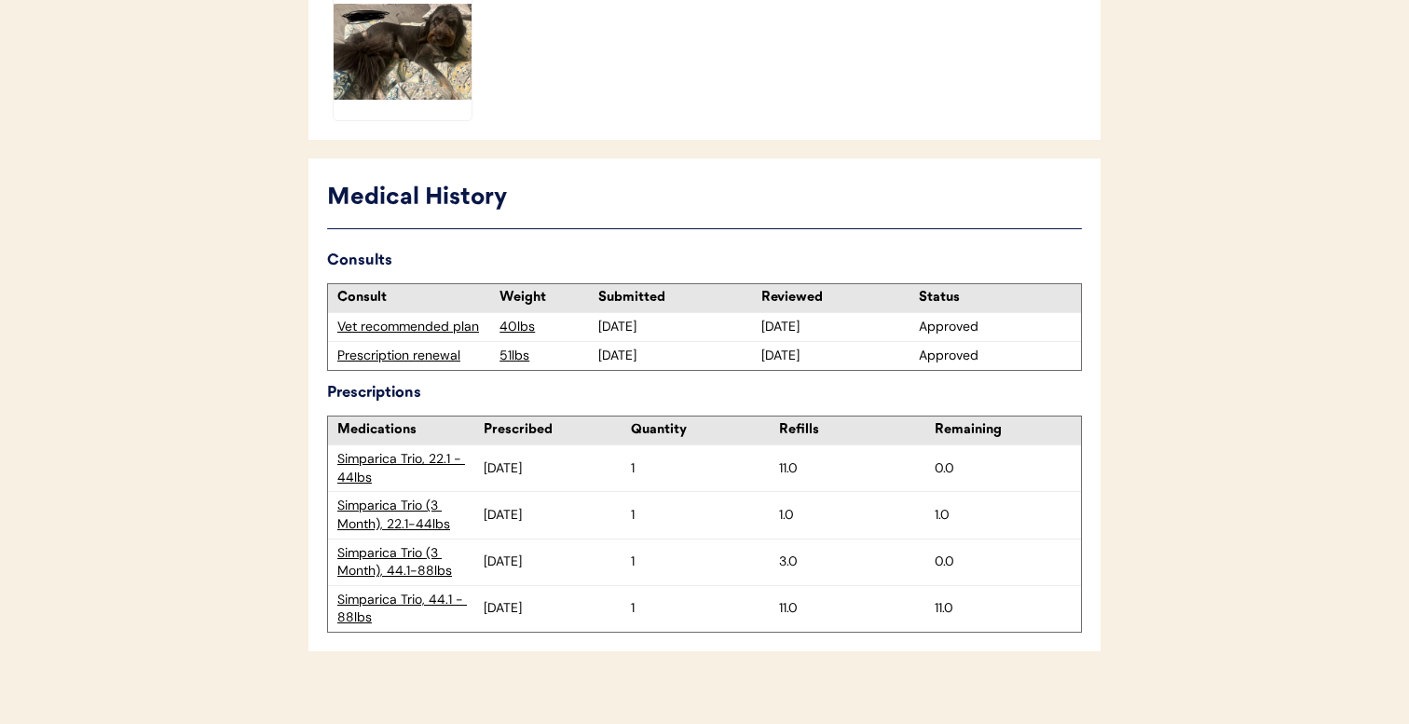
scroll to position [808, 0]
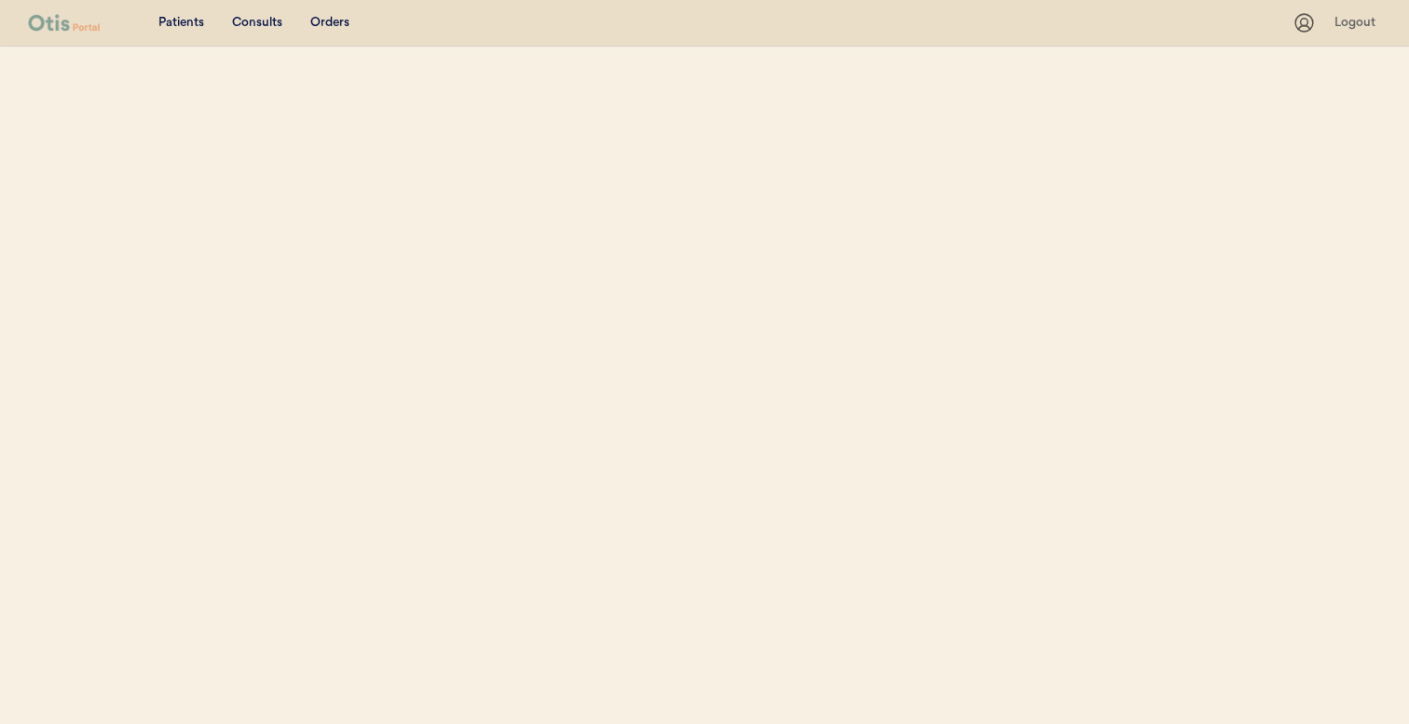
select select ""Name""
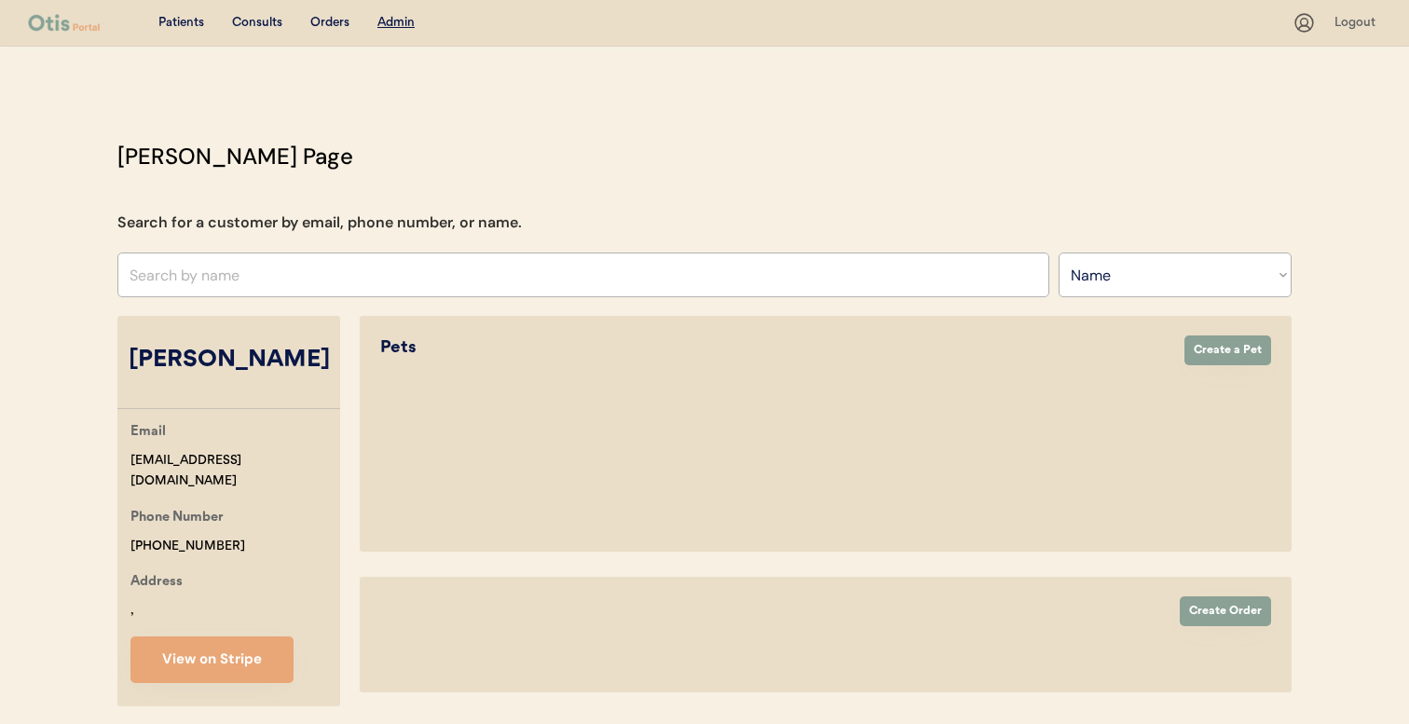
scroll to position [68, 0]
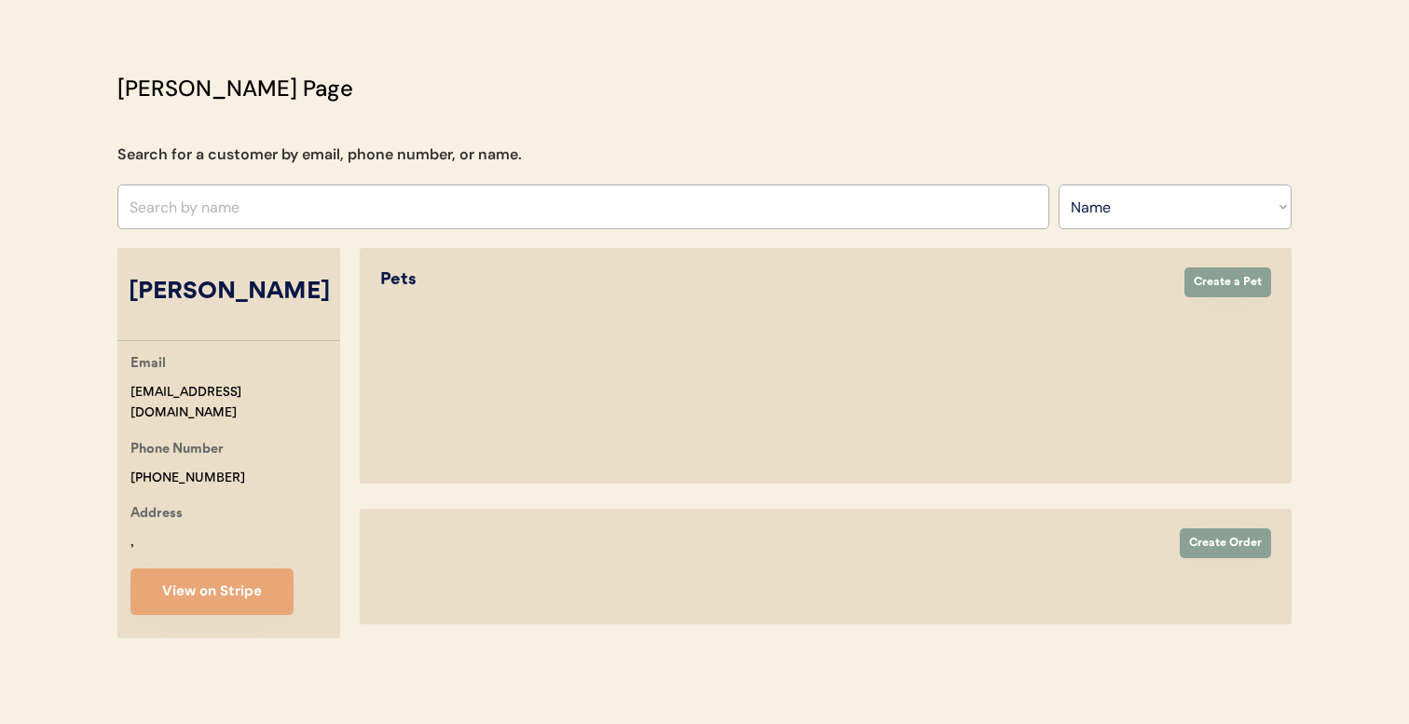
select select "true"
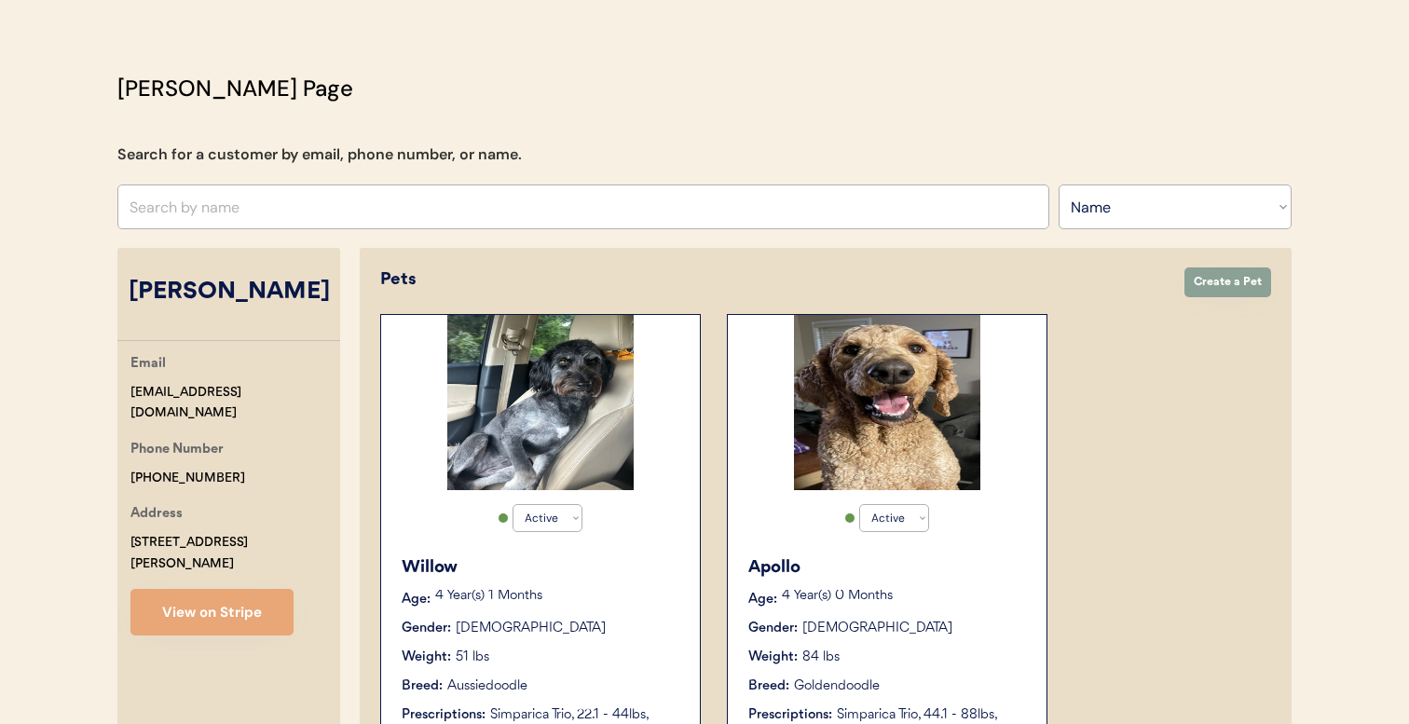
click at [795, 453] on img at bounding box center [887, 402] width 186 height 175
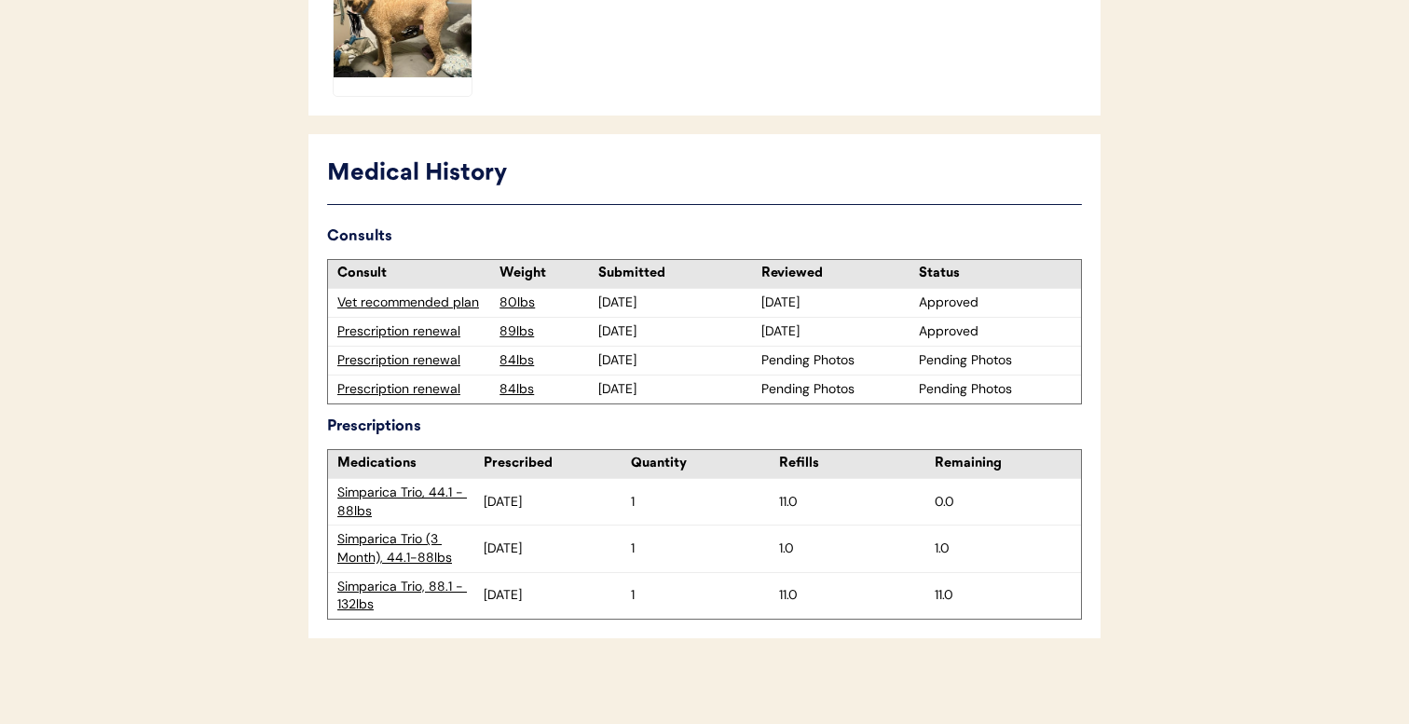
scroll to position [839, 0]
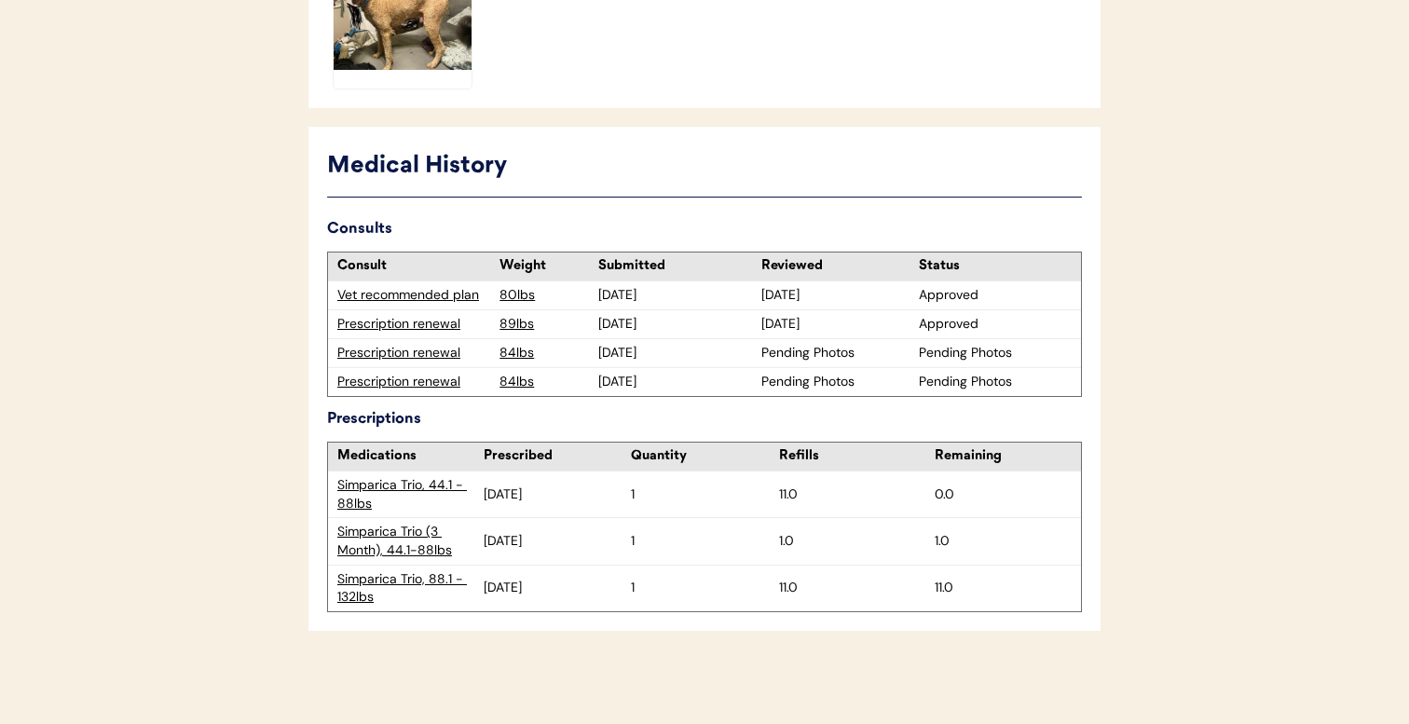
click at [412, 355] on div "Prescription renewal" at bounding box center [413, 353] width 153 height 19
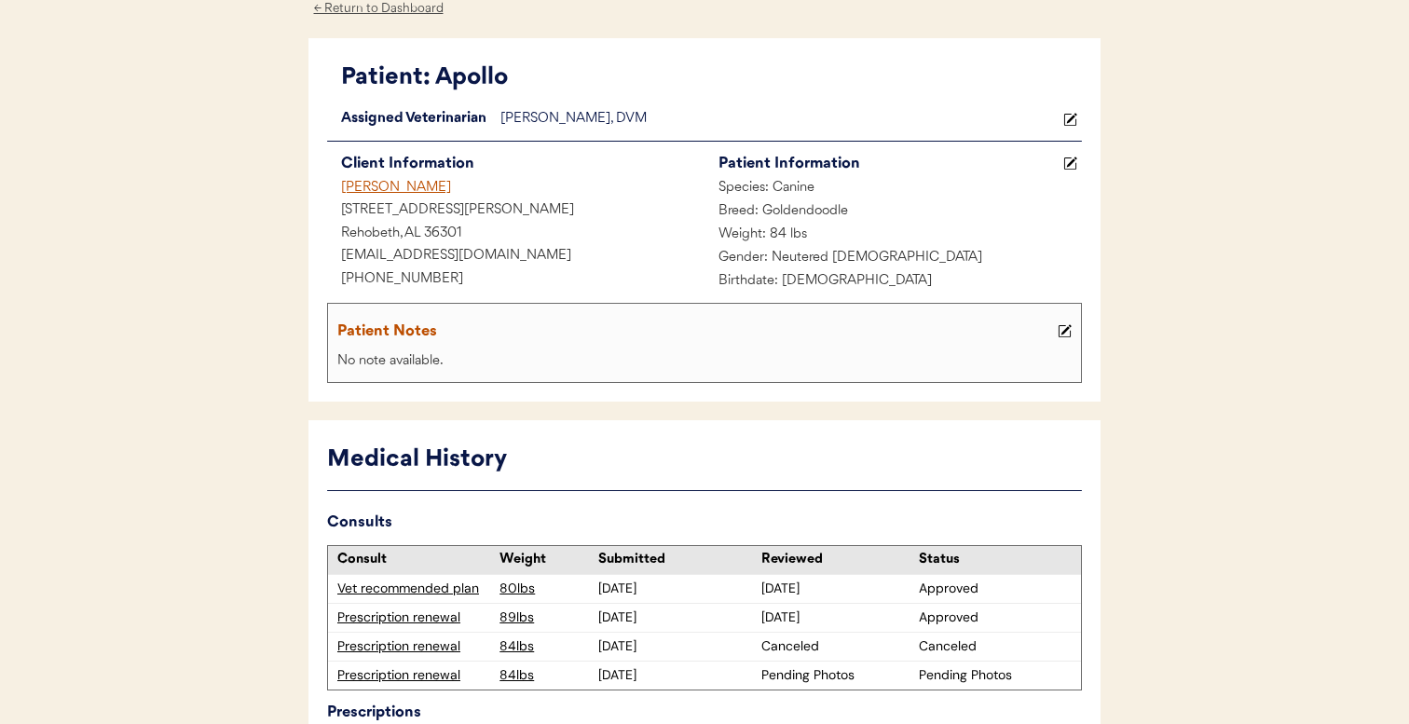
scroll to position [130, 0]
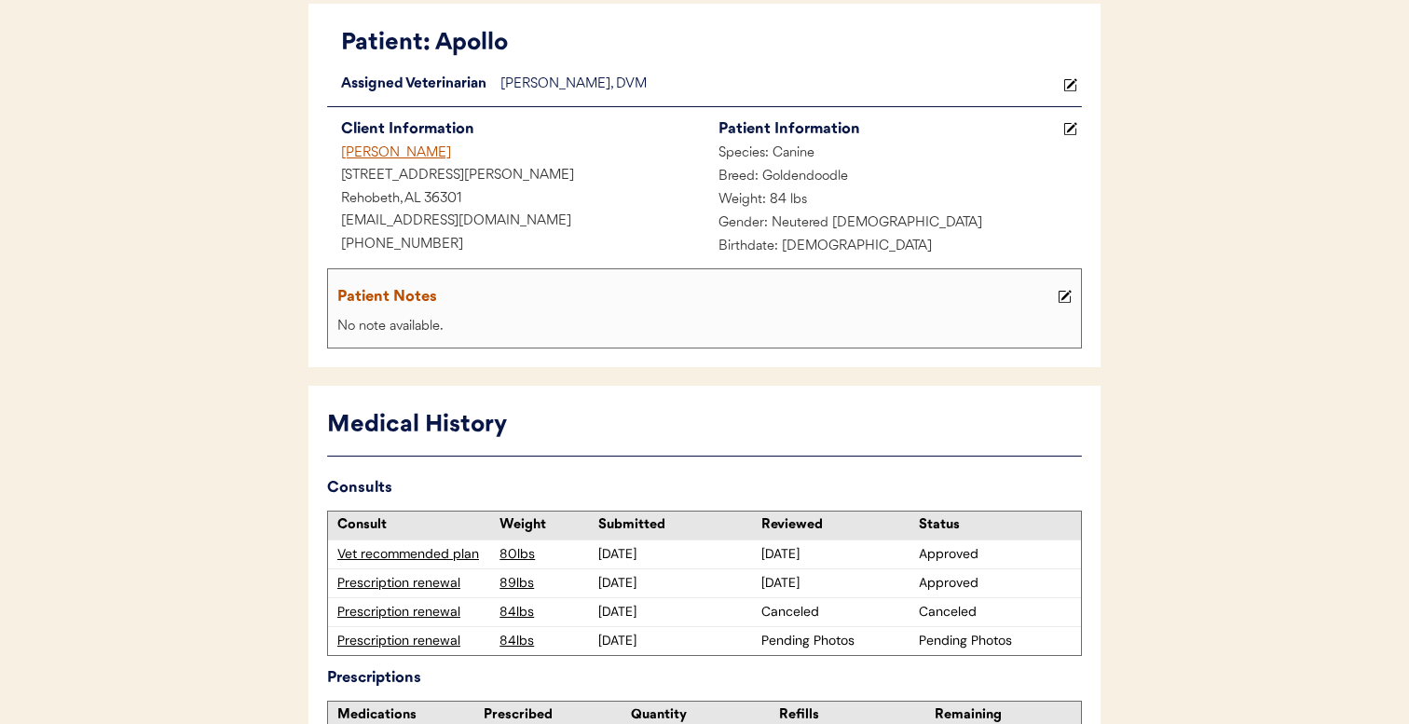
click at [412, 643] on div "Prescription renewal" at bounding box center [413, 641] width 153 height 19
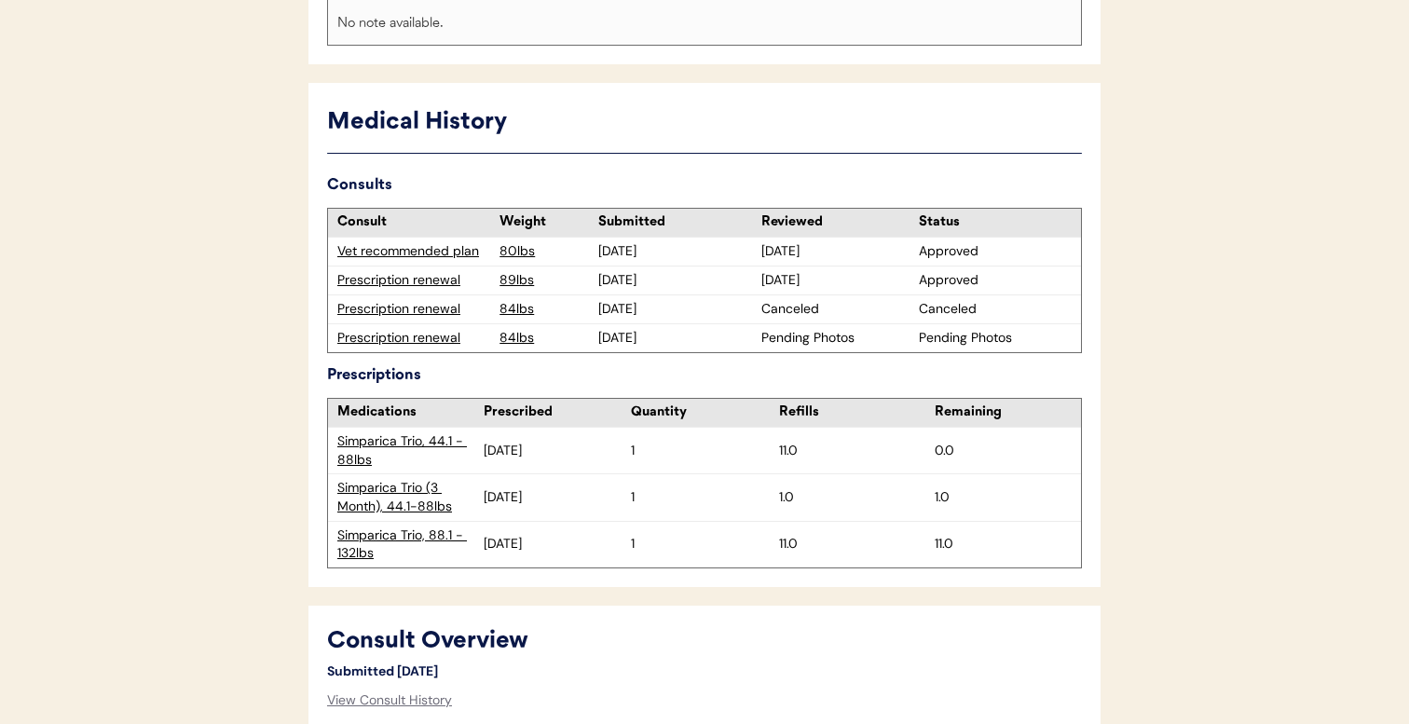
scroll to position [433, 0]
click at [445, 341] on div "Prescription renewal" at bounding box center [413, 337] width 153 height 19
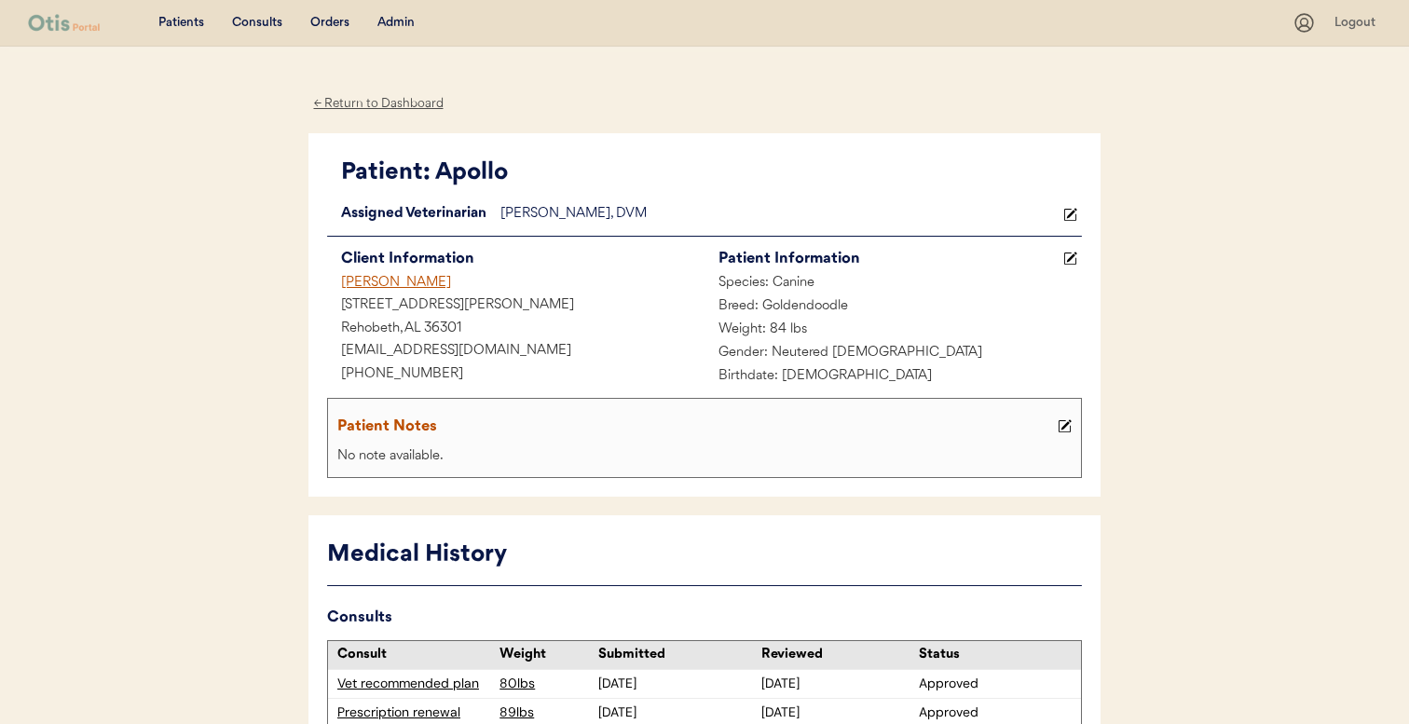
click at [399, 17] on div "Admin" at bounding box center [395, 23] width 37 height 19
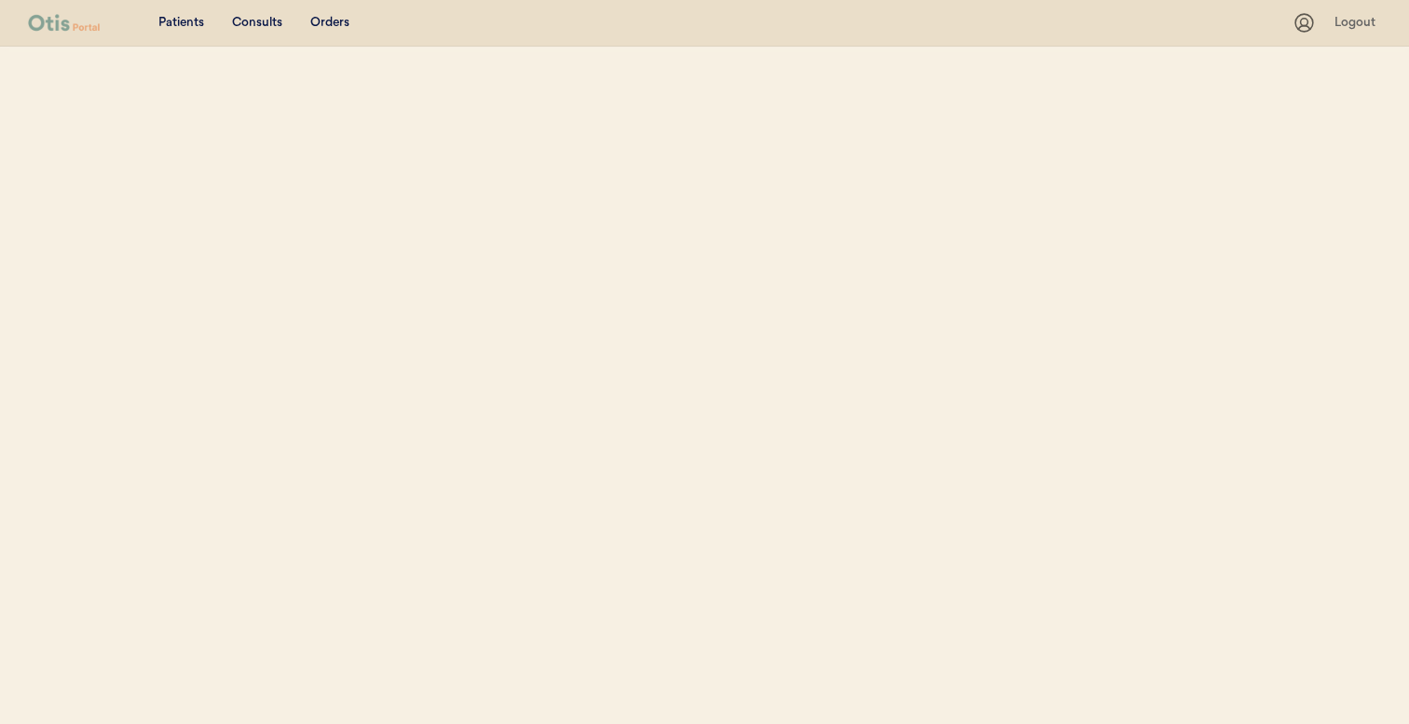
select select ""Name""
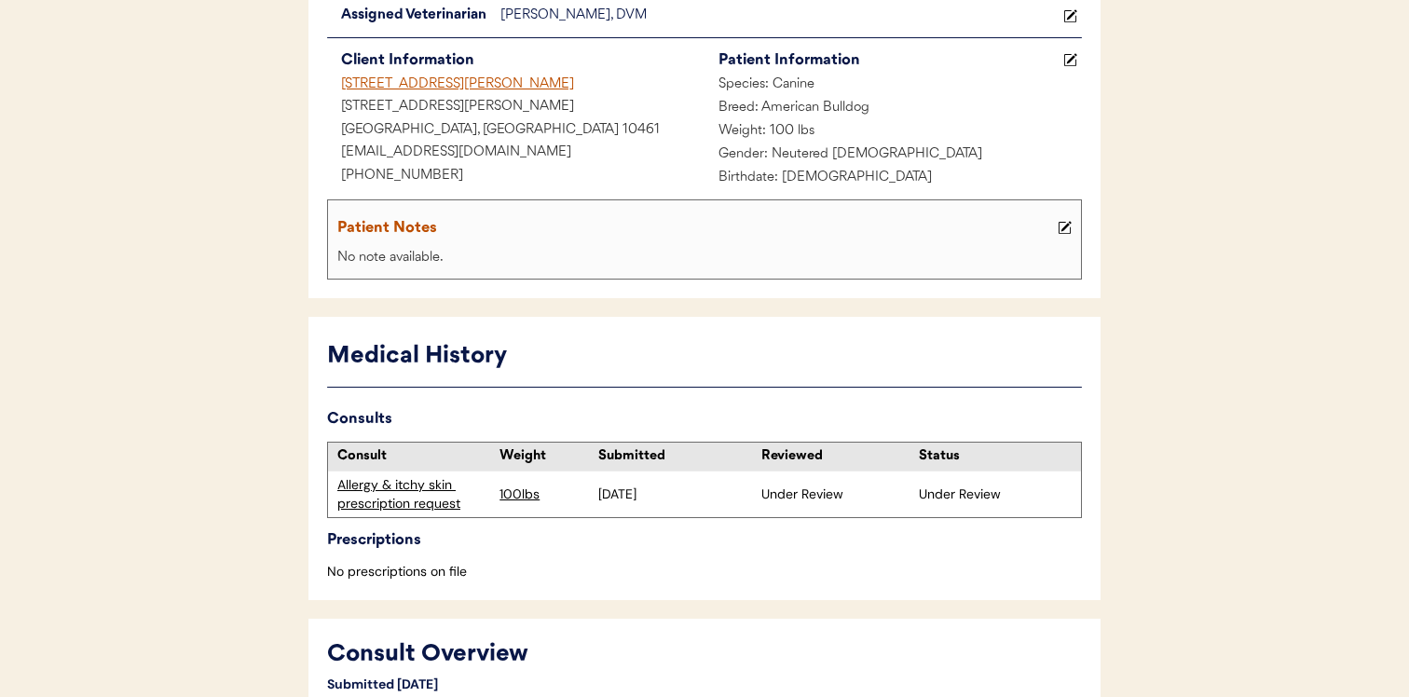
scroll to position [373, 0]
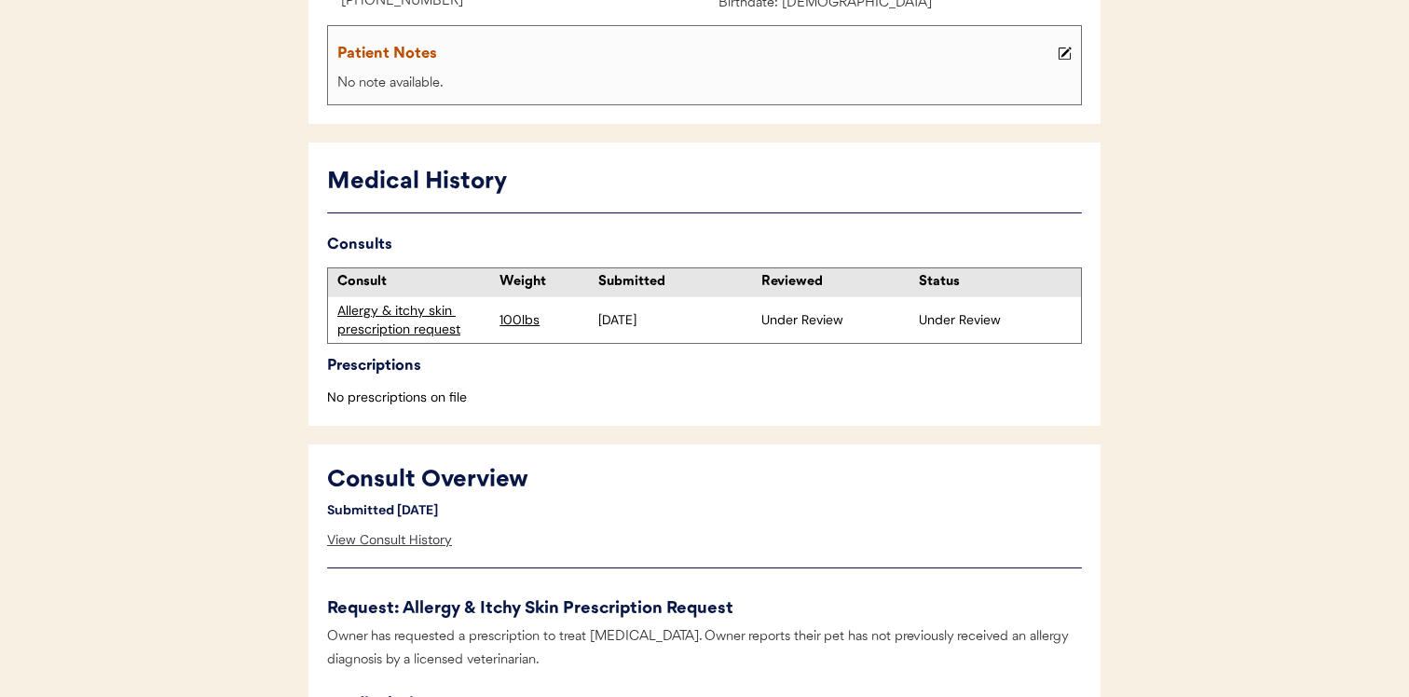
click at [426, 527] on div "View Consult History" at bounding box center [389, 540] width 125 height 37
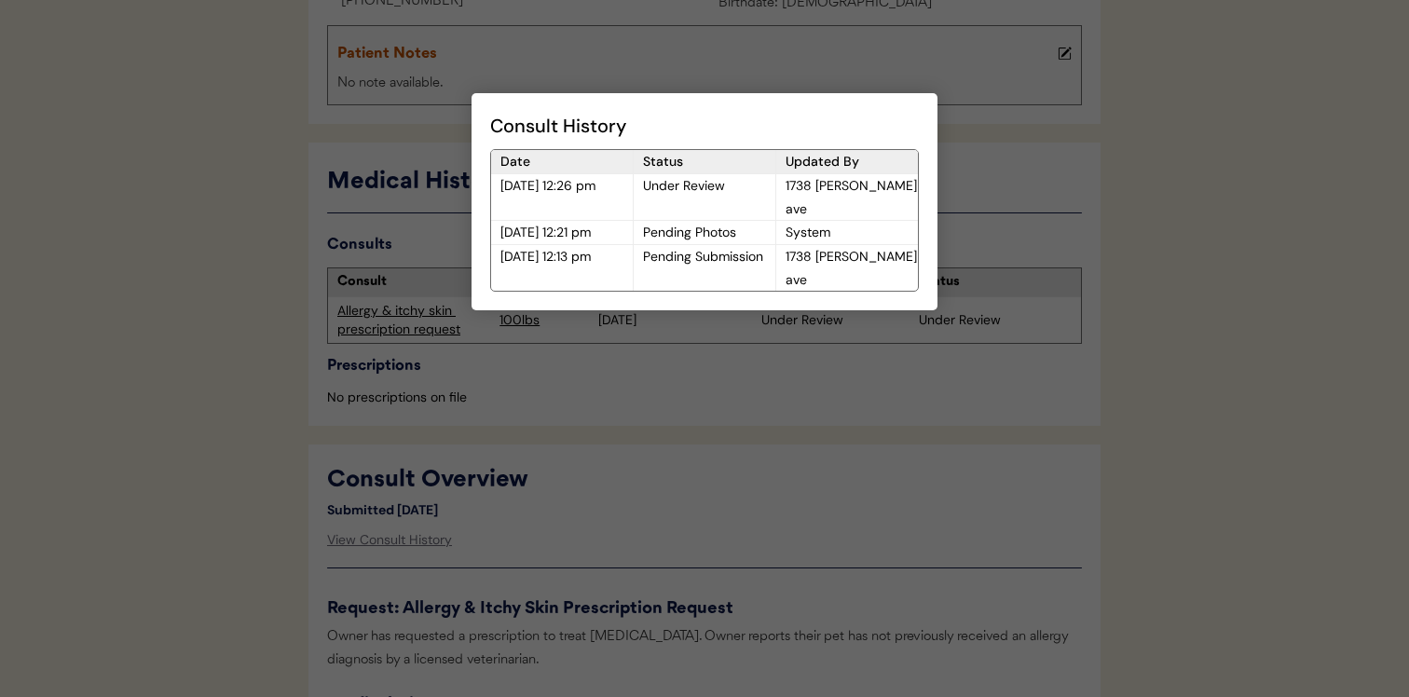
click at [570, 418] on div at bounding box center [704, 348] width 1409 height 697
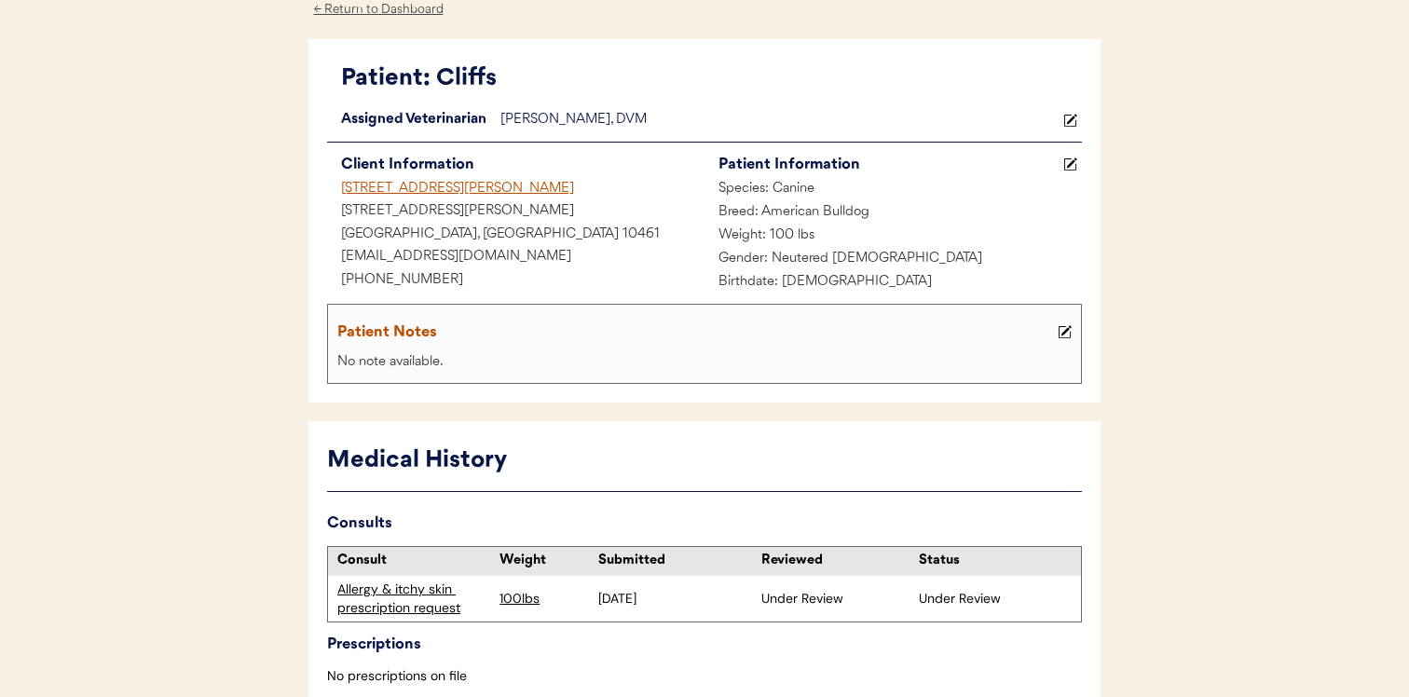
scroll to position [0, 0]
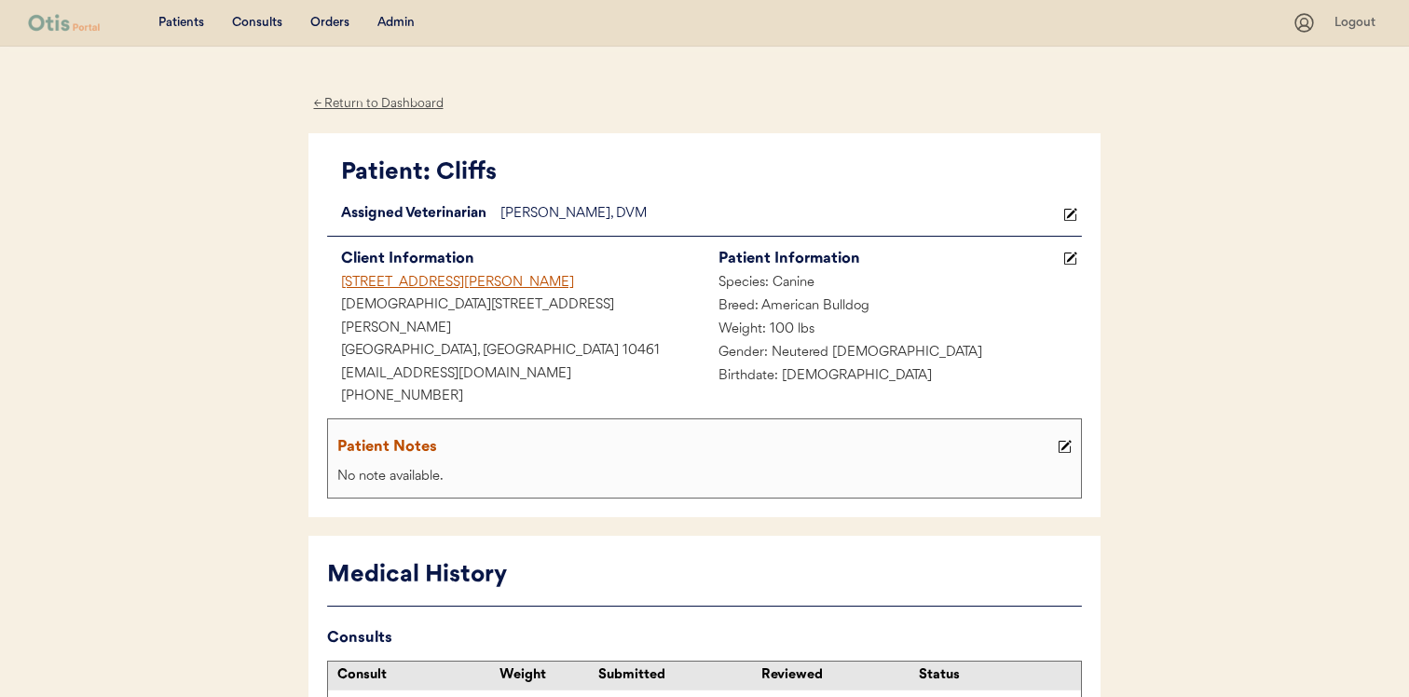
click at [780, 220] on div "[PERSON_NAME], DVM" at bounding box center [780, 214] width 558 height 23
click at [762, 206] on div "[PERSON_NAME], DVM" at bounding box center [780, 214] width 558 height 23
click at [577, 224] on div "[PERSON_NAME], DVM" at bounding box center [780, 214] width 558 height 23
click at [1064, 214] on icon at bounding box center [1071, 215] width 14 height 14
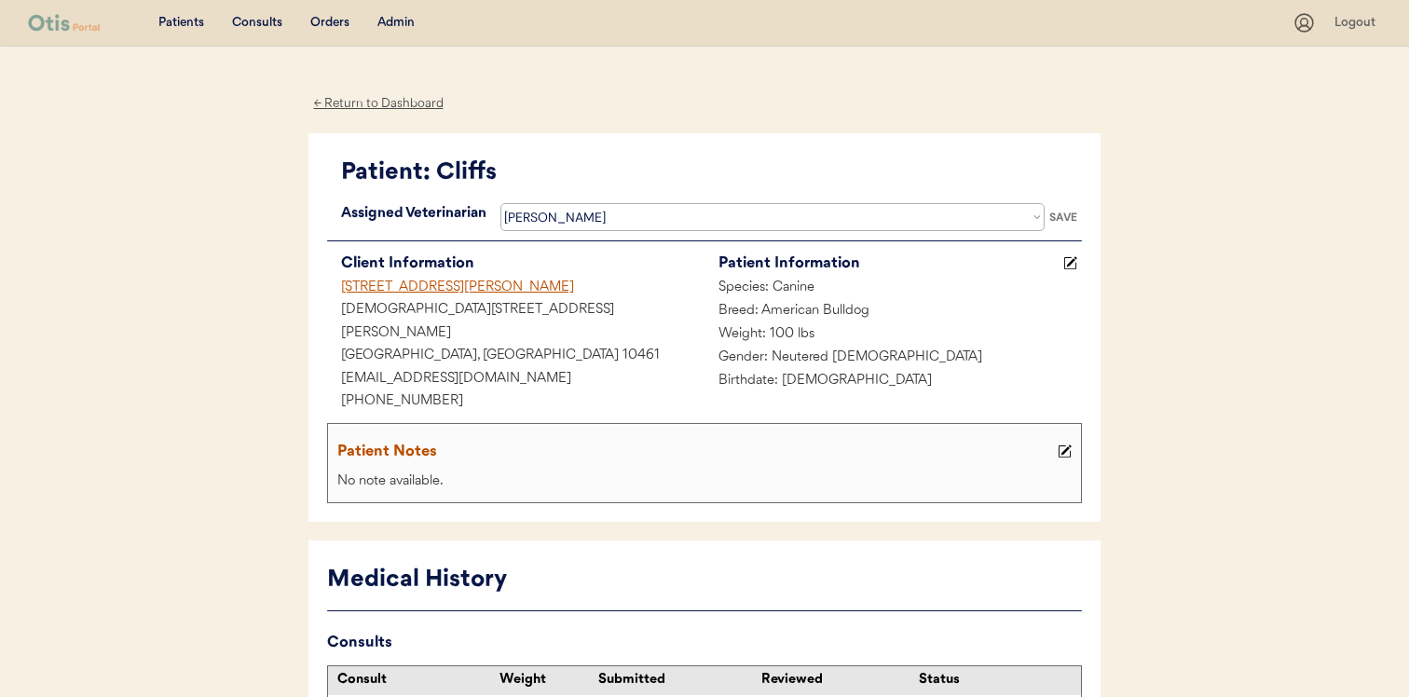
click at [767, 227] on select "Veterinarian [PERSON_NAME] [PERSON_NAME] [PERSON_NAME] [PERSON_NAME]" at bounding box center [773, 217] width 544 height 28
select select ""1348695171700984260__LOOKUP__1716320642479x358736860840021000""
click at [1059, 220] on div "SAVE" at bounding box center [1063, 217] width 37 height 11
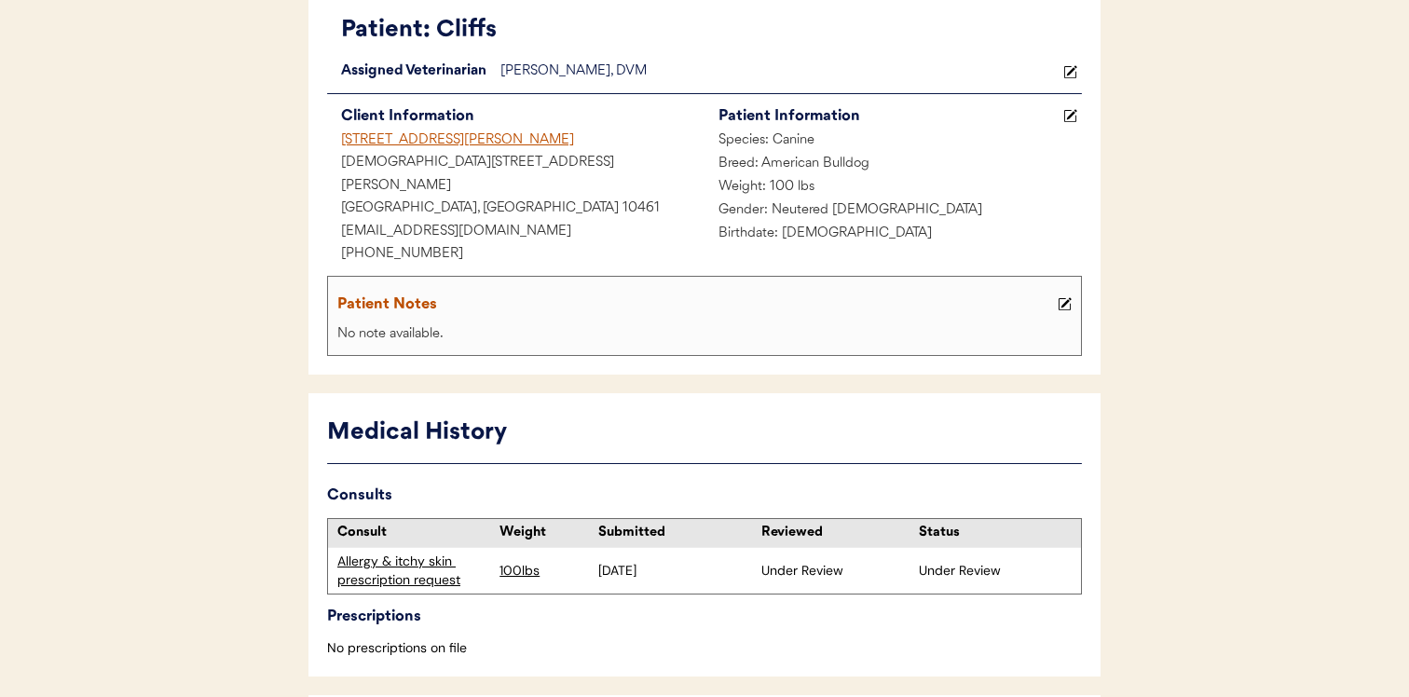
scroll to position [115, 0]
